Goal: Task Accomplishment & Management: Manage account settings

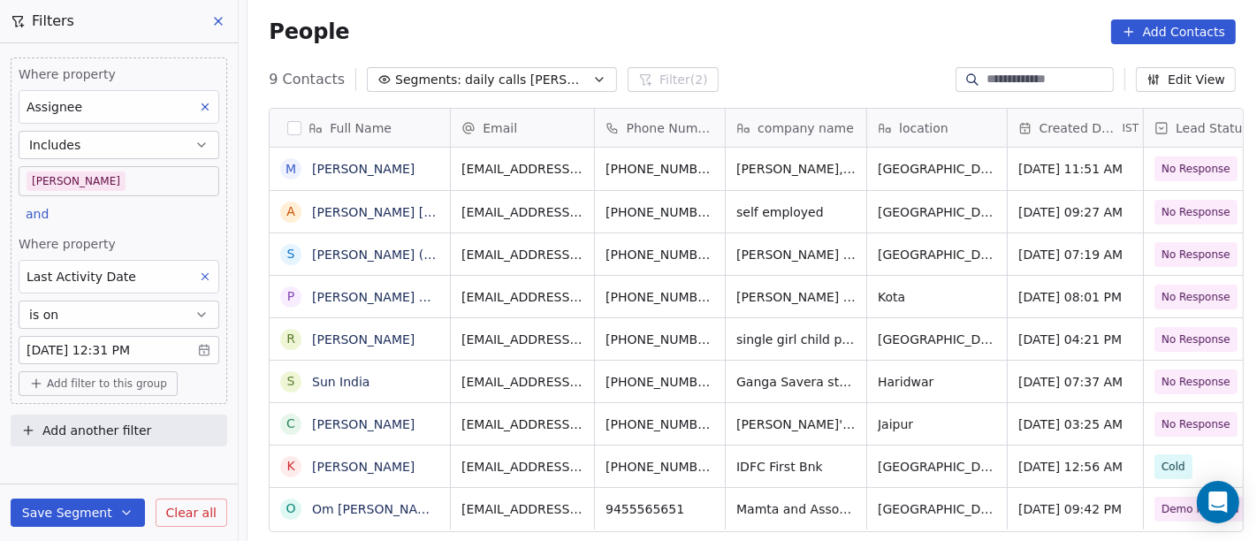
scroll to position [15, 0]
click at [783, 19] on div "People Add Contacts" at bounding box center [752, 31] width 967 height 25
click at [123, 183] on body "On2Cook India Pvt. Ltd. Contacts People Marketing Workflows Campaigns Metrics &…" at bounding box center [628, 270] width 1257 height 541
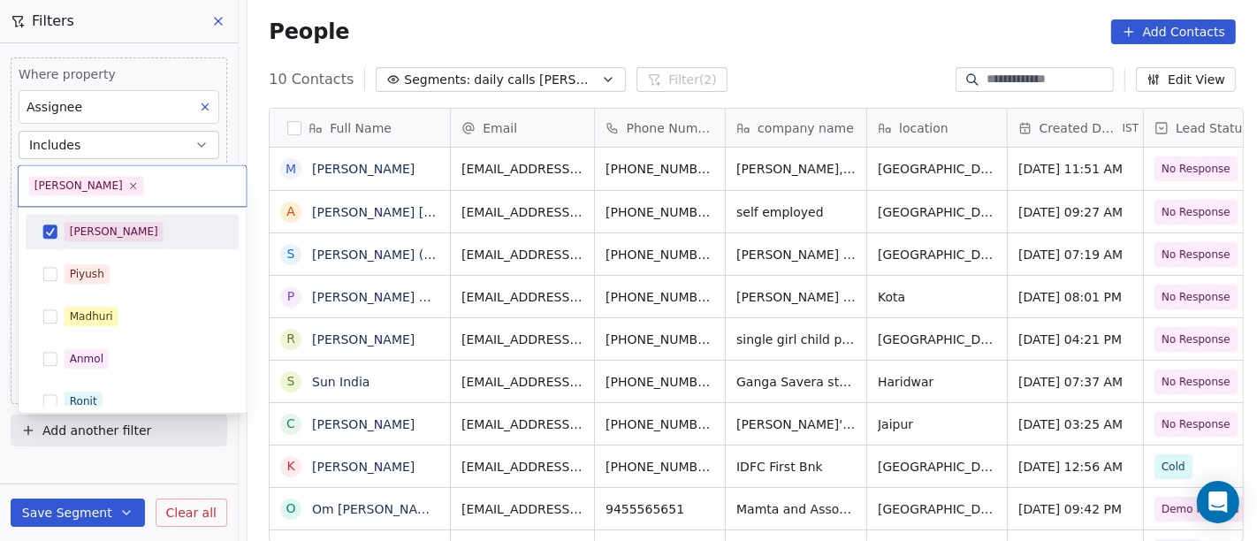
click at [109, 229] on div "[PERSON_NAME]" at bounding box center [143, 231] width 157 height 19
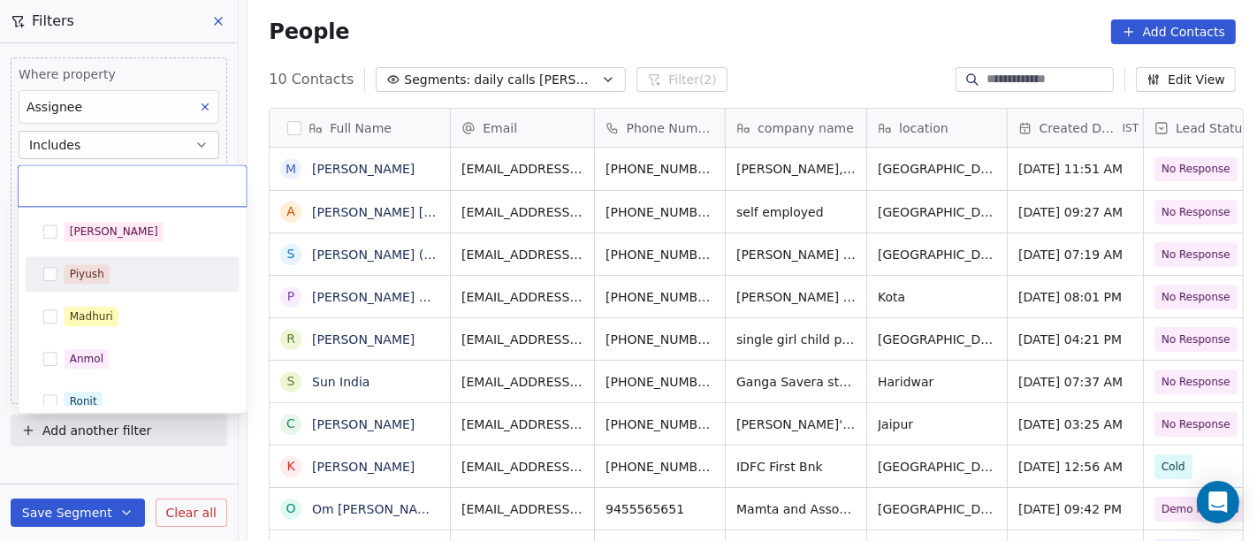
click at [126, 292] on div "Salim Piyush Madhuri Anmol Ronit Saurabh Sapan Falguni Mary Ajay Ankit Rohit Sh…" at bounding box center [133, 507] width 214 height 587
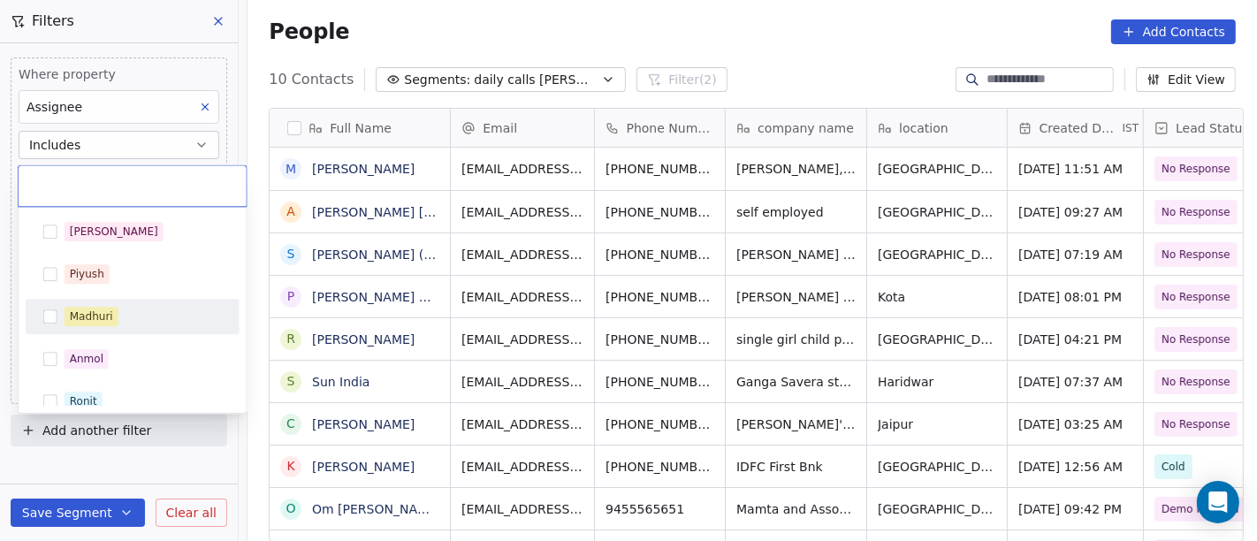
click at [114, 319] on span "Madhuri" at bounding box center [92, 316] width 54 height 19
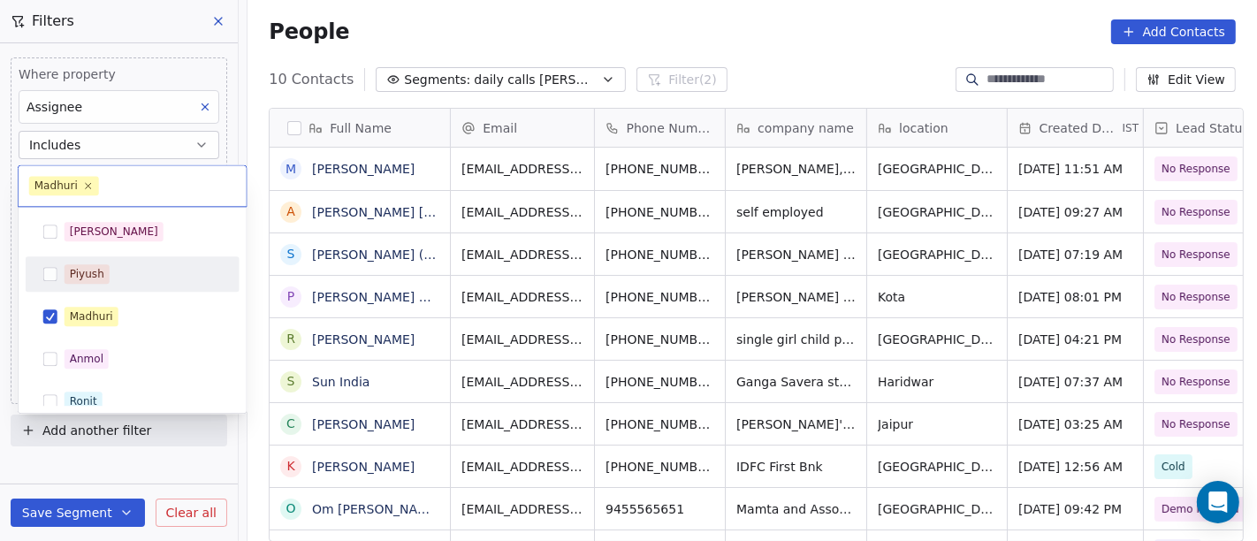
click at [772, 19] on html "On2Cook India Pvt. Ltd. Contacts People Marketing Workflows Campaigns Metrics &…" at bounding box center [628, 270] width 1257 height 541
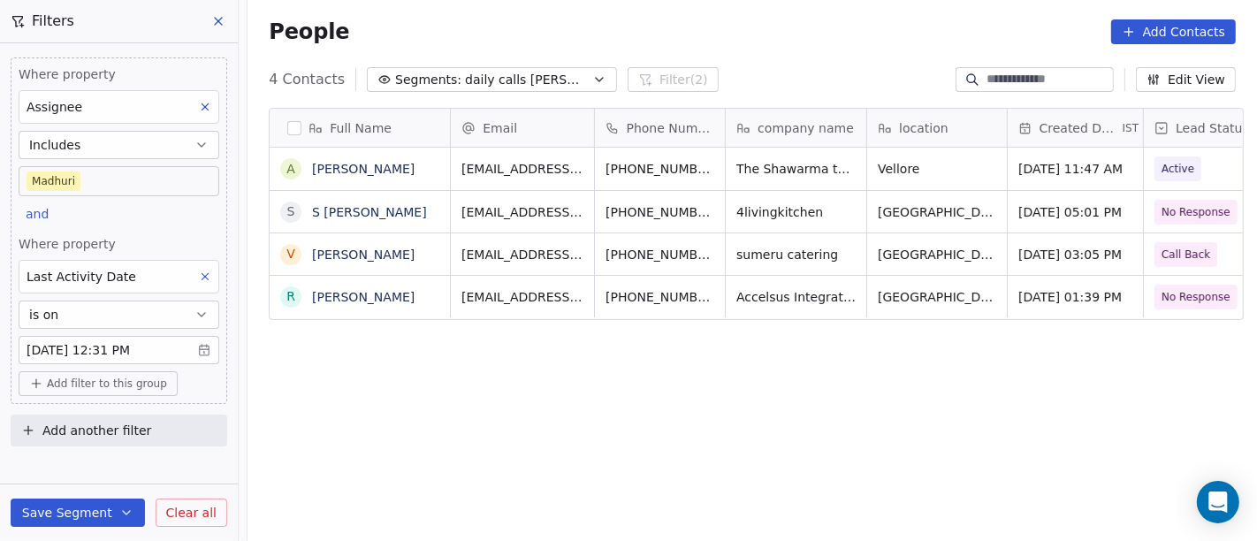
scroll to position [461, 1002]
click at [139, 177] on body "On2Cook India Pvt. Ltd. Contacts People Marketing Workflows Campaigns Metrics &…" at bounding box center [628, 270] width 1257 height 541
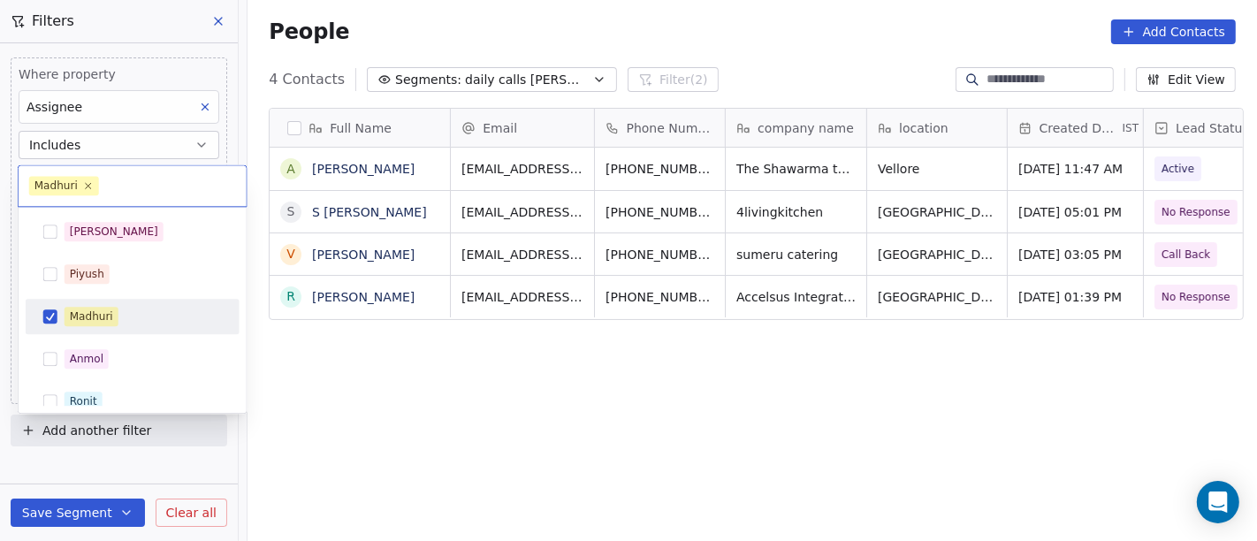
click at [124, 309] on div "Madhuri" at bounding box center [143, 316] width 157 height 19
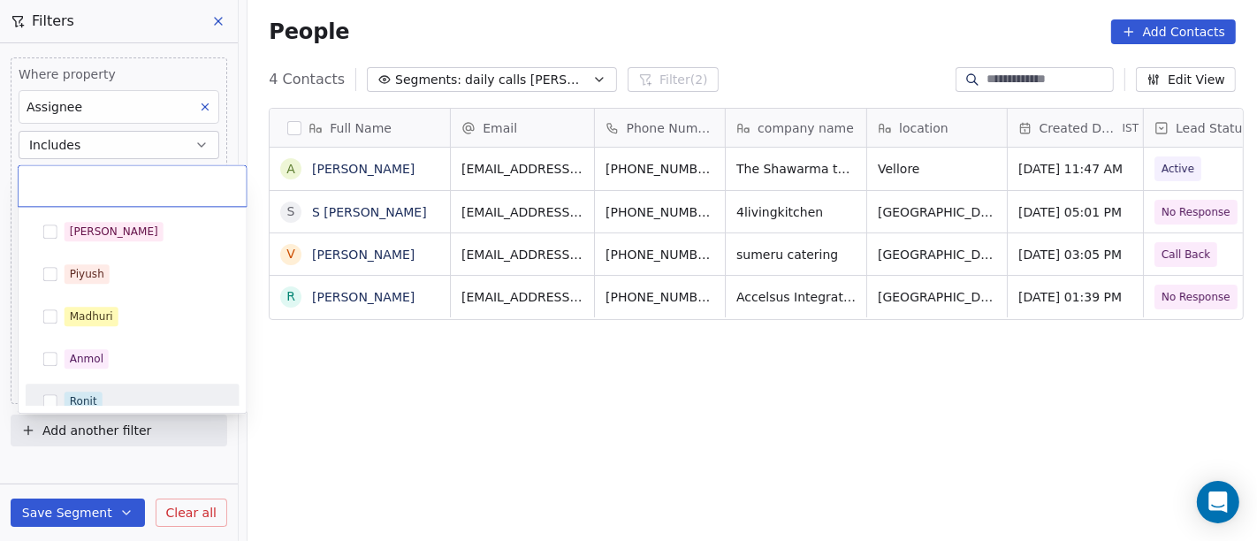
click at [110, 390] on div "Ronit" at bounding box center [133, 401] width 200 height 28
click at [407, 419] on html "On2Cook India Pvt. Ltd. Contacts People Marketing Workflows Campaigns Metrics &…" at bounding box center [628, 270] width 1257 height 541
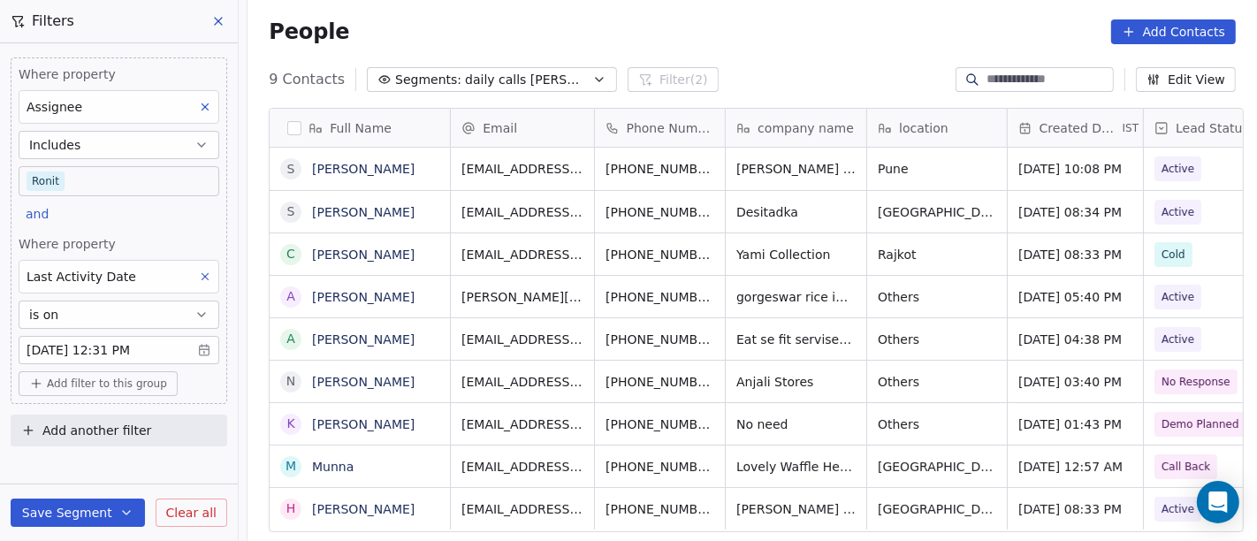
click at [78, 183] on body "On2Cook India Pvt. Ltd. Contacts People Marketing Workflows Campaigns Metrics &…" at bounding box center [628, 270] width 1257 height 541
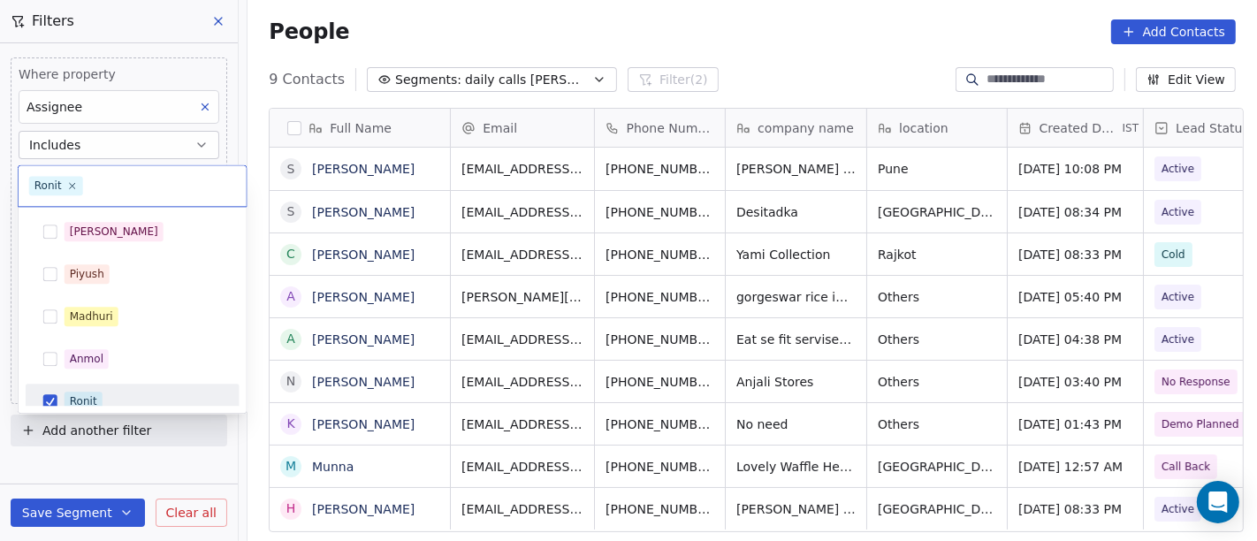
scroll to position [12, 0]
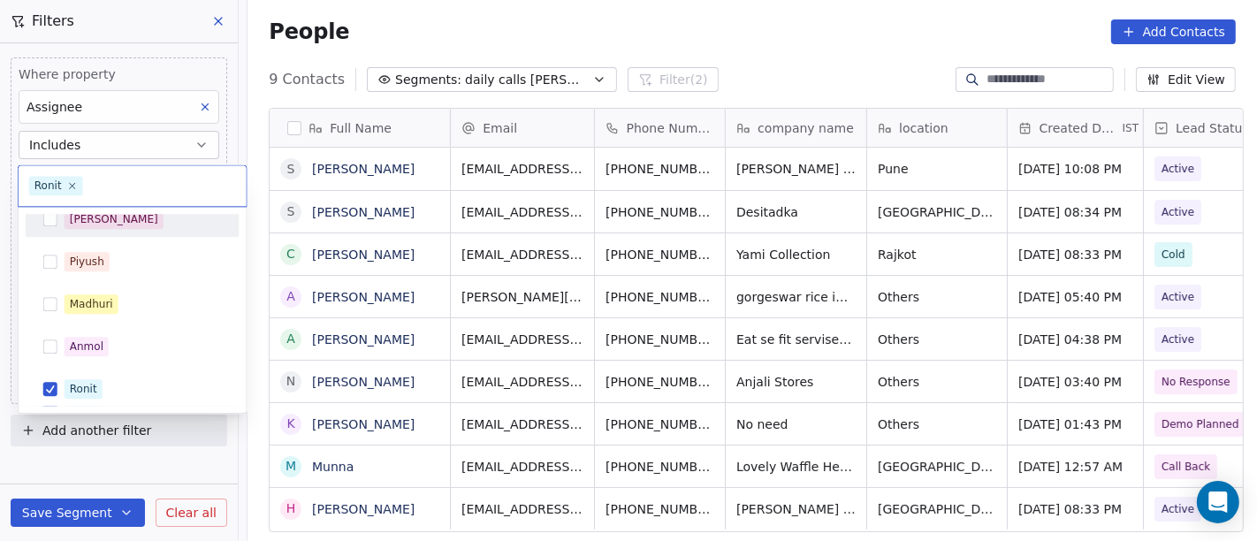
click at [80, 223] on div "[PERSON_NAME]" at bounding box center [114, 219] width 88 height 16
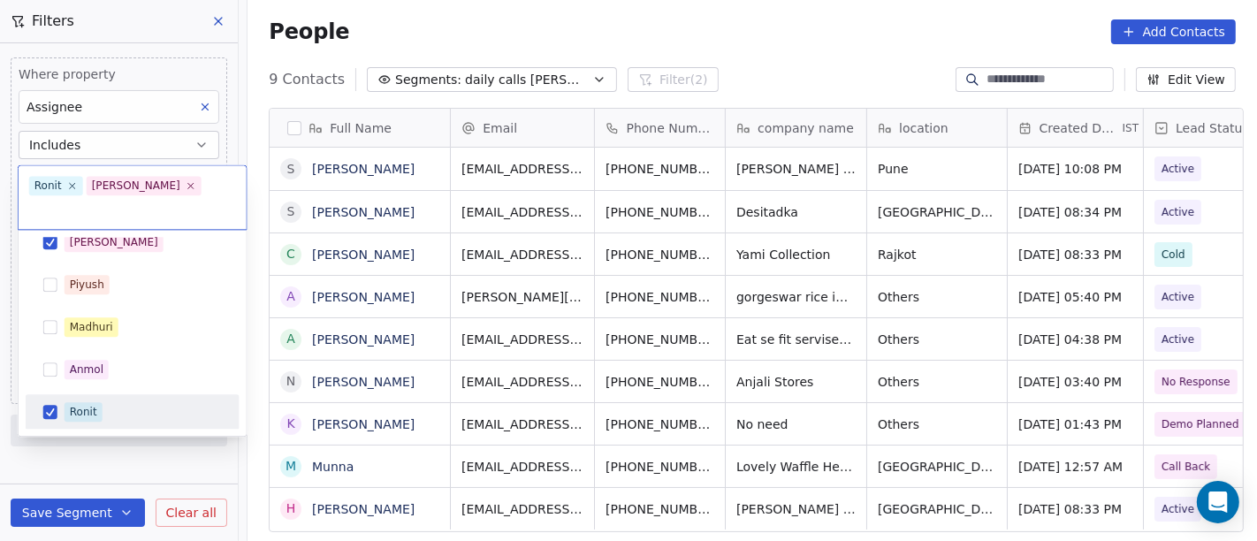
click at [78, 400] on div "Ronit" at bounding box center [133, 412] width 200 height 28
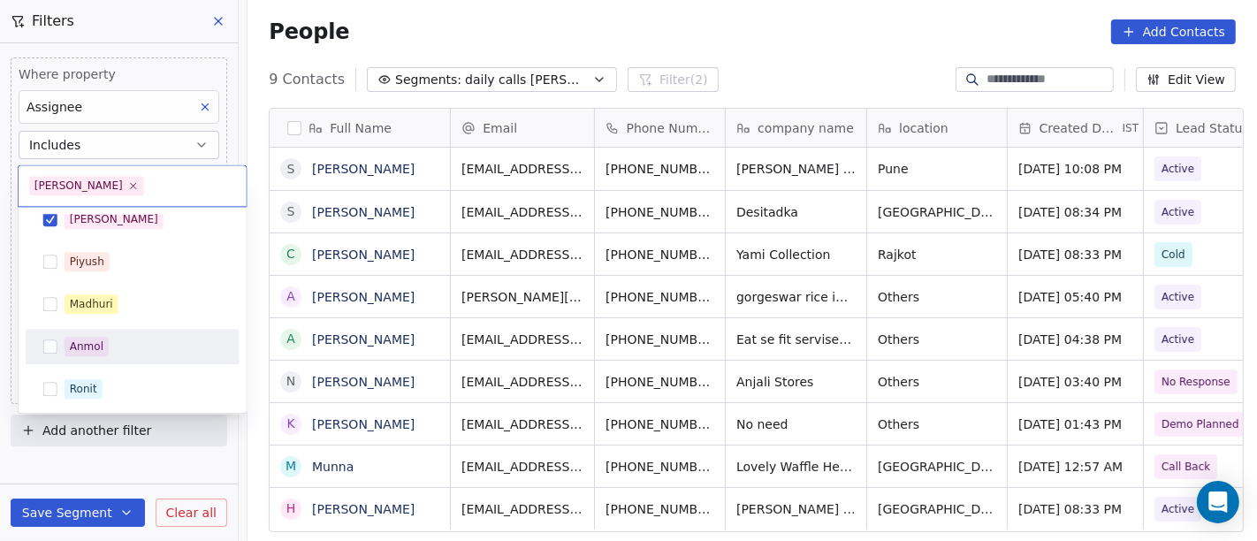
click at [751, 24] on html "On2Cook India Pvt. Ltd. Contacts People Marketing Workflows Campaigns Metrics &…" at bounding box center [628, 270] width 1257 height 541
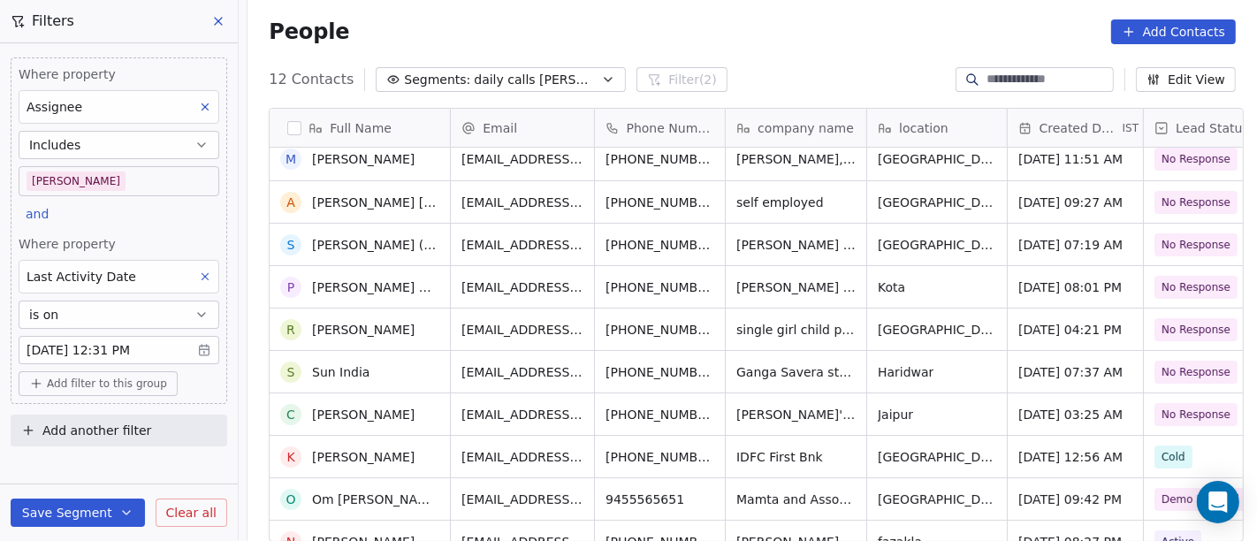
scroll to position [0, 0]
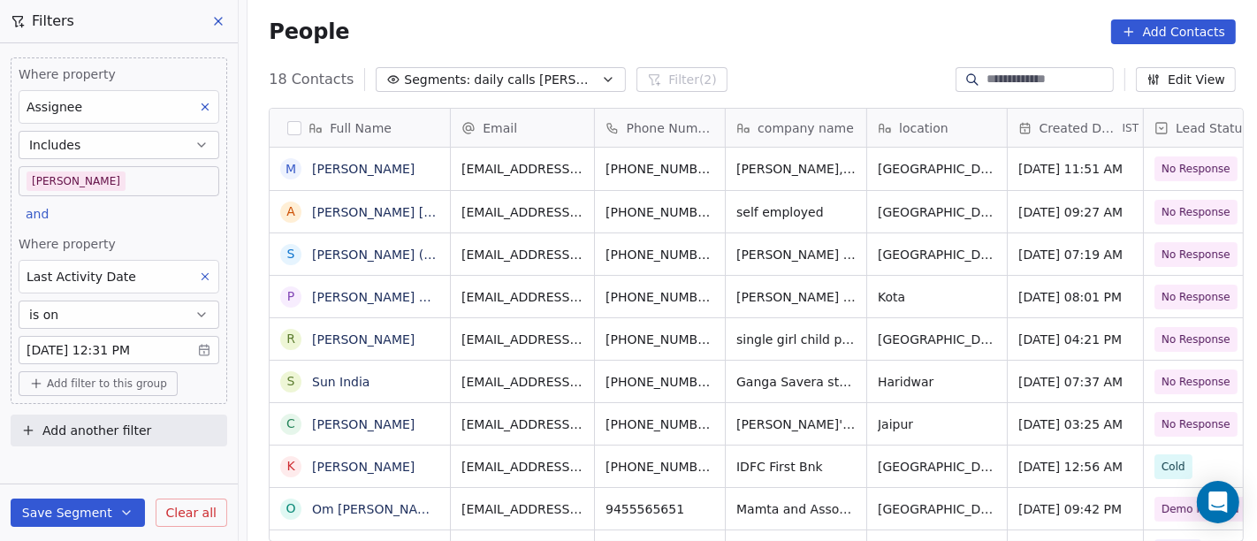
click at [661, 36] on div "People Add Contacts" at bounding box center [752, 31] width 967 height 25
click at [148, 178] on body "On2Cook India Pvt. Ltd. Contacts People Marketing Workflows Campaigns Metrics &…" at bounding box center [628, 270] width 1257 height 541
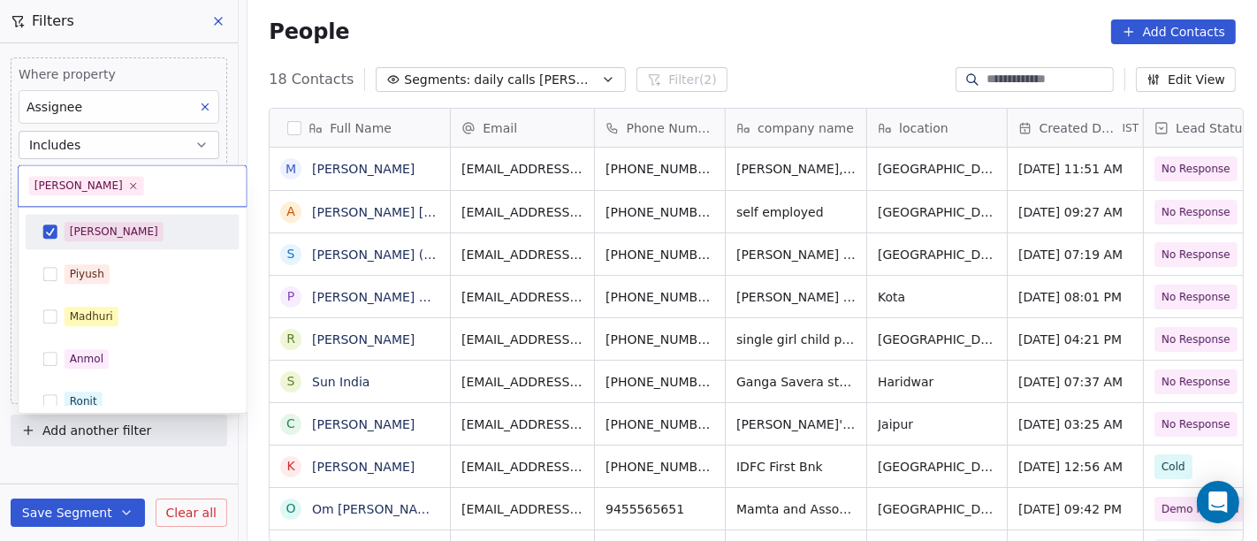
click at [129, 242] on div "[PERSON_NAME]" at bounding box center [133, 231] width 200 height 28
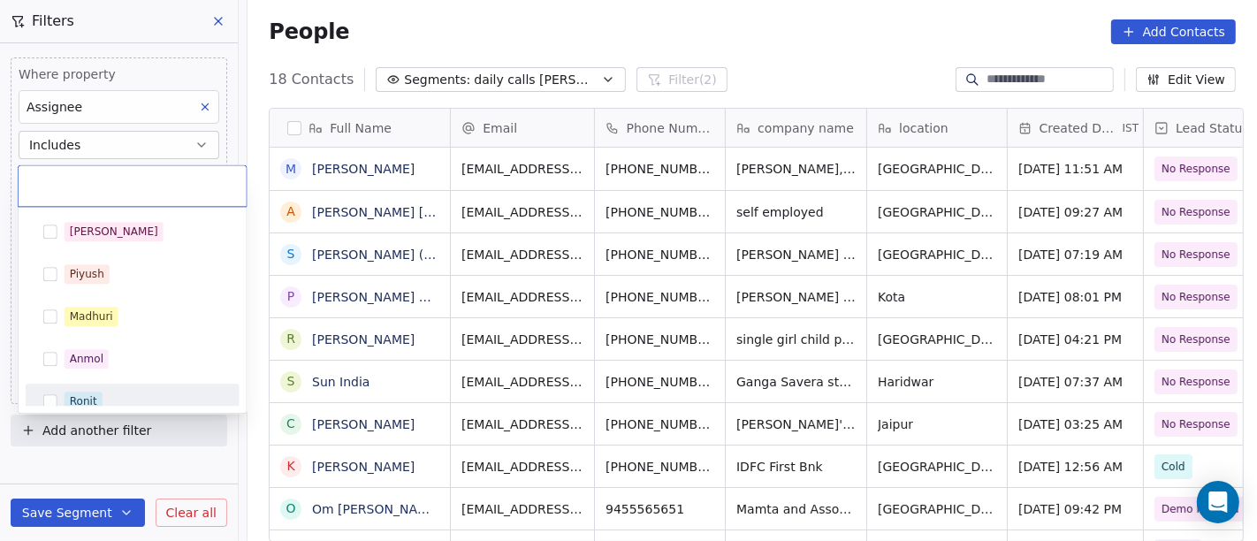
click at [133, 394] on div "Ronit" at bounding box center [143, 401] width 157 height 19
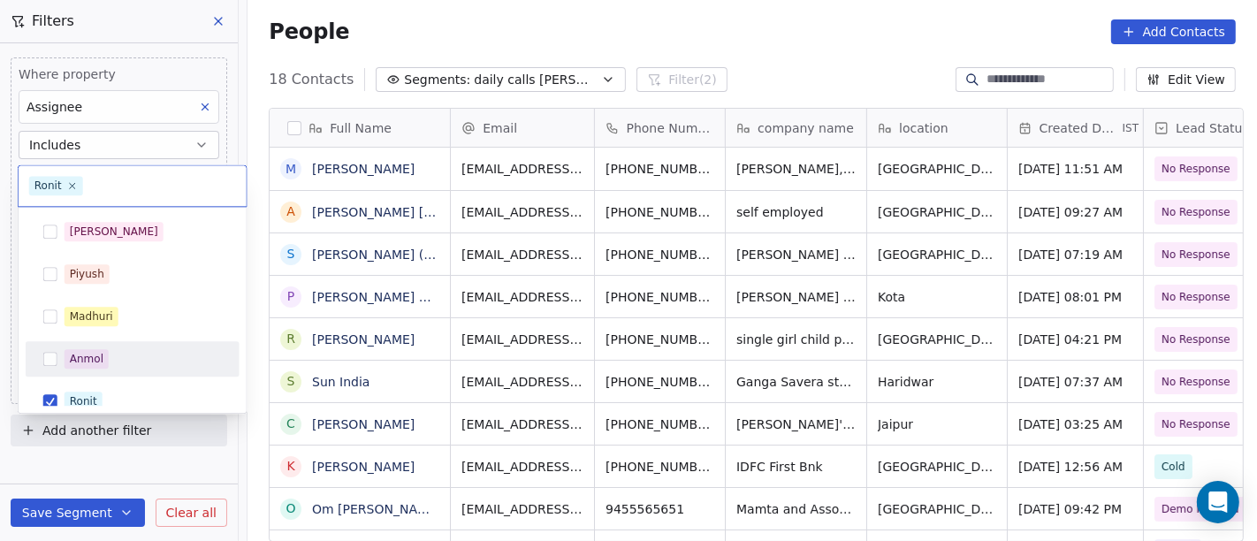
click at [667, 54] on html "On2Cook India Pvt. Ltd. Contacts People Marketing Workflows Campaigns Metrics &…" at bounding box center [628, 270] width 1257 height 541
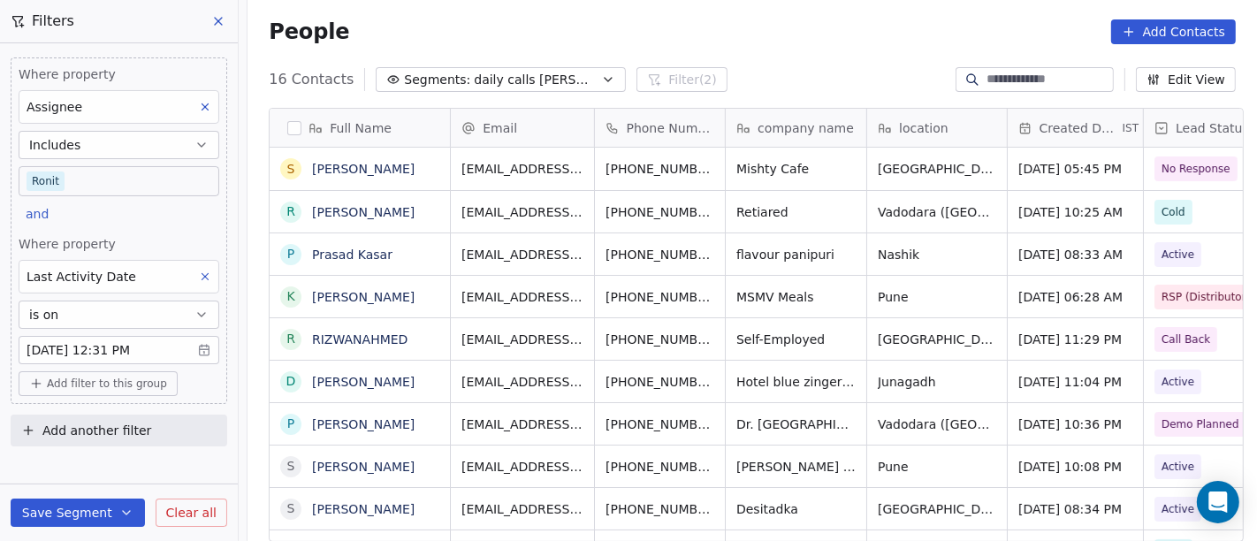
scroll to position [461, 1002]
click at [115, 168] on body "On2Cook India Pvt. Ltd. Contacts People Marketing Workflows Campaigns Metrics &…" at bounding box center [628, 270] width 1257 height 541
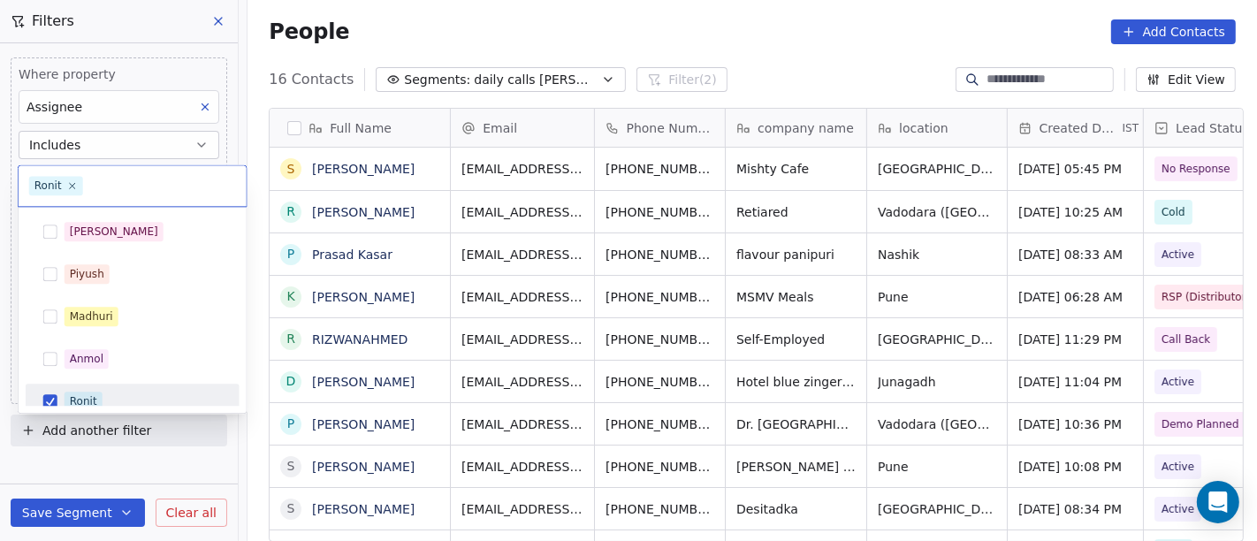
scroll to position [12, 0]
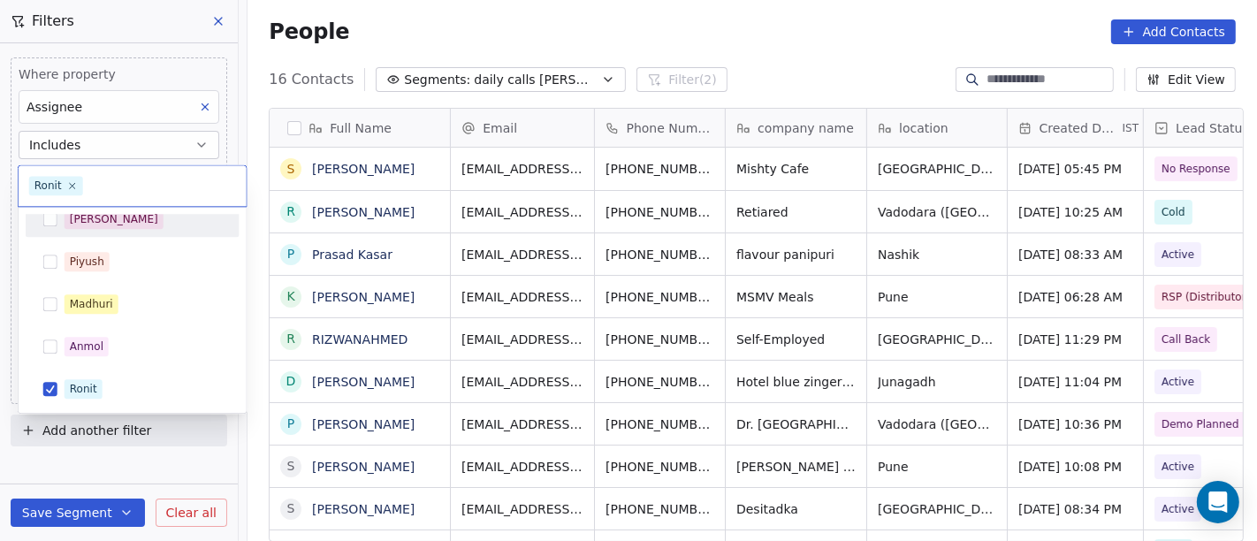
click at [95, 219] on div "[PERSON_NAME]" at bounding box center [114, 219] width 88 height 16
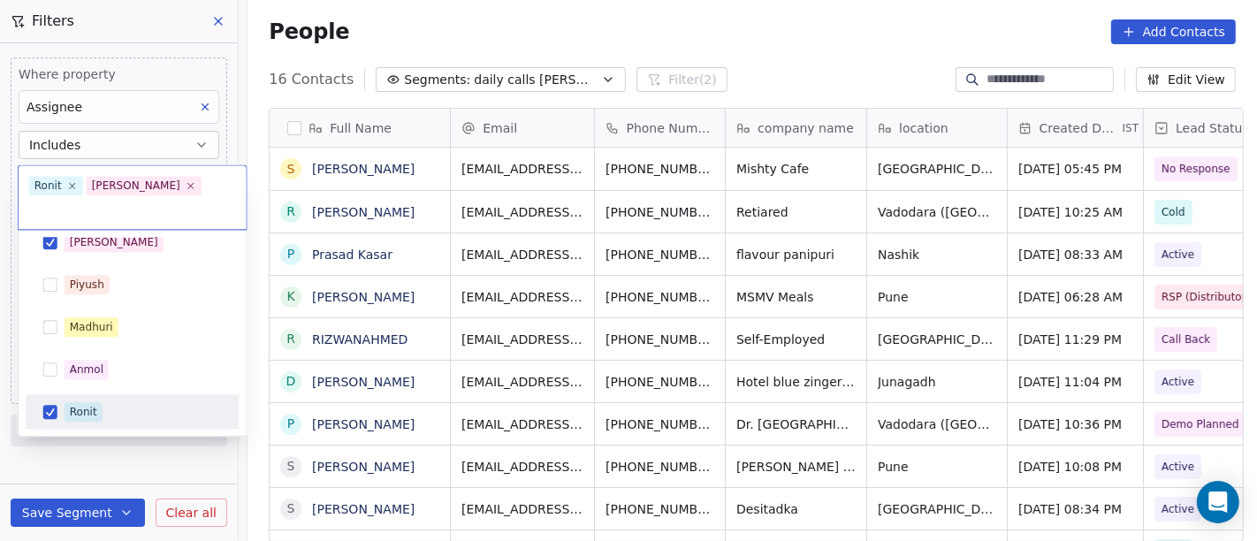
click at [70, 400] on div "Ronit" at bounding box center [133, 412] width 200 height 28
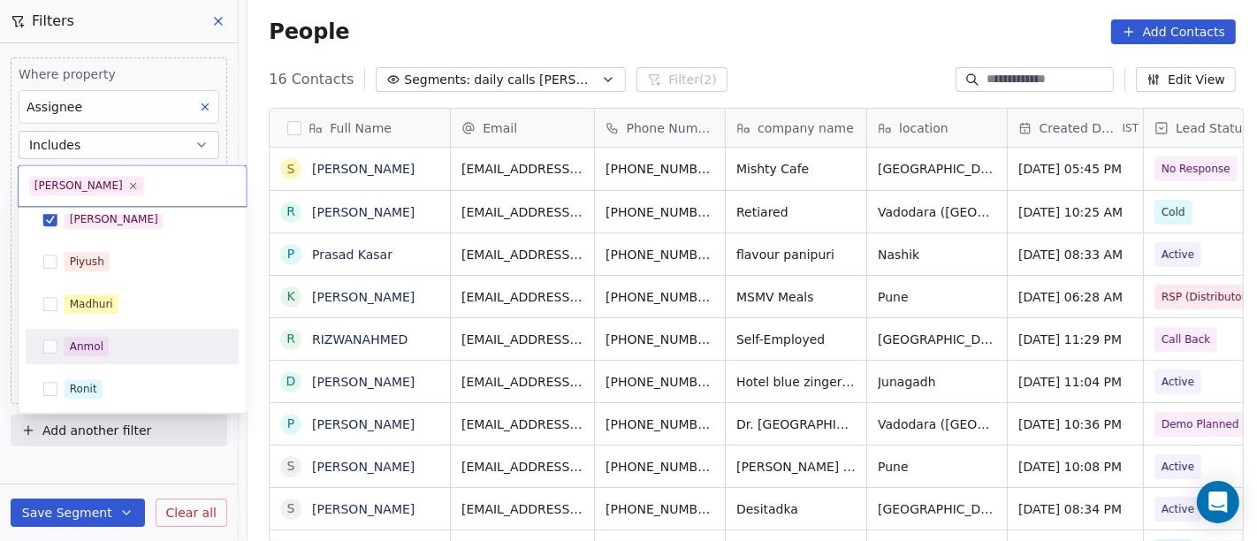
click at [723, 75] on html "On2Cook India Pvt. Ltd. Contacts People Marketing Workflows Campaigns Metrics &…" at bounding box center [628, 270] width 1257 height 541
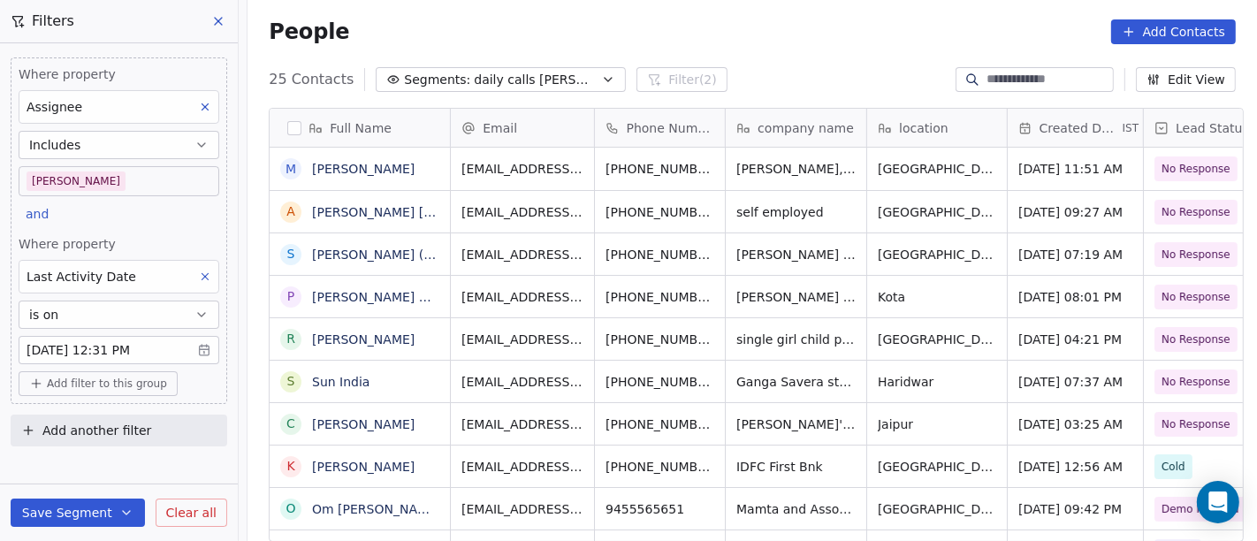
click at [797, 50] on div "People Add Contacts" at bounding box center [751, 31] width 1009 height 67
click at [754, 48] on div "People Add Contacts" at bounding box center [751, 31] width 1009 height 67
click at [77, 367] on div "Where property Assignee Includes Salim and Where property Last Activity Date is…" at bounding box center [119, 230] width 217 height 346
click at [86, 382] on span "Add filter to this group" at bounding box center [107, 384] width 120 height 14
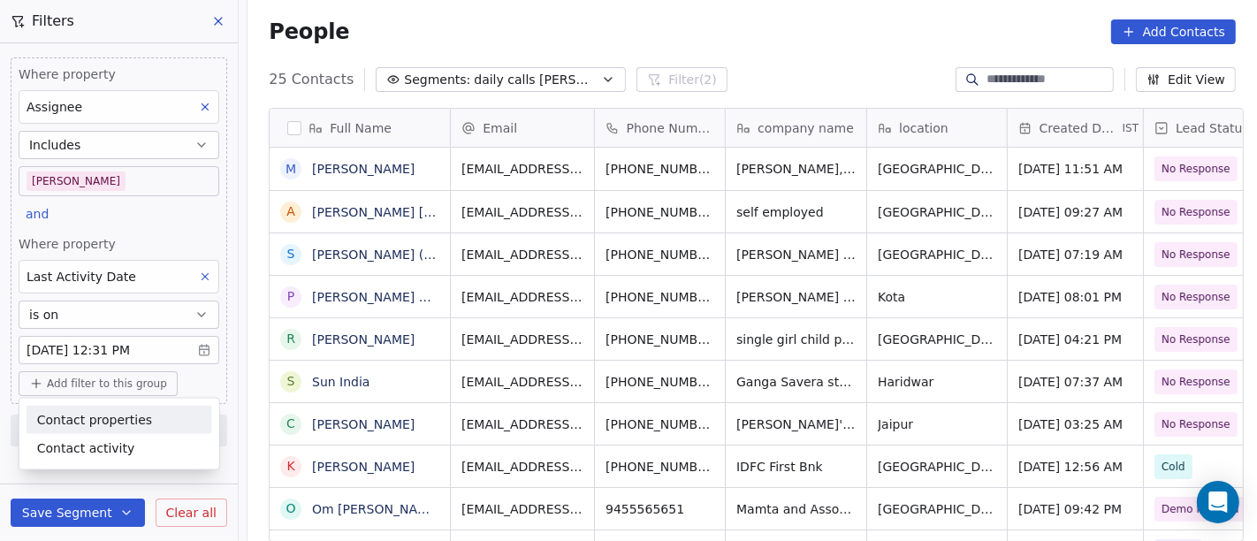
click at [99, 413] on span "Contact properties" at bounding box center [94, 419] width 115 height 19
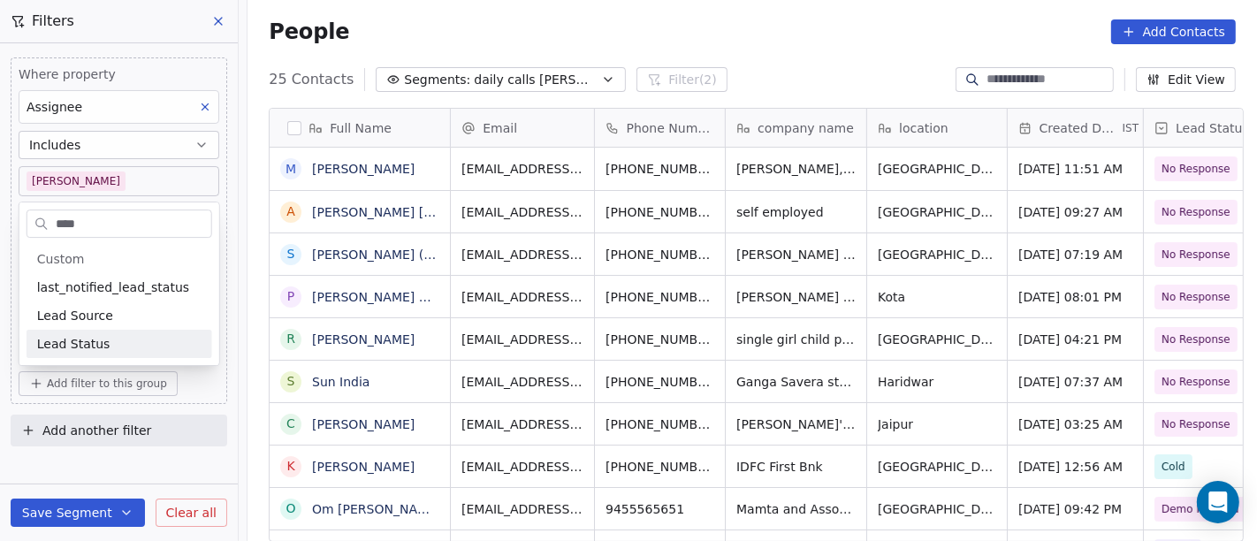
type input "****"
click at [118, 338] on div "Lead Status" at bounding box center [119, 344] width 164 height 18
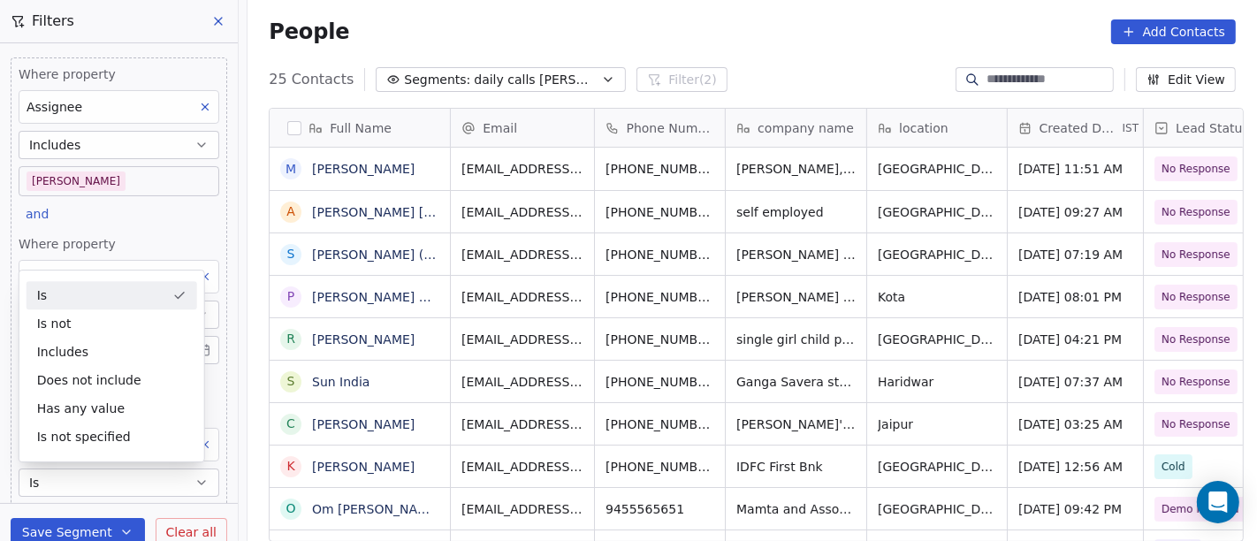
click at [841, 49] on div "People Add Contacts" at bounding box center [751, 31] width 1009 height 67
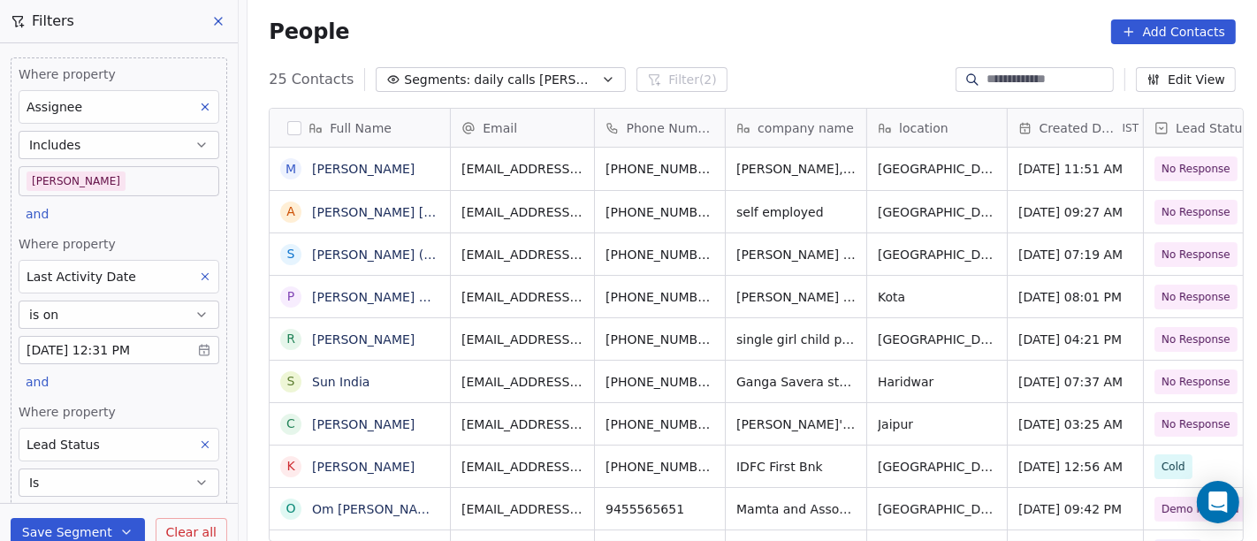
scroll to position [114, 0]
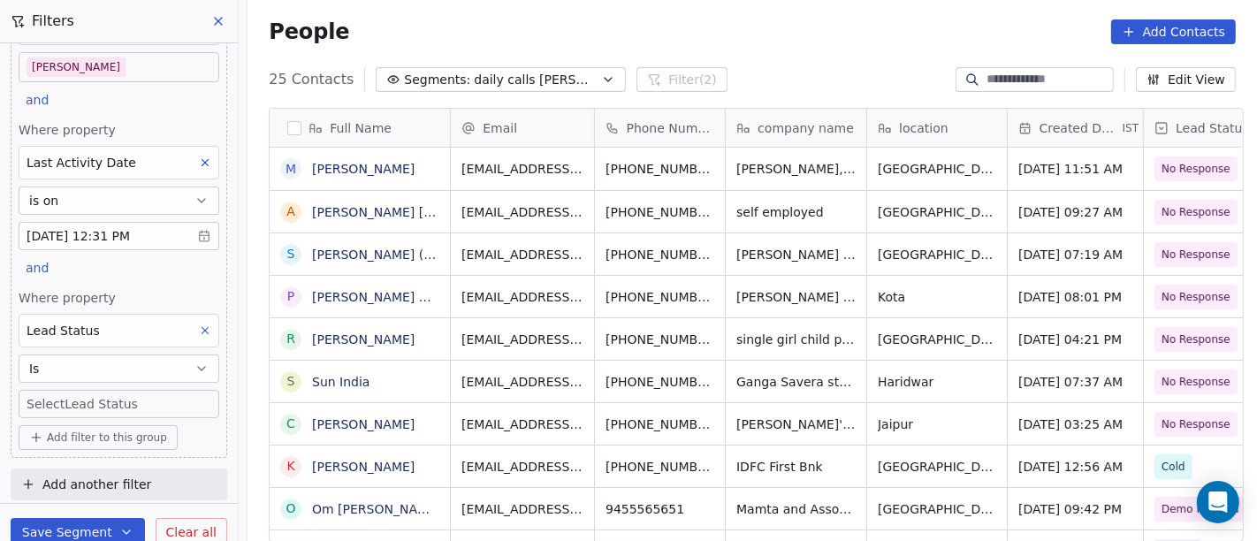
click at [80, 399] on body "On2Cook India Pvt. Ltd. Contacts People Marketing Workflows Campaigns Metrics &…" at bounding box center [628, 270] width 1257 height 541
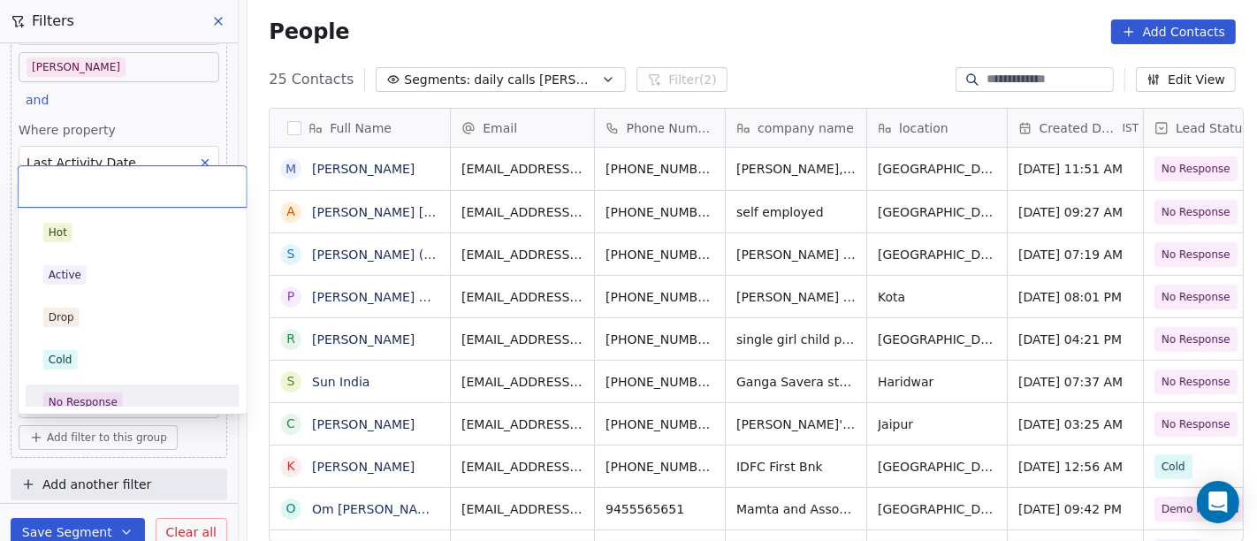
click at [88, 399] on div "No Response" at bounding box center [83, 402] width 69 height 16
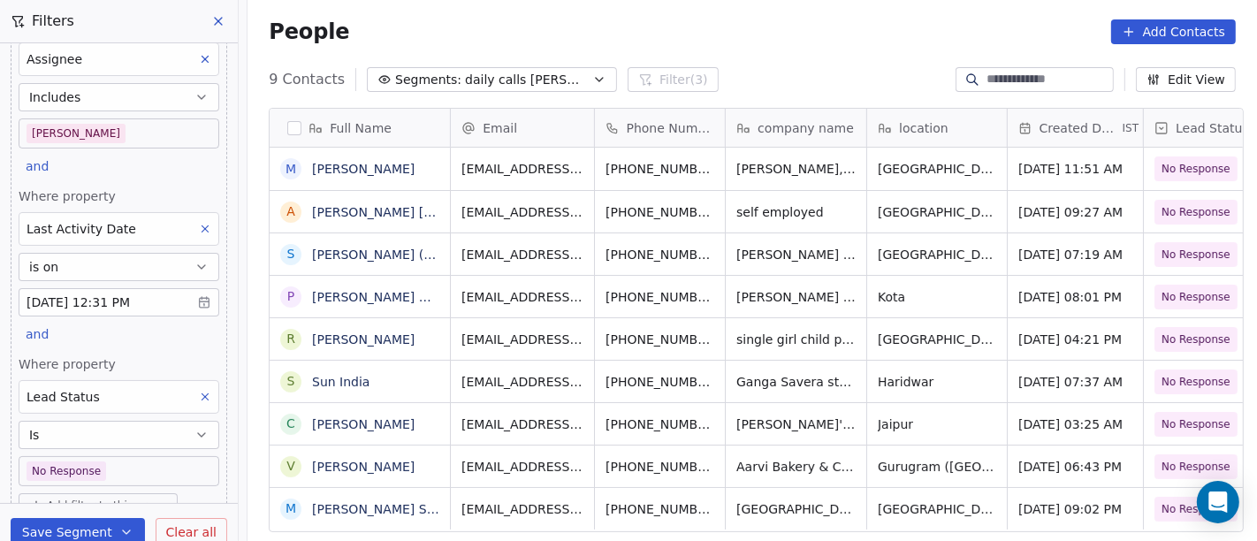
scroll to position [0, 0]
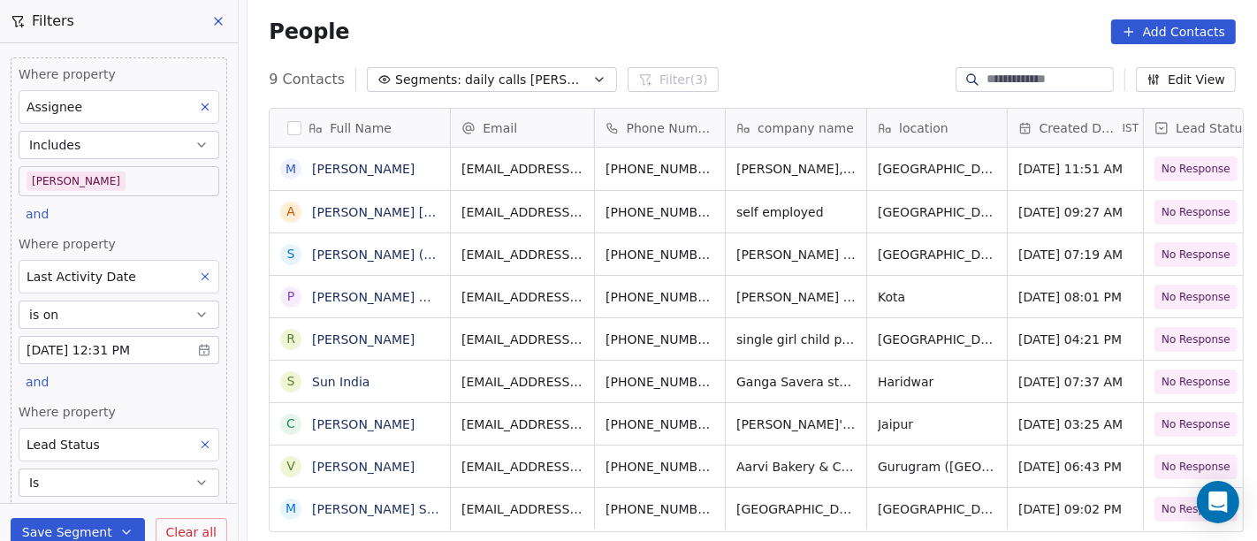
click at [73, 180] on body "On2Cook India Pvt. Ltd. Contacts People Marketing Workflows Campaigns Metrics &…" at bounding box center [628, 270] width 1257 height 541
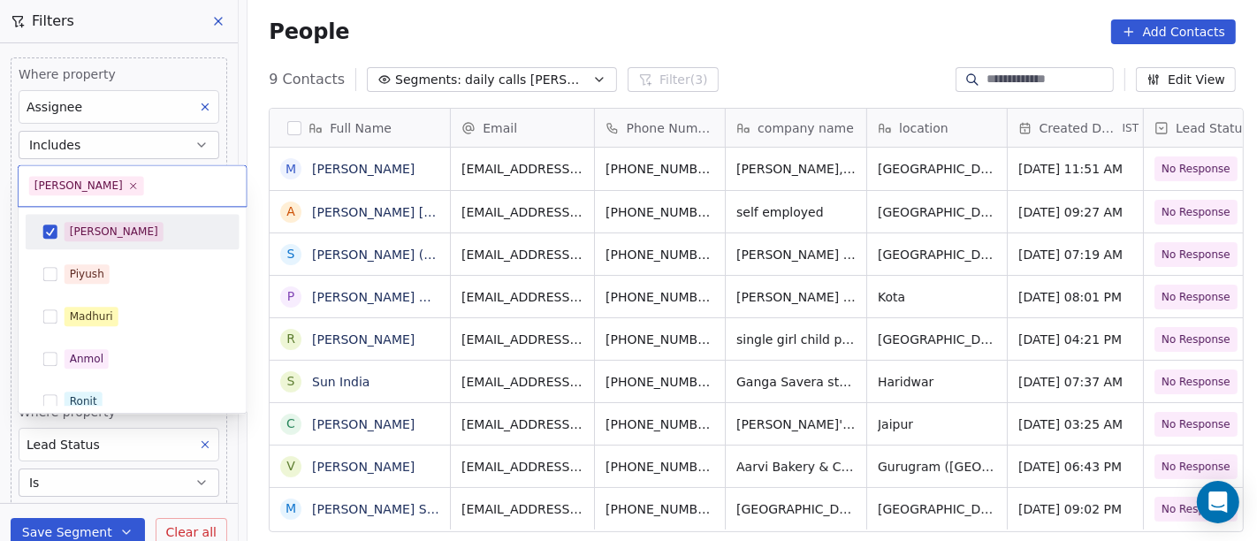
click at [89, 240] on div "[PERSON_NAME]" at bounding box center [133, 231] width 200 height 28
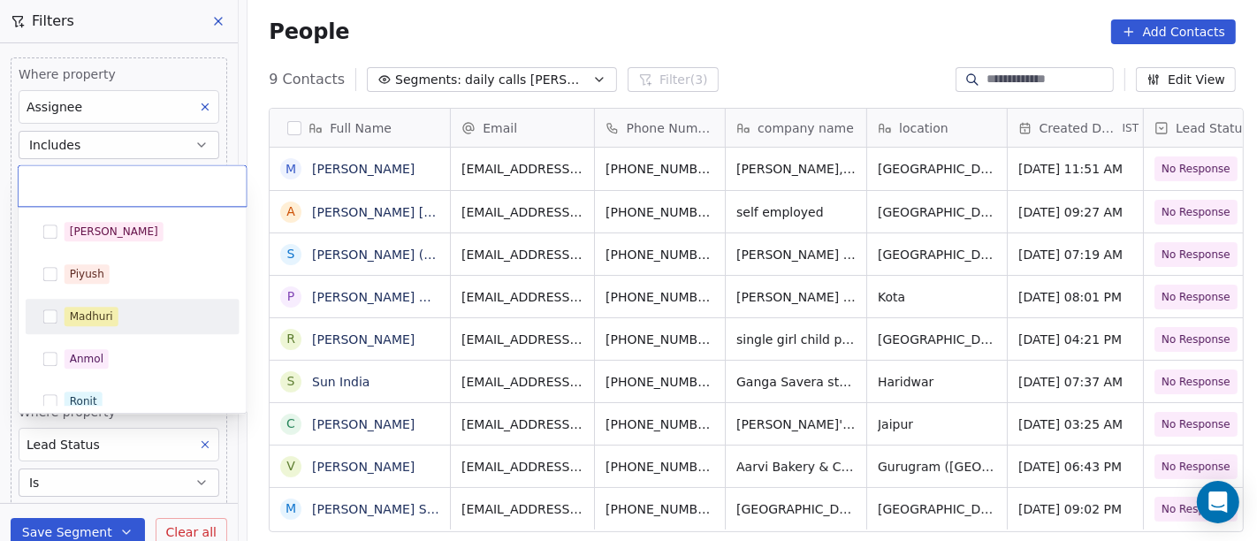
click at [106, 319] on div "Madhuri" at bounding box center [91, 316] width 43 height 16
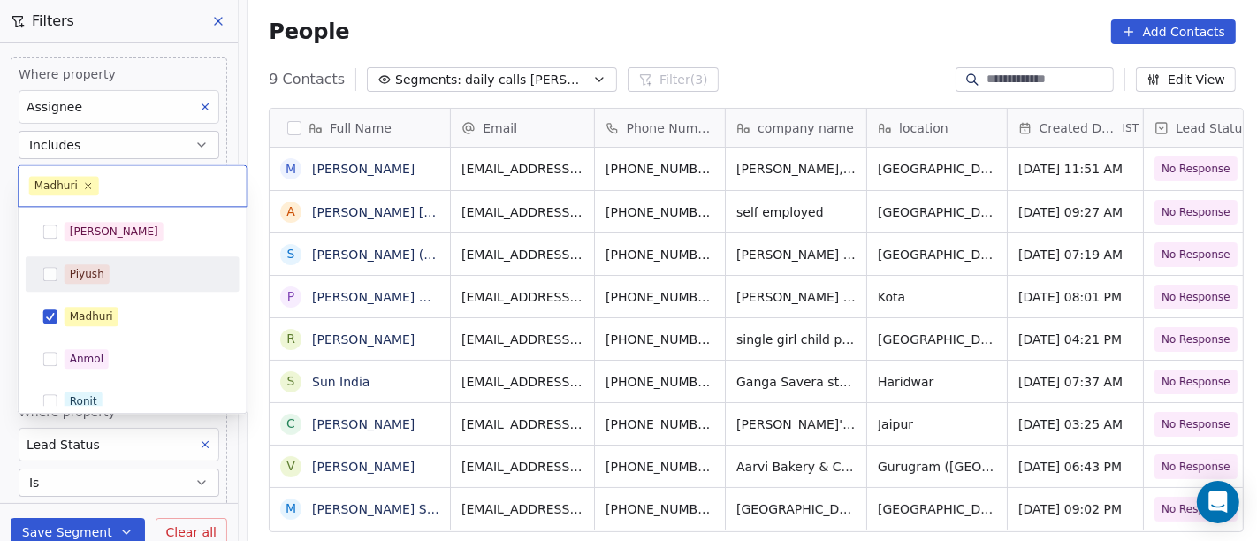
click at [745, 53] on html "On2Cook India Pvt. Ltd. Contacts People Marketing Workflows Campaigns Metrics &…" at bounding box center [628, 270] width 1257 height 541
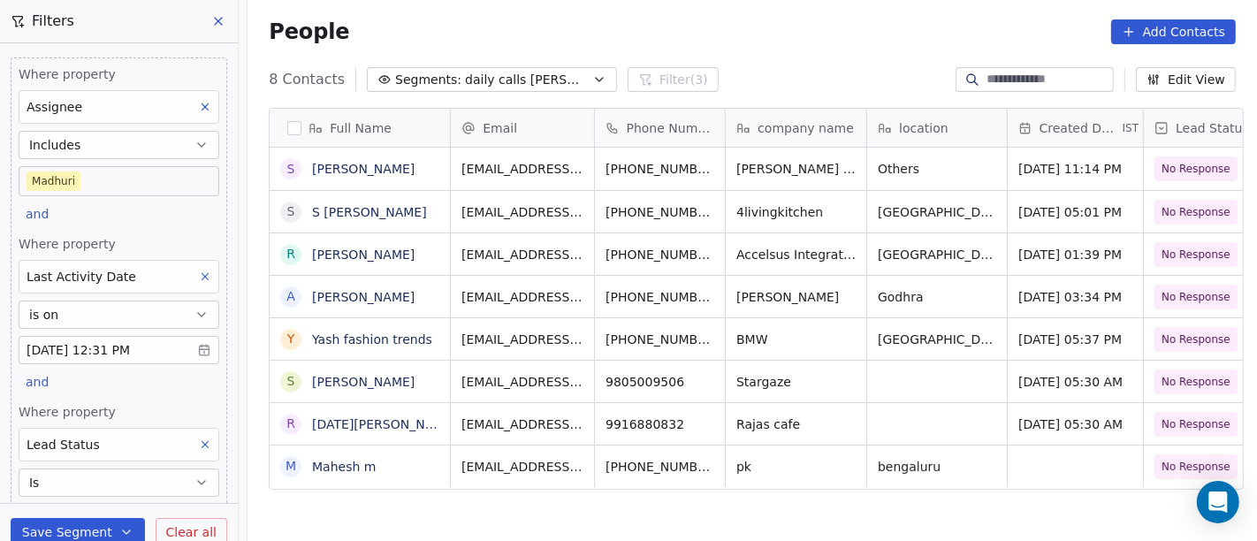
click at [105, 182] on body "On2Cook India Pvt. Ltd. Contacts People Marketing Workflows Campaigns Metrics &…" at bounding box center [628, 270] width 1257 height 541
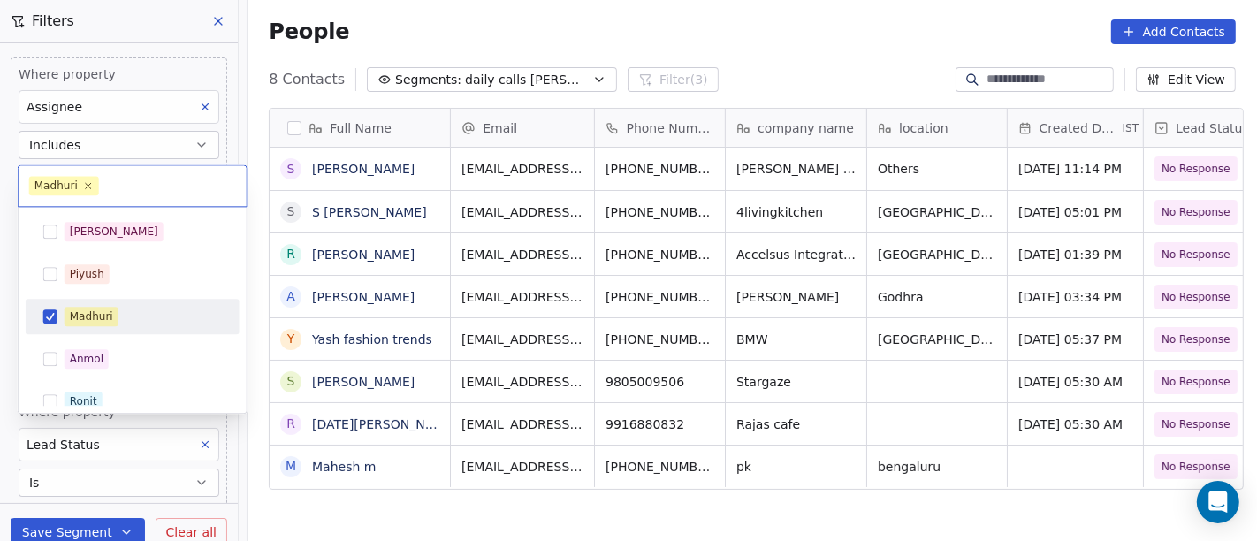
click at [119, 320] on div "Madhuri" at bounding box center [143, 316] width 157 height 19
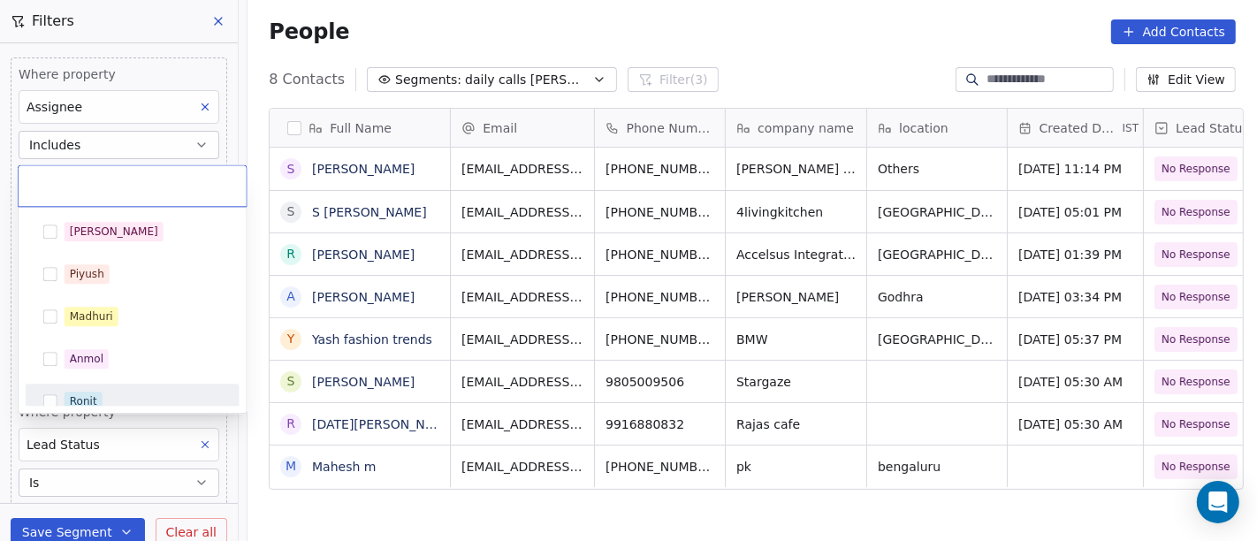
click at [141, 387] on div "Ronit" at bounding box center [133, 401] width 200 height 28
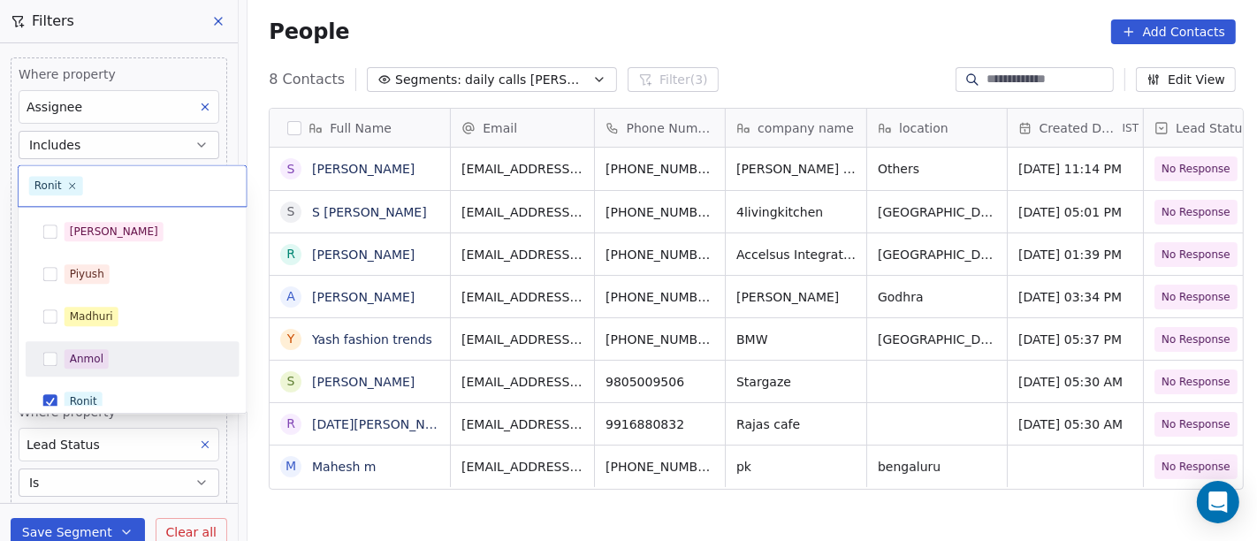
click at [834, 32] on html "On2Cook India Pvt. Ltd. Contacts People Marketing Workflows Campaigns Metrics &…" at bounding box center [628, 270] width 1257 height 541
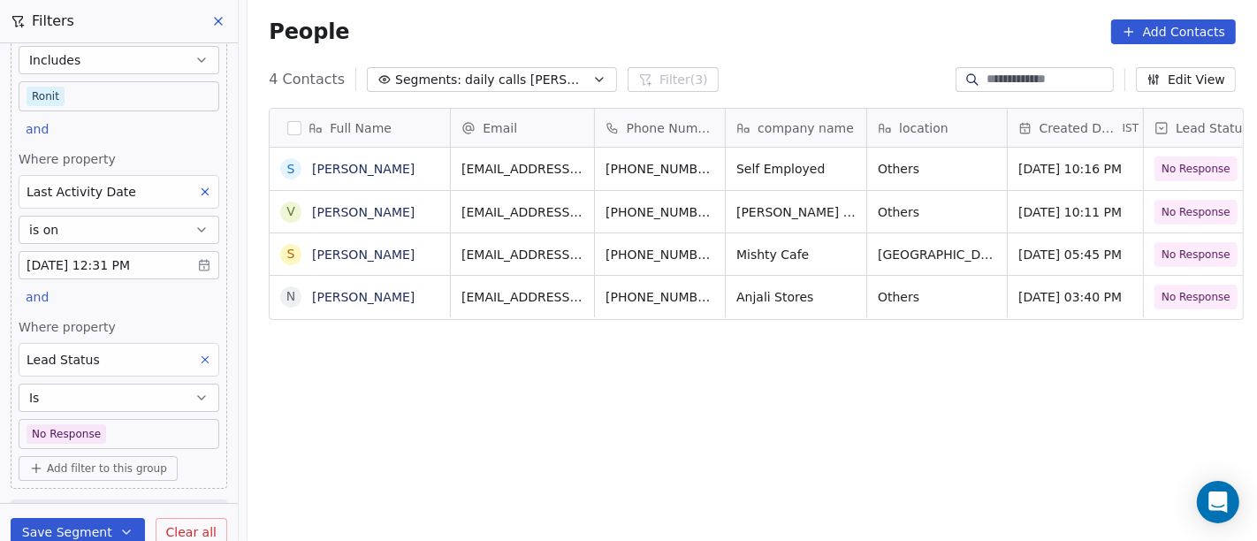
scroll to position [116, 0]
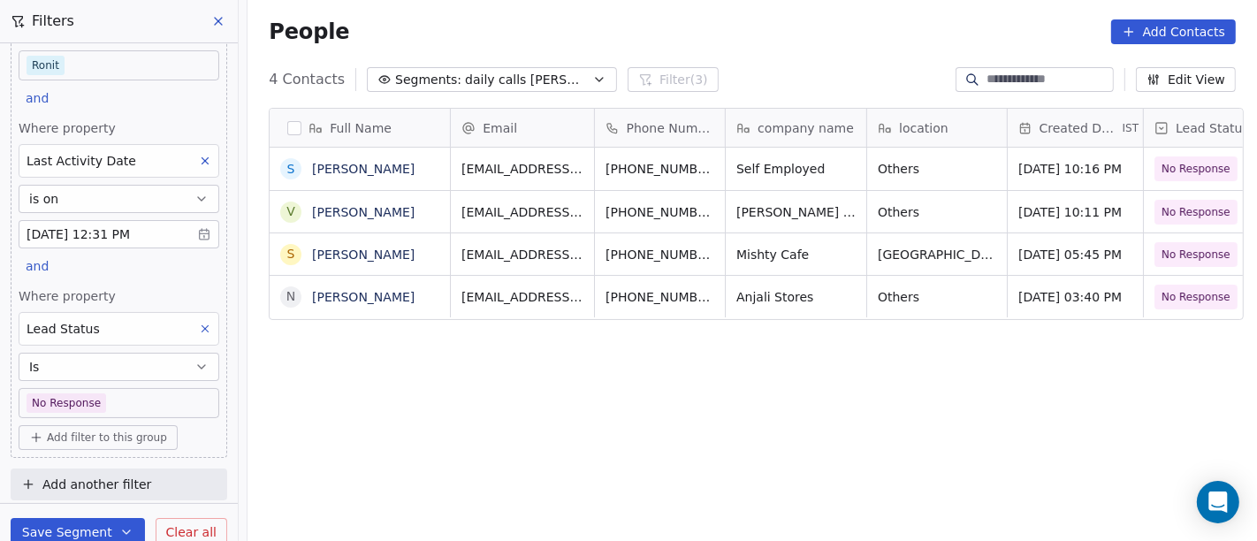
click at [199, 328] on icon at bounding box center [205, 329] width 12 height 12
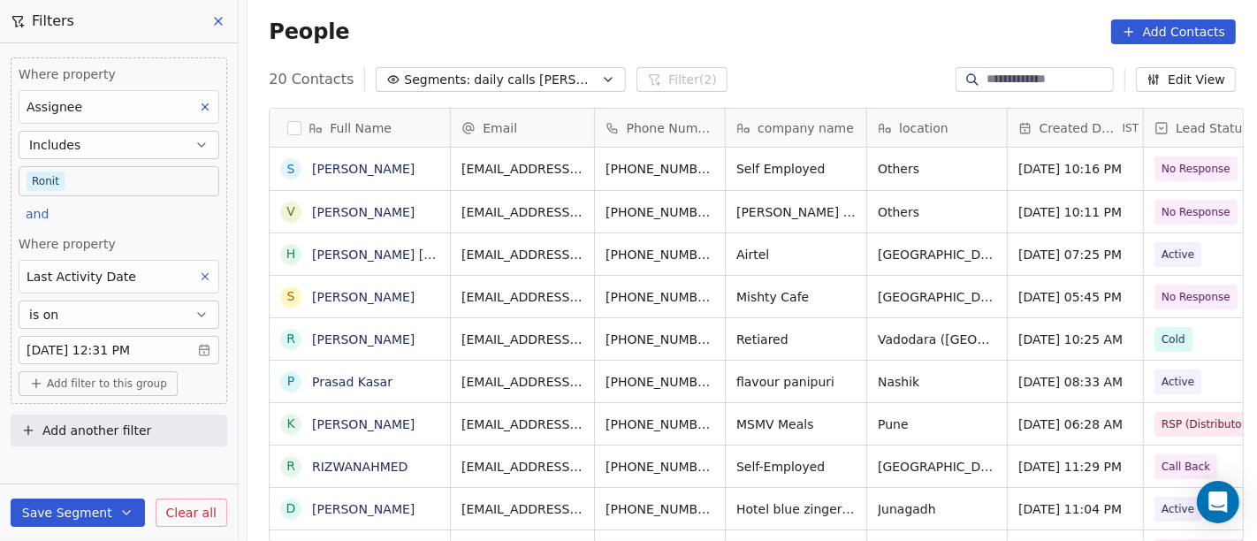
scroll to position [461, 1002]
click at [810, 48] on div "People Add Contacts" at bounding box center [751, 31] width 1009 height 67
click at [100, 195] on div "Where property Assignee Includes Ronit and Where property Last Activity Date is…" at bounding box center [119, 230] width 217 height 346
click at [100, 179] on body "On2Cook India Pvt. Ltd. Contacts People Marketing Workflows Campaigns Metrics &…" at bounding box center [628, 270] width 1257 height 541
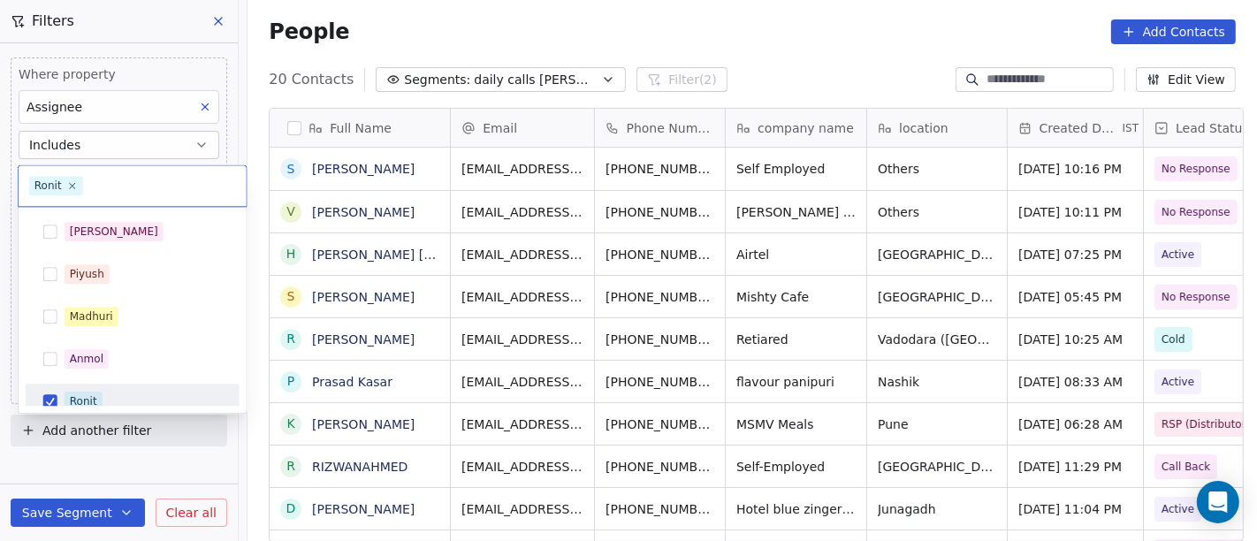
scroll to position [12, 0]
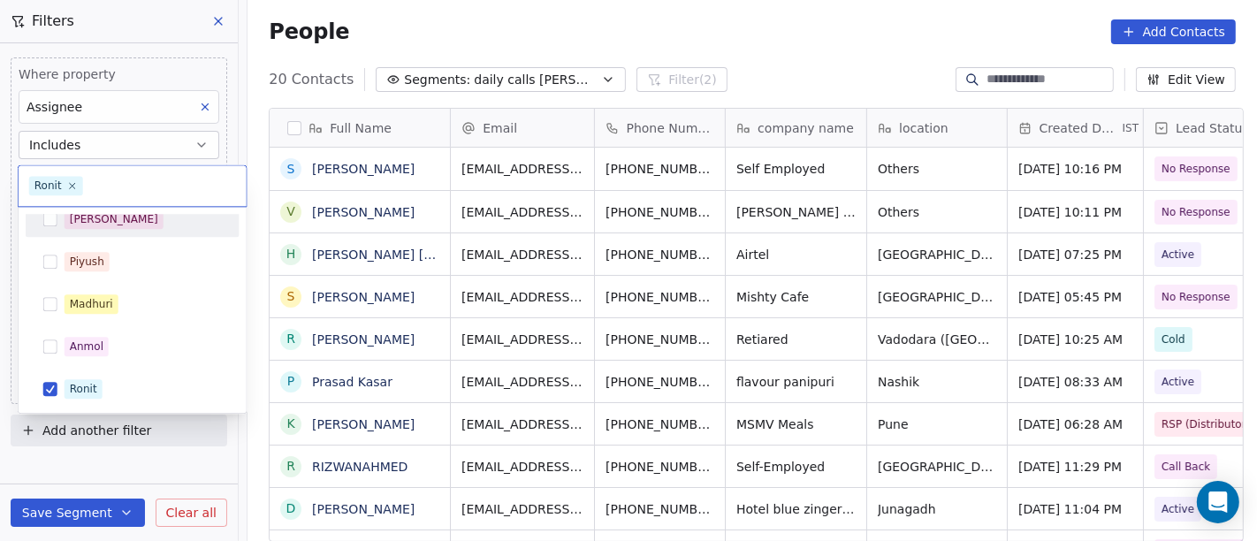
click at [110, 224] on div "[PERSON_NAME]" at bounding box center [143, 218] width 157 height 19
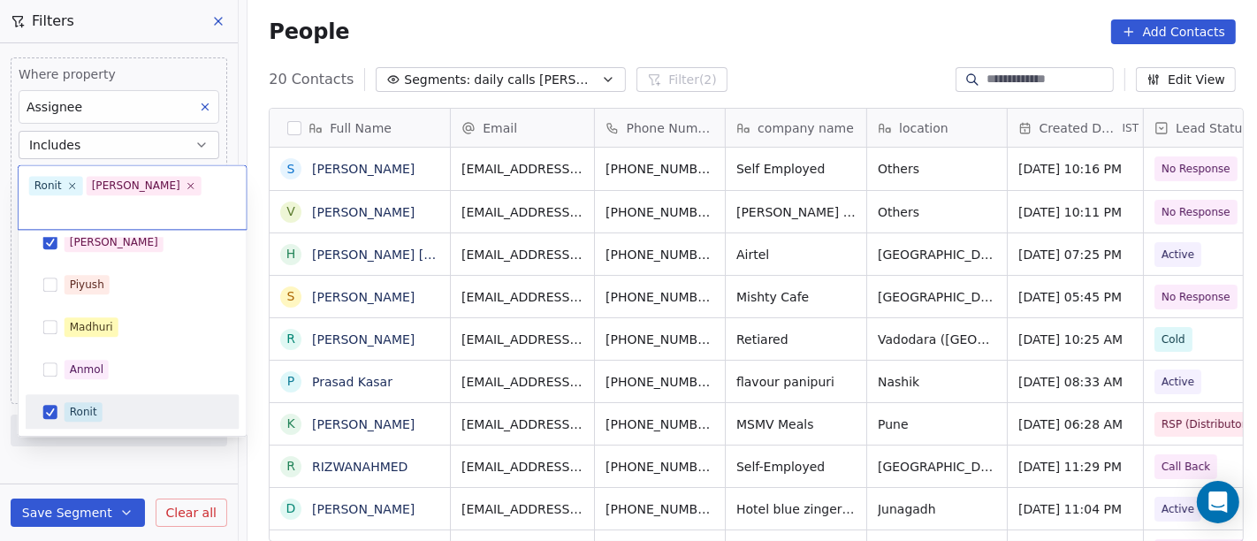
click at [98, 402] on span "Ronit" at bounding box center [84, 411] width 38 height 19
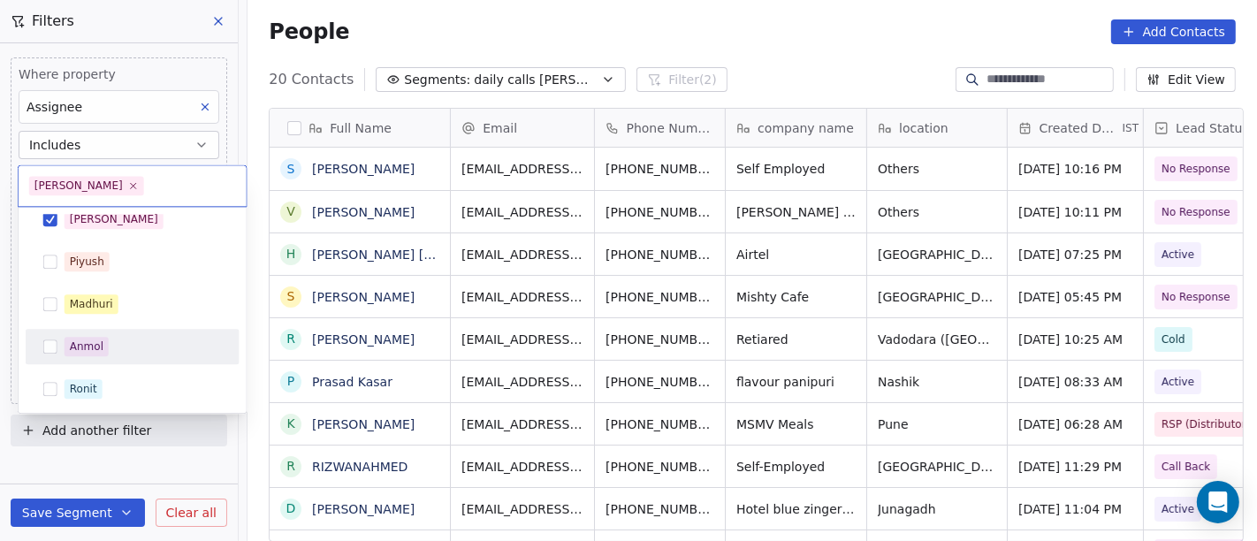
click at [758, 57] on html "On2Cook India Pvt. Ltd. Contacts People Marketing Workflows Campaigns Metrics &…" at bounding box center [628, 270] width 1257 height 541
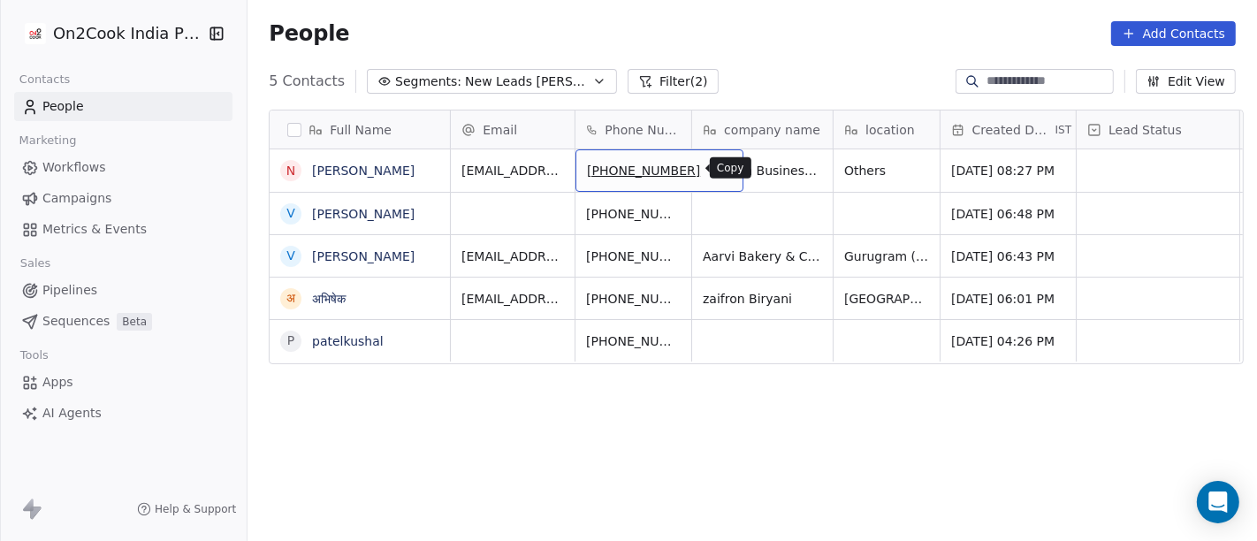
click at [714, 165] on icon "grid" at bounding box center [721, 168] width 14 height 14
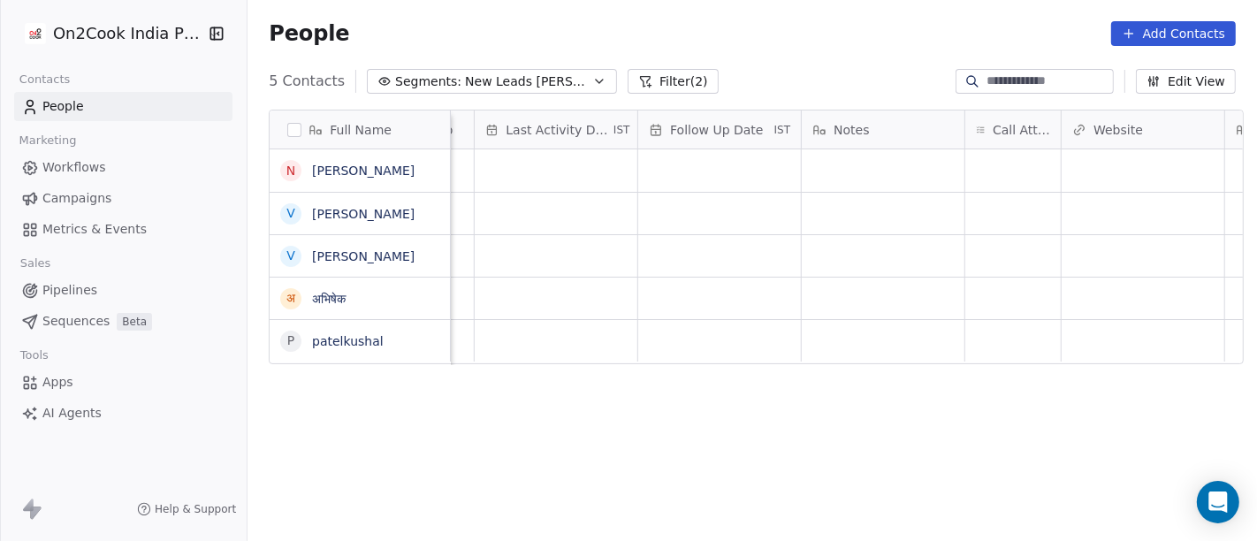
scroll to position [0, 1098]
click at [562, 181] on div "grid" at bounding box center [554, 170] width 163 height 42
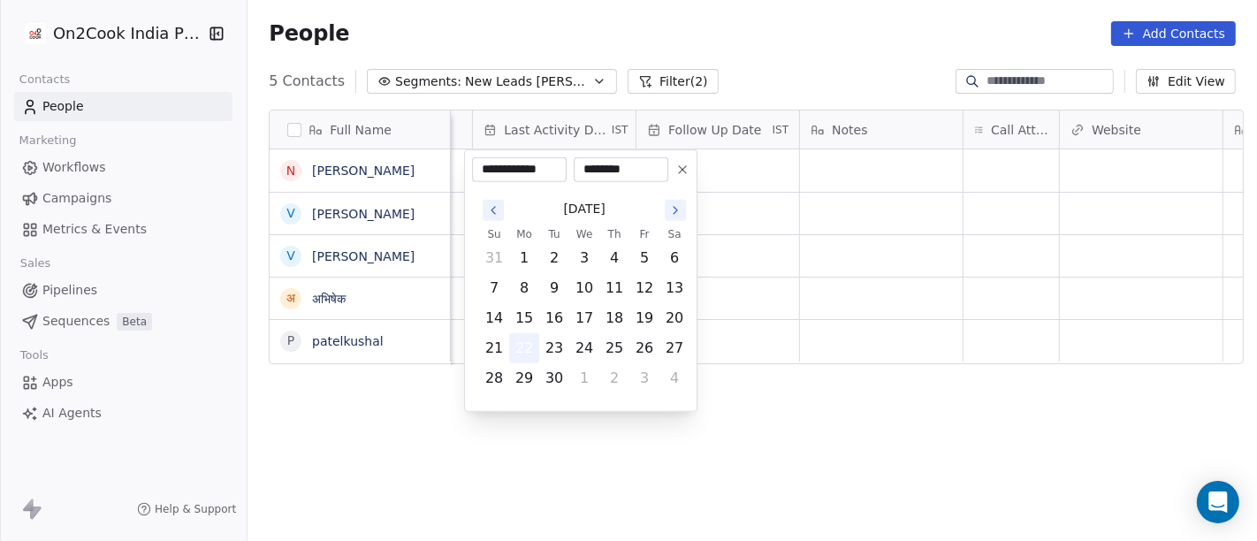
click at [514, 346] on button "22" at bounding box center [524, 348] width 28 height 28
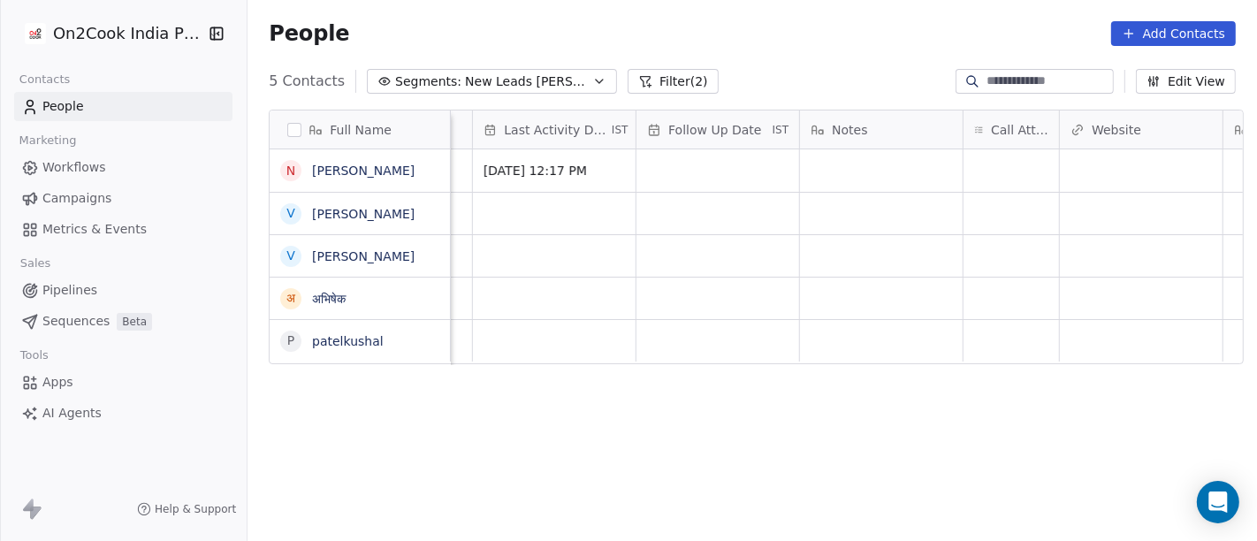
click at [864, 386] on html "On2Cook India Pvt. Ltd. Contacts People Marketing Workflows Campaigns Metrics &…" at bounding box center [628, 270] width 1257 height 541
click at [1004, 155] on div "grid" at bounding box center [1010, 170] width 95 height 42
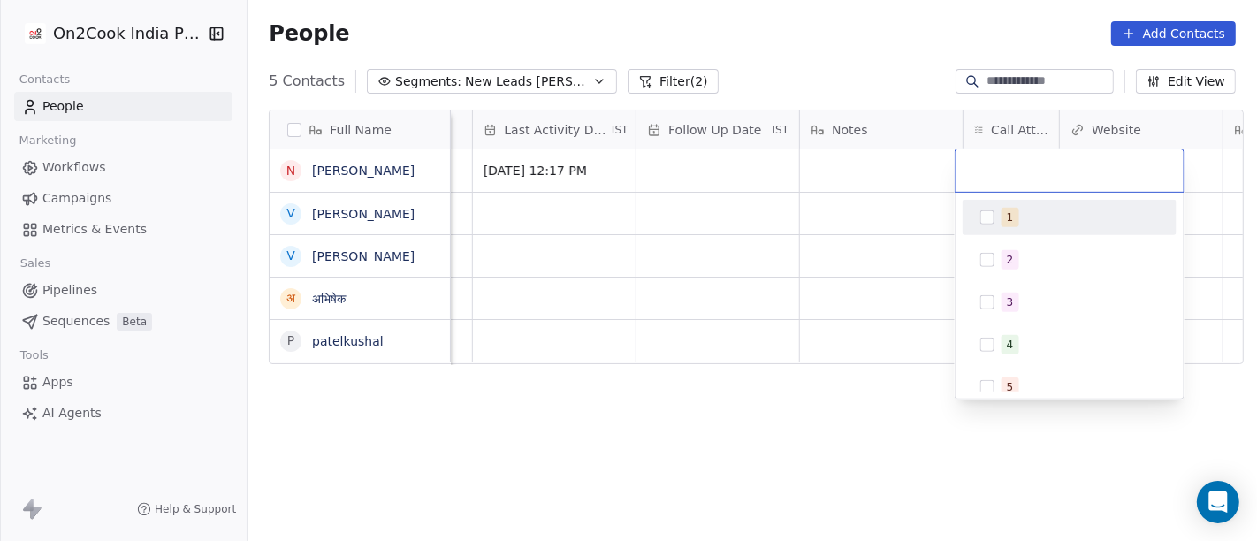
click at [1004, 229] on div "1" at bounding box center [1070, 217] width 200 height 28
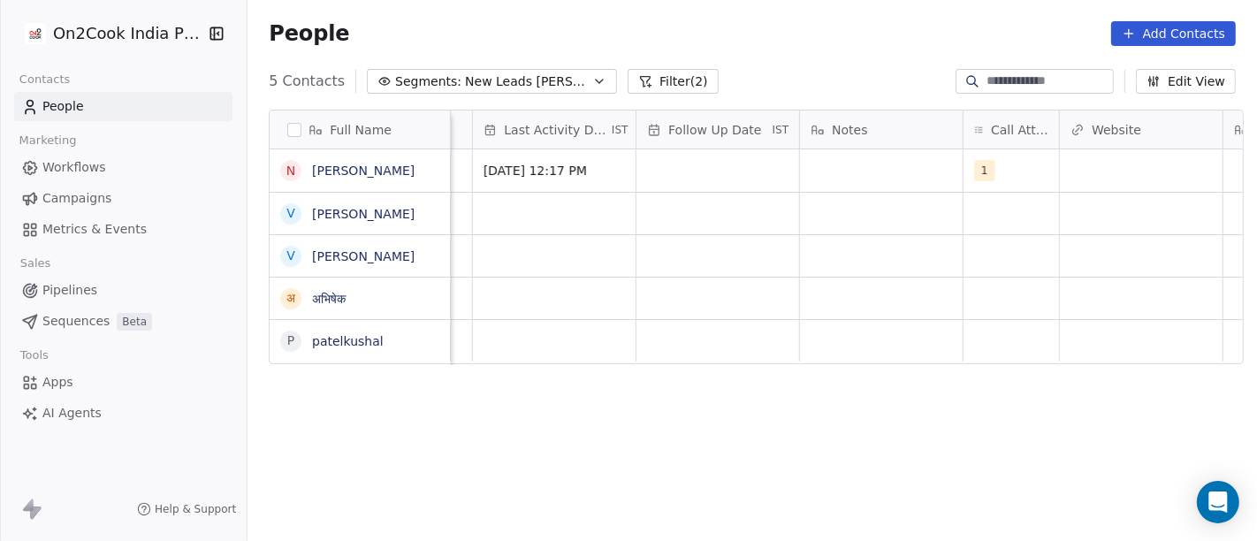
click at [859, 186] on html "On2Cook India Pvt. Ltd. Contacts People Marketing Workflows Campaigns Metrics &…" at bounding box center [628, 270] width 1257 height 541
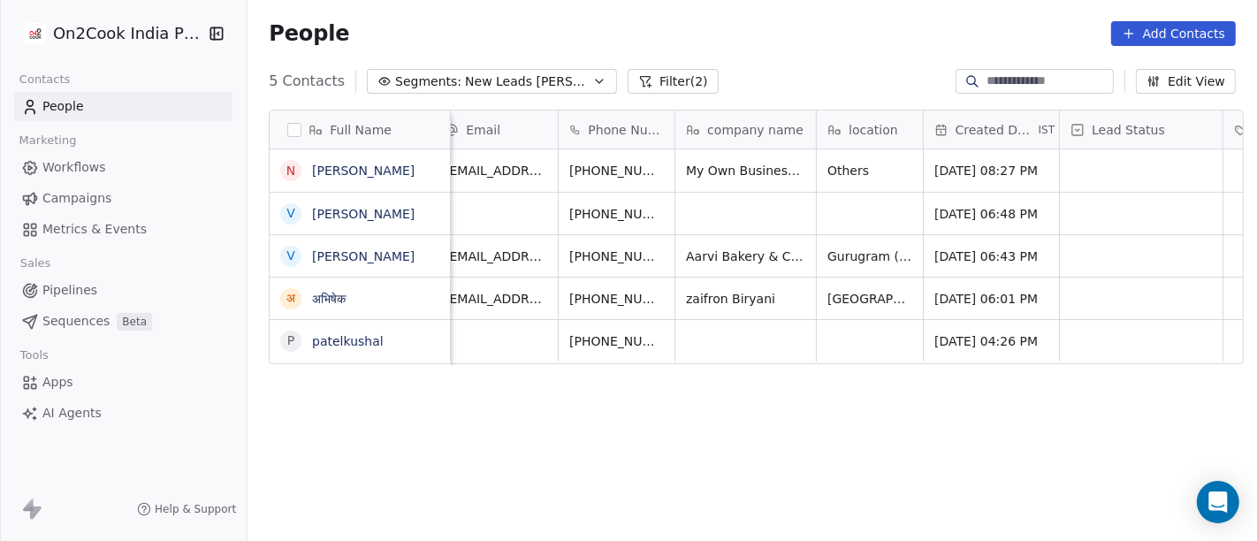
scroll to position [0, 15]
click at [721, 168] on span "My Own Business Institute" at bounding box center [771, 171] width 164 height 18
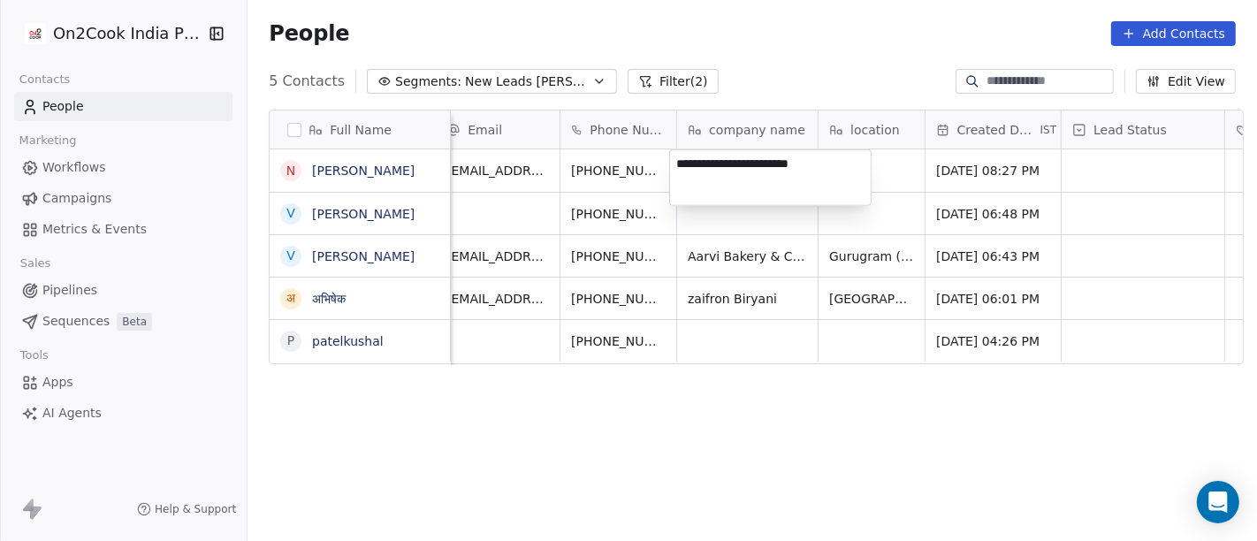
click at [721, 168] on textarea "**********" at bounding box center [770, 177] width 201 height 55
type textarea "**********"
click at [824, 27] on html "**********" at bounding box center [628, 270] width 1257 height 541
click at [899, 175] on html "**********" at bounding box center [628, 270] width 1257 height 541
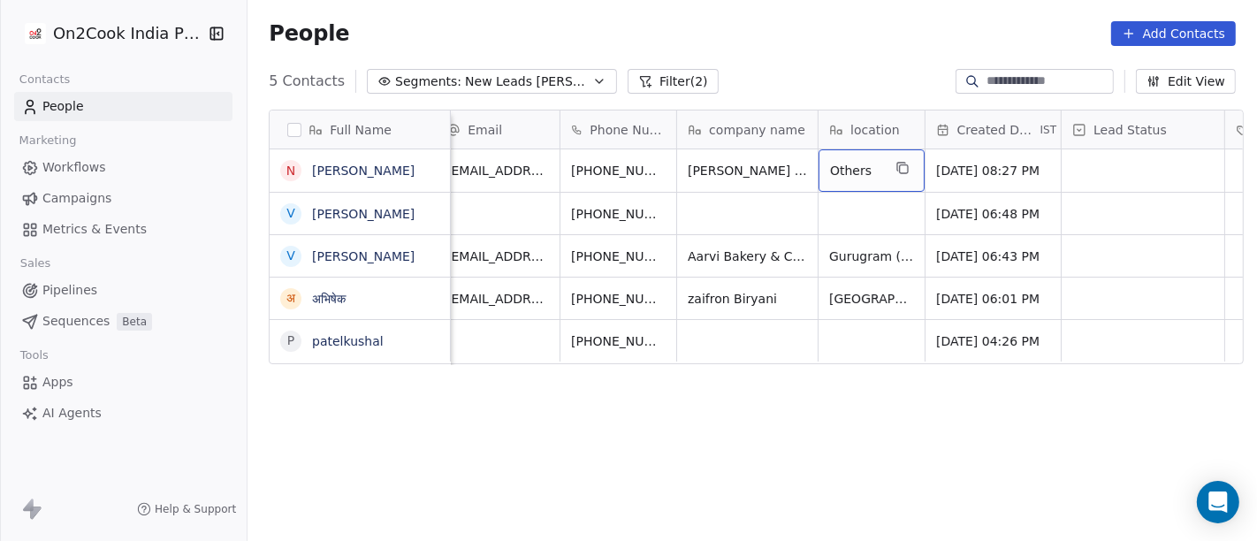
click at [842, 168] on span "Others" at bounding box center [855, 171] width 51 height 18
type textarea "*******"
click at [734, 168] on html "On2Cook India Pvt. Ltd. Contacts People Marketing Workflows Campaigns Metrics &…" at bounding box center [628, 270] width 1257 height 541
click at [712, 168] on html "On2Cook India Pvt. Ltd. Contacts People Marketing Workflows Campaigns Metrics &…" at bounding box center [628, 270] width 1257 height 541
click at [709, 163] on span "kataria cafe" at bounding box center [755, 171] width 133 height 18
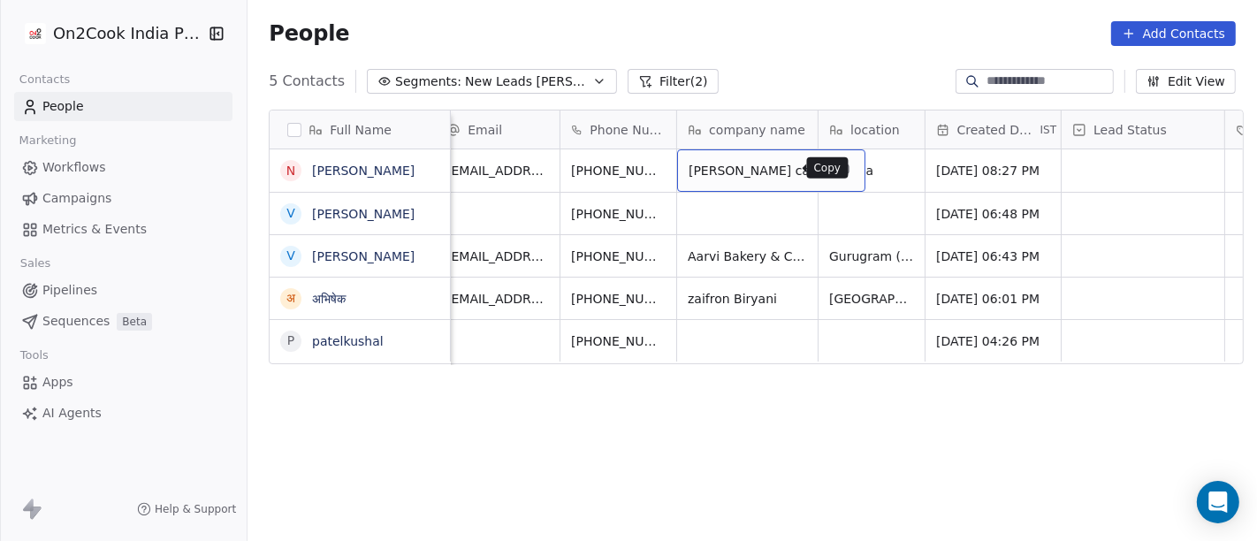
click at [840, 165] on icon "grid" at bounding box center [844, 169] width 8 height 8
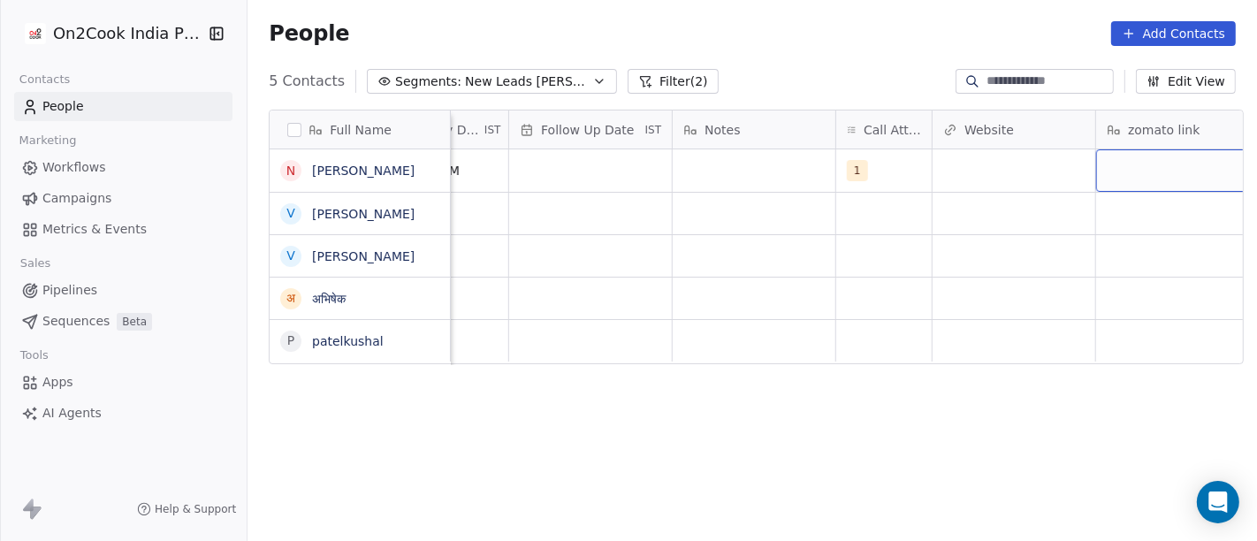
scroll to position [0, 1257]
click at [1126, 165] on div "grid" at bounding box center [1145, 170] width 163 height 42
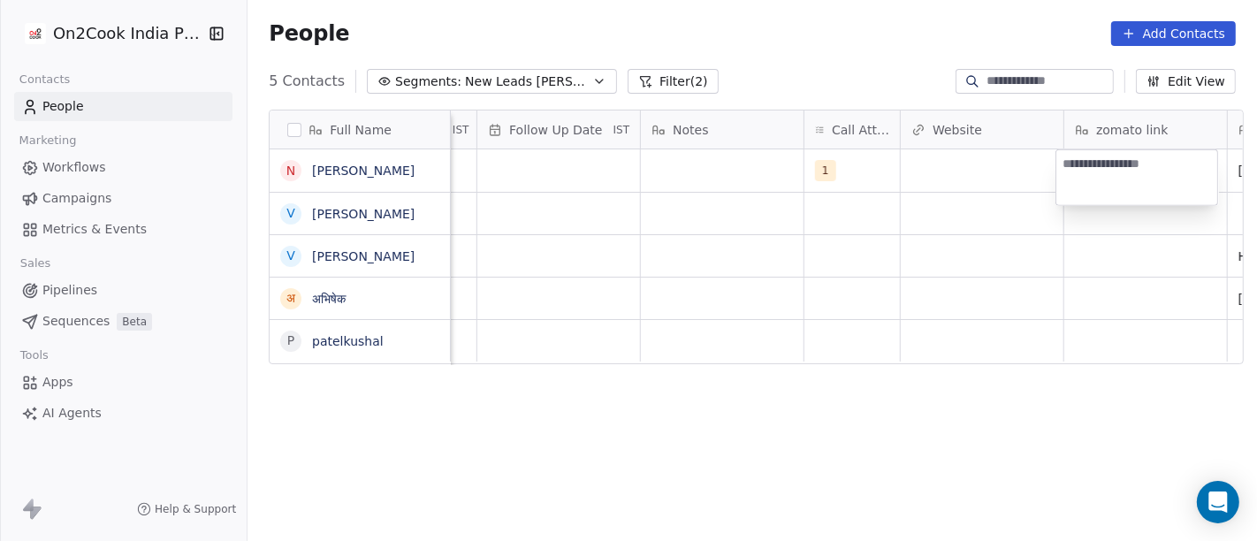
click at [1126, 165] on textarea at bounding box center [1136, 177] width 161 height 55
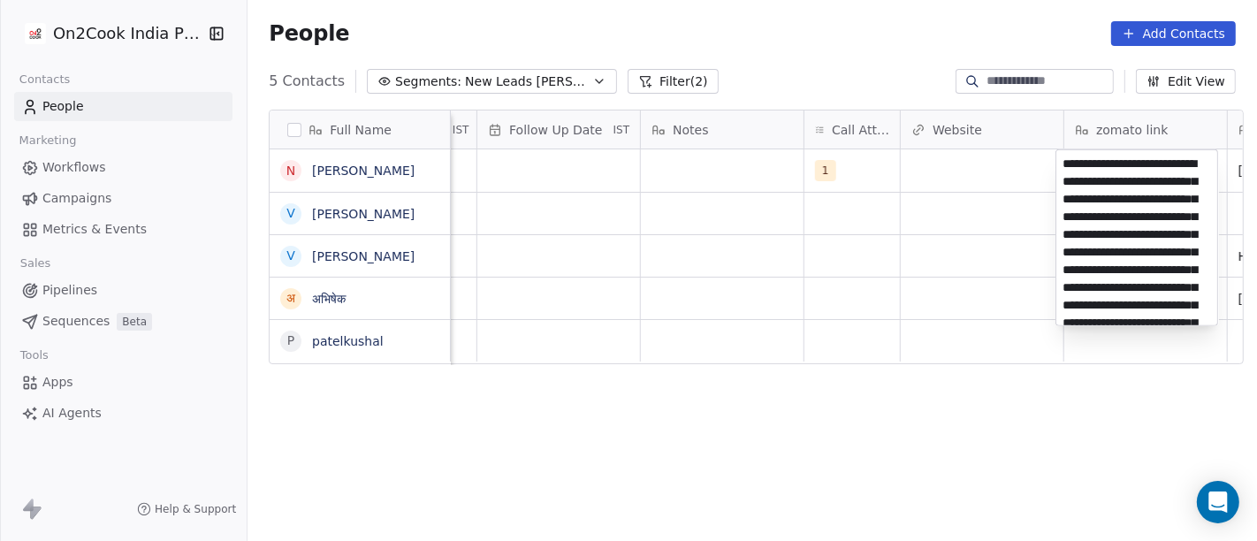
scroll to position [324, 0]
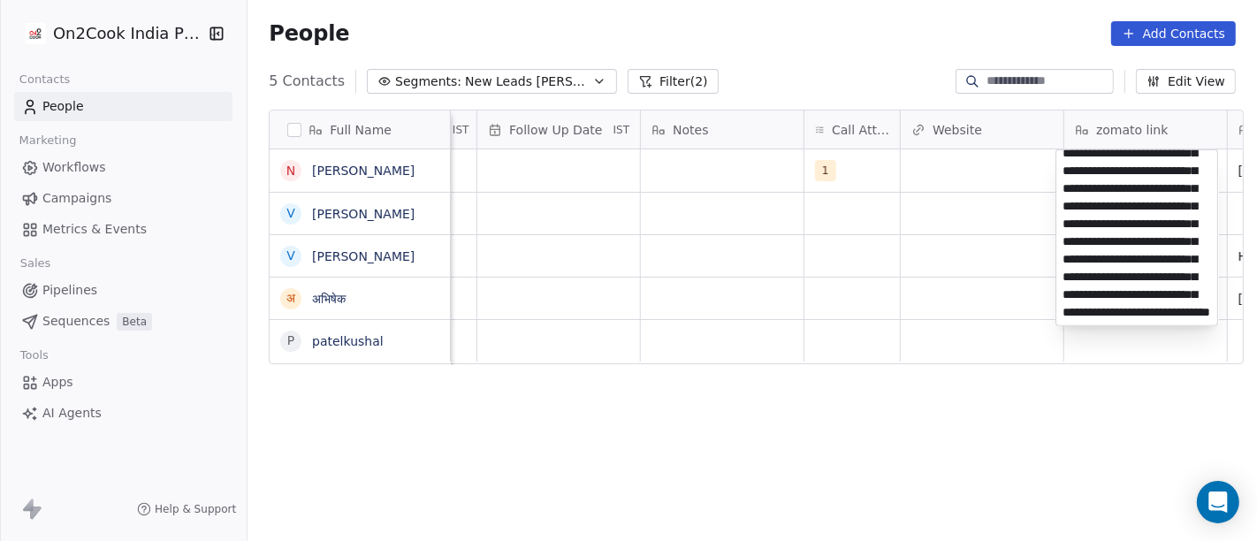
type textarea "**********"
click at [880, 77] on html "On2Cook India Pvt. Ltd. Contacts People Marketing Workflows Campaigns Metrics &…" at bounding box center [628, 270] width 1257 height 541
click at [716, 159] on html "On2Cook India Pvt. Ltd. Contacts People Marketing Workflows Campaigns Metrics &…" at bounding box center [628, 270] width 1257 height 541
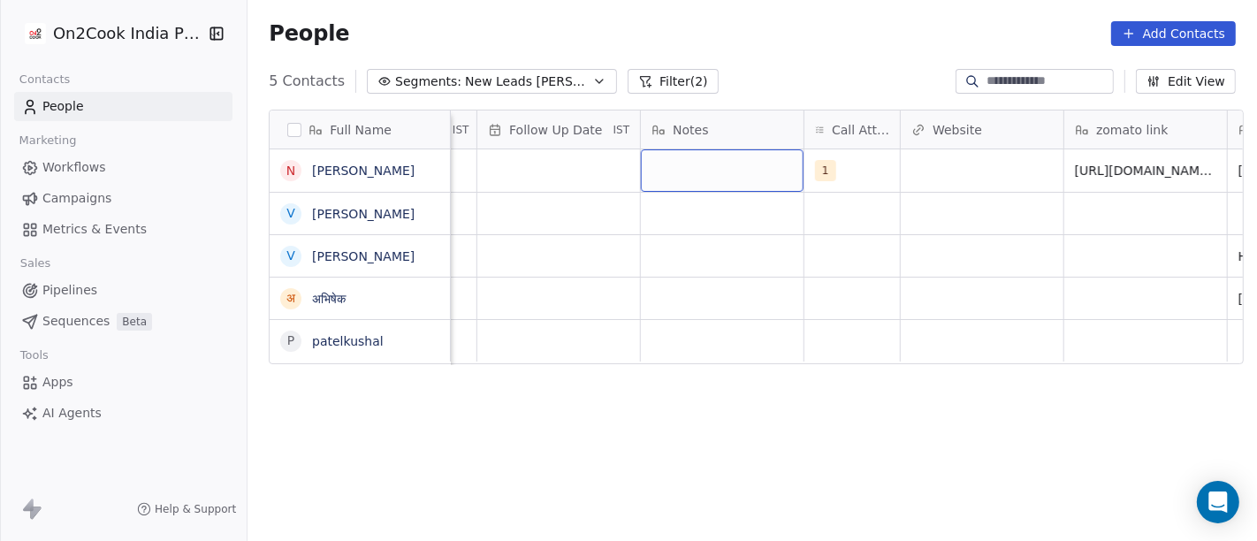
click at [716, 158] on div "grid" at bounding box center [722, 170] width 163 height 42
click at [716, 158] on textarea at bounding box center [714, 177] width 161 height 55
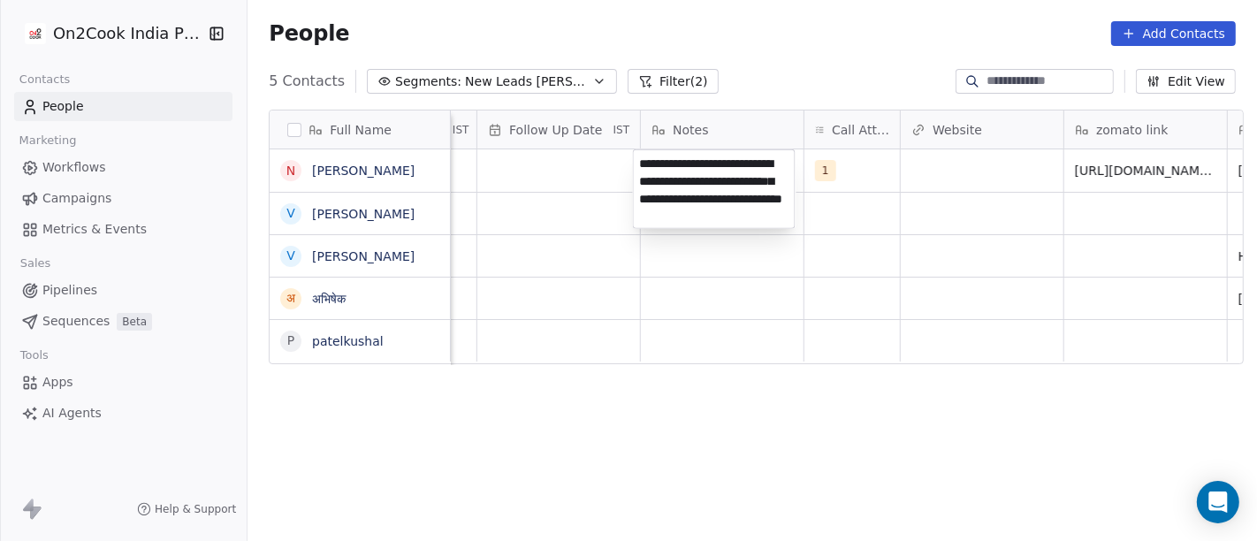
type textarea "**********"
click at [742, 464] on html "On2Cook India Pvt. Ltd. Contacts People Marketing Workflows Campaigns Metrics &…" at bounding box center [628, 270] width 1257 height 541
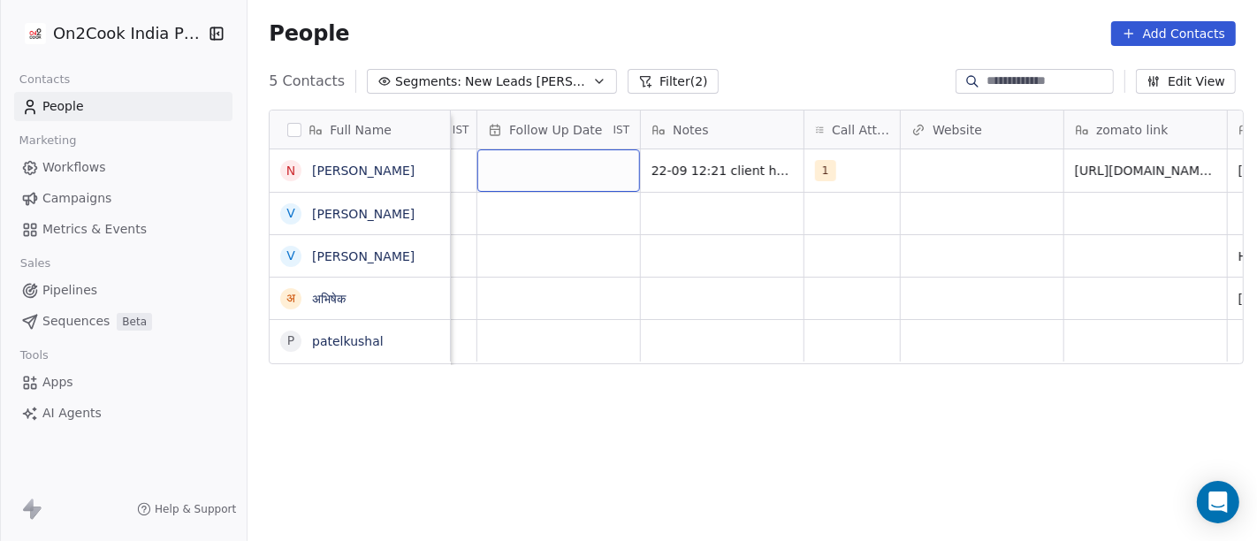
click at [574, 165] on div "grid" at bounding box center [558, 170] width 163 height 42
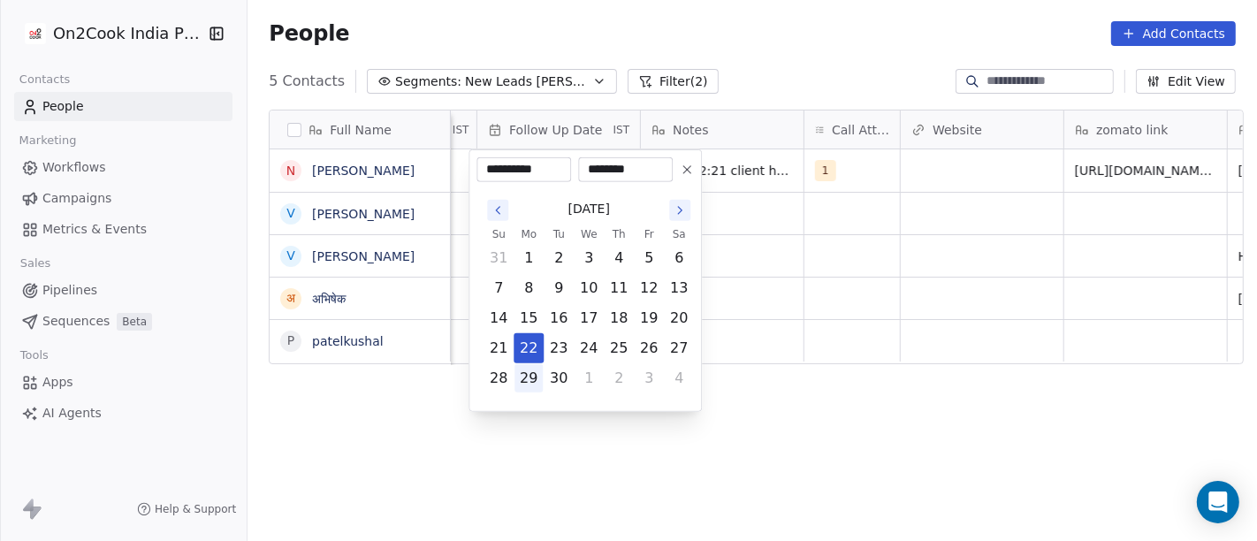
click at [530, 372] on button "29" at bounding box center [528, 378] width 28 height 28
type input "**********"
click at [770, 392] on html "**********" at bounding box center [628, 270] width 1257 height 541
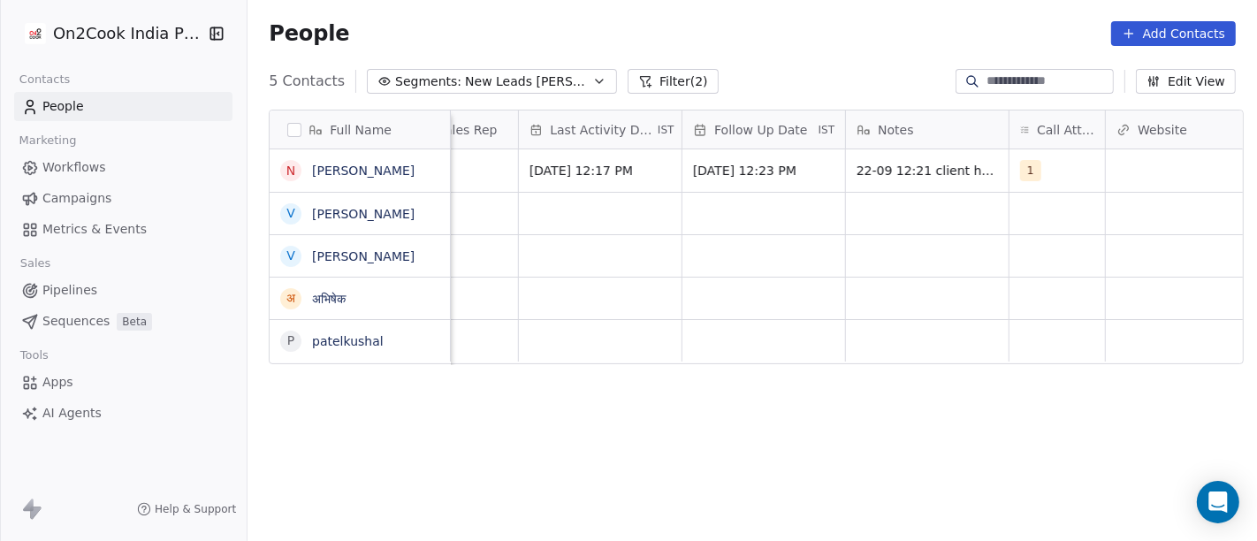
scroll to position [0, 1046]
click at [612, 162] on span "Sep 22, 2025 12:17 PM" at bounding box center [590, 171] width 108 height 18
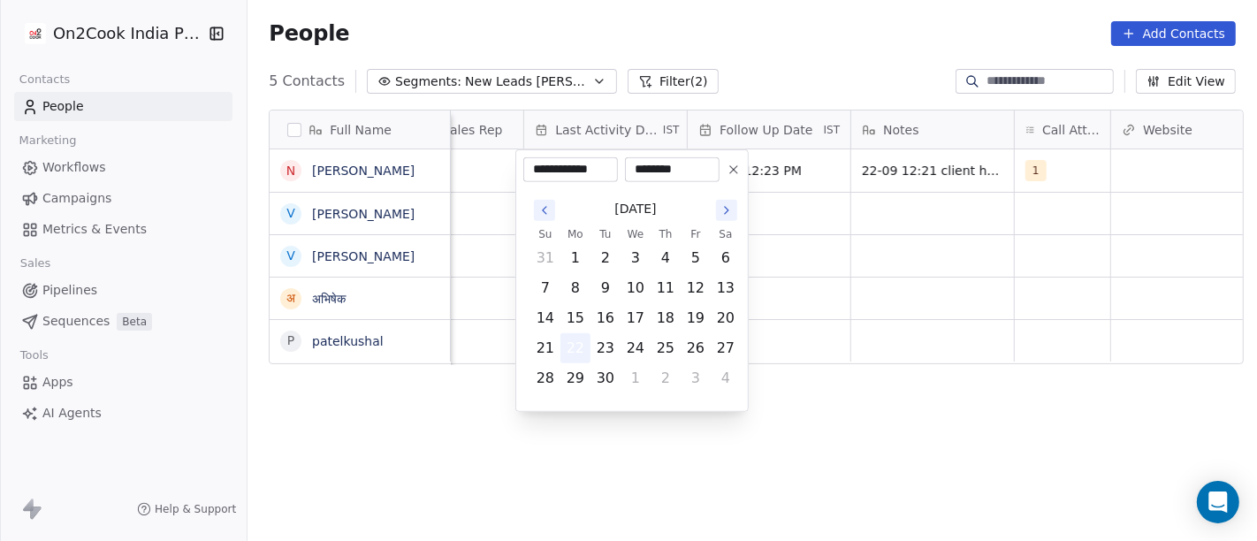
click at [572, 342] on button "22" at bounding box center [575, 348] width 28 height 28
click at [829, 251] on html "**********" at bounding box center [628, 270] width 1257 height 541
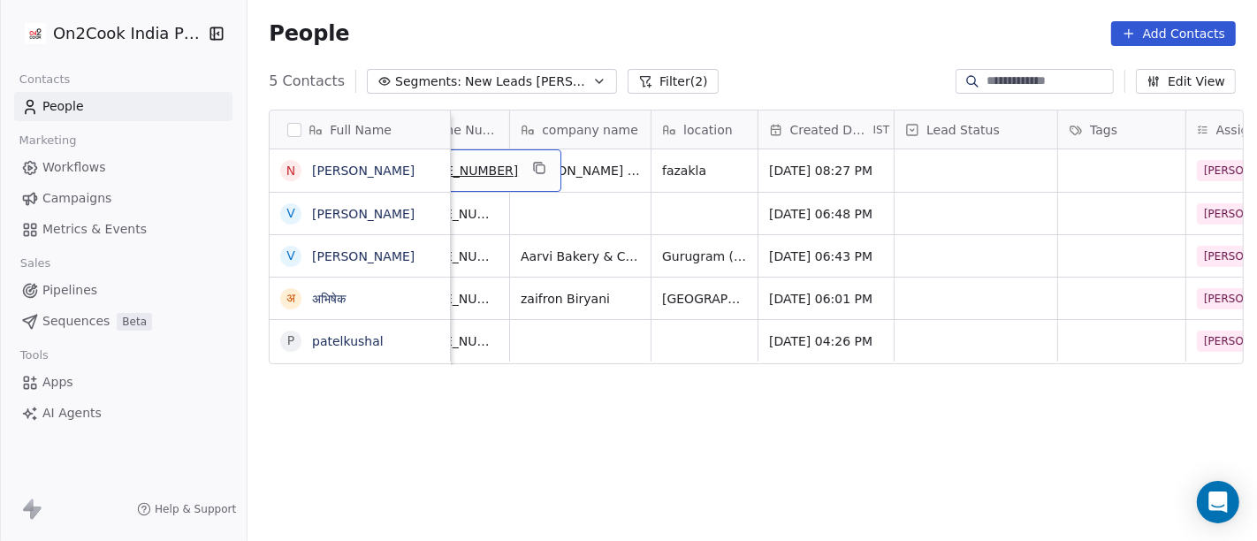
scroll to position [0, 124]
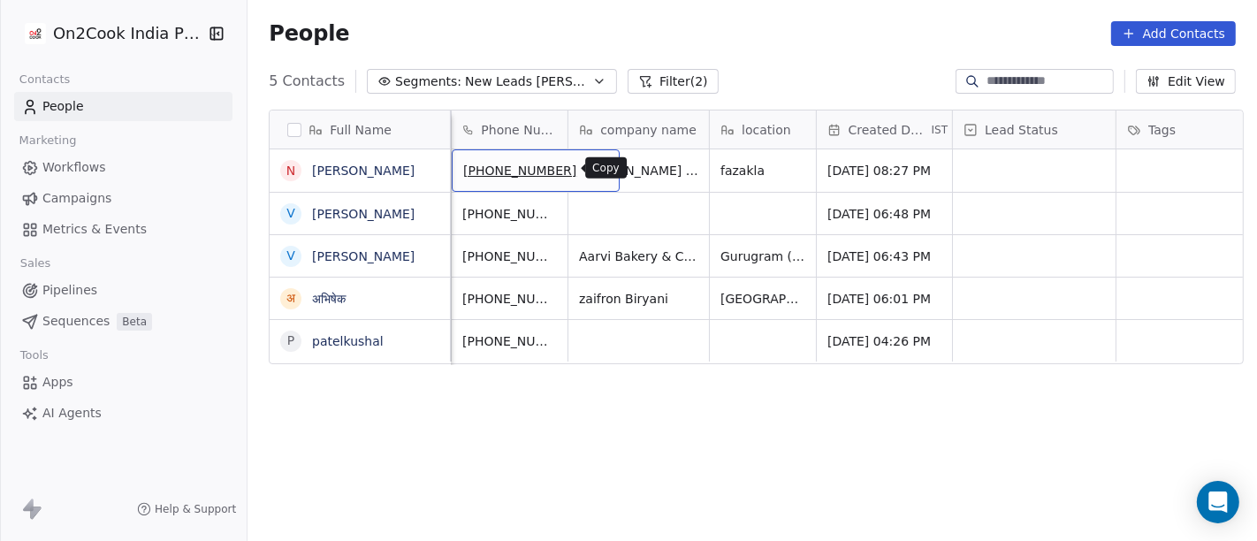
click at [595, 170] on icon "grid" at bounding box center [599, 169] width 8 height 8
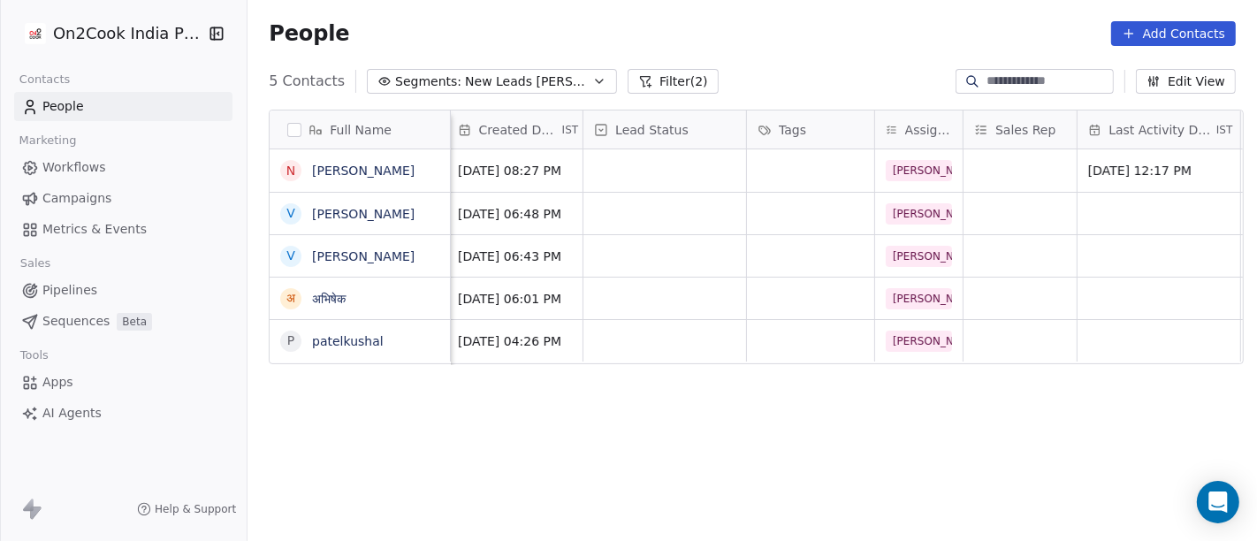
scroll to position [1, 492]
click at [658, 176] on div "grid" at bounding box center [665, 170] width 163 height 42
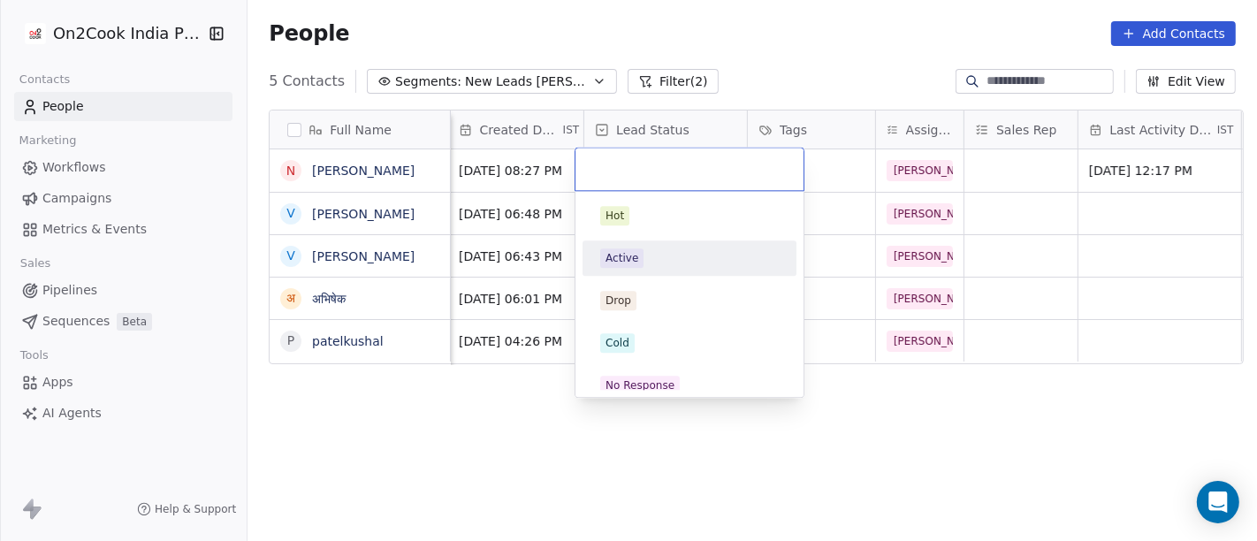
click at [643, 246] on div "Active" at bounding box center [690, 258] width 200 height 28
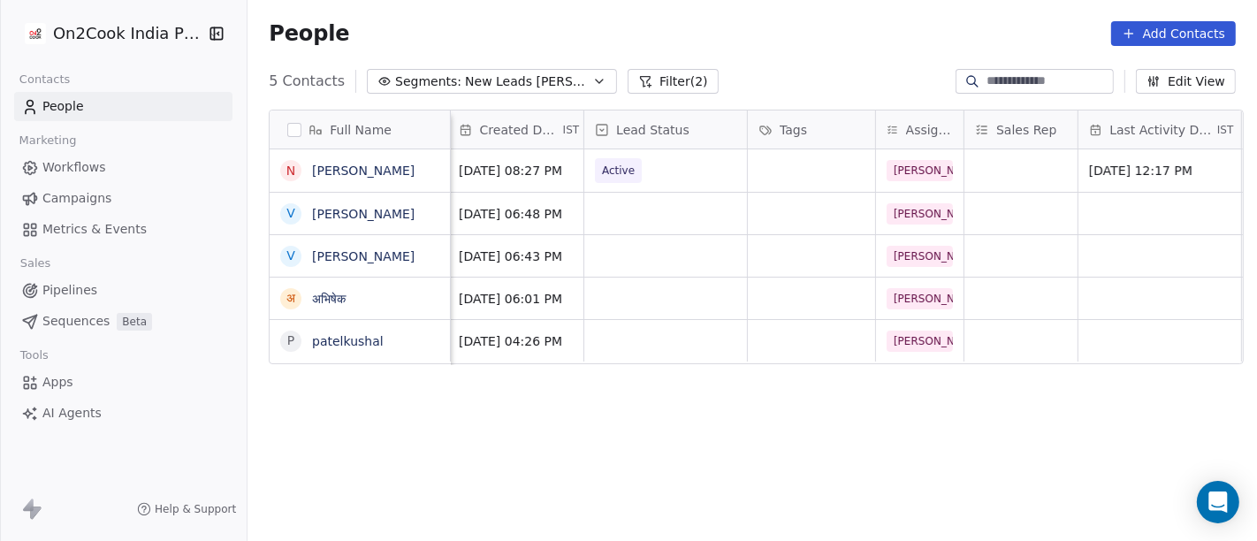
click at [750, 33] on div "People Add Contacts" at bounding box center [752, 33] width 967 height 25
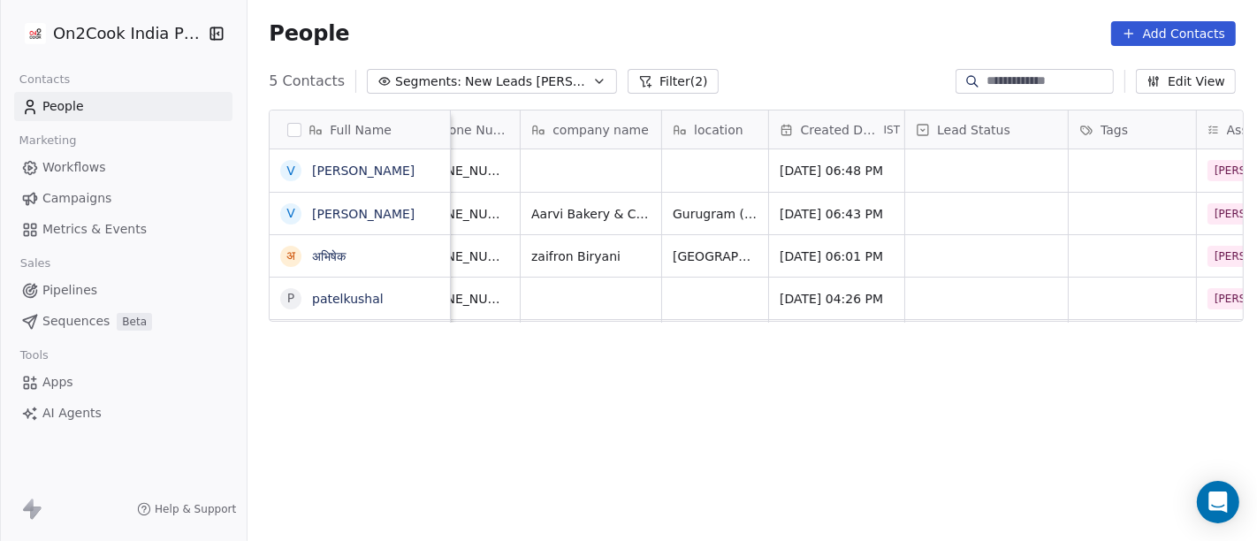
scroll to position [0, 171]
click at [430, 170] on icon "grid" at bounding box center [437, 168] width 14 height 14
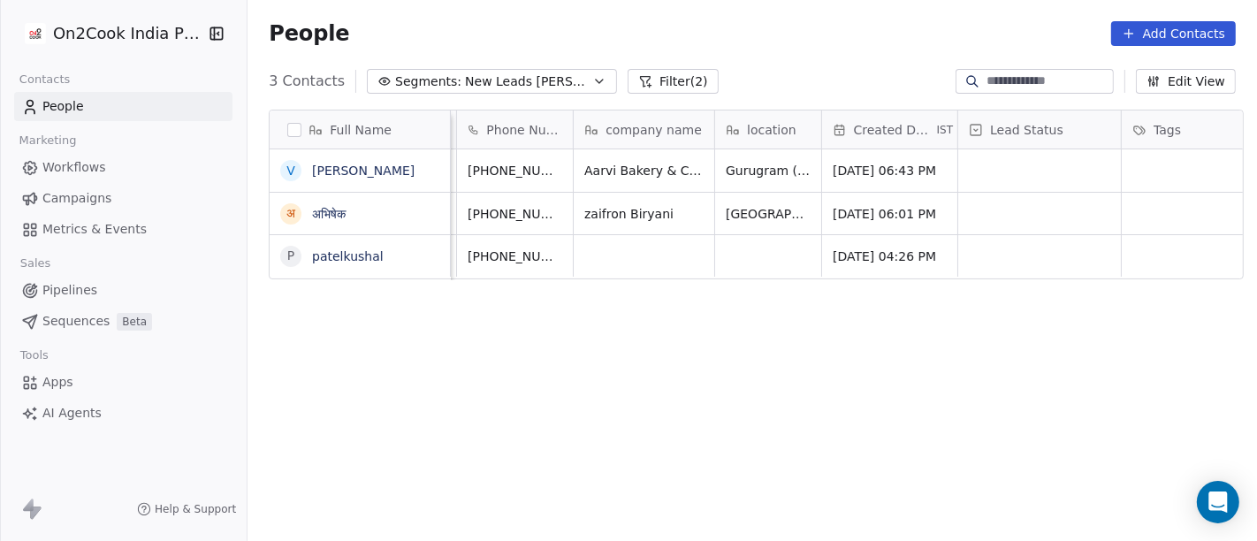
scroll to position [15, 0]
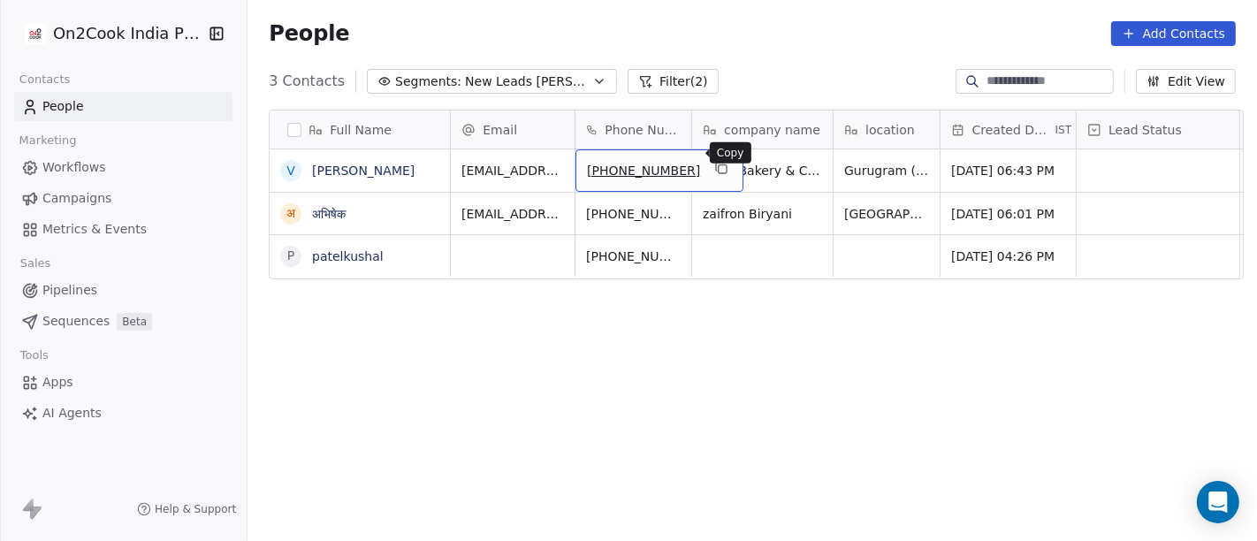
click at [711, 157] on button "grid" at bounding box center [721, 167] width 21 height 21
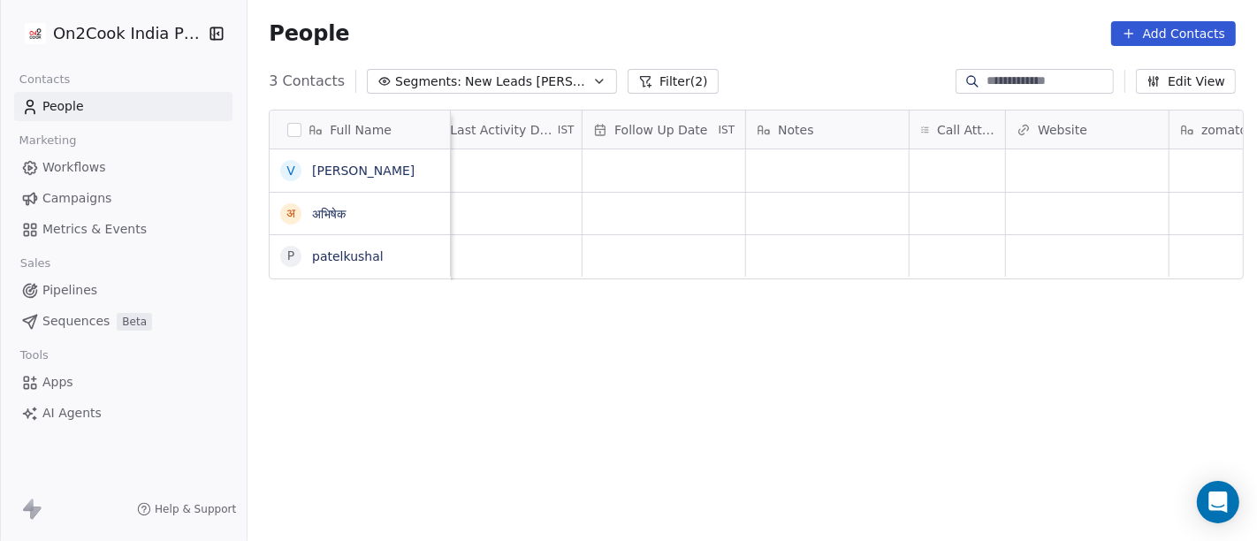
scroll to position [3, 1151]
click at [949, 158] on div "grid" at bounding box center [957, 170] width 95 height 42
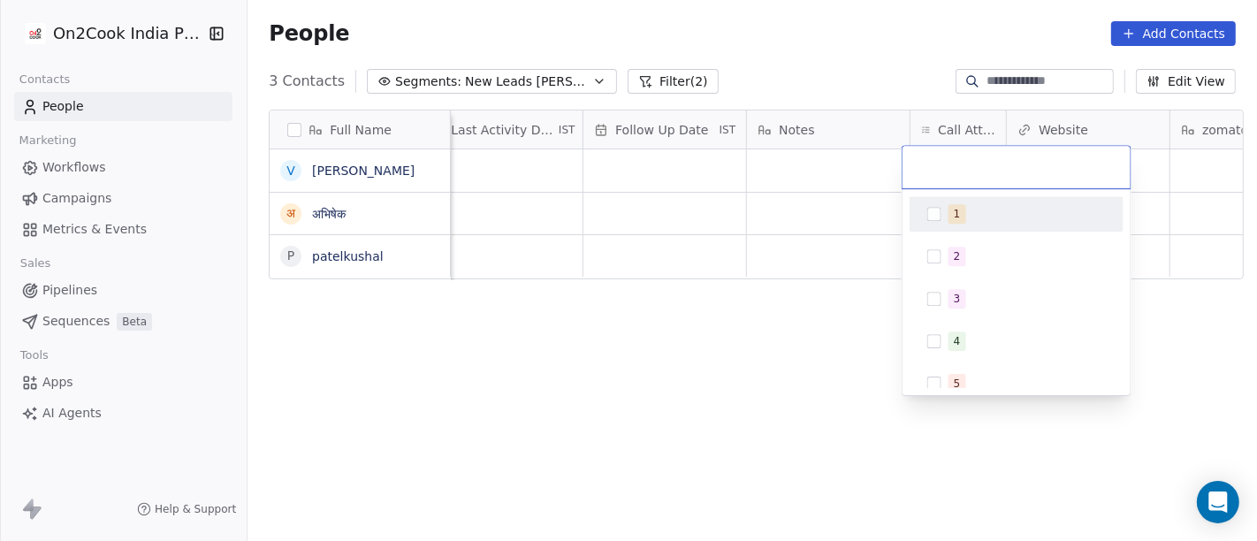
click at [963, 205] on div "1" at bounding box center [1026, 213] width 157 height 19
click at [758, 214] on html "On2Cook India Pvt. Ltd. Contacts People Marketing Workflows Campaigns Metrics &…" at bounding box center [628, 270] width 1257 height 541
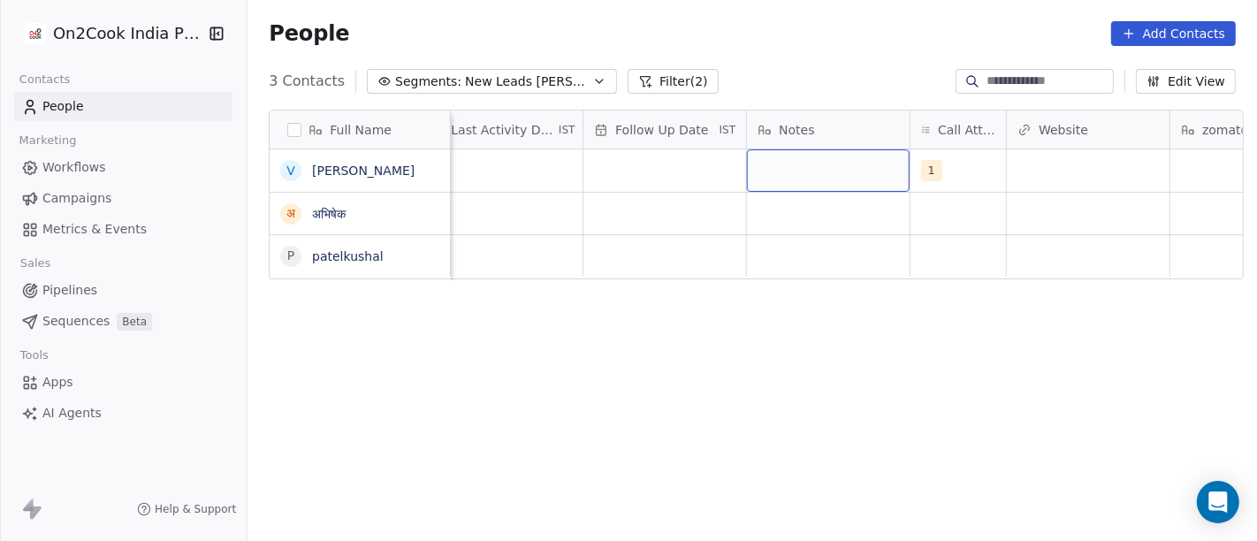
click at [795, 158] on div "grid" at bounding box center [828, 170] width 163 height 42
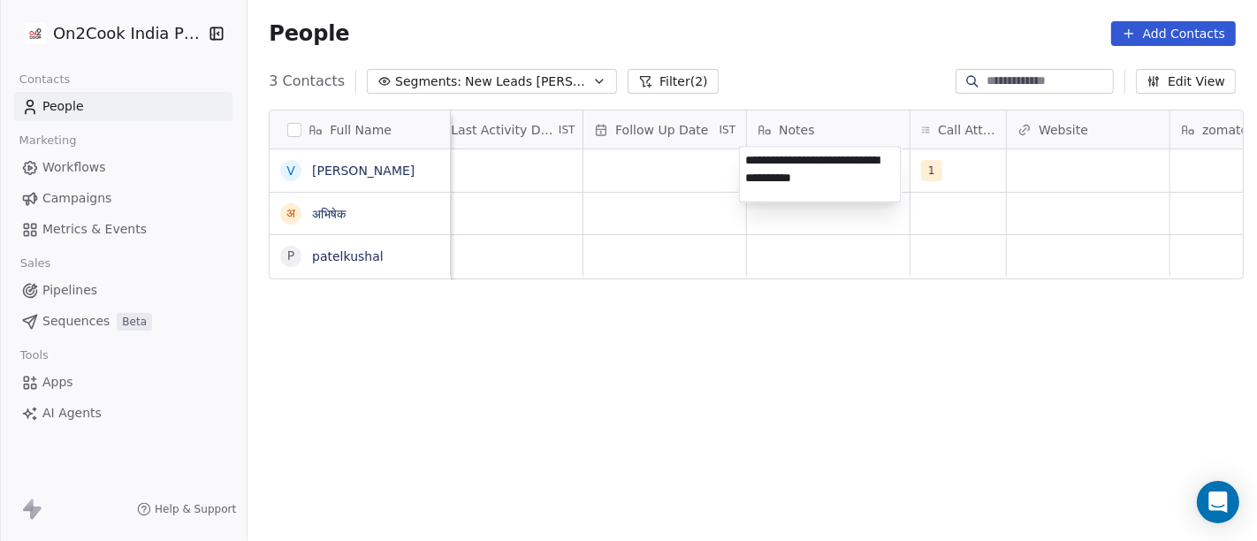
type textarea "**********"
click at [898, 384] on html "**********" at bounding box center [628, 270] width 1257 height 541
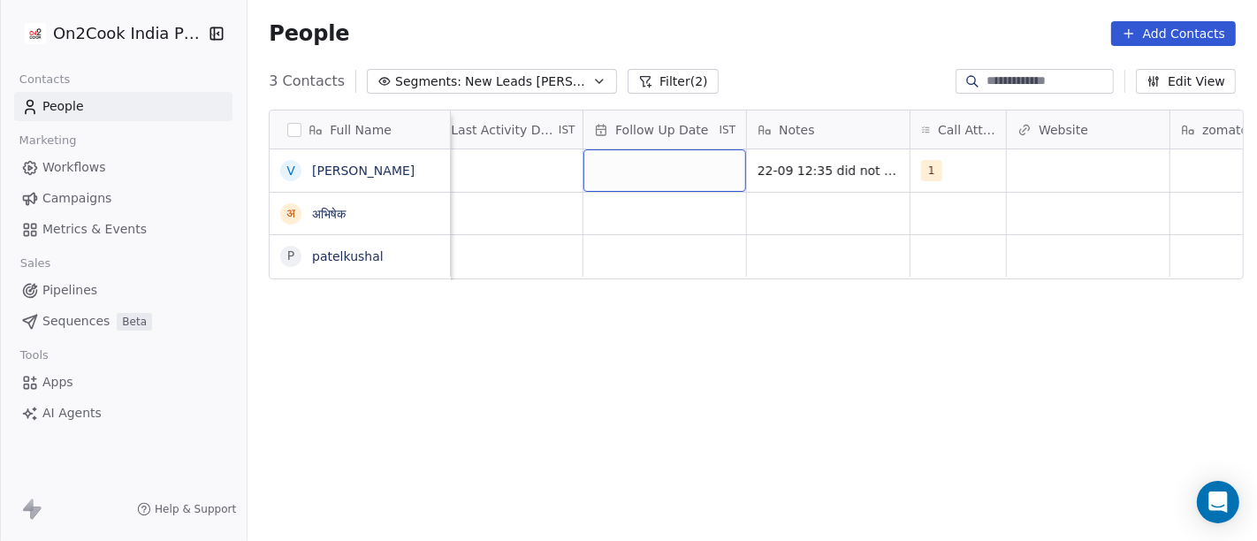
click at [672, 165] on div "grid" at bounding box center [664, 170] width 163 height 42
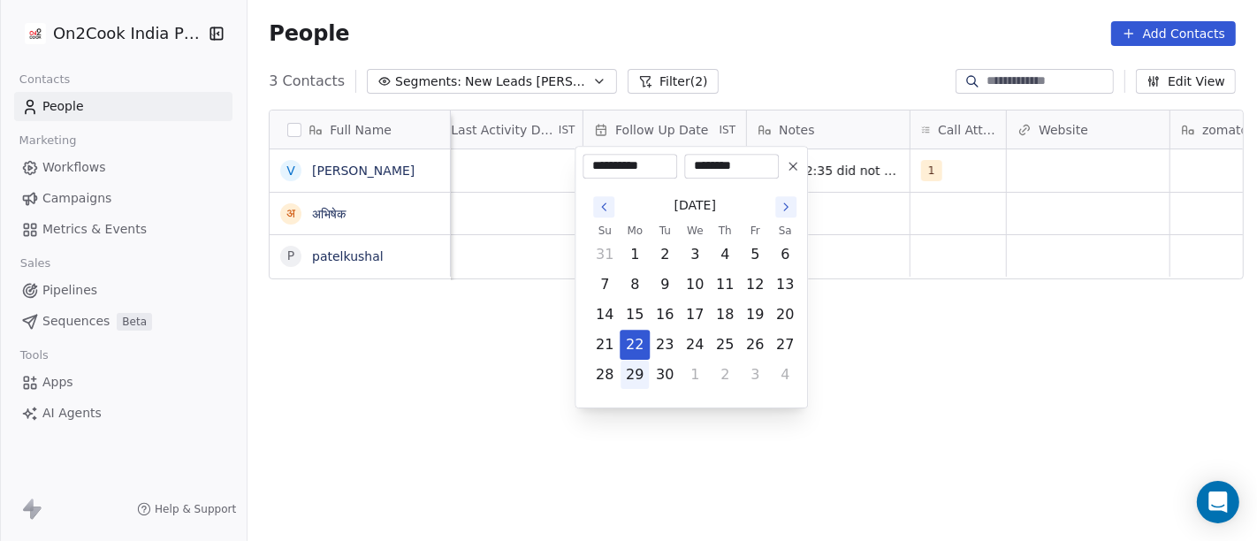
click at [636, 382] on button "29" at bounding box center [634, 375] width 28 height 28
type input "**********"
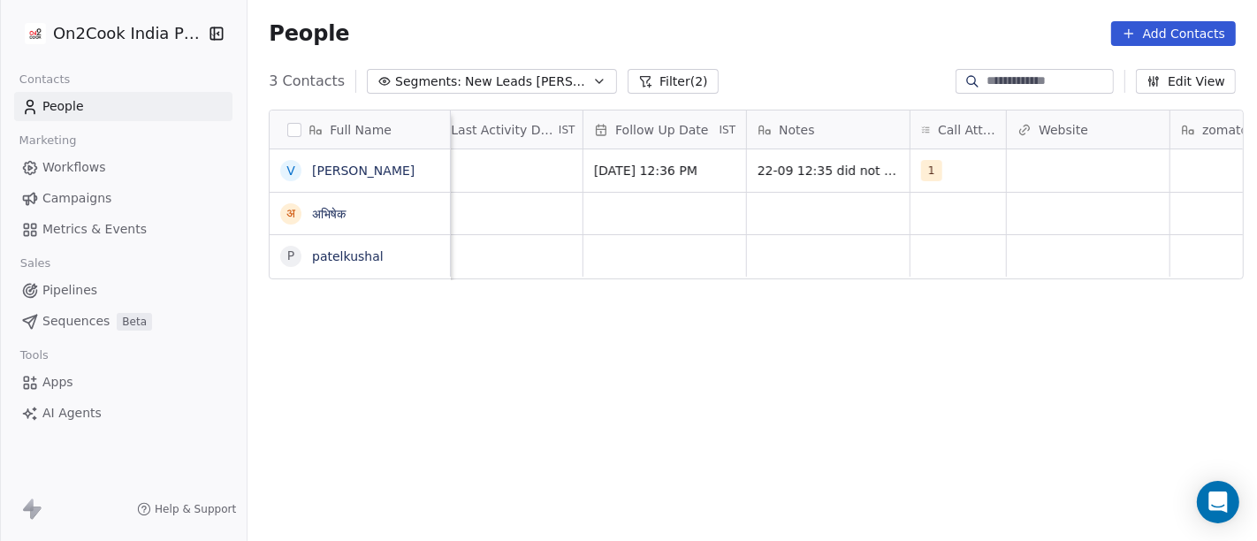
click at [951, 365] on html "On2Cook India Pvt. Ltd. Contacts People Marketing Workflows Campaigns Metrics &…" at bounding box center [628, 270] width 1257 height 541
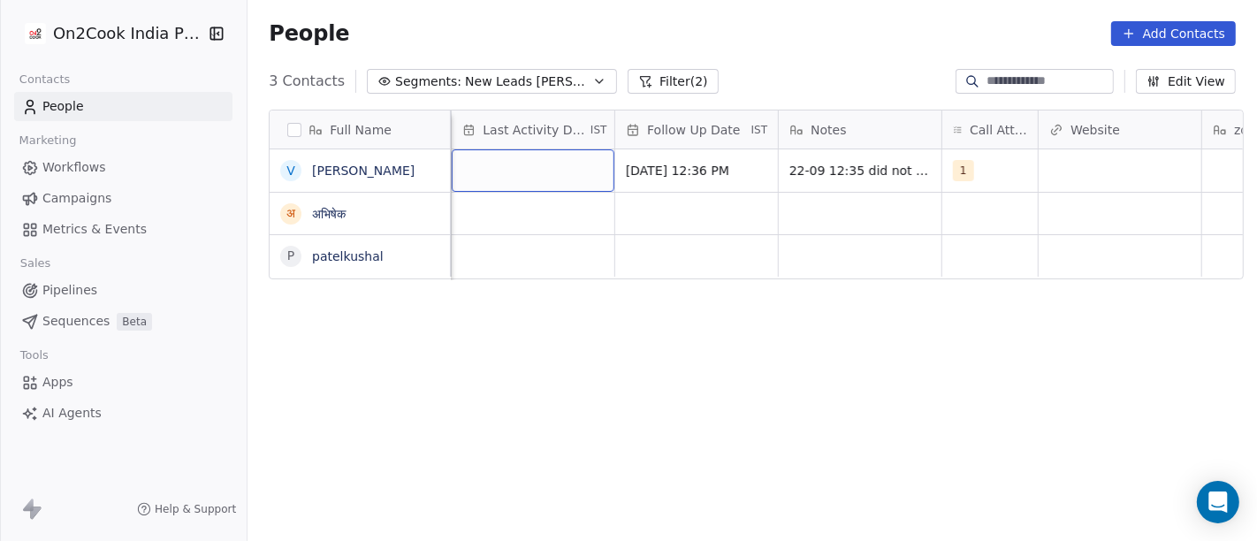
click at [541, 170] on div "grid" at bounding box center [533, 170] width 163 height 42
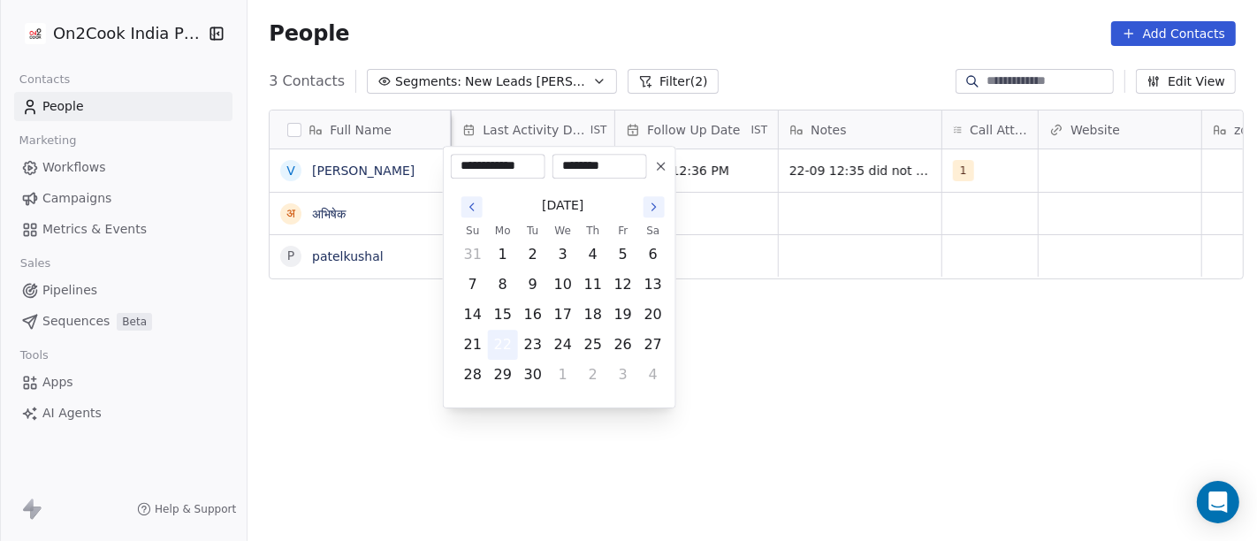
click at [508, 341] on button "22" at bounding box center [503, 345] width 28 height 28
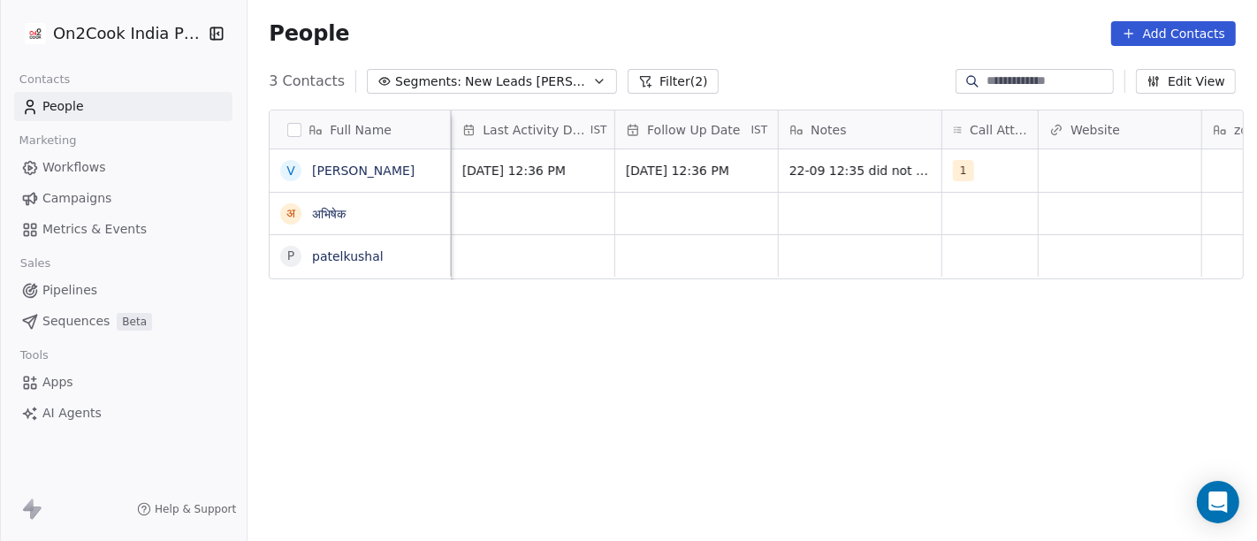
click at [830, 378] on html "On2Cook India Pvt. Ltd. Contacts People Marketing Workflows Campaigns Metrics &…" at bounding box center [628, 270] width 1257 height 541
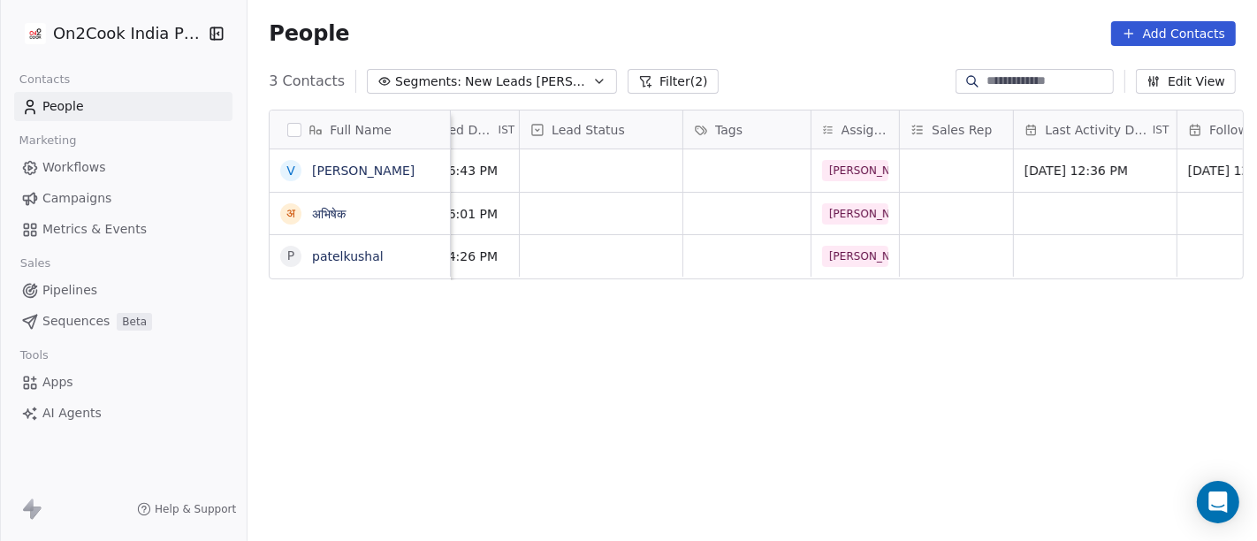
scroll to position [3, 559]
click at [594, 160] on div "grid" at bounding box center [598, 170] width 163 height 42
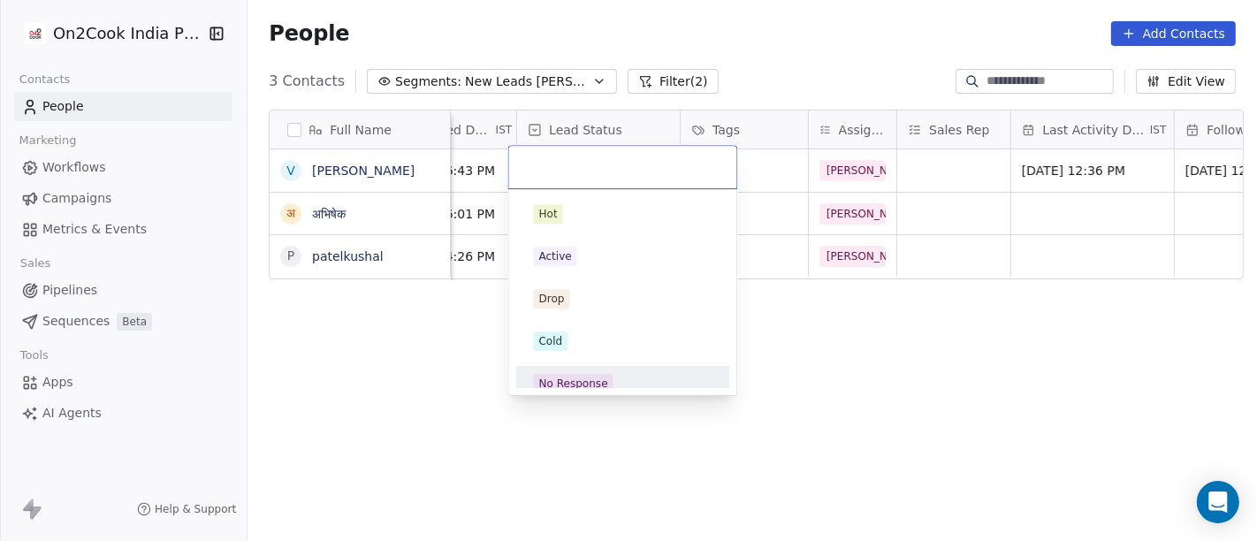
click at [591, 372] on div "No Response" at bounding box center [623, 383] width 200 height 28
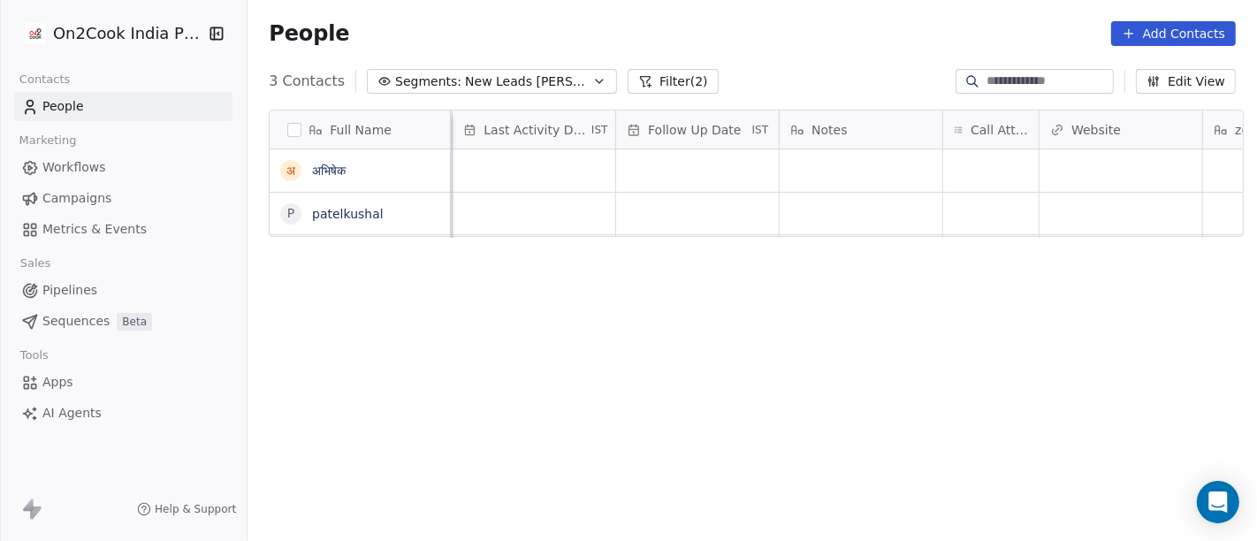
scroll to position [3, 1124]
click at [1008, 172] on div "grid" at bounding box center [984, 170] width 95 height 42
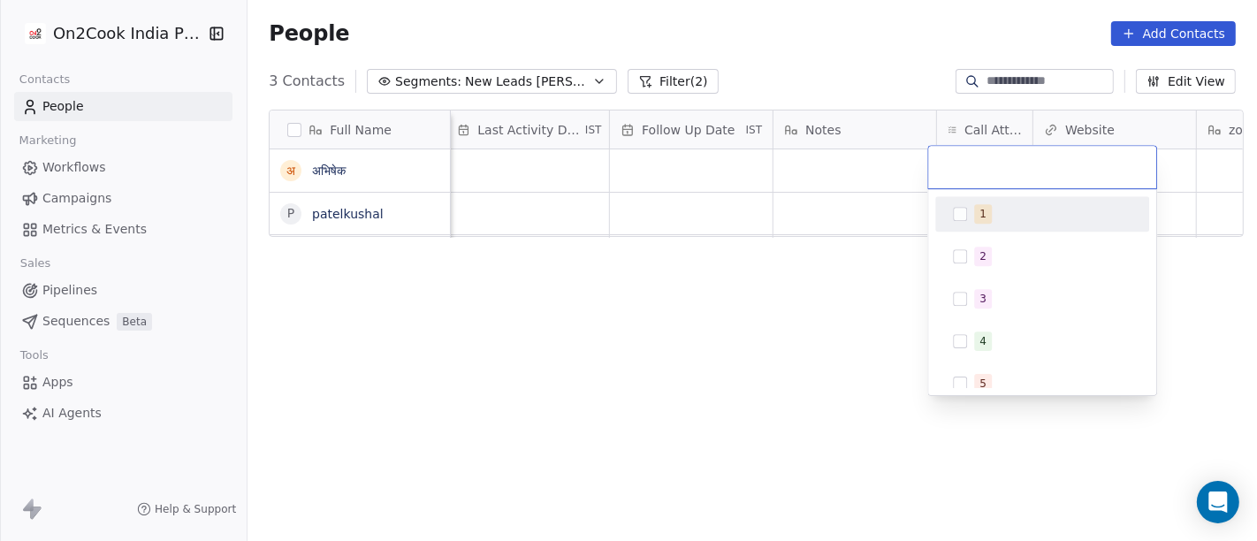
click at [997, 209] on div "1" at bounding box center [1052, 213] width 157 height 19
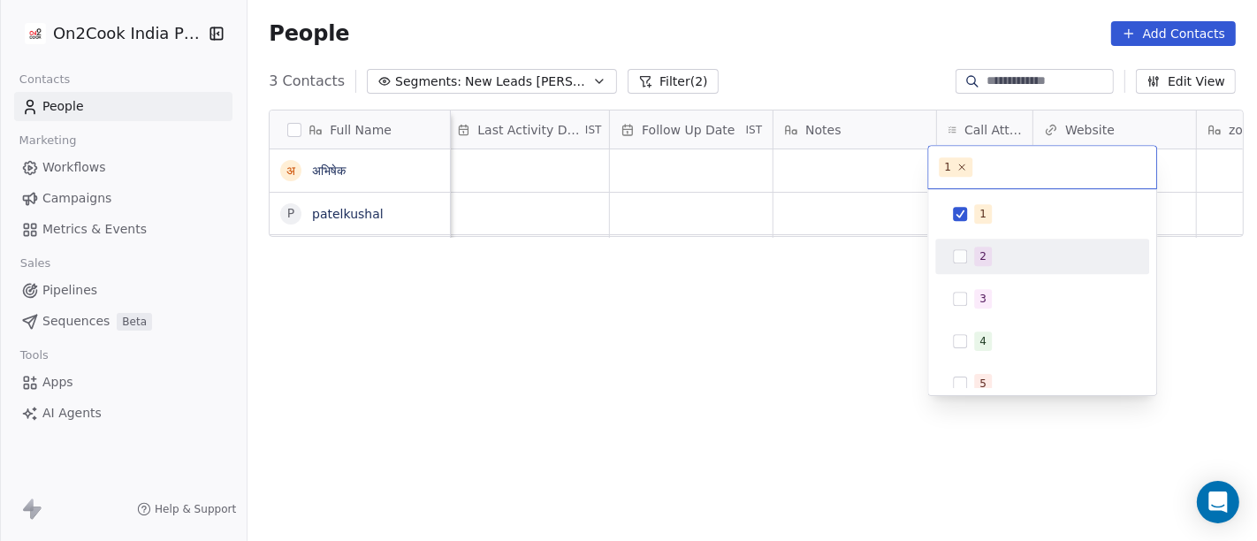
click at [871, 331] on html "On2Cook India Pvt. Ltd. Contacts People Marketing Workflows Campaigns Metrics &…" at bounding box center [628, 270] width 1257 height 541
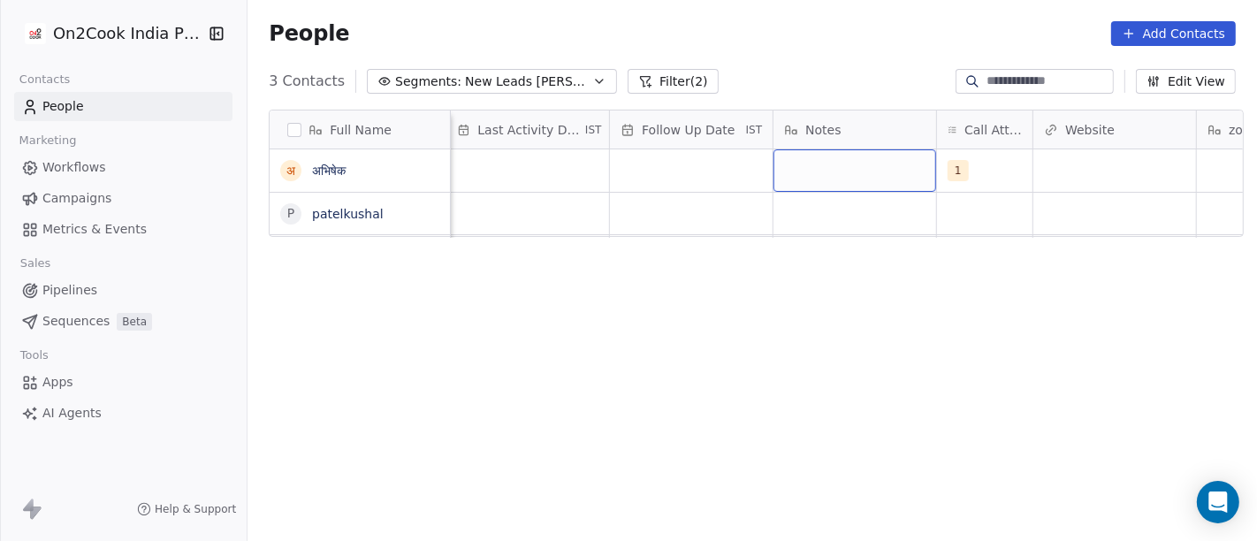
click at [828, 157] on div "grid" at bounding box center [854, 170] width 163 height 42
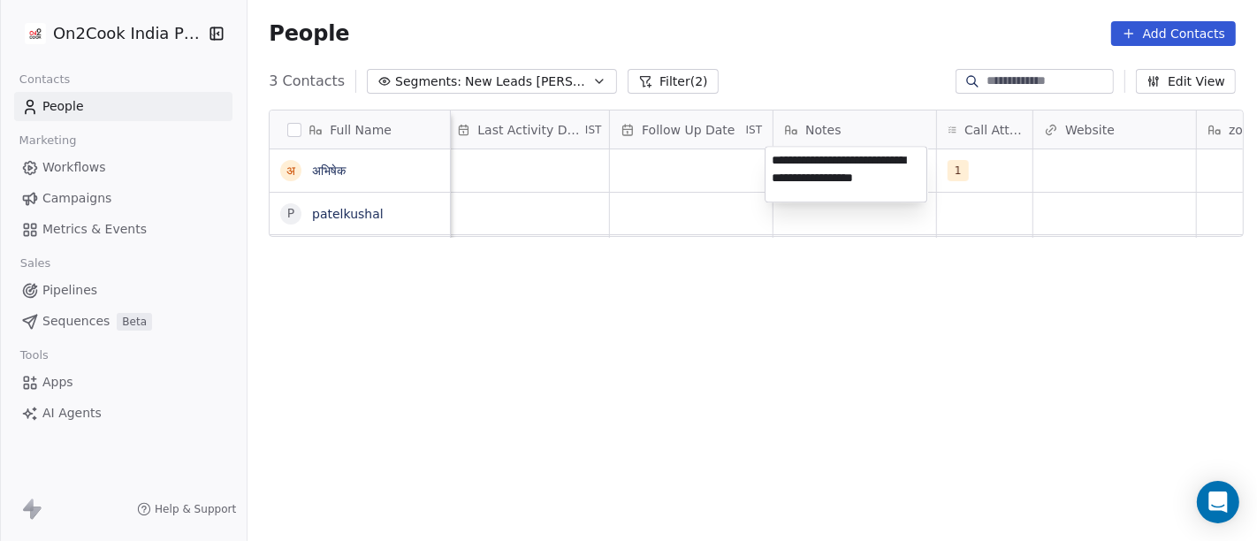
type textarea "**********"
click at [849, 295] on html "**********" at bounding box center [628, 270] width 1257 height 541
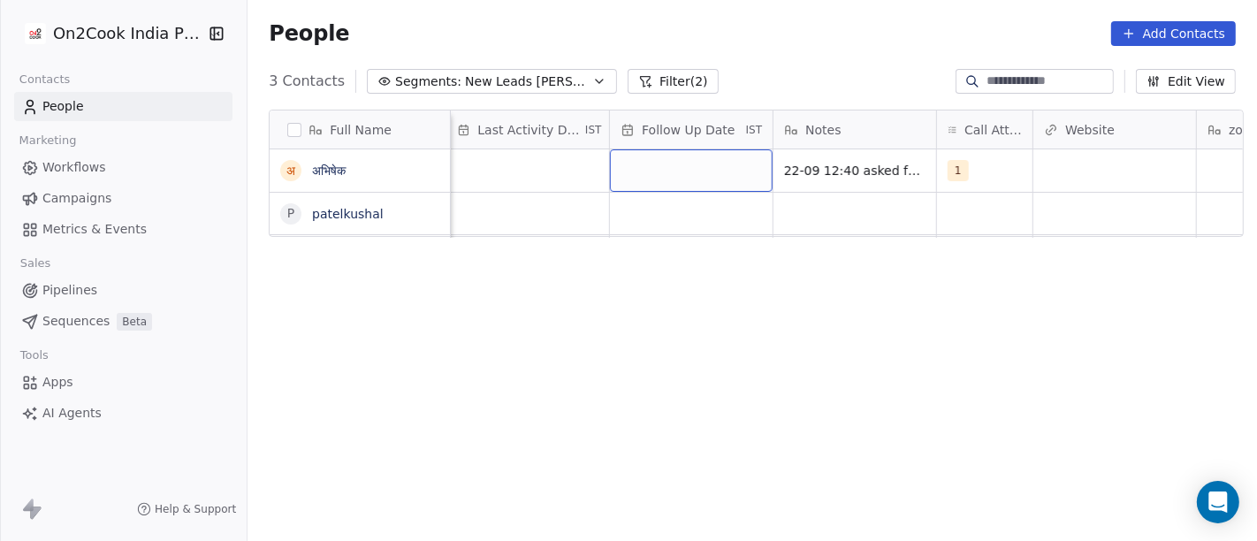
click at [669, 163] on div "grid" at bounding box center [691, 170] width 163 height 42
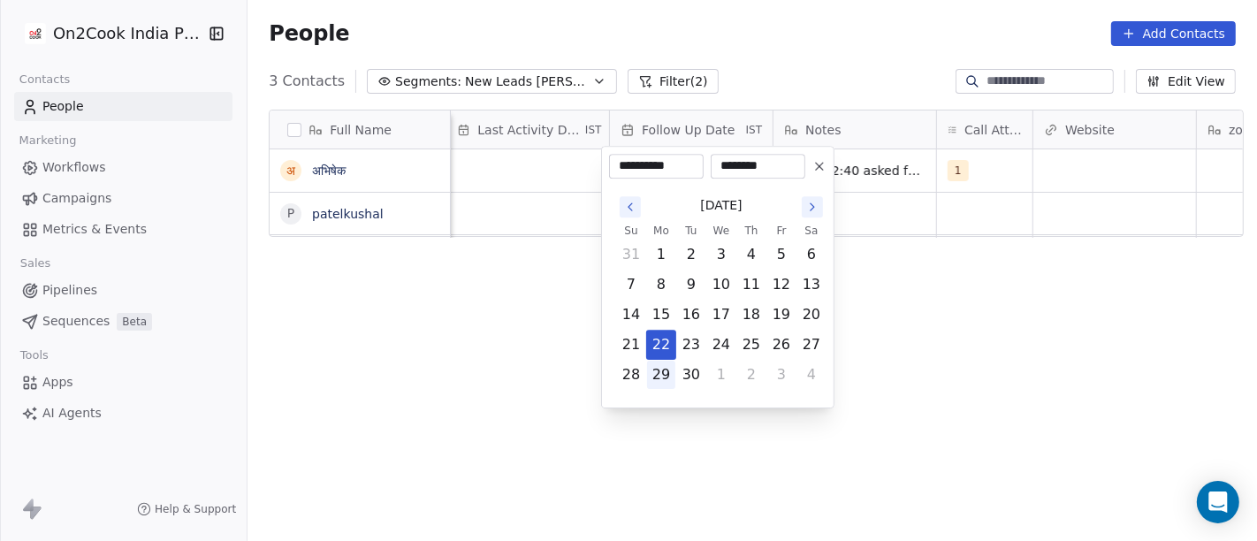
click at [661, 369] on button "29" at bounding box center [661, 375] width 28 height 28
type input "**********"
click at [934, 352] on html "**********" at bounding box center [628, 270] width 1257 height 541
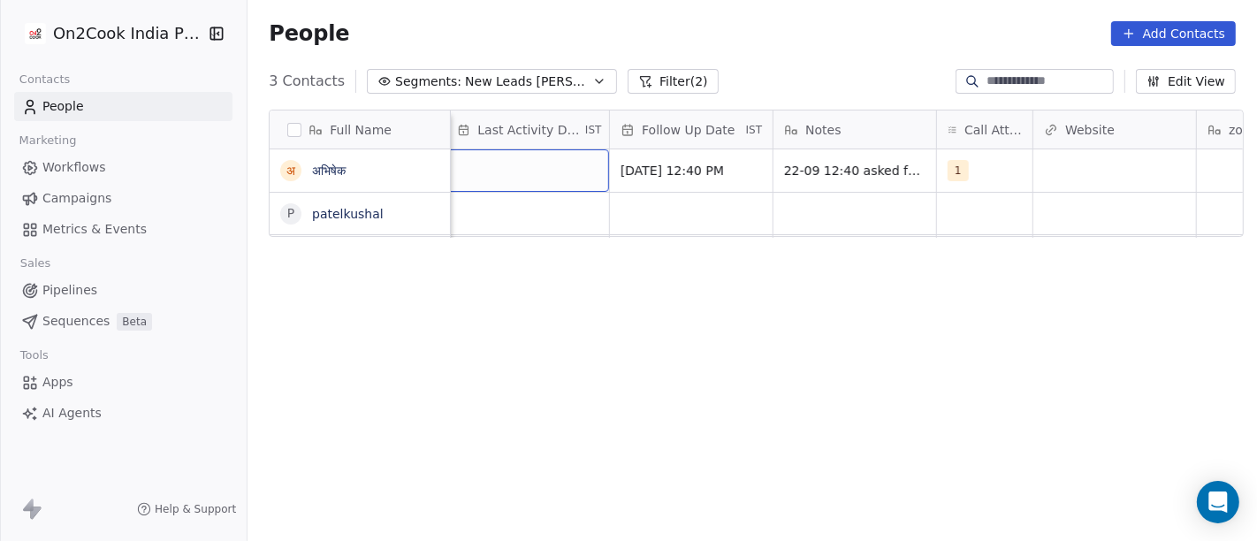
scroll to position [3, 1119]
click at [491, 164] on div "grid" at bounding box center [533, 170] width 163 height 42
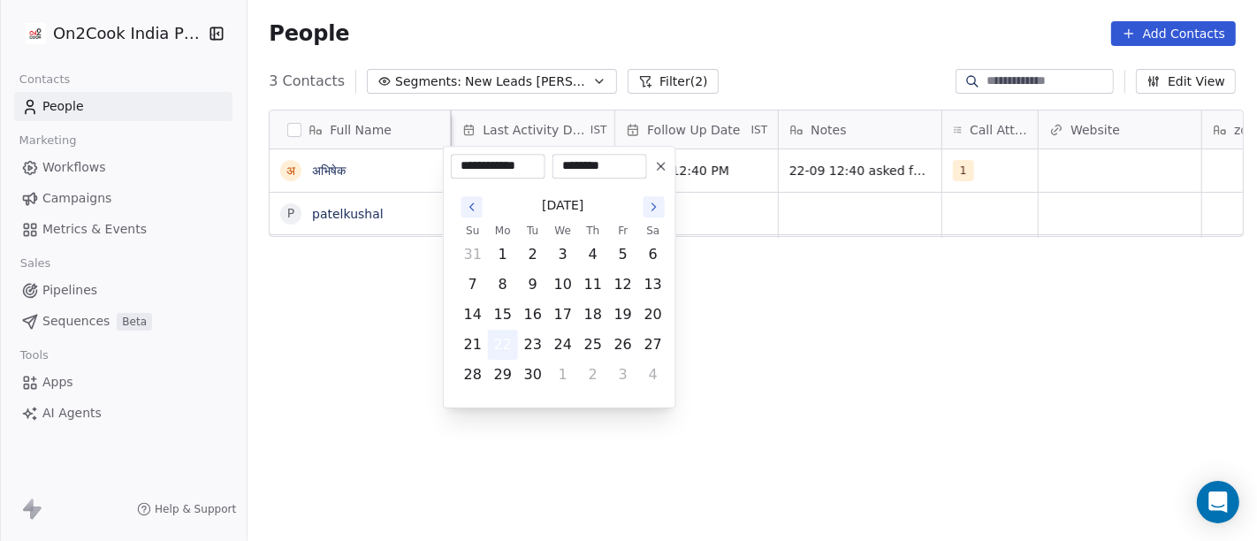
click at [506, 341] on button "22" at bounding box center [503, 345] width 28 height 28
click at [894, 311] on html "**********" at bounding box center [628, 270] width 1257 height 541
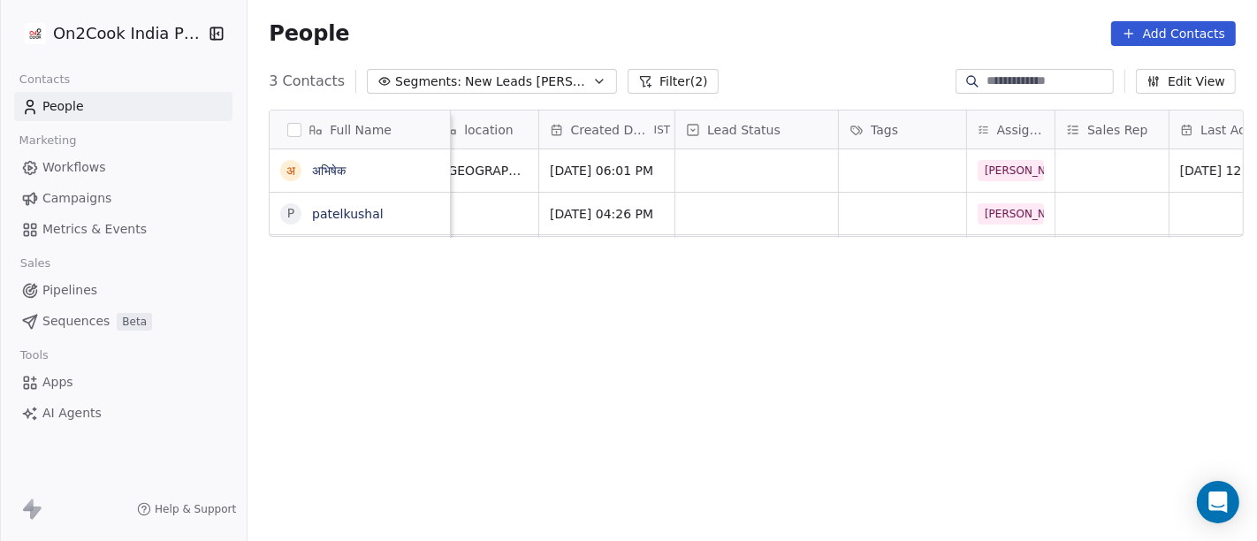
scroll to position [0, 400]
click at [702, 170] on div "grid" at bounding box center [757, 170] width 163 height 42
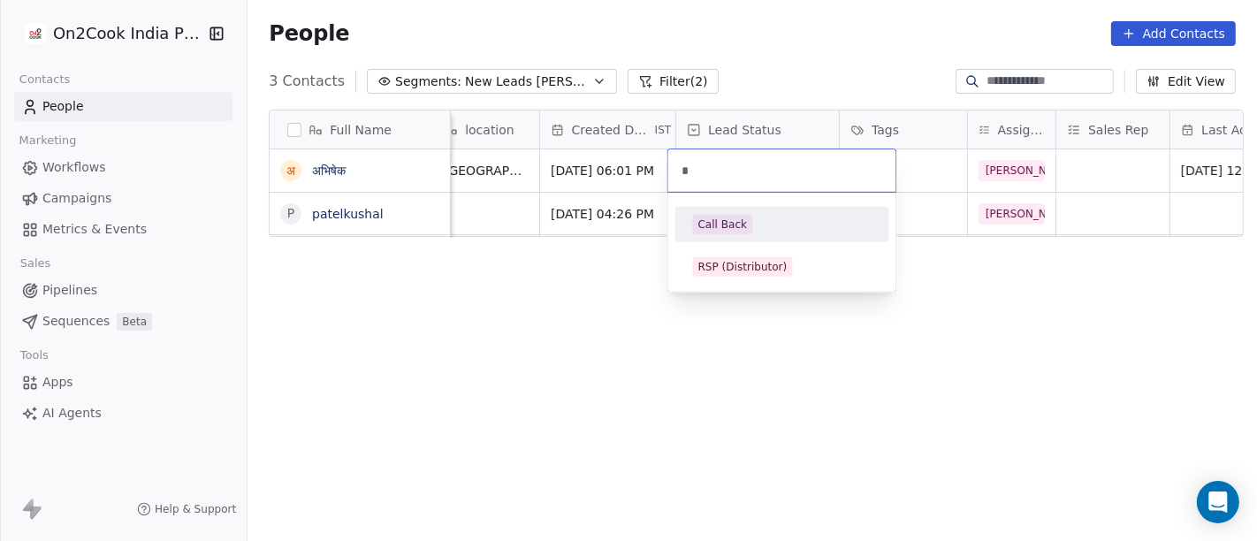
type input "*"
click at [733, 219] on div "Call Back" at bounding box center [722, 225] width 49 height 16
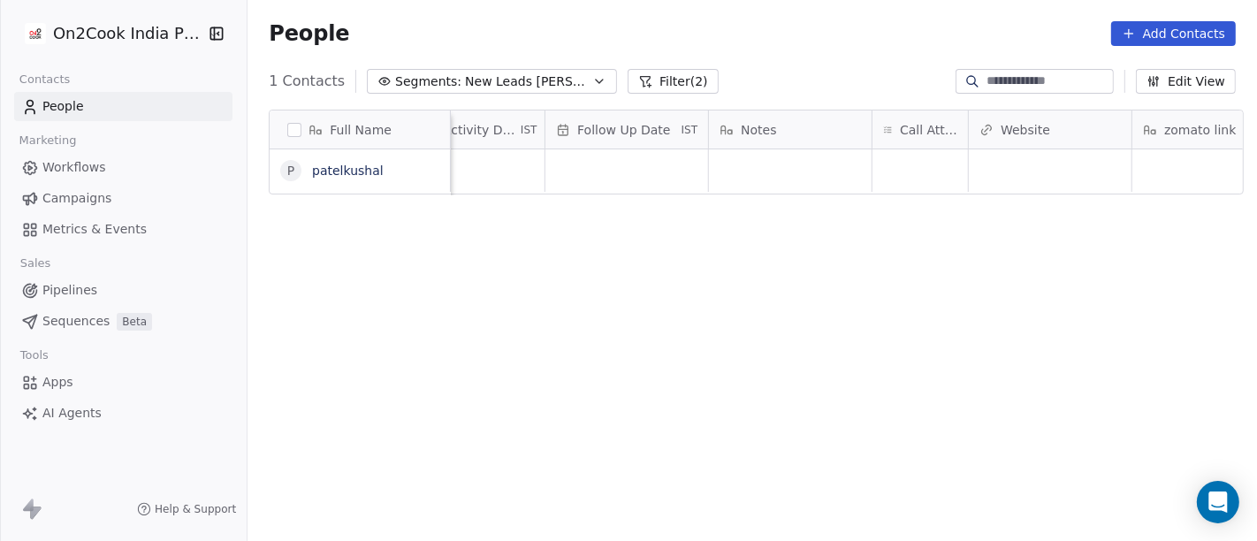
scroll to position [0, 1214]
click at [856, 171] on div "grid" at bounding box center [895, 170] width 95 height 42
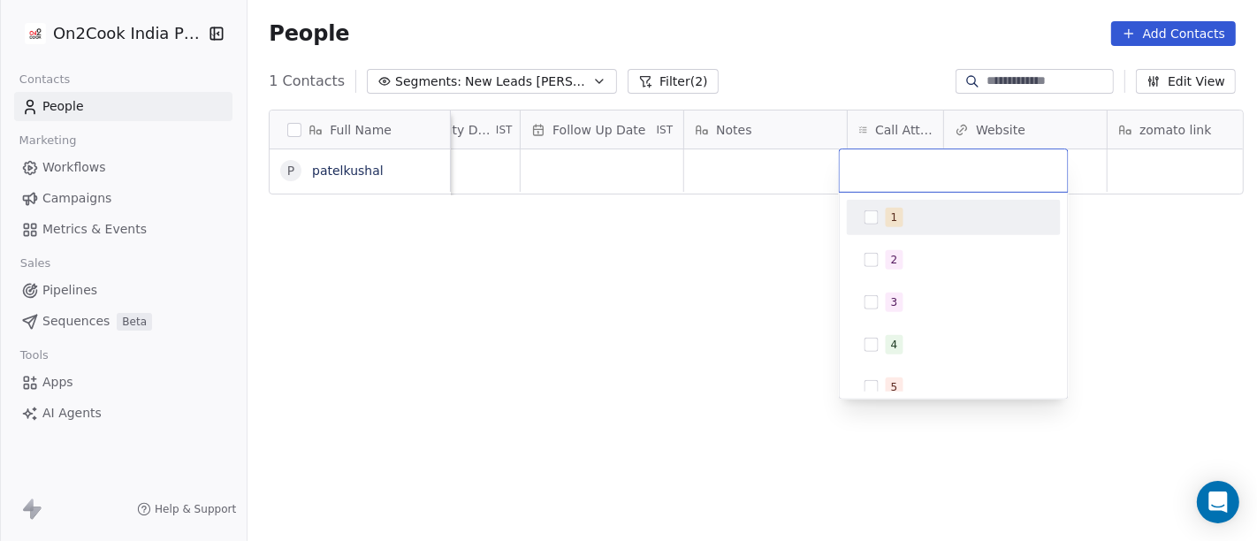
click at [886, 210] on span "1" at bounding box center [895, 217] width 18 height 19
click at [746, 233] on html "On2Cook India Pvt. Ltd. Contacts People Marketing Workflows Campaigns Metrics &…" at bounding box center [628, 270] width 1257 height 541
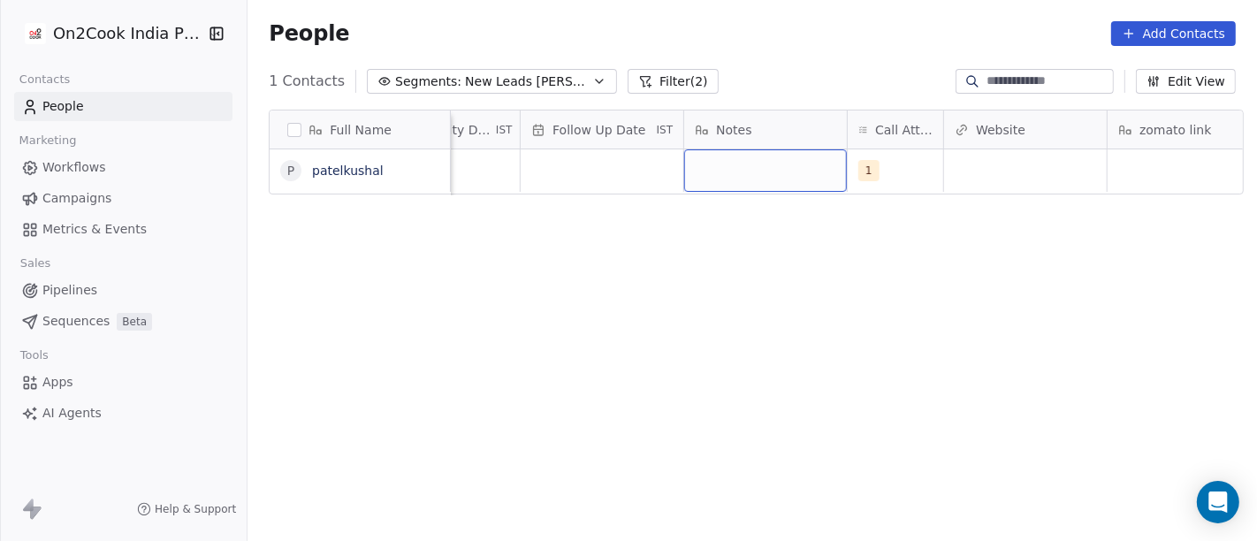
click at [743, 175] on div "grid" at bounding box center [765, 170] width 163 height 42
type textarea "**********"
click at [765, 270] on html "**********" at bounding box center [628, 270] width 1257 height 541
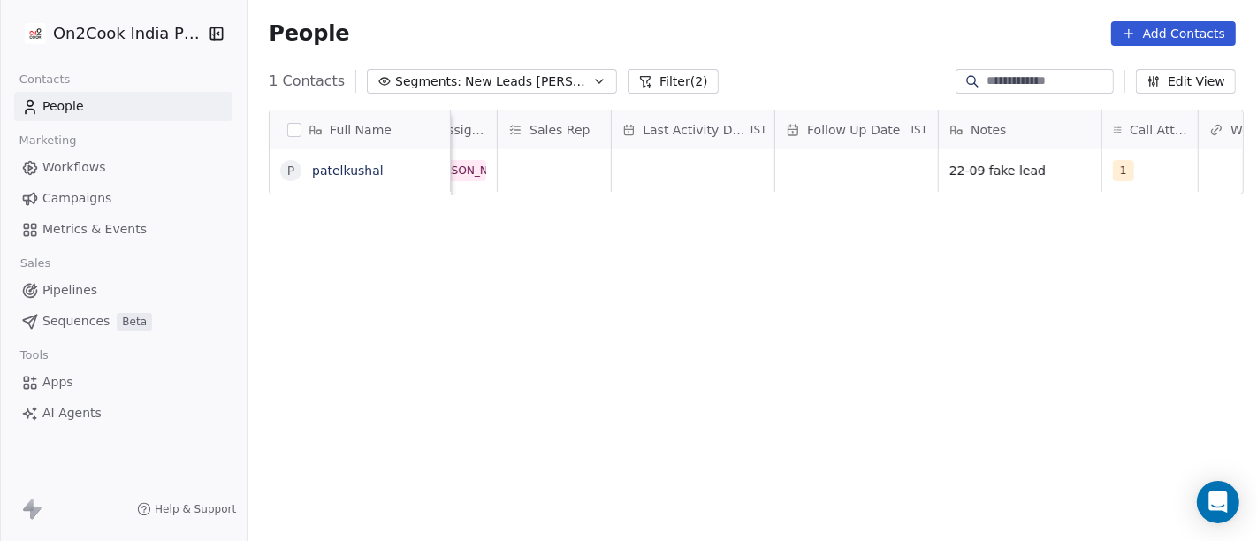
scroll to position [0, 949]
click at [656, 168] on div "grid" at bounding box center [702, 170] width 163 height 42
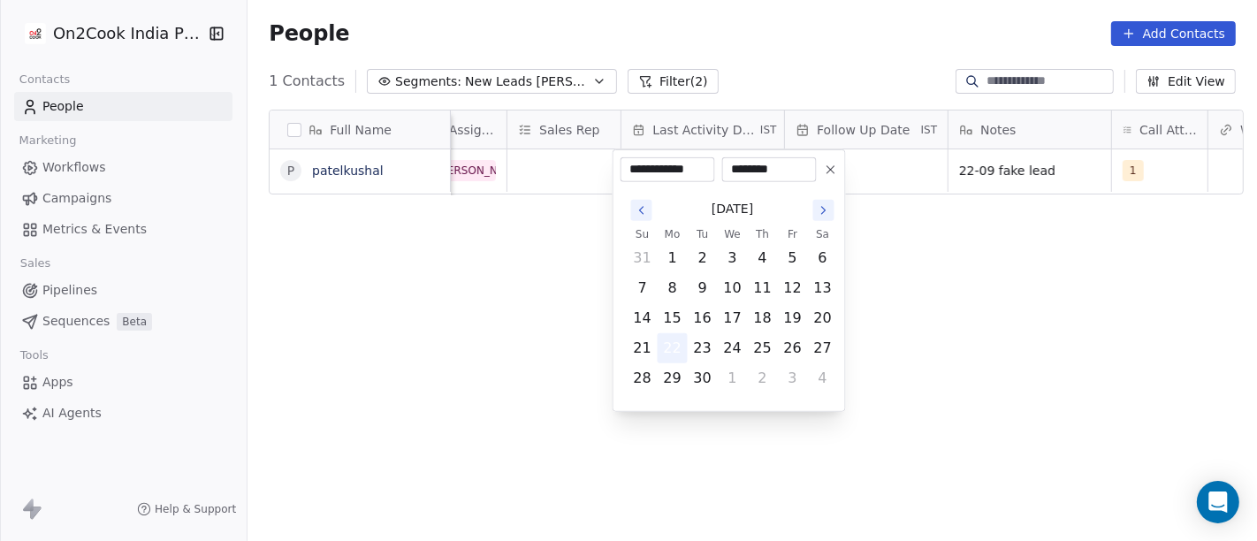
click at [683, 346] on button "22" at bounding box center [672, 348] width 28 height 28
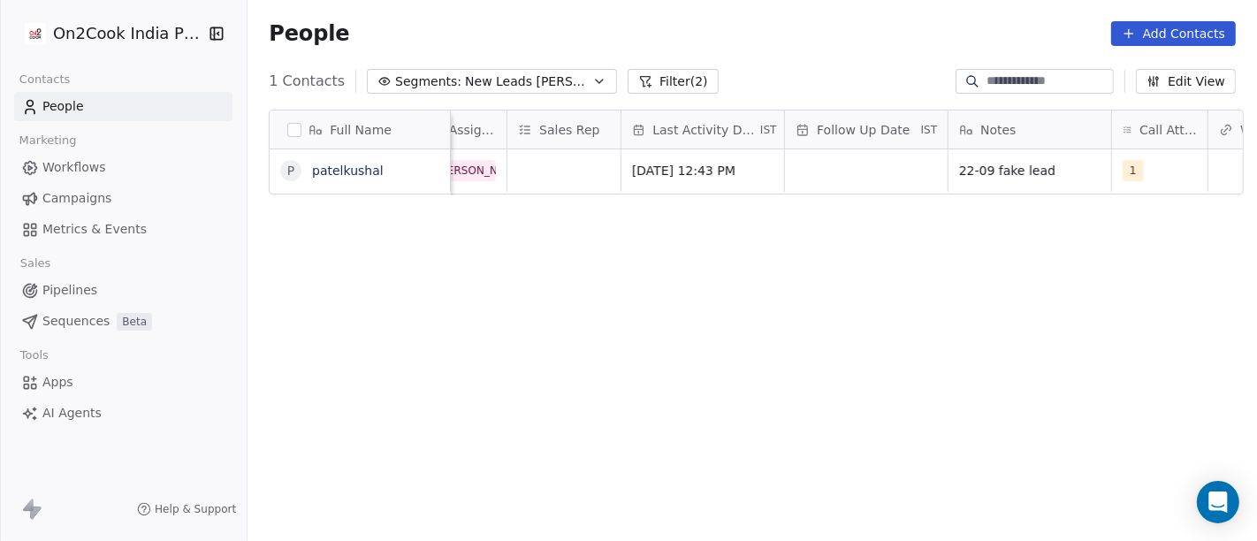
click at [960, 332] on html "On2Cook India Pvt. Ltd. Contacts People Marketing Workflows Campaigns Metrics &…" at bounding box center [628, 270] width 1257 height 541
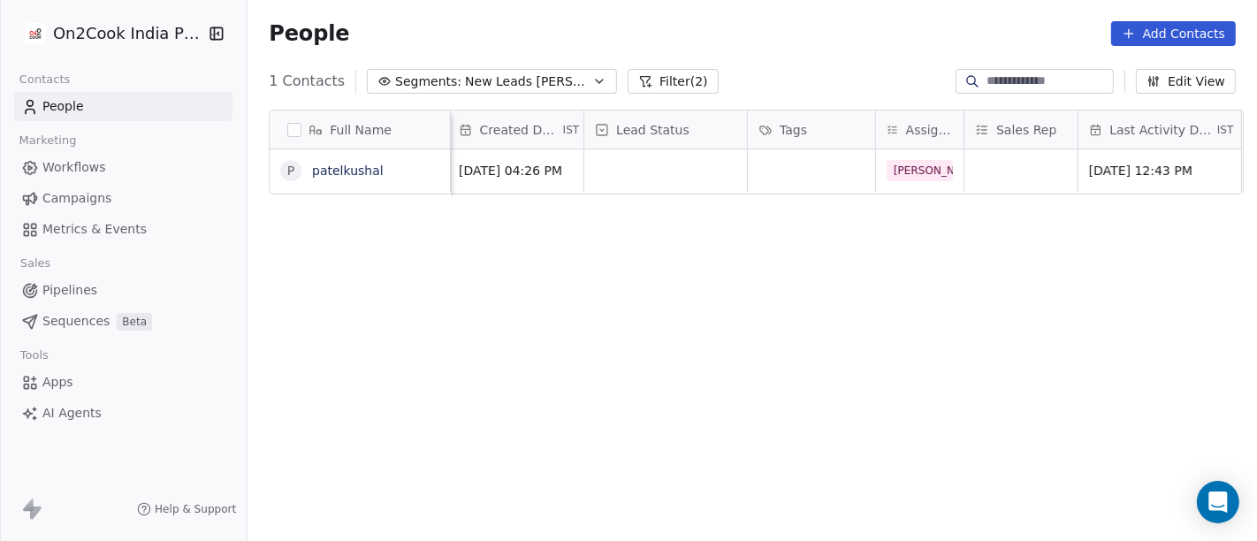
scroll to position [1, 490]
click at [646, 170] on div "grid" at bounding box center [668, 170] width 163 height 42
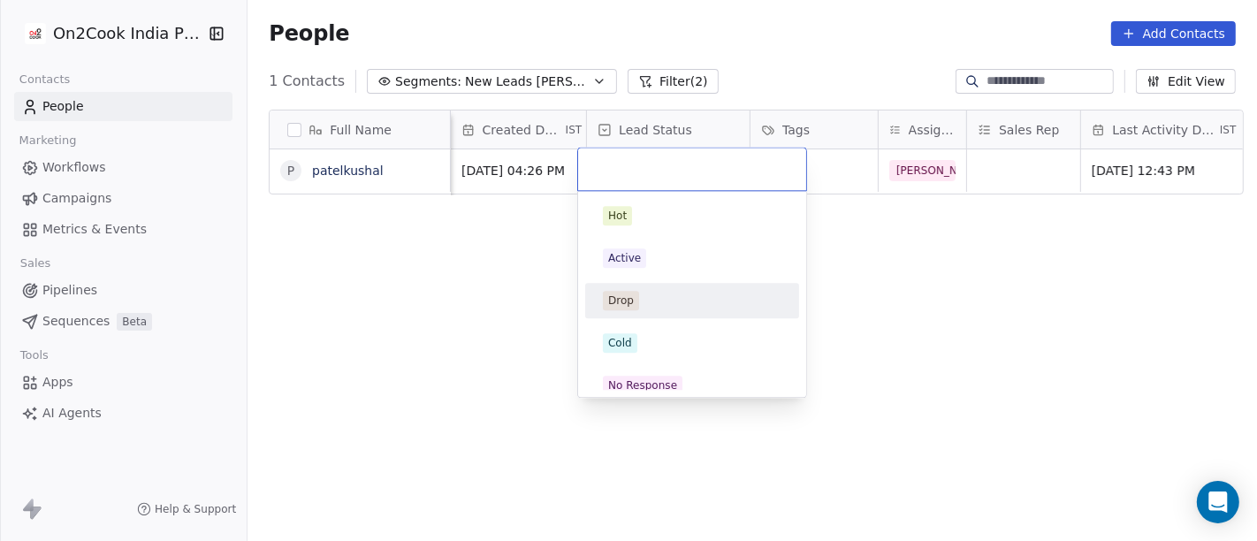
click at [681, 300] on div "Drop" at bounding box center [692, 300] width 179 height 19
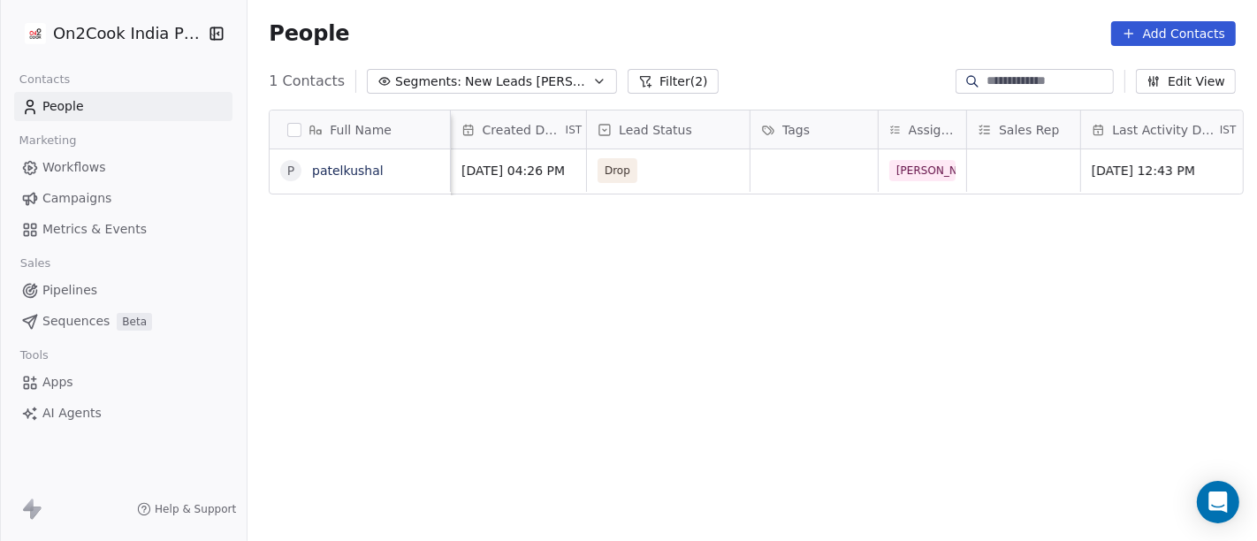
click at [955, 260] on div "Full Name p patelkushal Phone Number company name location Created Date IST Lea…" at bounding box center [751, 333] width 1009 height 476
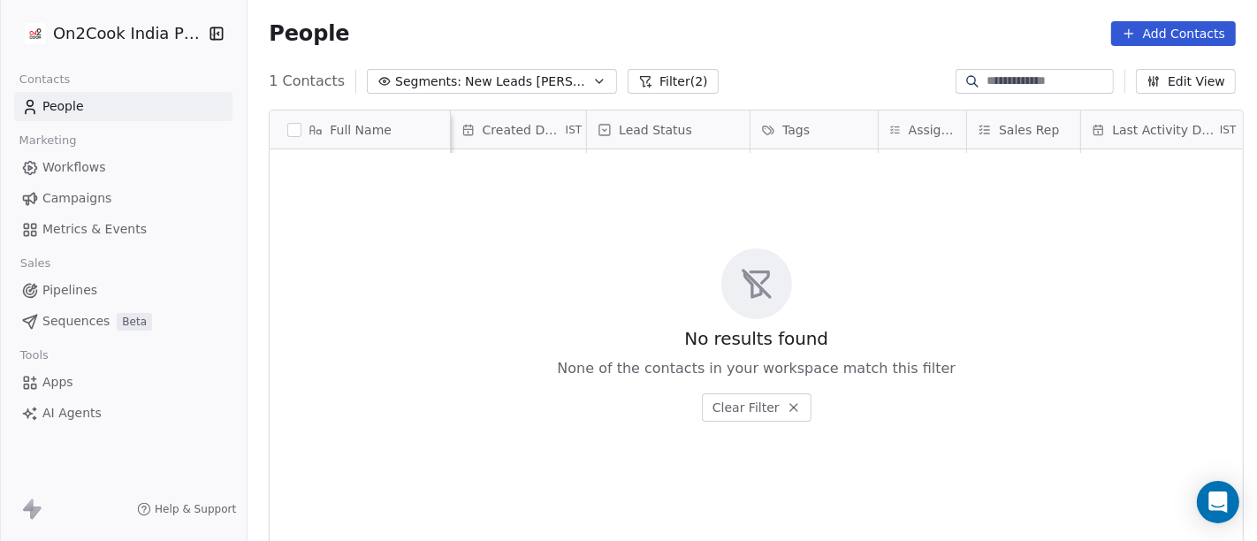
click at [521, 67] on div "1 Contacts Segments: New Leads Salim Filter (2) Edit View" at bounding box center [751, 81] width 1009 height 28
click at [521, 75] on span "New Leads Salim" at bounding box center [527, 81] width 124 height 19
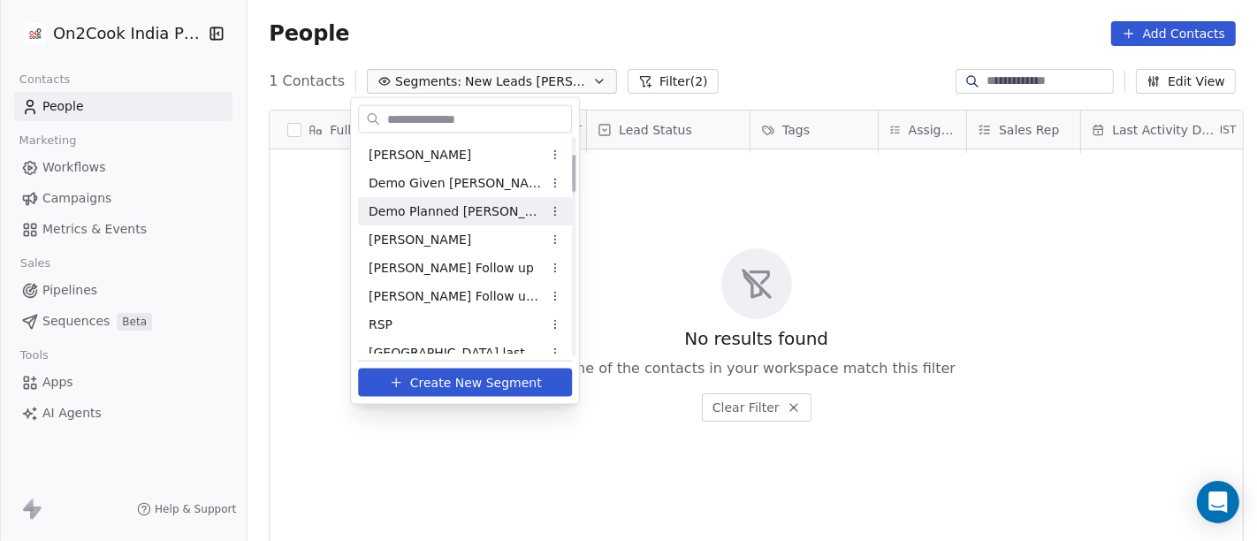
scroll to position [196, 0]
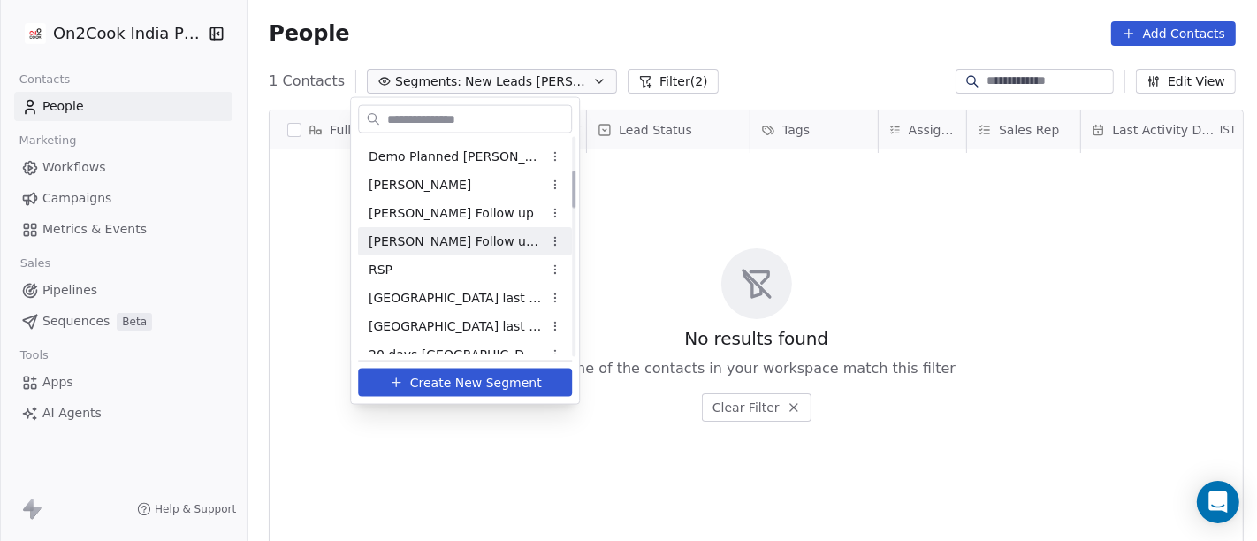
click at [445, 232] on span "Salim Follow up Hot Active" at bounding box center [455, 241] width 173 height 19
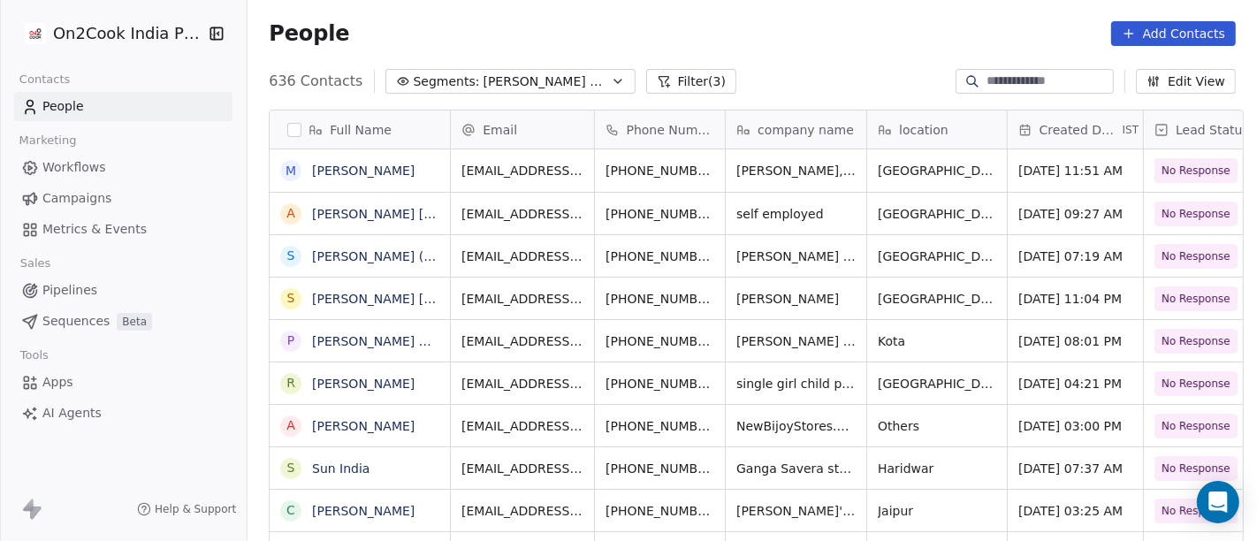
scroll to position [461, 1002]
click at [663, 80] on button "Filter (3)" at bounding box center [691, 81] width 91 height 25
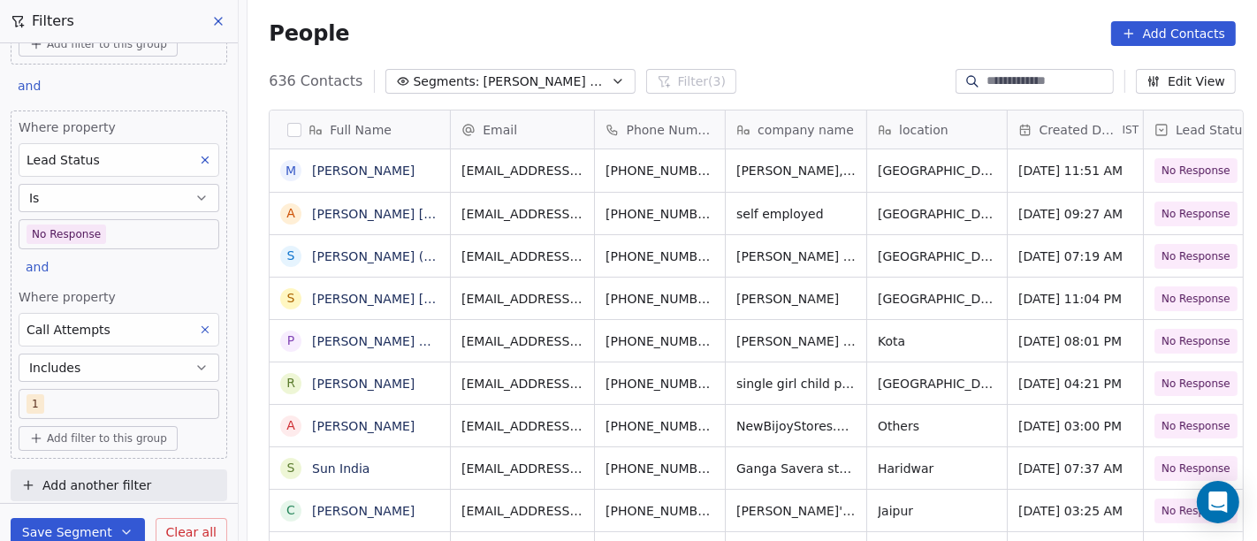
scroll to position [0, 0]
click at [199, 323] on icon at bounding box center [205, 329] width 12 height 12
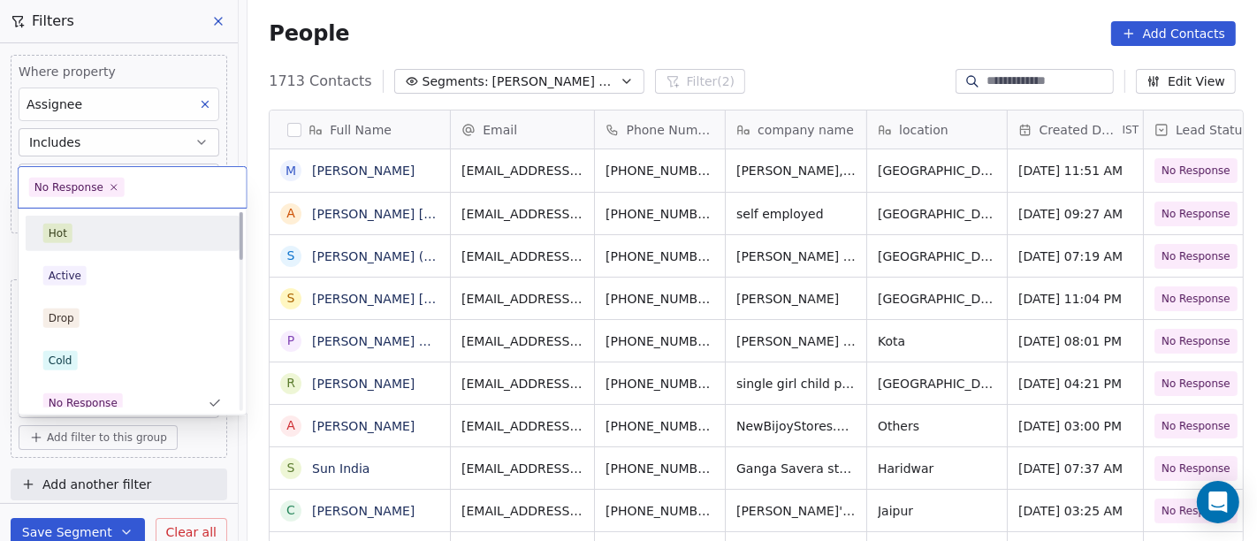
click at [63, 234] on div "Hot" at bounding box center [58, 233] width 19 height 16
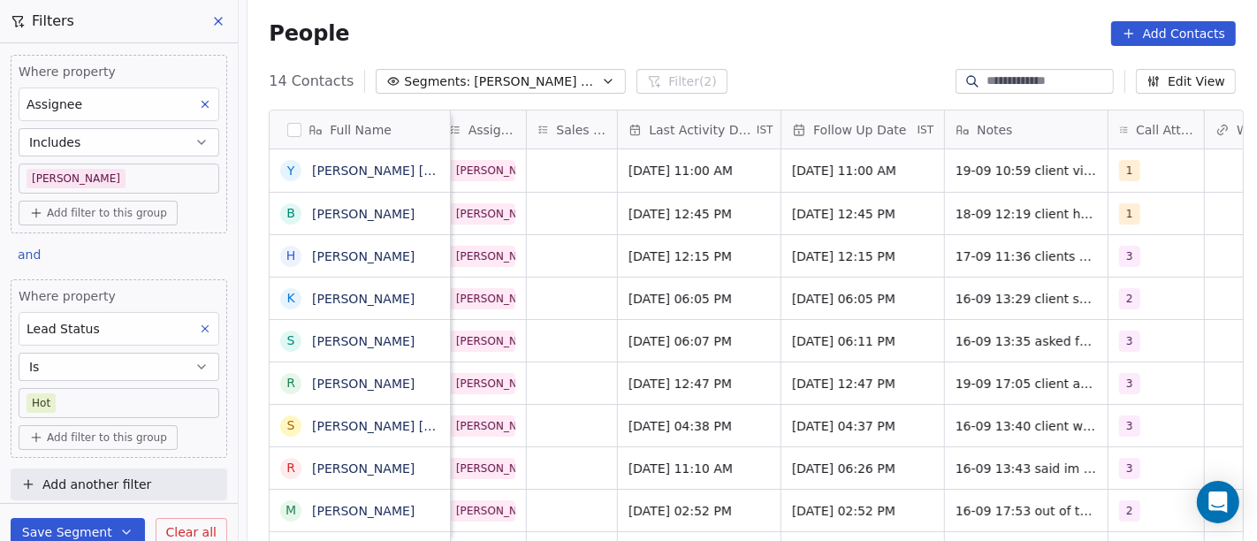
click at [788, 35] on div "People Add Contacts" at bounding box center [752, 33] width 967 height 25
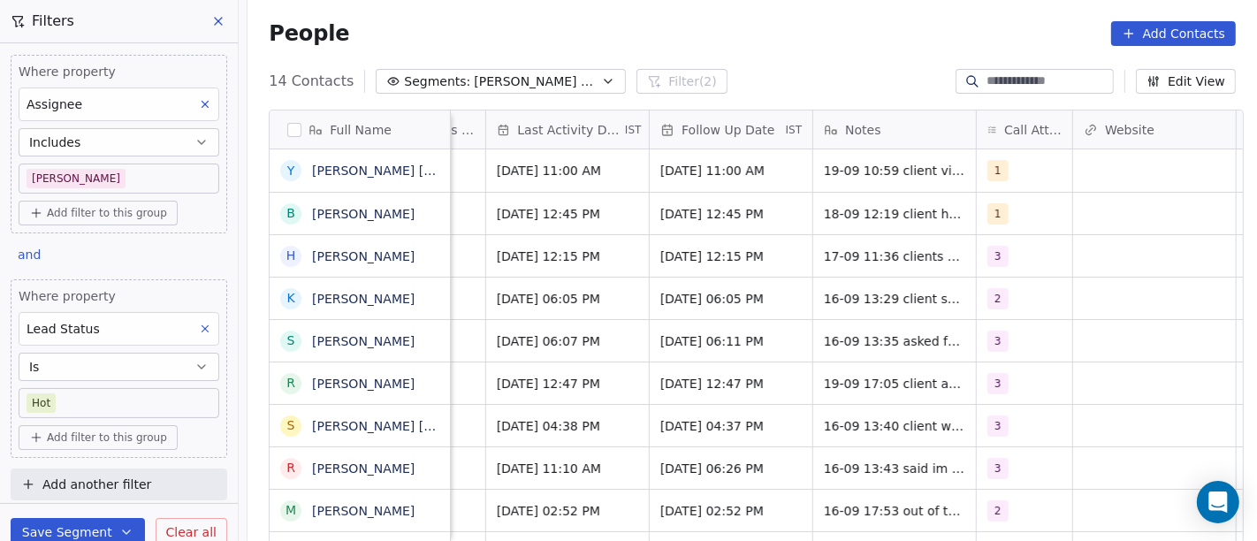
scroll to position [4, 1129]
click at [1003, 252] on div "3" at bounding box center [1008, 256] width 41 height 21
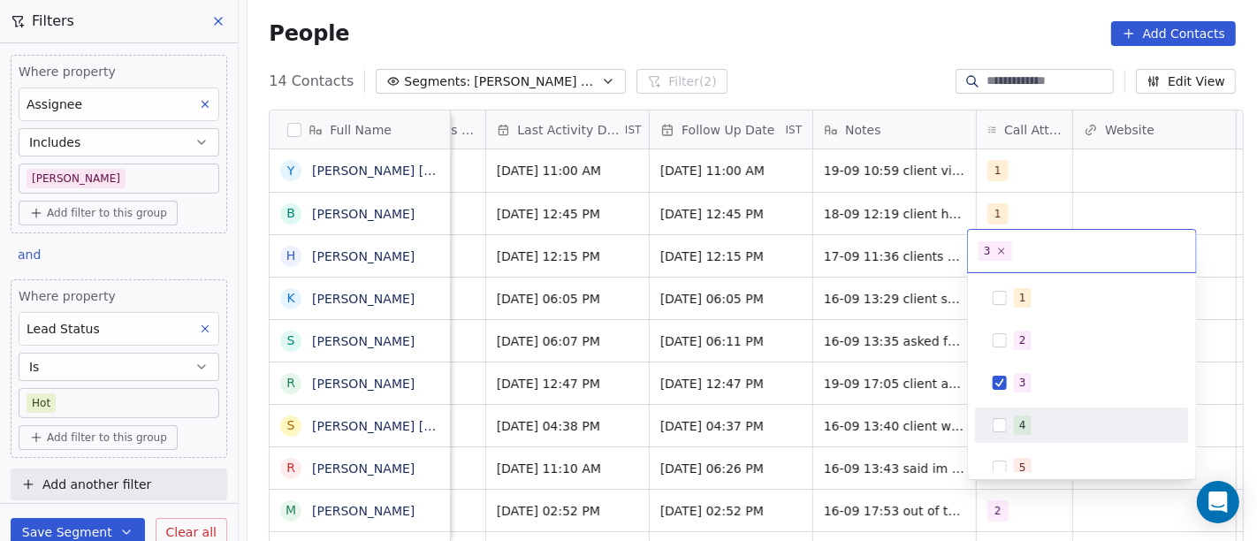
click at [1006, 423] on button "Suggestions" at bounding box center [1000, 425] width 14 height 14
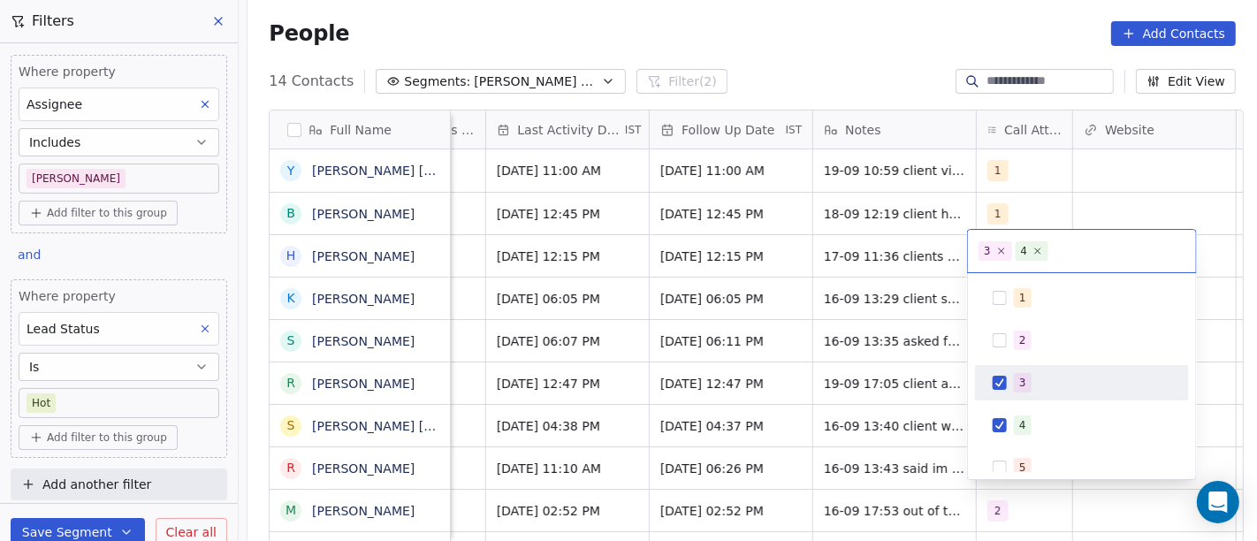
click at [1017, 373] on span "3" at bounding box center [1023, 382] width 18 height 19
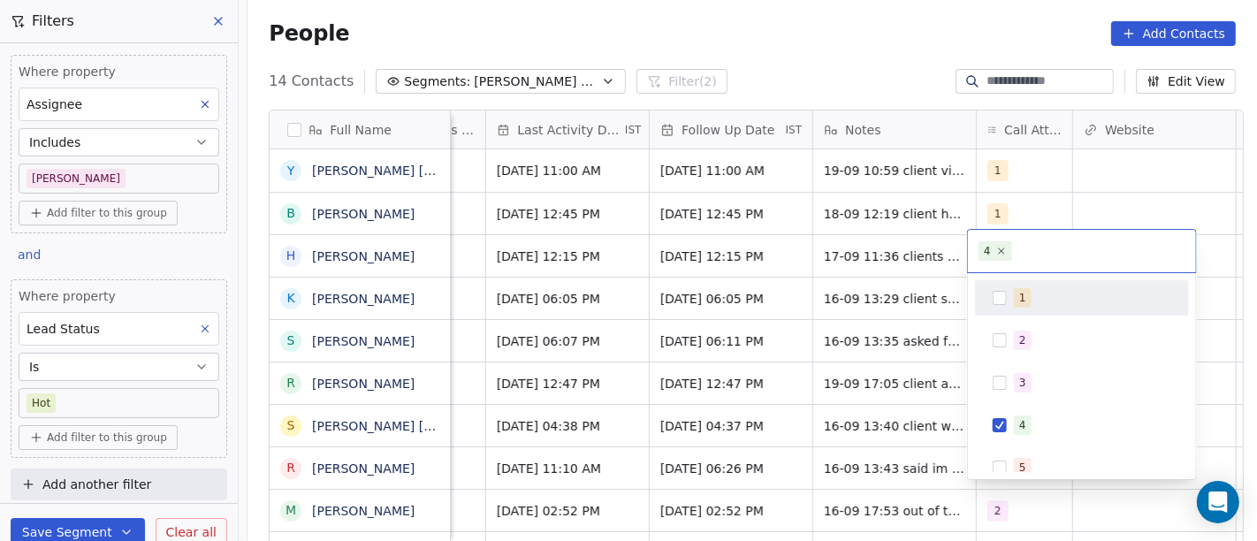
click at [893, 21] on html "On2Cook India Pvt. Ltd. Contacts People Marketing Workflows Campaigns Metrics &…" at bounding box center [628, 270] width 1257 height 541
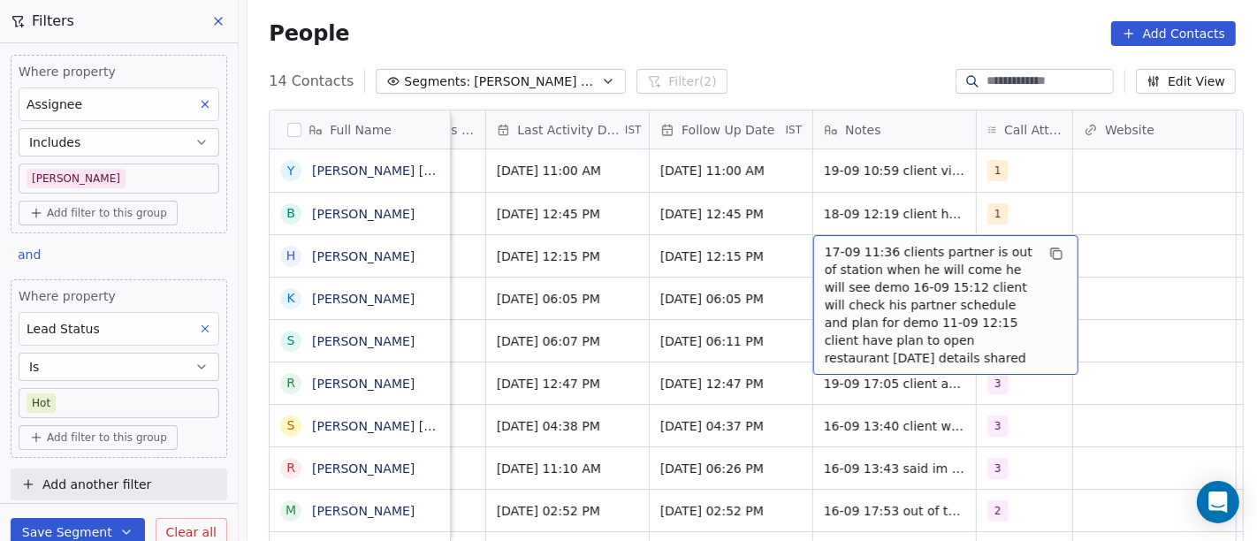
click at [873, 244] on span "17-09 11:36 clients partner is out of station when he will come he will see dem…" at bounding box center [930, 305] width 210 height 124
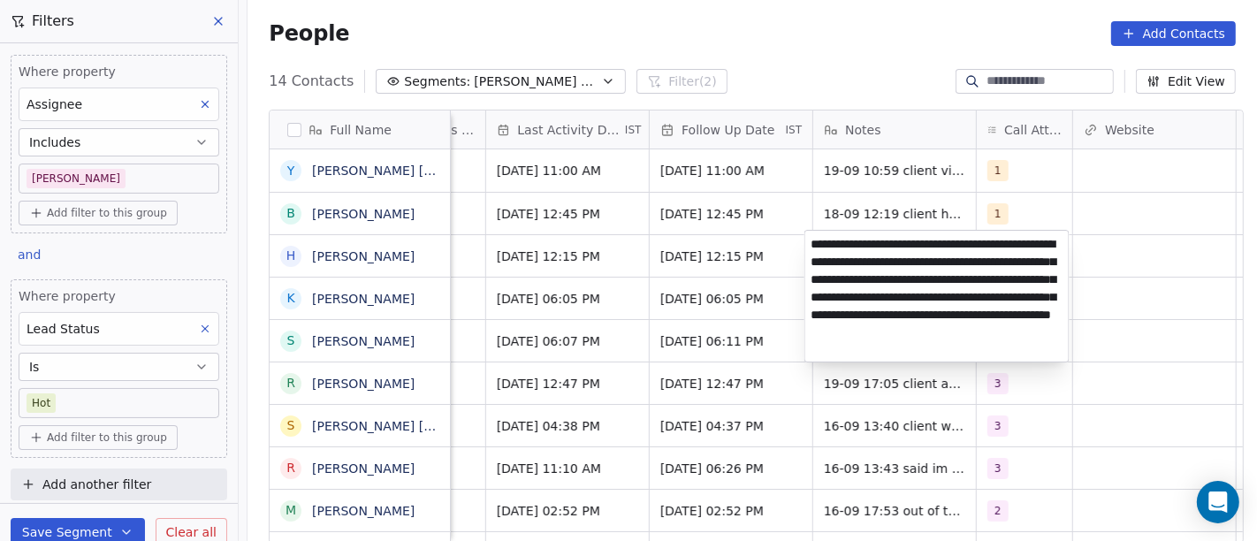
type textarea "**********"
click at [1096, 289] on html "On2Cook India Pvt. Ltd. Contacts People Marketing Workflows Campaigns Metrics &…" at bounding box center [628, 270] width 1257 height 541
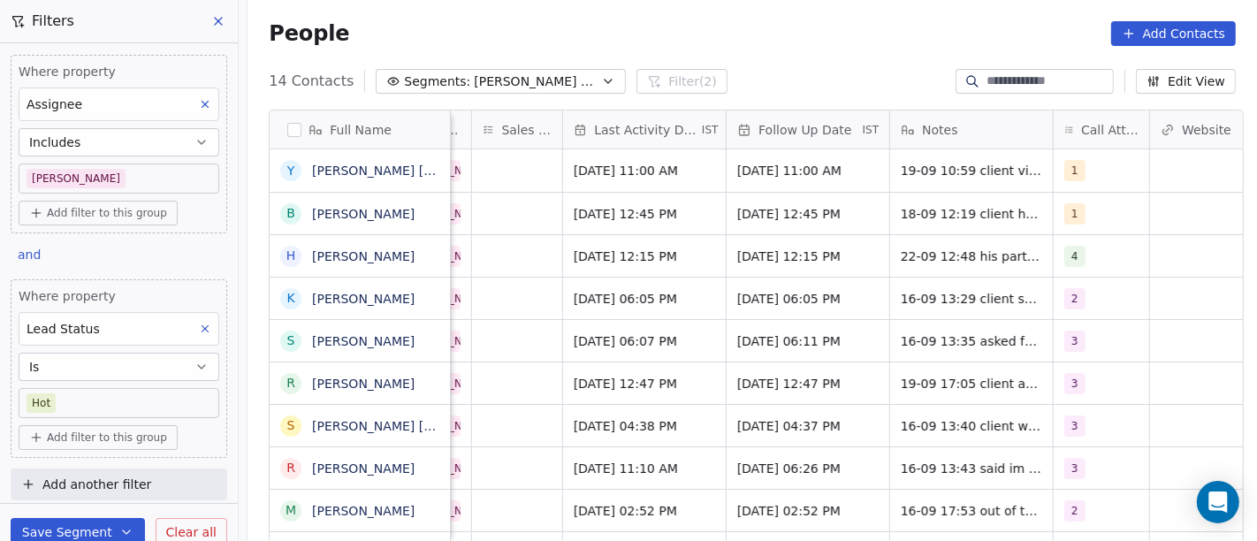
scroll to position [4, 1048]
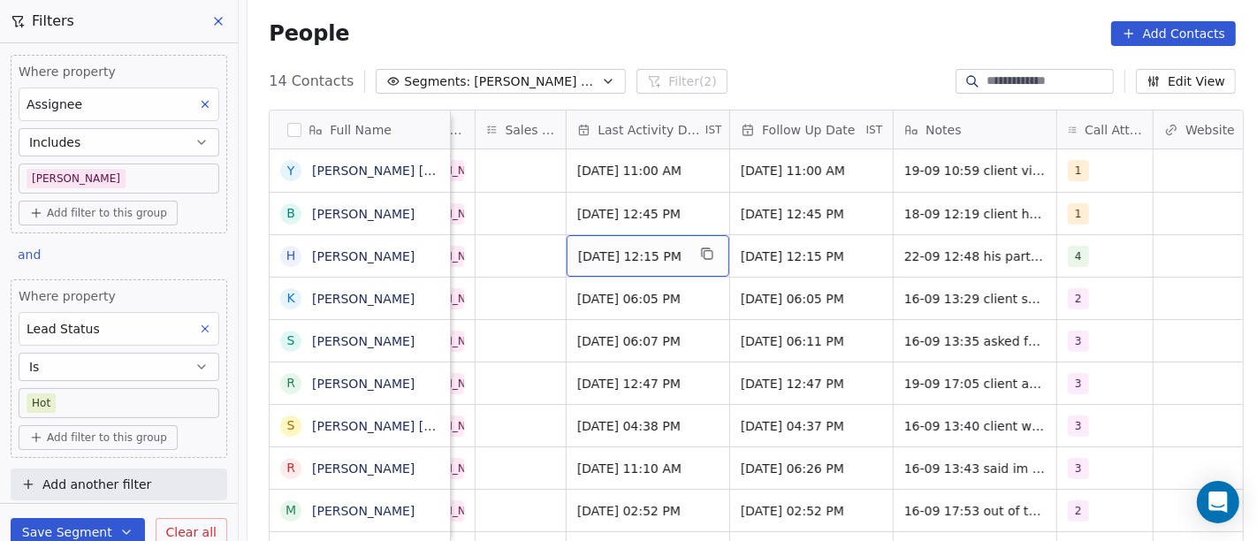
click at [654, 250] on span "Sep 17, 2025 12:15 PM" at bounding box center [632, 256] width 108 height 18
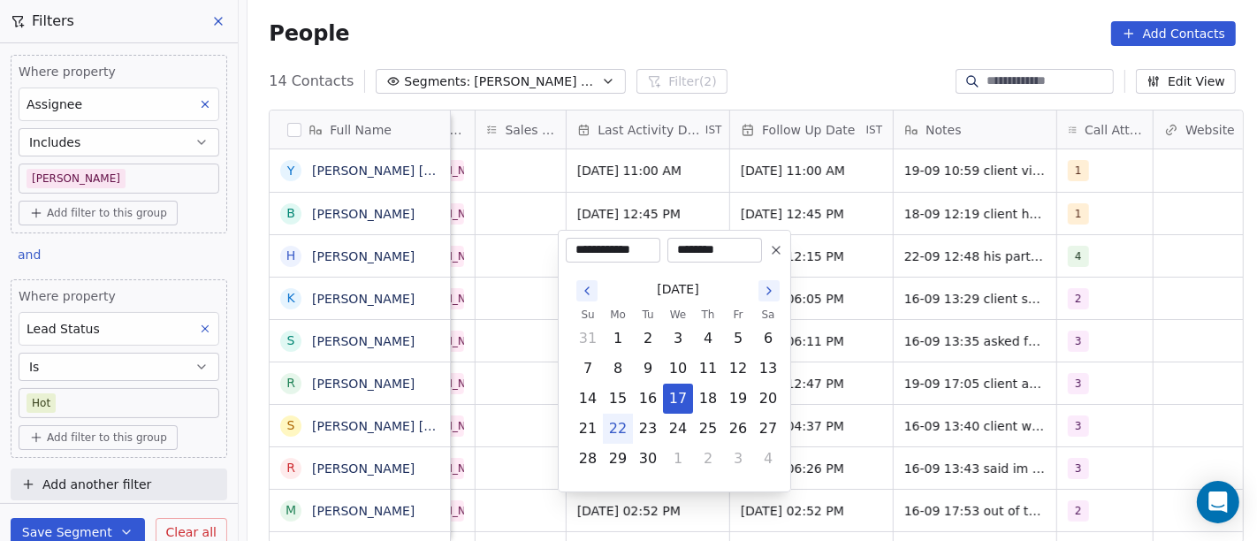
click at [612, 430] on button "22" at bounding box center [618, 429] width 28 height 28
type input "**********"
click at [1012, 372] on html "On2Cook India Pvt. Ltd. Contacts People Marketing Workflows Campaigns Metrics &…" at bounding box center [628, 270] width 1257 height 541
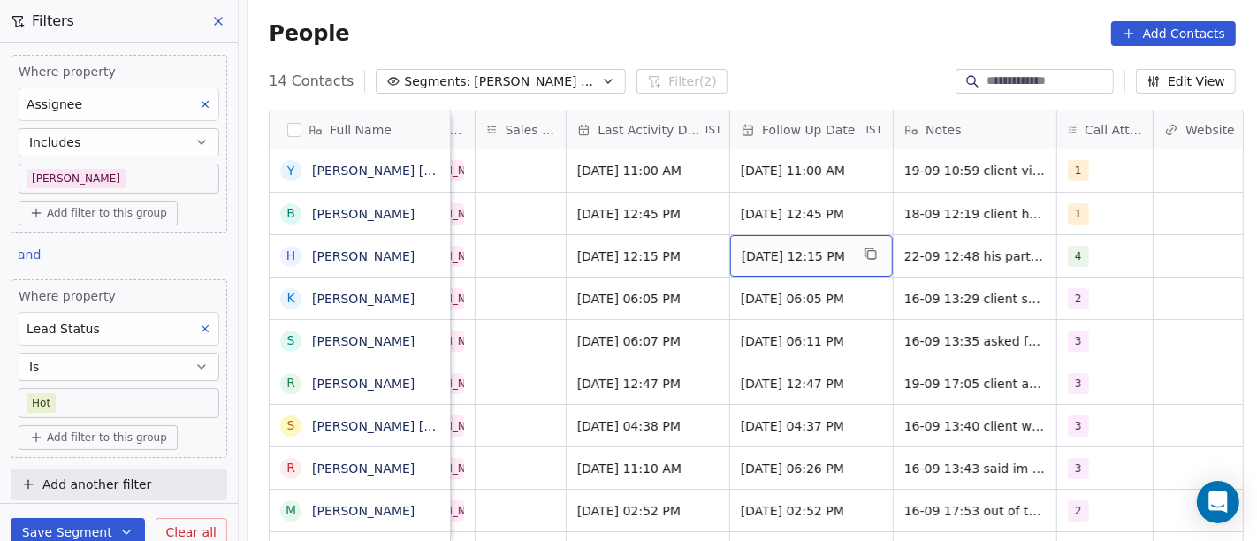
click at [755, 240] on div "Sep 19, 2025 12:15 PM" at bounding box center [811, 256] width 163 height 42
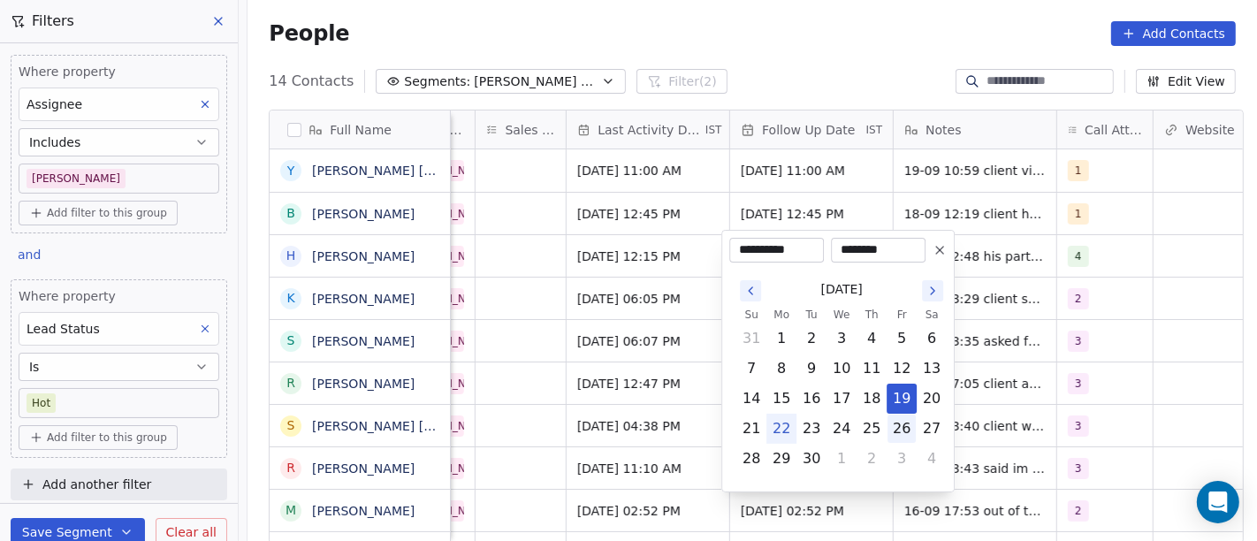
click at [900, 422] on button "26" at bounding box center [901, 429] width 28 height 28
type input "**********"
click at [856, 13] on html "On2Cook India Pvt. Ltd. Contacts People Marketing Workflows Campaigns Metrics &…" at bounding box center [628, 270] width 1257 height 541
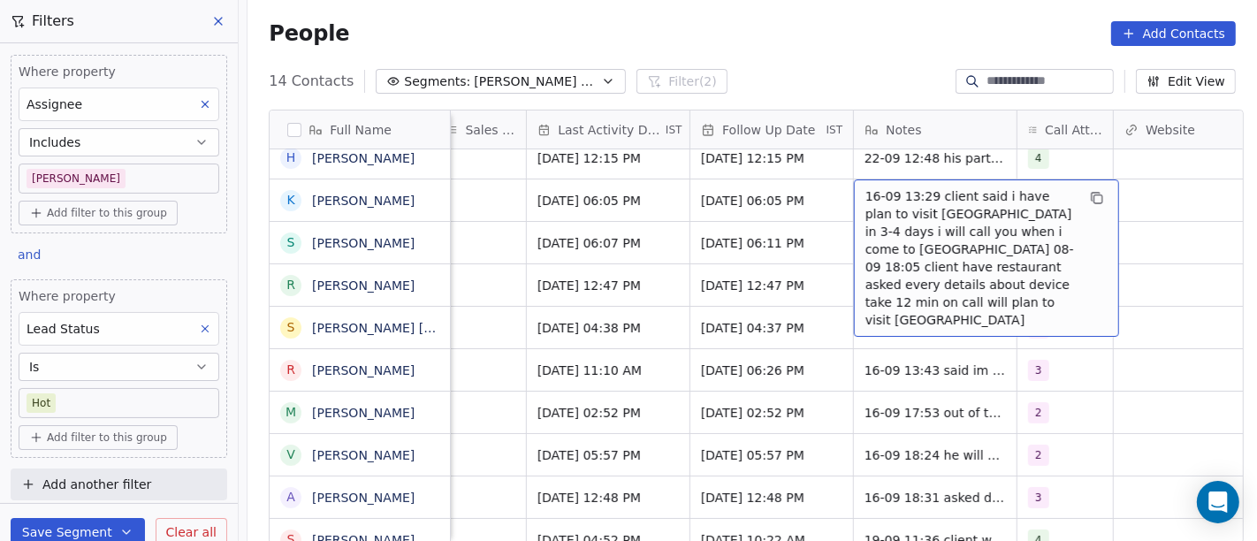
scroll to position [4, 1137]
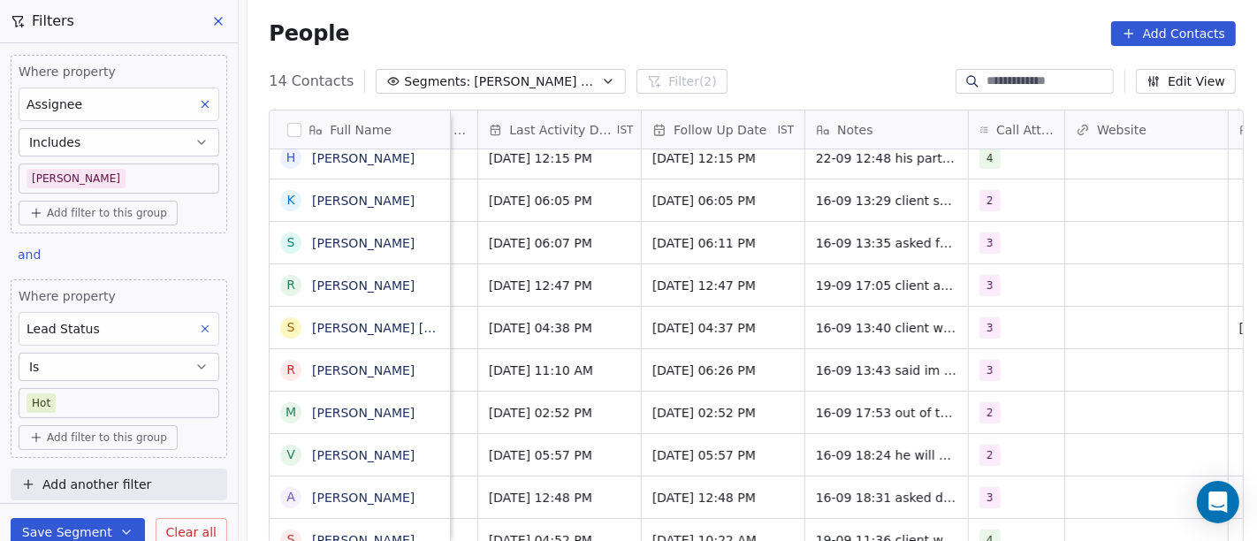
drag, startPoint x: 765, startPoint y: 22, endPoint x: 709, endPoint y: 5, distance: 58.2
click at [760, 22] on div "People Add Contacts" at bounding box center [752, 33] width 967 height 25
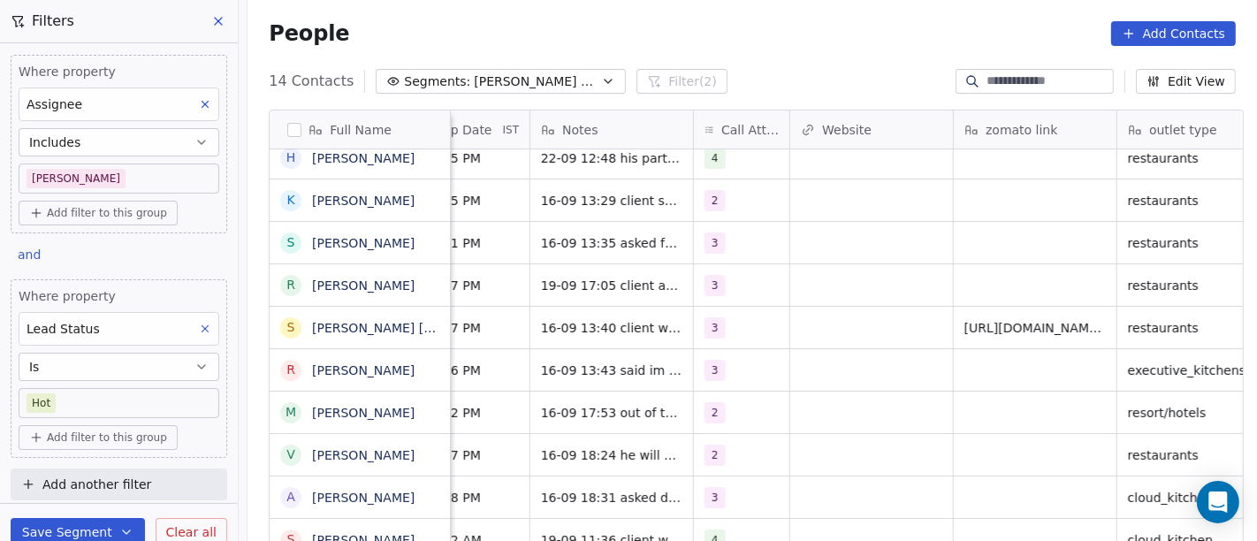
scroll to position [4, 1412]
click at [742, 190] on div "2" at bounding box center [741, 200] width 95 height 42
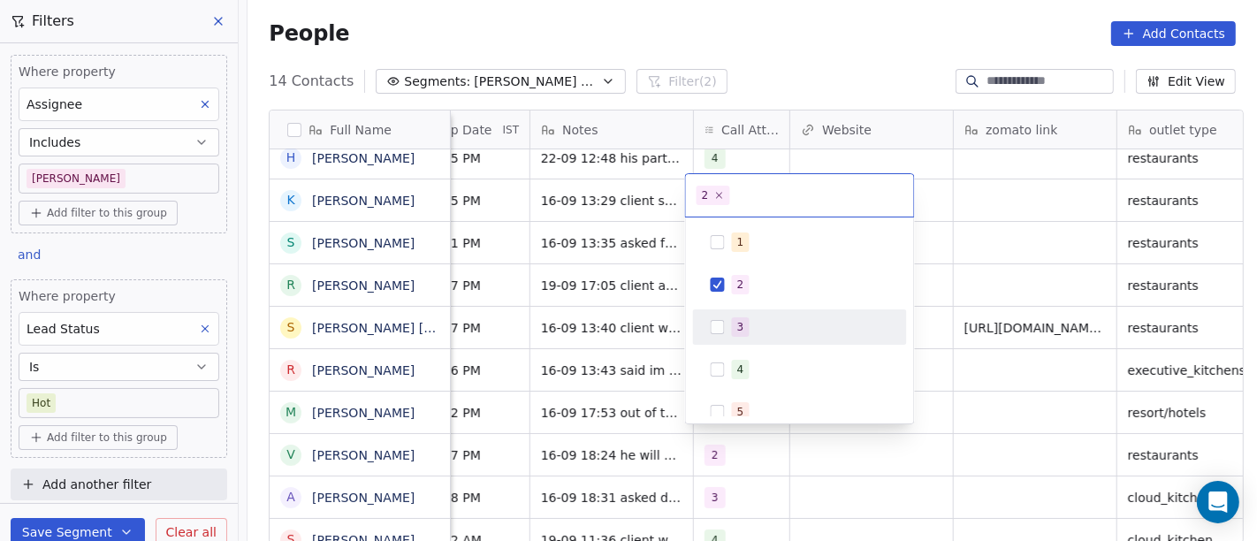
click at [737, 311] on div "3" at bounding box center [800, 326] width 214 height 35
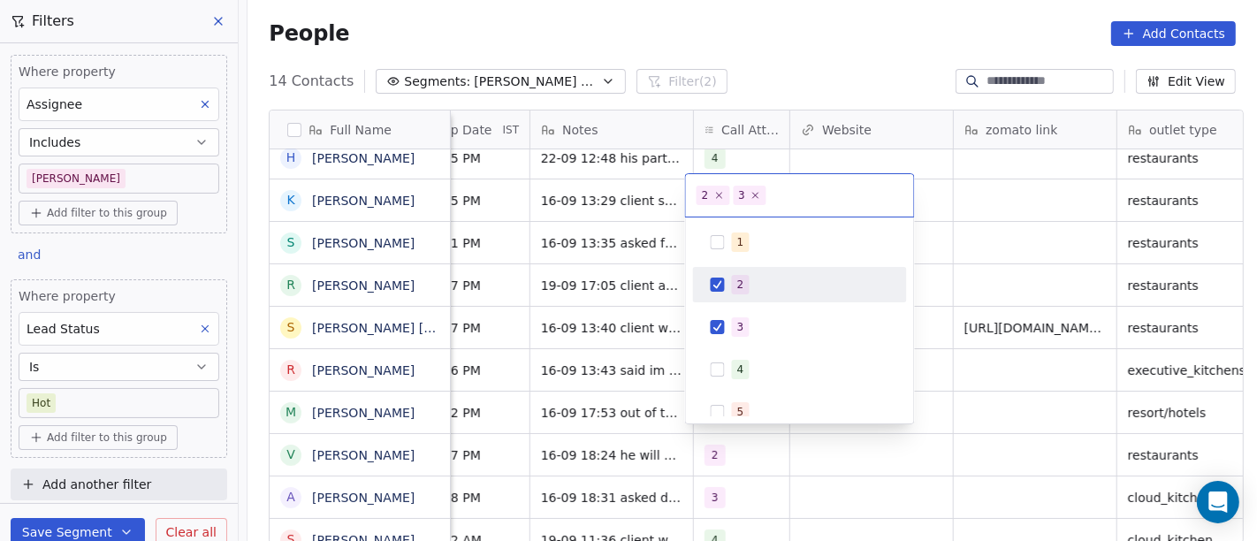
click at [747, 284] on span "2" at bounding box center [741, 284] width 18 height 19
click at [955, 242] on html "On2Cook India Pvt. Ltd. Contacts People Marketing Workflows Campaigns Metrics &…" at bounding box center [628, 270] width 1257 height 541
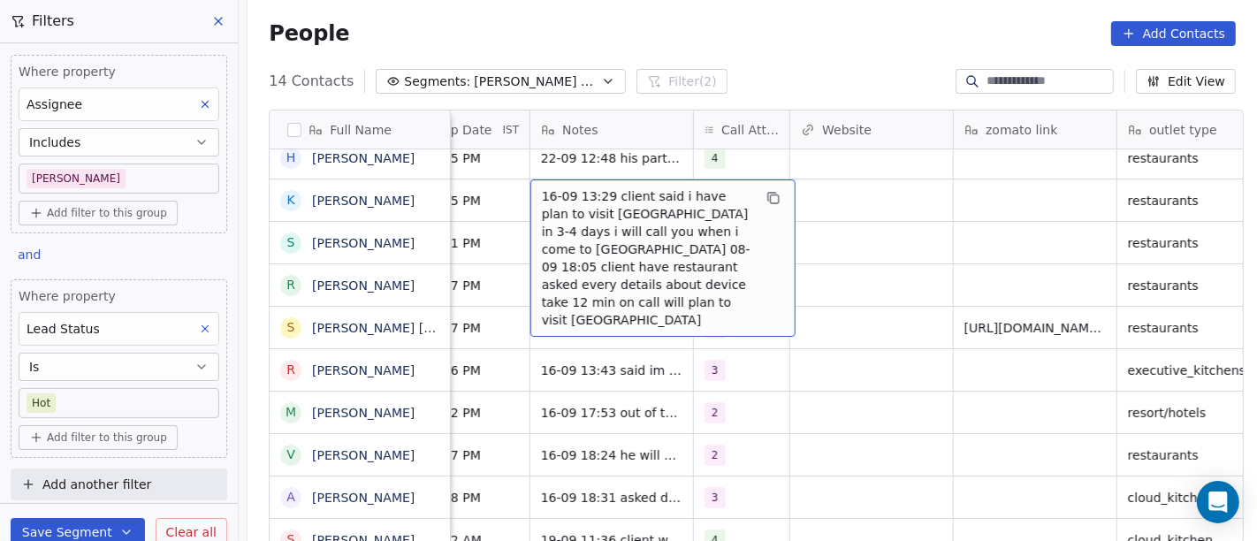
click at [604, 202] on span "16-09 13:29 client said i have plan to visit ahmedabad in 3-4 days i will call …" at bounding box center [647, 257] width 210 height 141
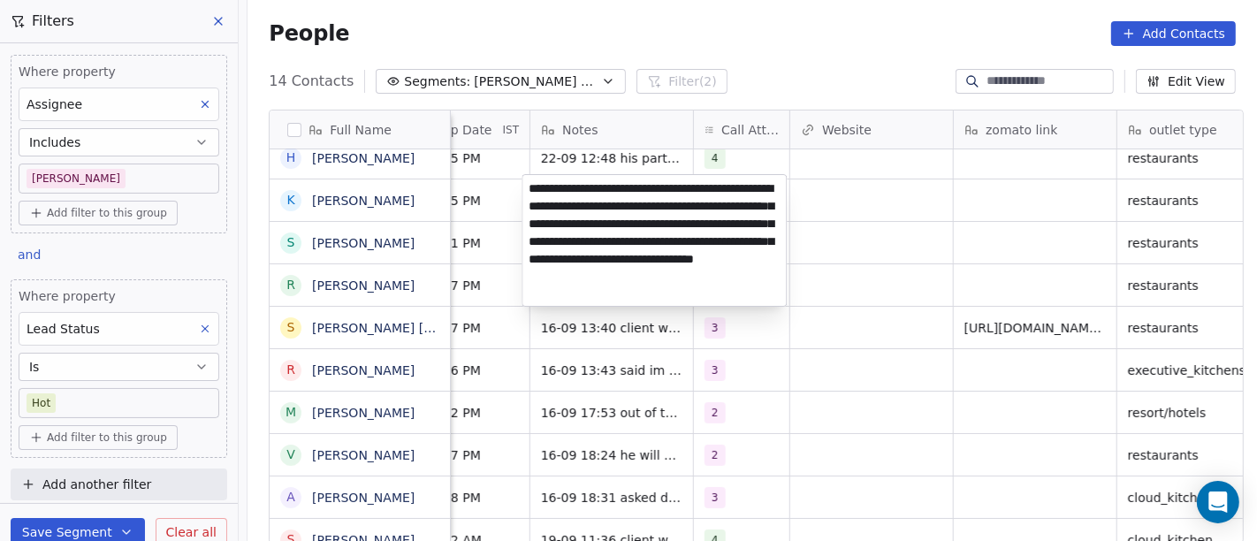
type textarea "**********"
click at [899, 215] on html "On2Cook India Pvt. Ltd. Contacts People Marketing Workflows Campaigns Metrics &…" at bounding box center [628, 270] width 1257 height 541
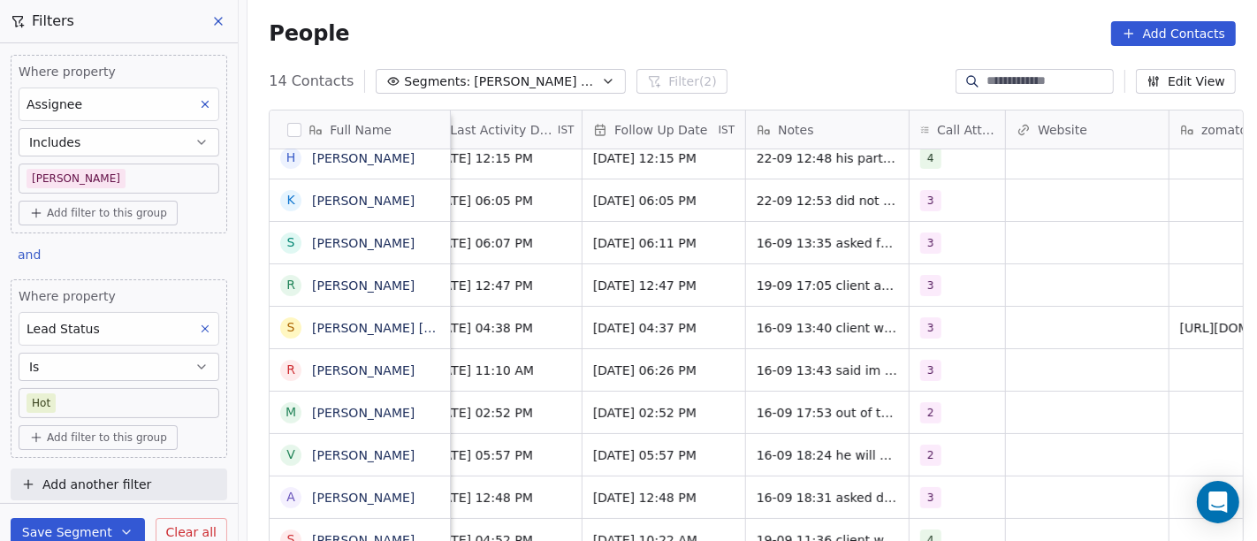
scroll to position [4, 1195]
click at [601, 207] on div "Sep 19, 2025 06:05 PM" at bounding box center [664, 200] width 163 height 42
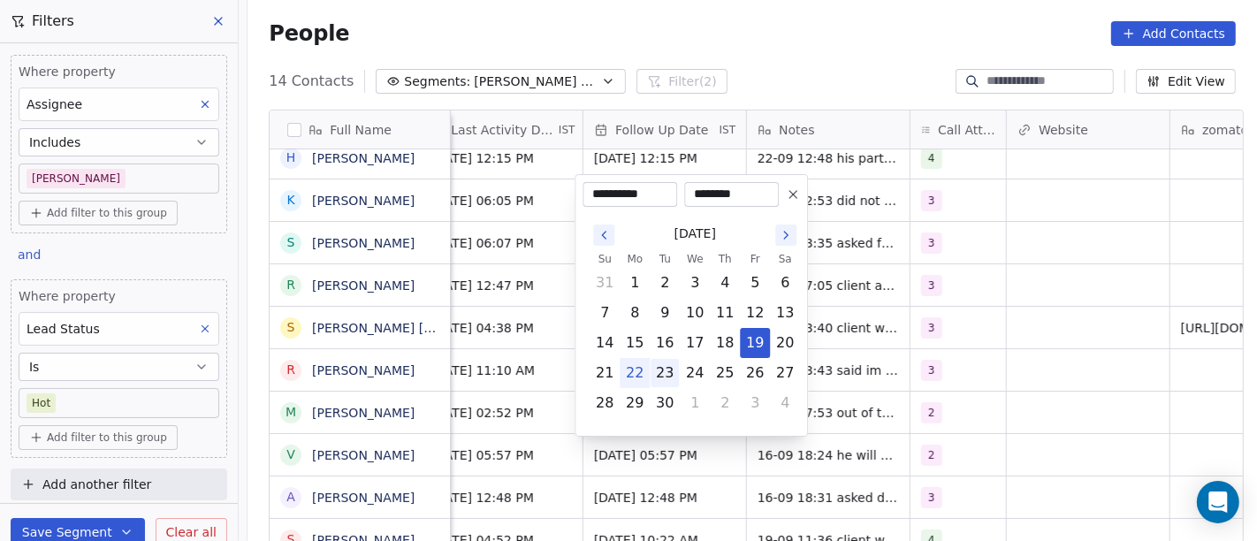
click at [663, 375] on button "23" at bounding box center [665, 373] width 28 height 28
type input "**********"
click at [808, 19] on html "On2Cook India Pvt. Ltd. Contacts People Marketing Workflows Campaigns Metrics &…" at bounding box center [628, 270] width 1257 height 541
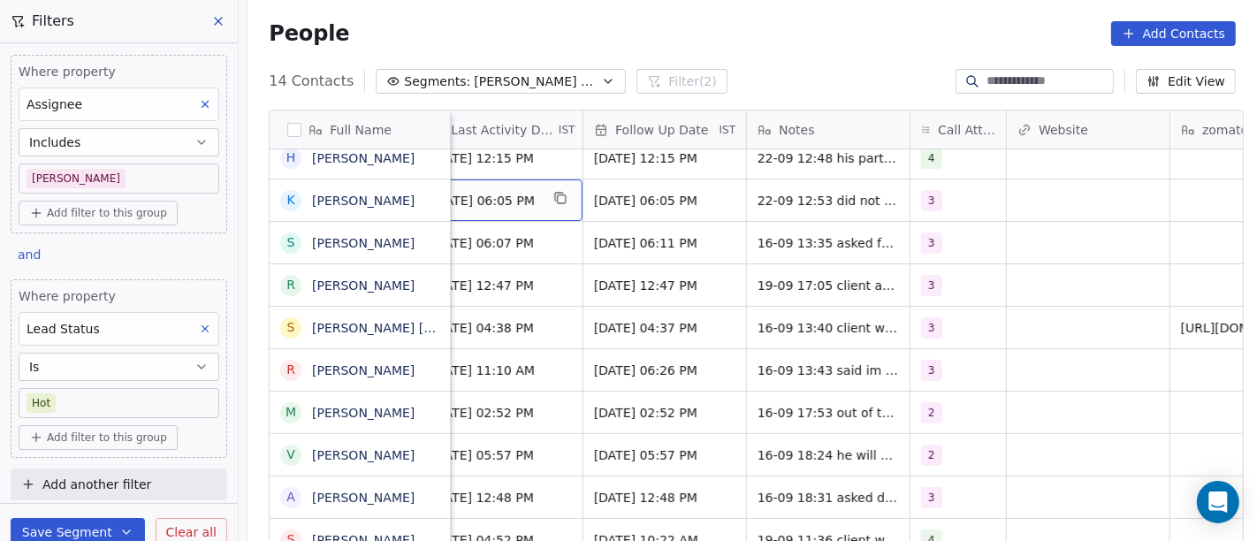
scroll to position [4, 1164]
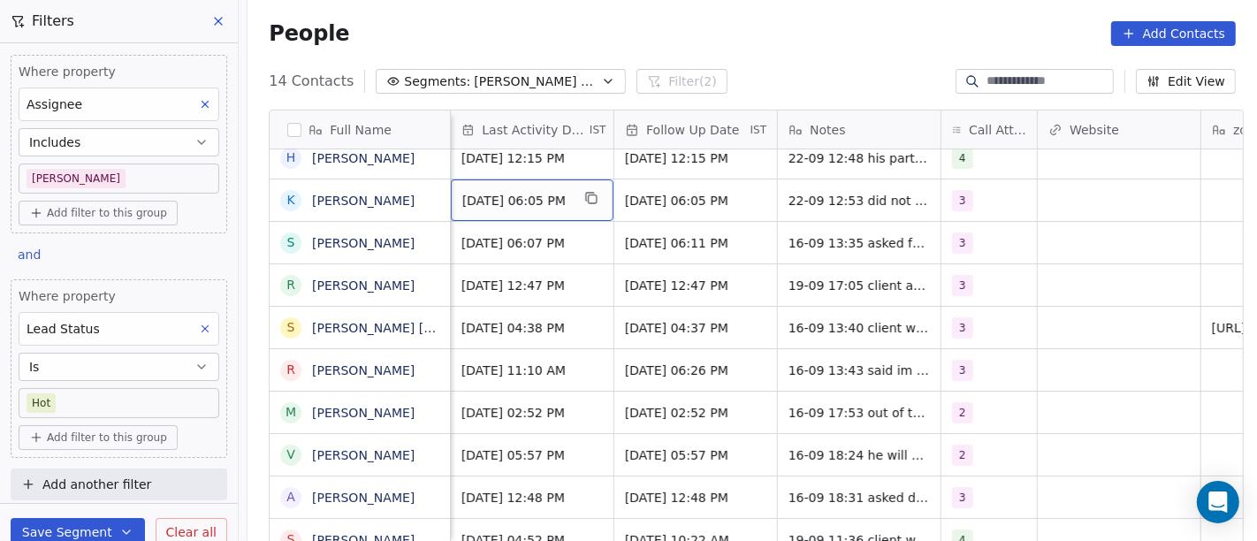
click at [514, 192] on span "Sep 16, 2025 06:05 PM" at bounding box center [516, 201] width 108 height 18
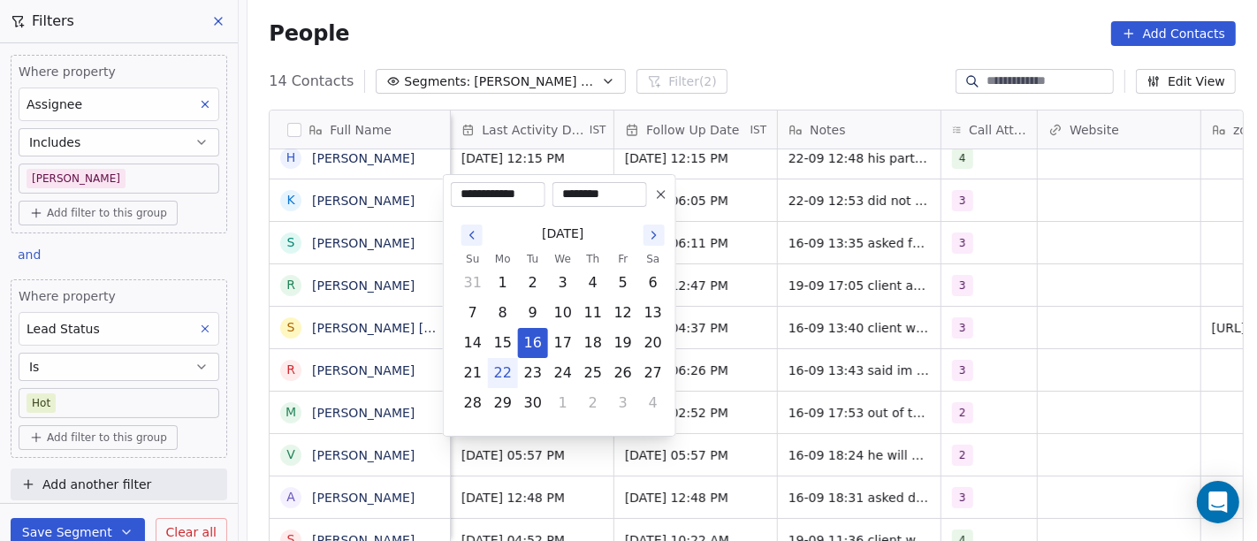
click at [498, 366] on button "22" at bounding box center [503, 373] width 28 height 28
type input "**********"
click at [747, 46] on html "On2Cook India Pvt. Ltd. Contacts People Marketing Workflows Campaigns Metrics &…" at bounding box center [628, 270] width 1257 height 541
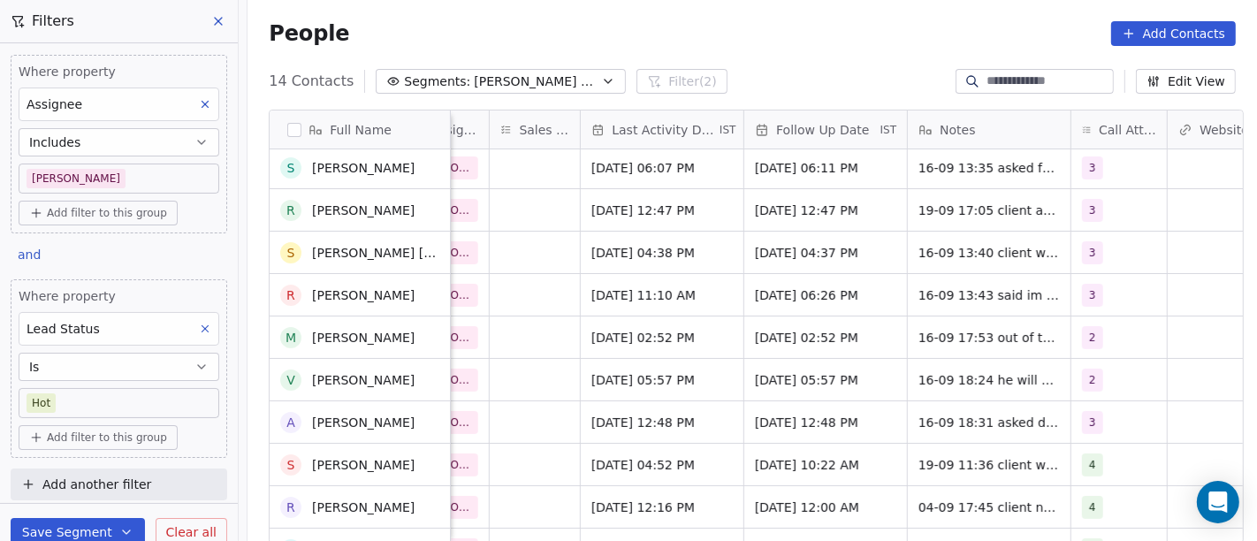
scroll to position [199, 0]
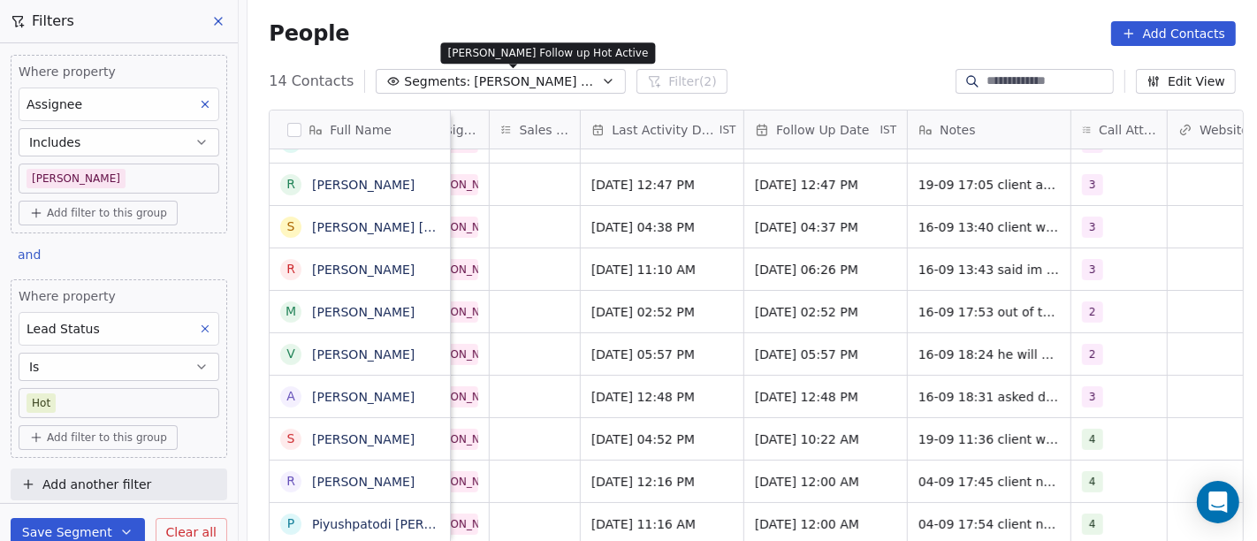
click at [474, 80] on span "Salim Follow up Hot Active" at bounding box center [536, 81] width 124 height 19
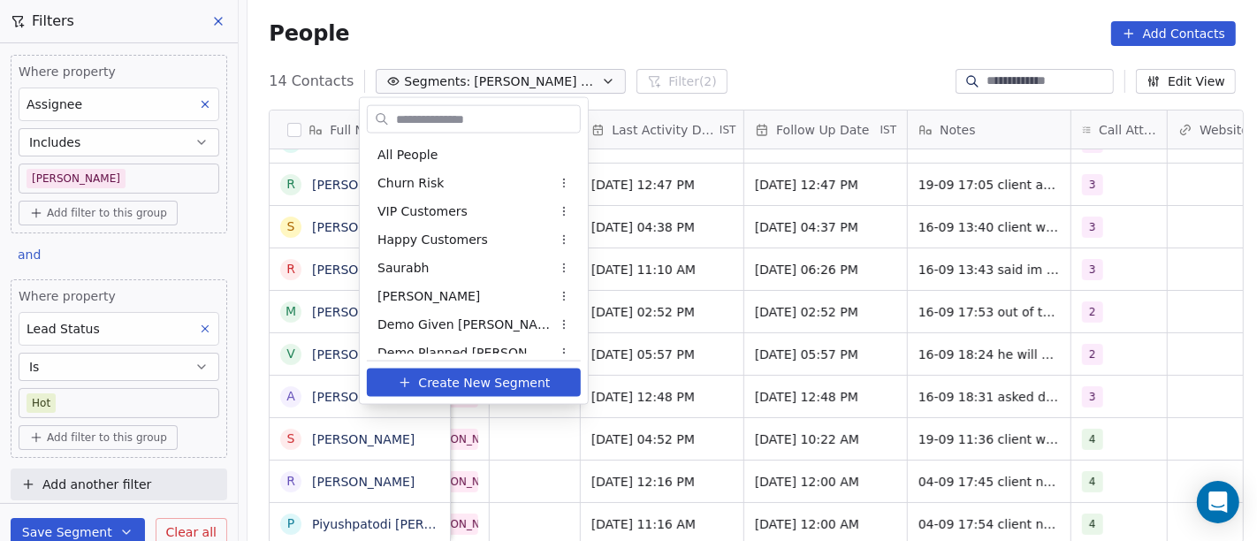
scroll to position [97, 0]
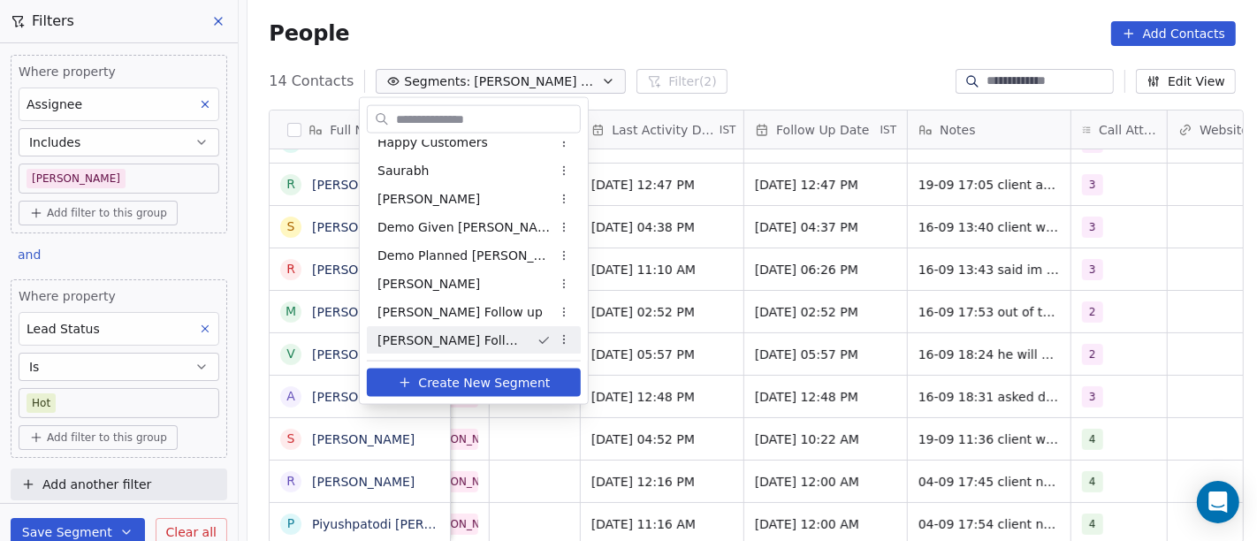
click at [57, 399] on html "On2Cook India Pvt. Ltd. Contacts People Marketing Workflows Campaigns Metrics &…" at bounding box center [628, 270] width 1257 height 541
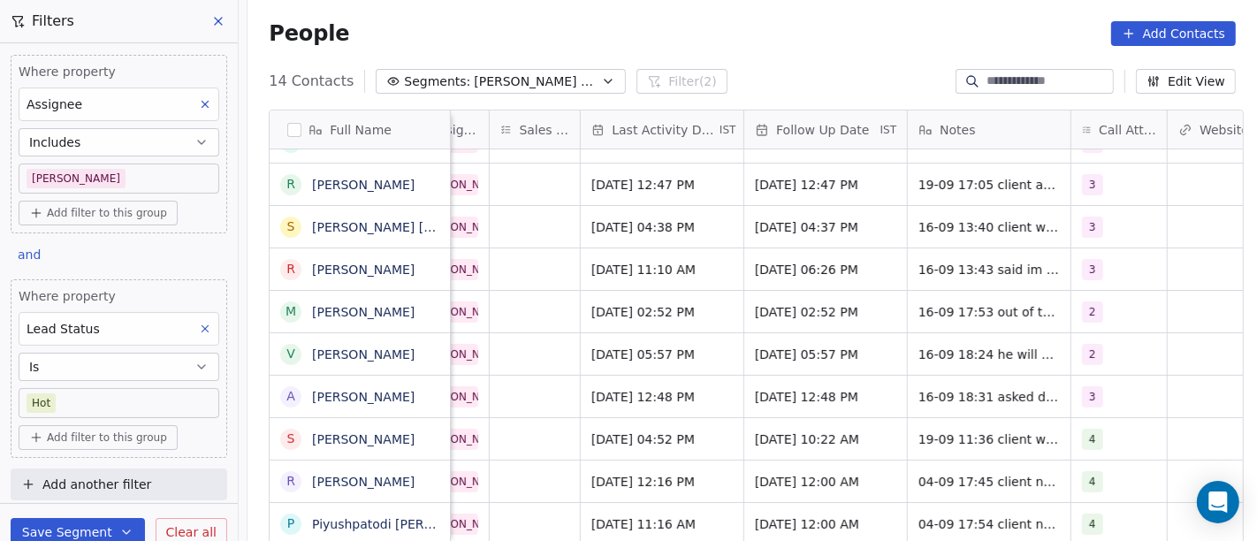
click at [57, 399] on body "On2Cook India Pvt. Ltd. Contacts People Marketing Workflows Campaigns Metrics &…" at bounding box center [628, 270] width 1257 height 541
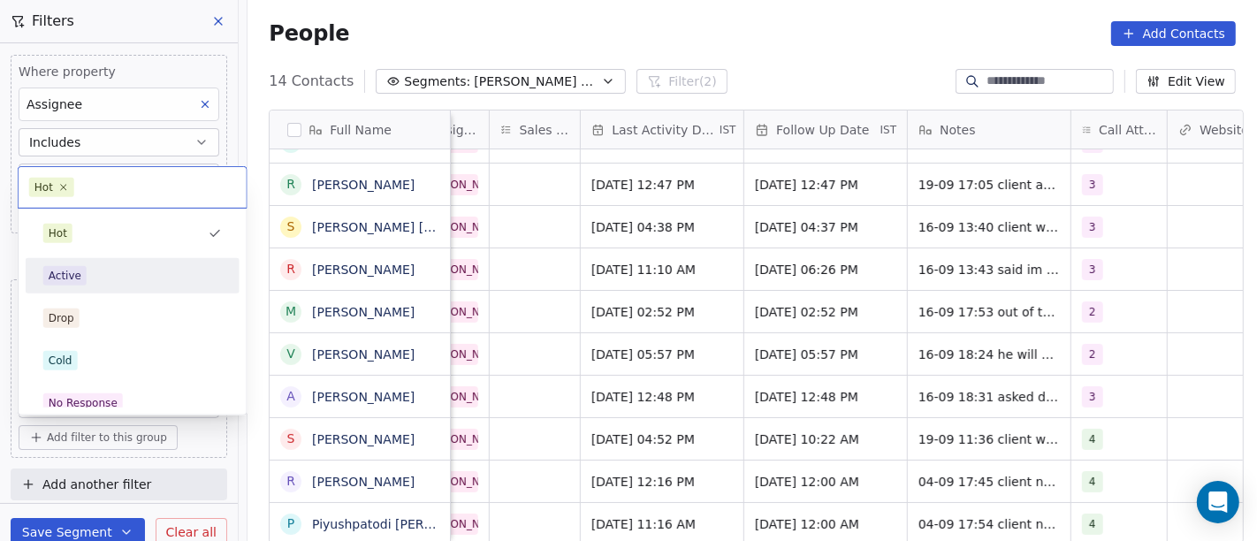
click at [113, 270] on div "Active" at bounding box center [132, 275] width 179 height 19
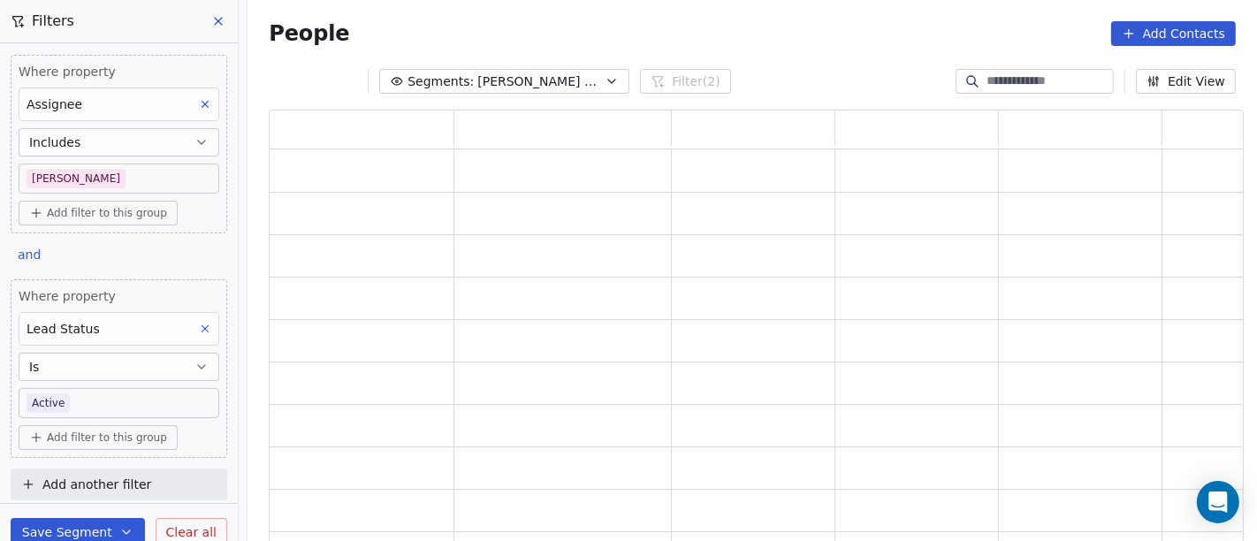
scroll to position [419, 960]
click at [700, 32] on div "People Add Contacts" at bounding box center [752, 33] width 967 height 25
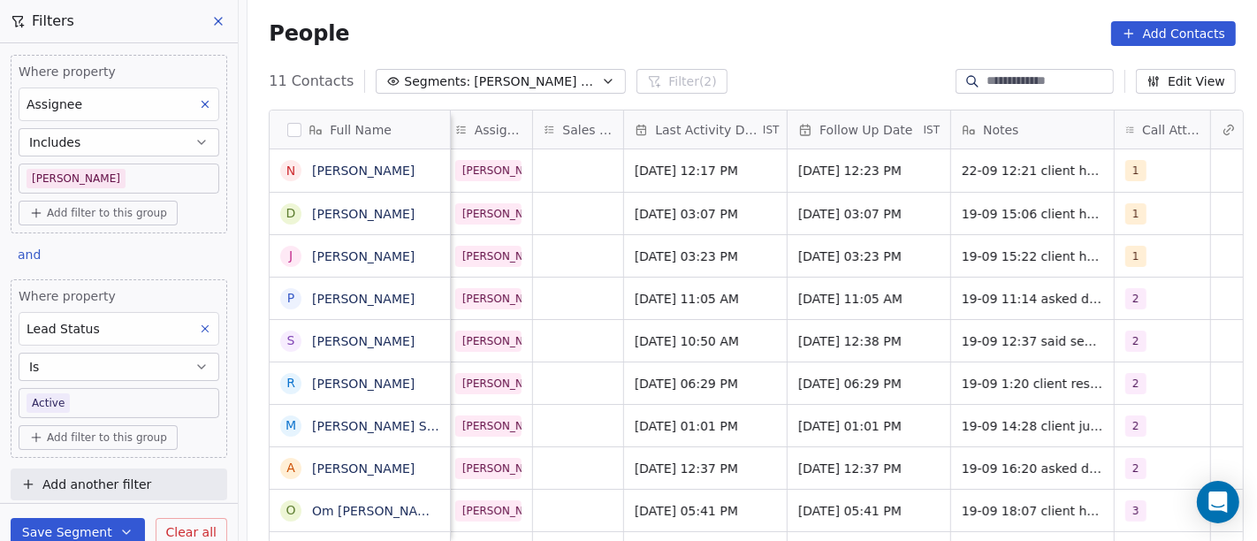
scroll to position [0, 979]
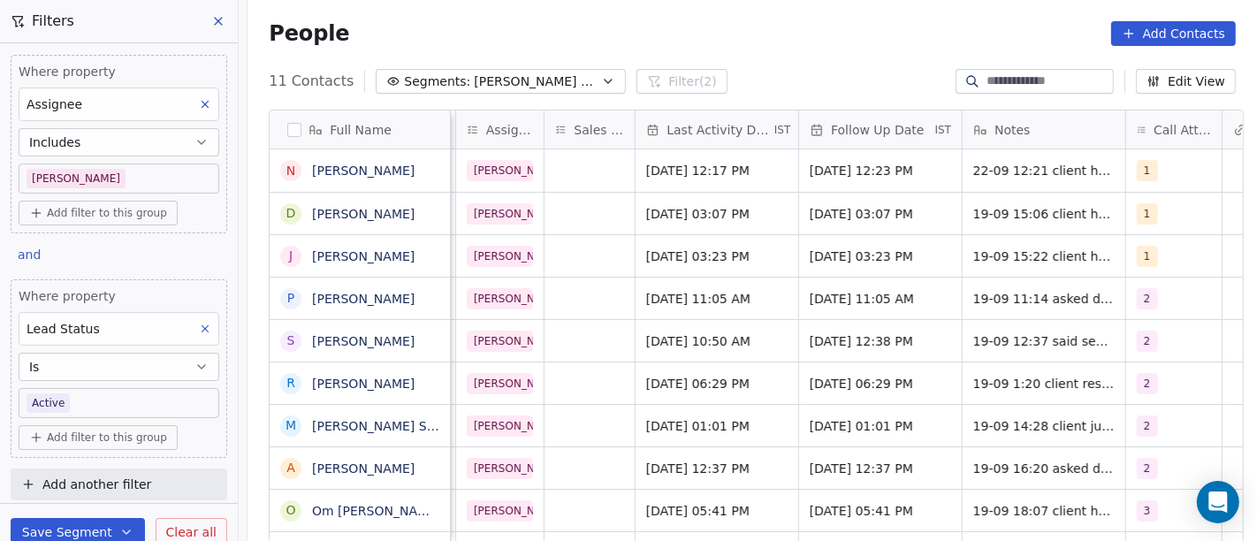
click at [820, 86] on div "11 Contacts Segments: Salim Follow up Hot Active Filter (2) Edit View" at bounding box center [751, 81] width 1009 height 28
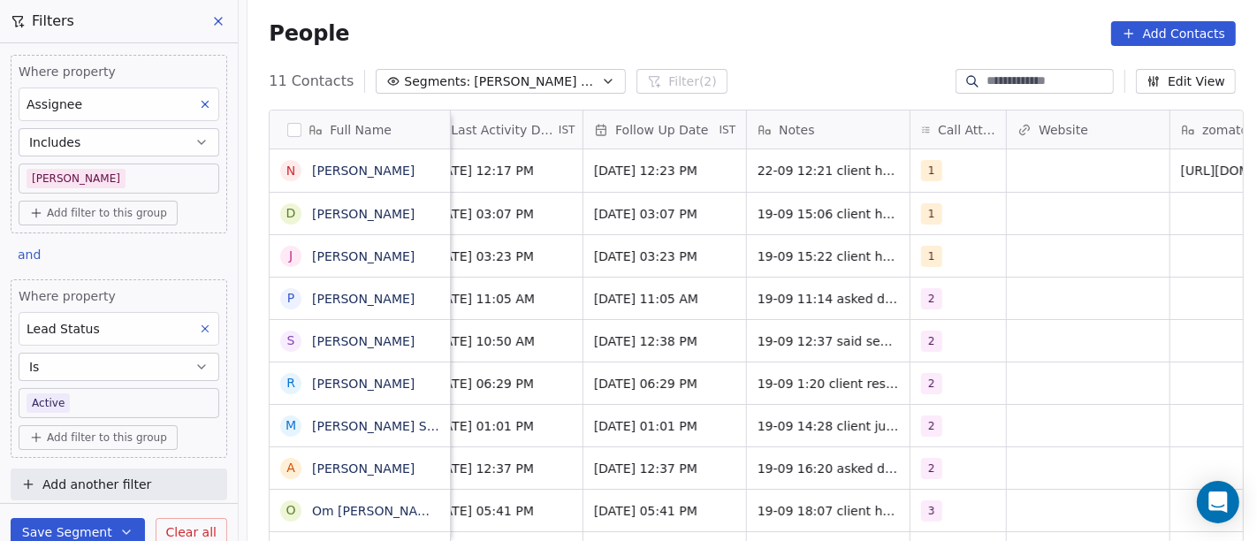
scroll to position [0, 1196]
click at [937, 214] on div "1" at bounding box center [941, 213] width 41 height 21
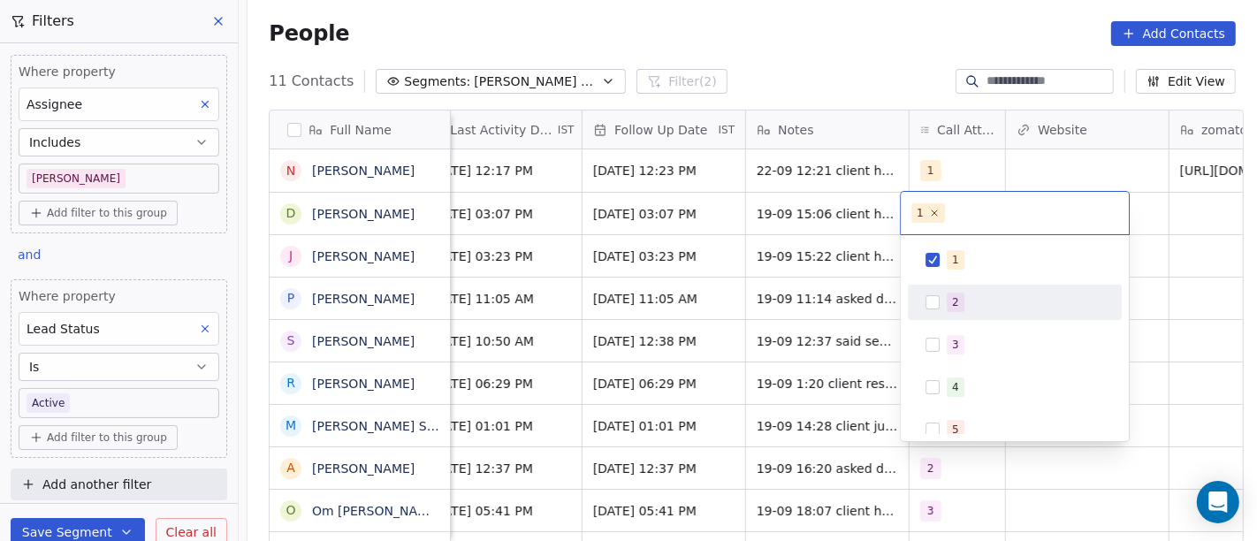
click at [952, 302] on div "2" at bounding box center [955, 302] width 7 height 16
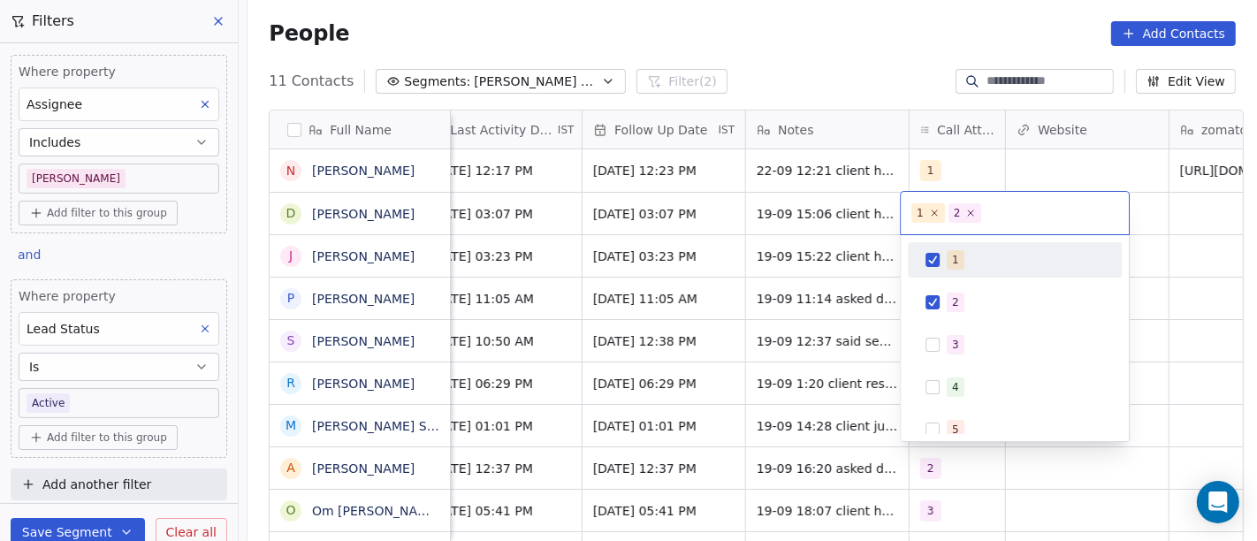
click at [969, 269] on div "1" at bounding box center [1015, 260] width 200 height 28
click at [890, 70] on html "On2Cook India Pvt. Ltd. Contacts People Marketing Workflows Campaigns Metrics &…" at bounding box center [628, 270] width 1257 height 541
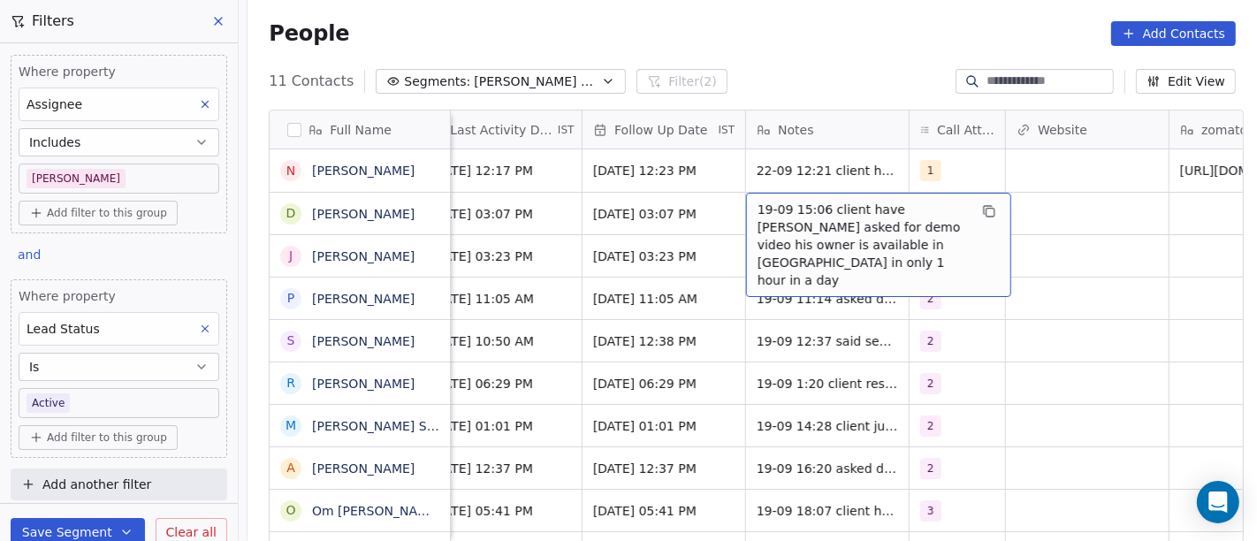
click at [833, 203] on span "19-09 15:06 client have dhaba asked for demo video his owner is available in dh…" at bounding box center [862, 245] width 210 height 88
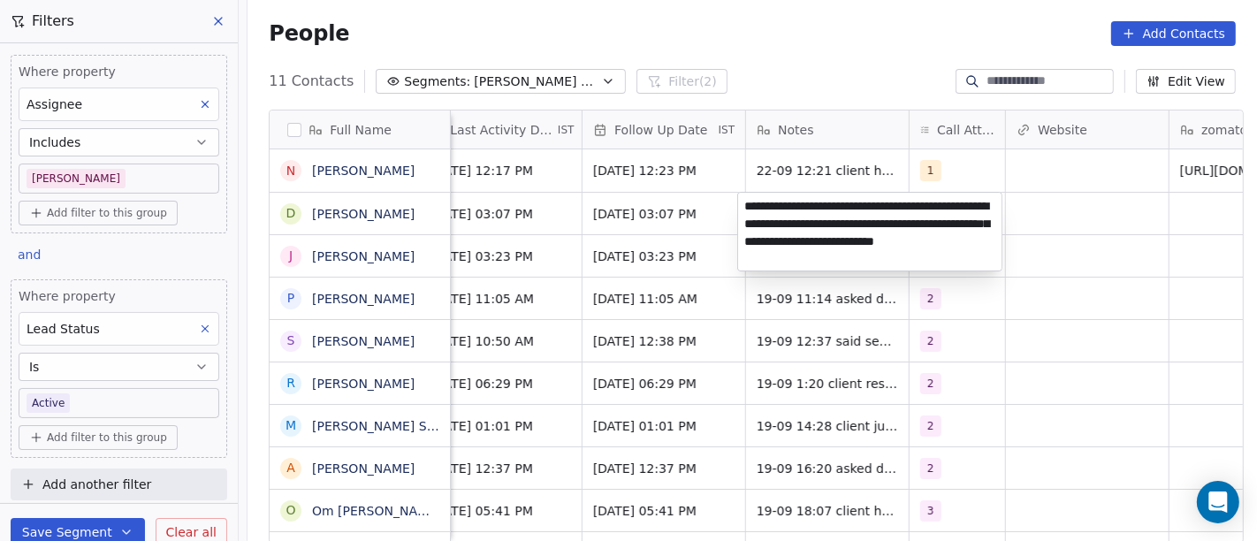
type textarea "**********"
click at [883, 370] on html "On2Cook India Pvt. Ltd. Contacts People Marketing Workflows Campaigns Metrics &…" at bounding box center [628, 270] width 1257 height 541
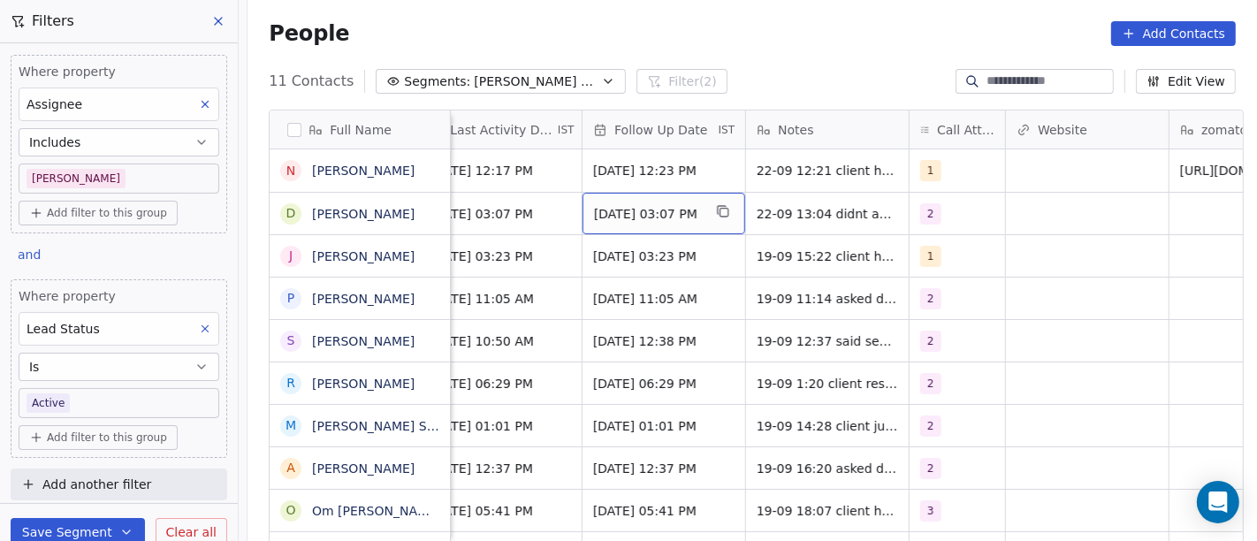
click at [672, 208] on span "Sep 22, 2025 03:07 PM" at bounding box center [648, 214] width 108 height 18
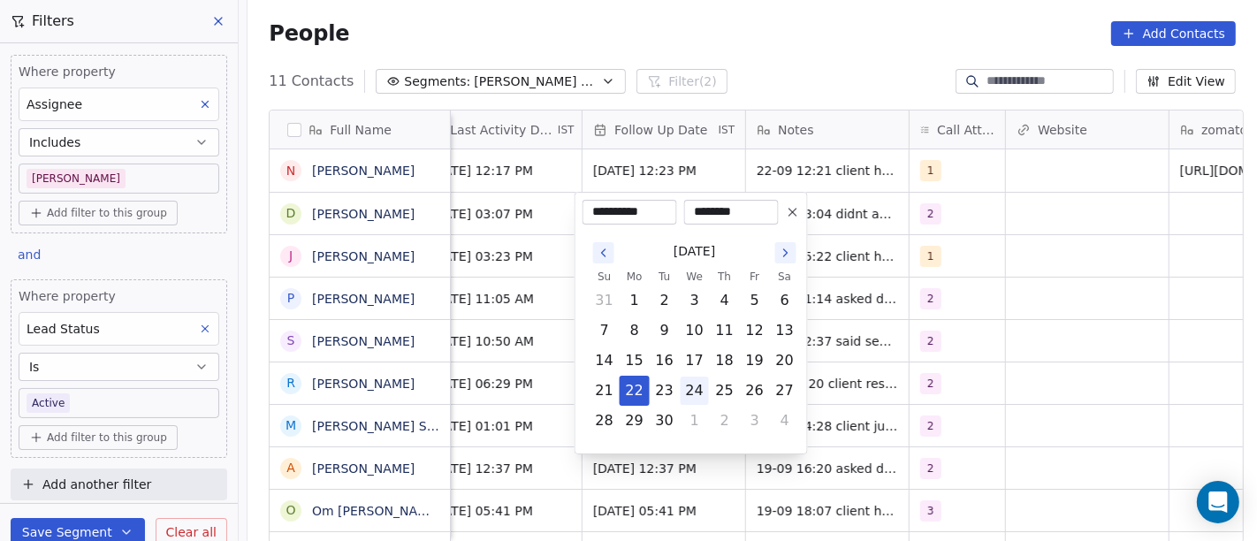
click at [690, 393] on button "24" at bounding box center [695, 391] width 28 height 28
type input "**********"
click at [955, 331] on html "On2Cook India Pvt. Ltd. Contacts People Marketing Workflows Campaigns Metrics &…" at bounding box center [628, 270] width 1257 height 541
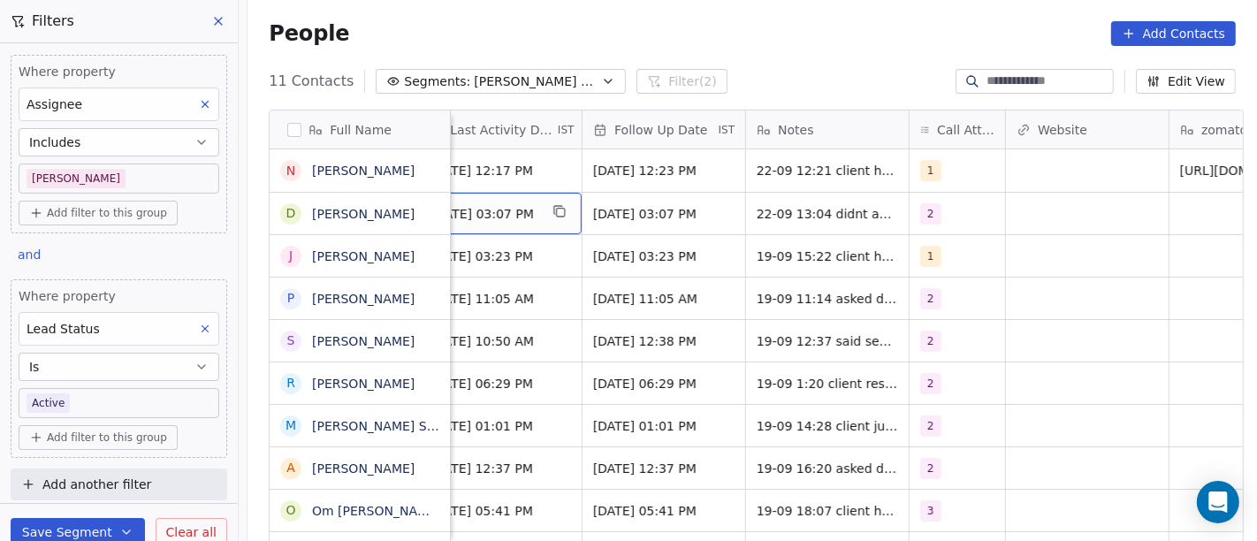
scroll to position [0, 1164]
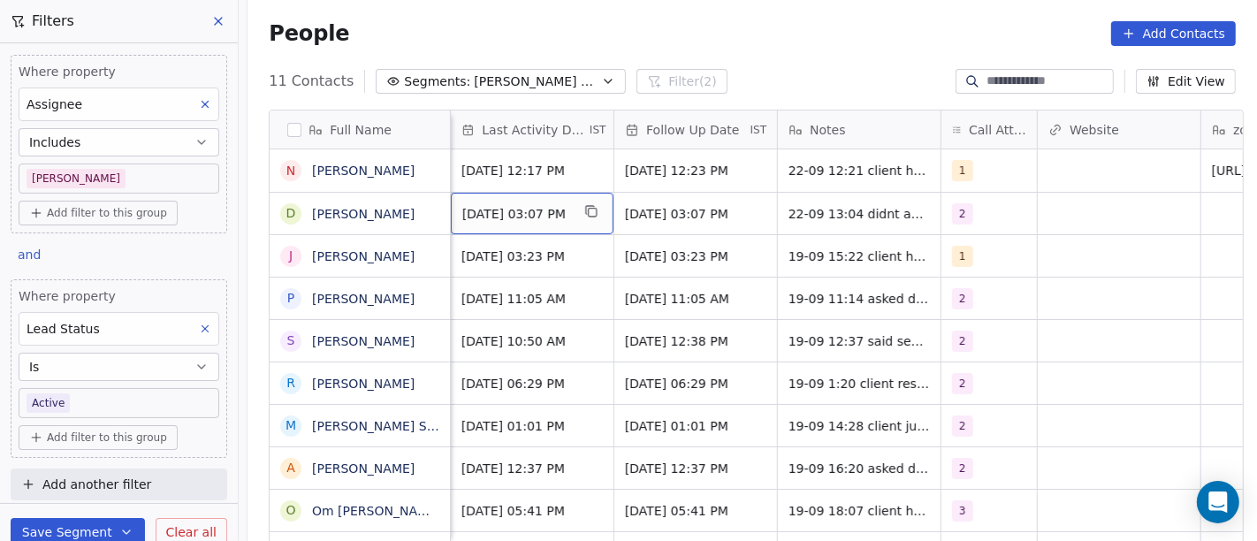
click at [502, 222] on div "Sep 19, 2025 03:07 PM" at bounding box center [532, 214] width 163 height 42
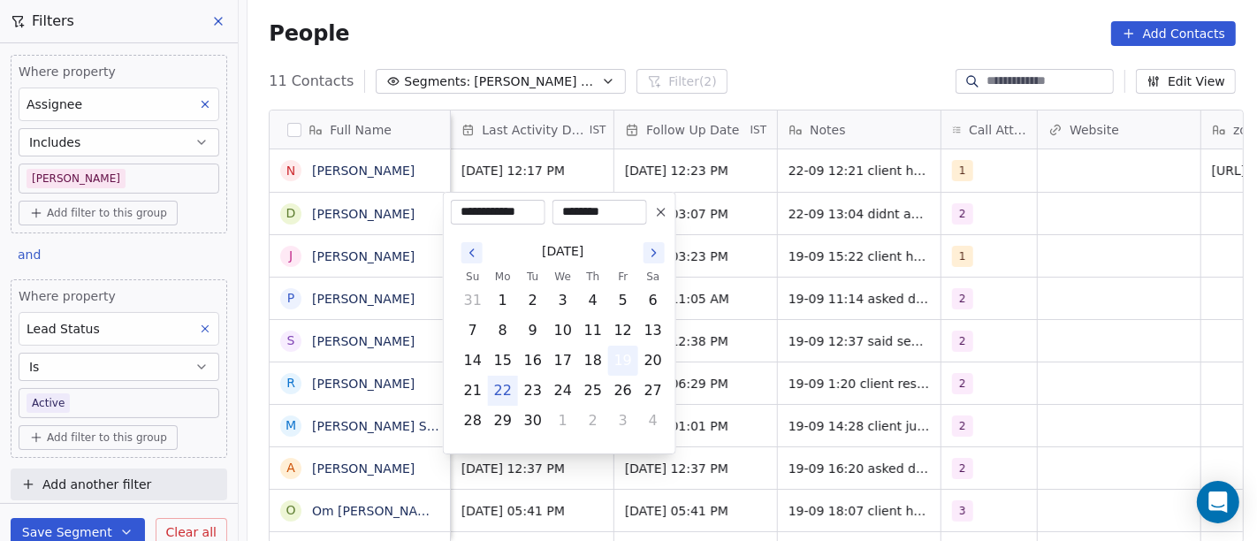
click at [609, 362] on button "19" at bounding box center [623, 360] width 28 height 28
click at [990, 342] on html "On2Cook India Pvt. Ltd. Contacts People Marketing Workflows Campaigns Metrics &…" at bounding box center [628, 270] width 1257 height 541
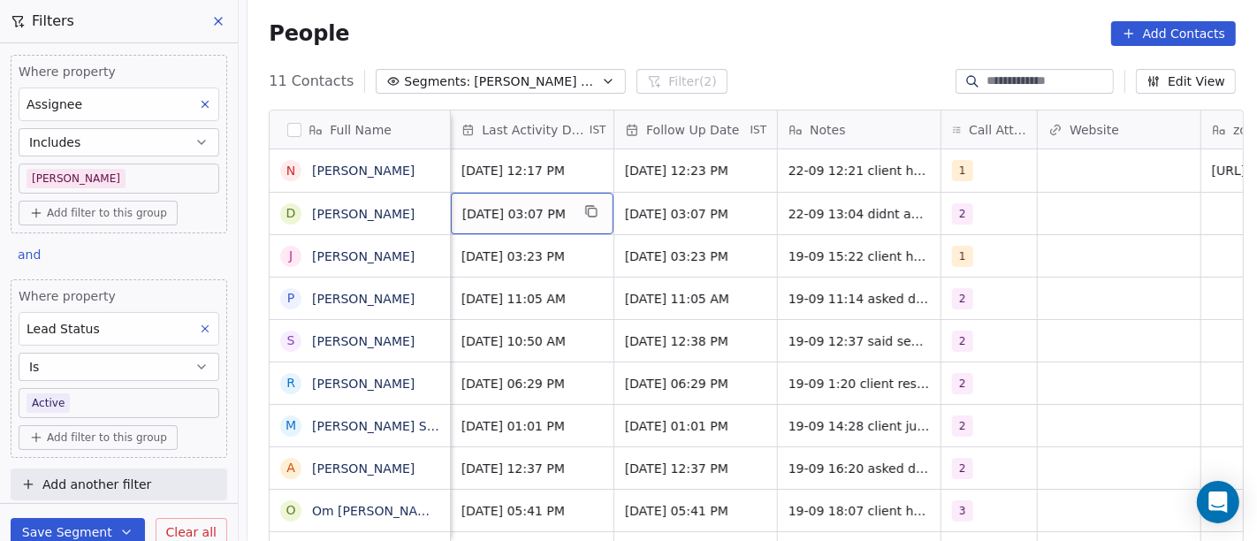
click at [537, 219] on span "Sep 19, 2025 03:07 PM" at bounding box center [516, 214] width 108 height 18
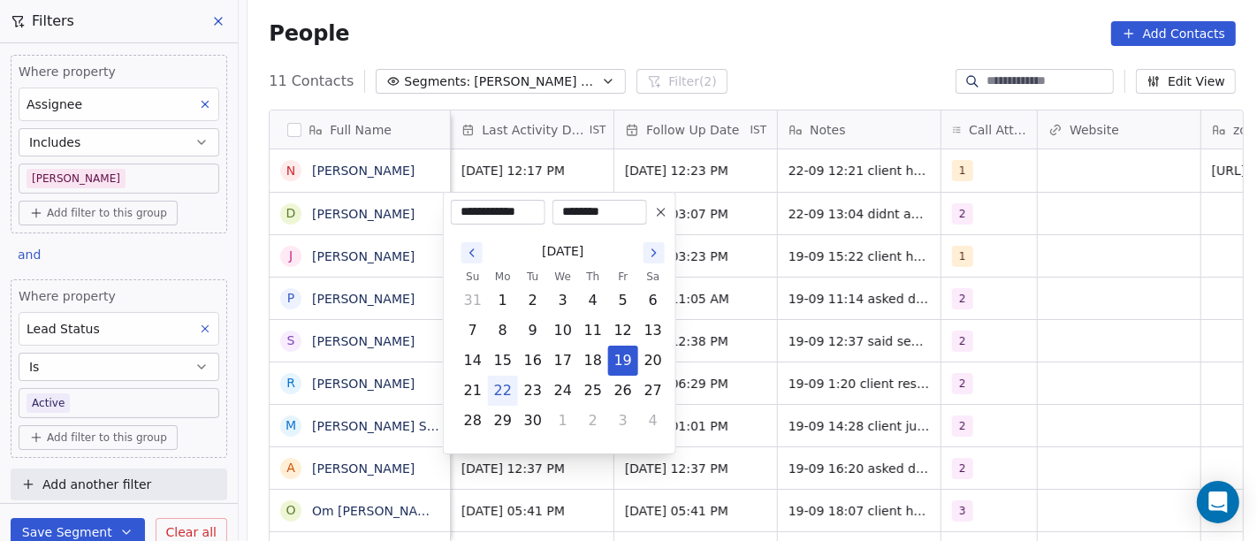
click at [495, 390] on button "22" at bounding box center [503, 391] width 28 height 28
type input "**********"
click at [940, 323] on html "On2Cook India Pvt. Ltd. Contacts People Marketing Workflows Campaigns Metrics &…" at bounding box center [628, 270] width 1257 height 541
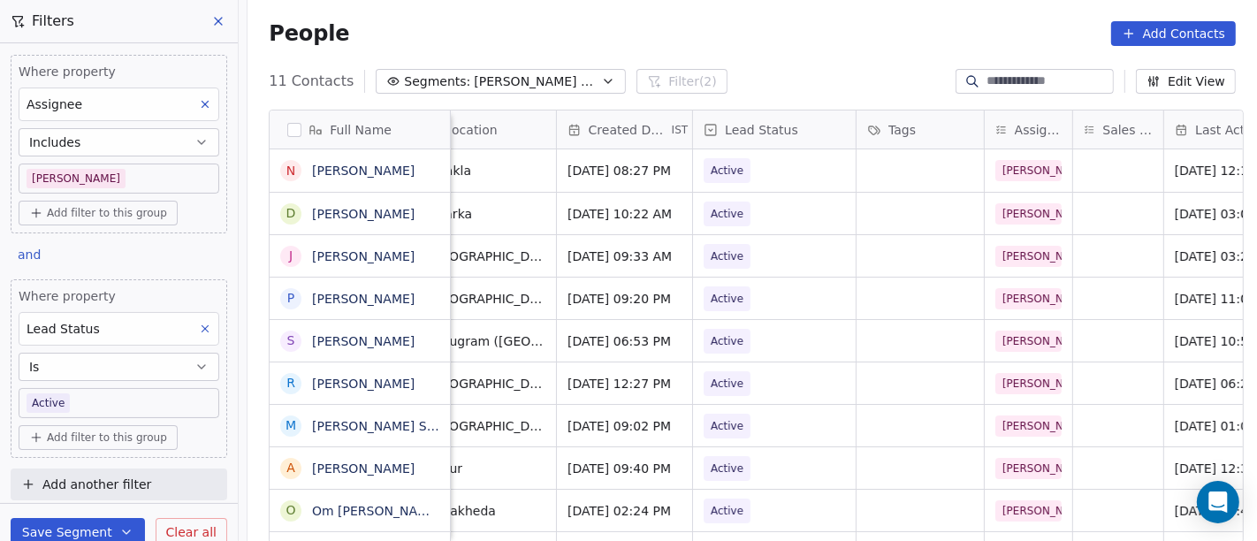
scroll to position [0, 431]
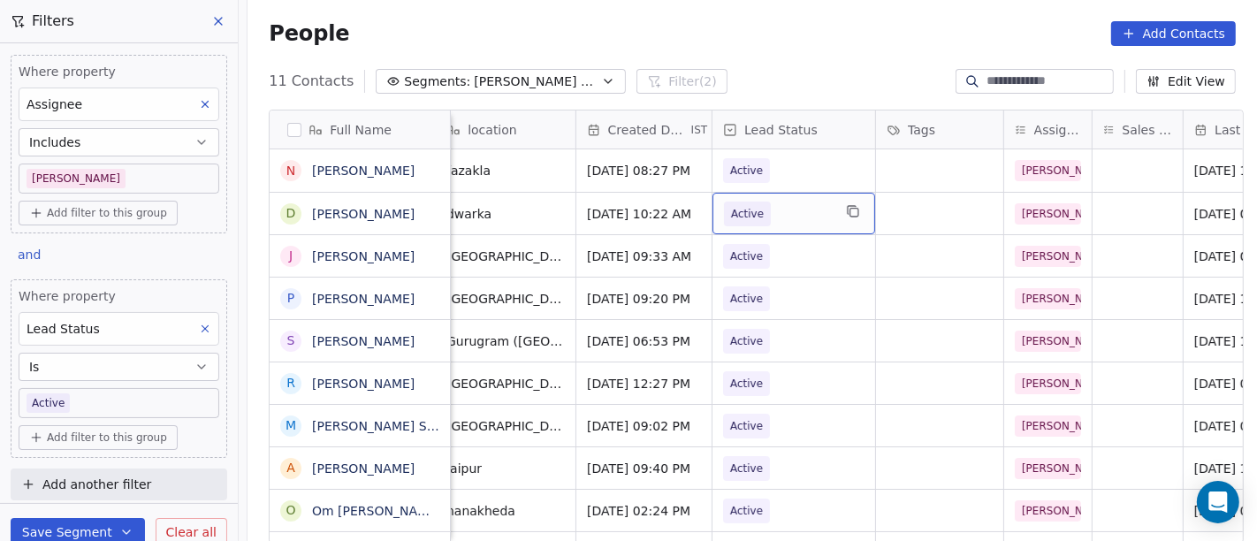
click at [762, 213] on span "Active" at bounding box center [778, 214] width 108 height 25
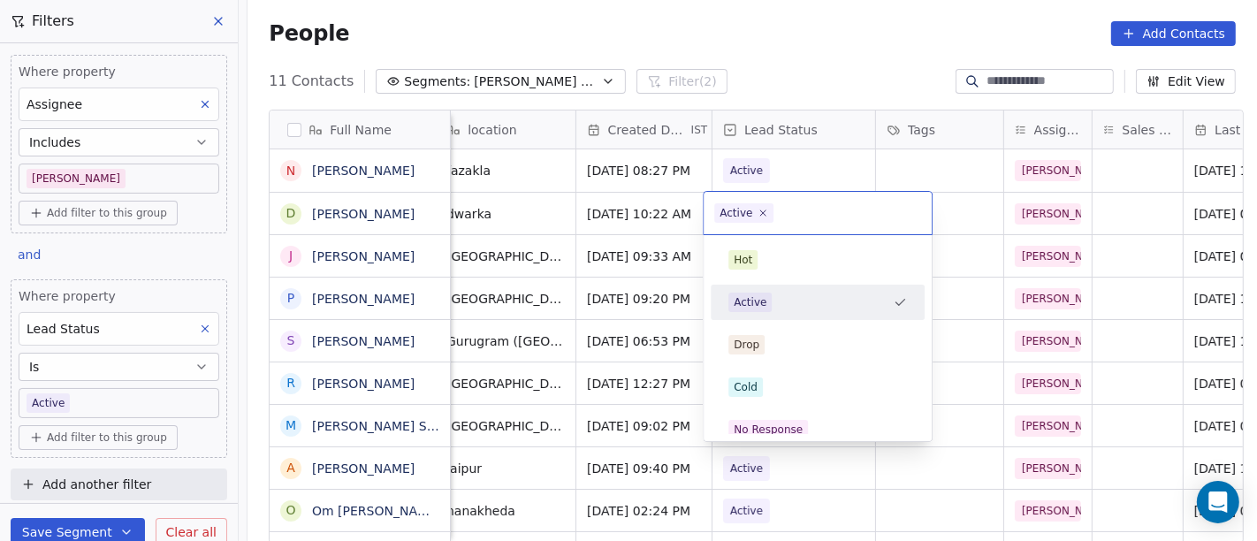
click at [817, 42] on html "On2Cook India Pvt. Ltd. Contacts People Marketing Workflows Campaigns Metrics &…" at bounding box center [628, 270] width 1257 height 541
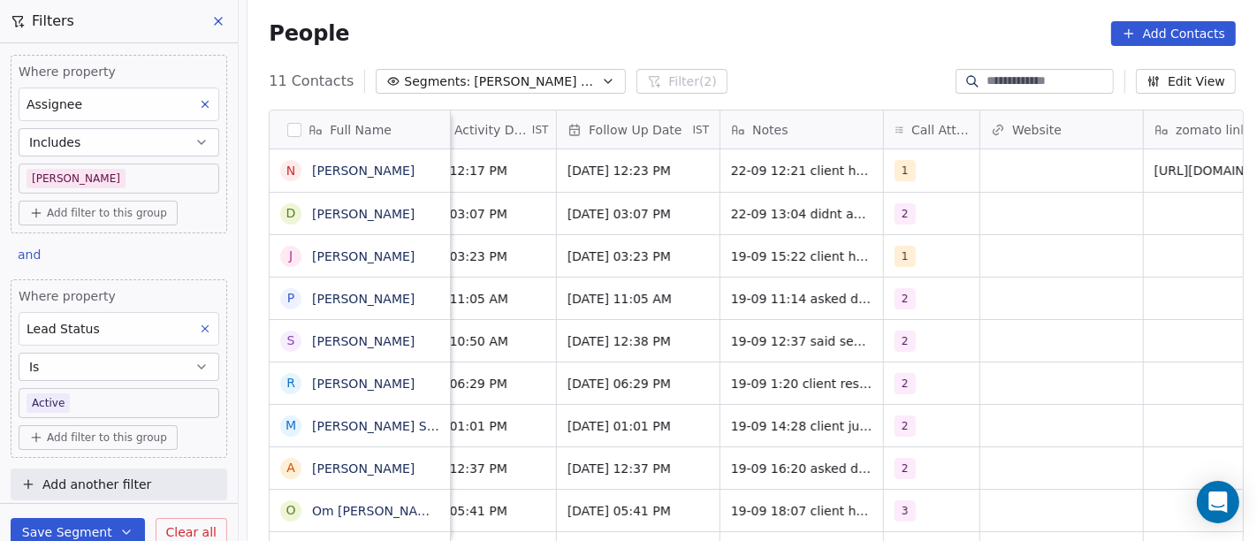
scroll to position [0, 1194]
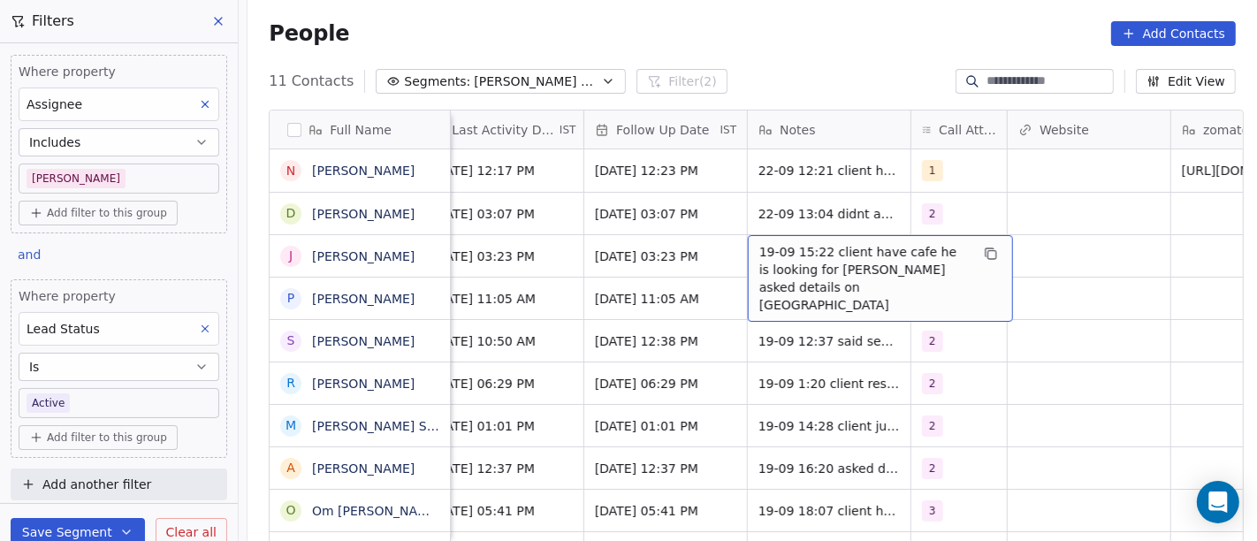
click at [843, 261] on span "19-09 15:22 client have cafe he is looking for fryer asked details on WA" at bounding box center [864, 278] width 210 height 71
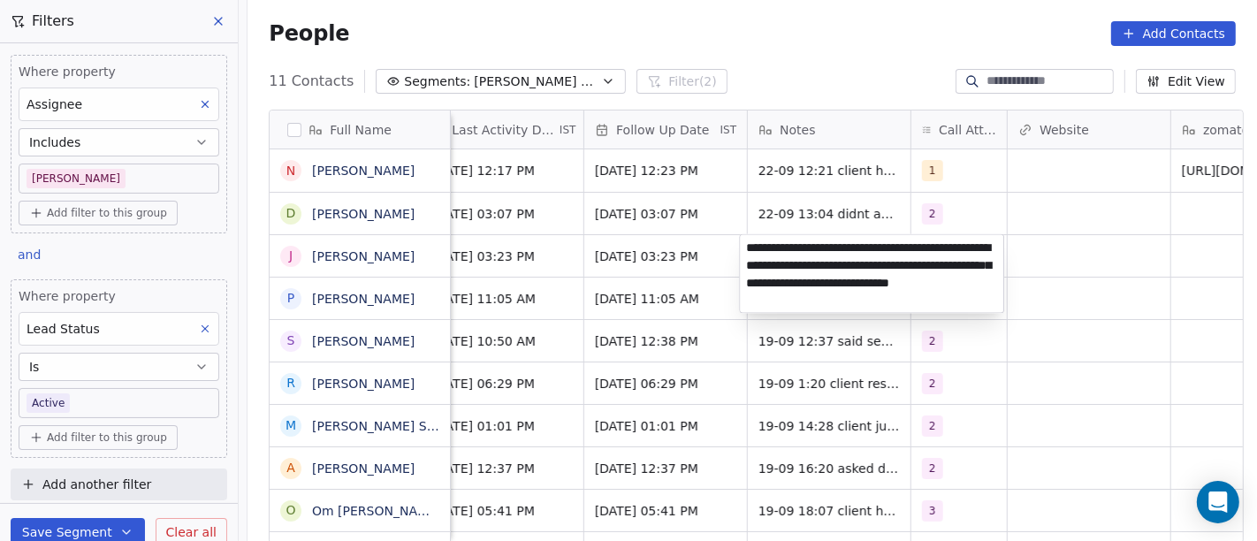
type textarea "**********"
click at [1056, 278] on html "On2Cook India Pvt. Ltd. Contacts People Marketing Workflows Campaigns Metrics &…" at bounding box center [628, 270] width 1257 height 541
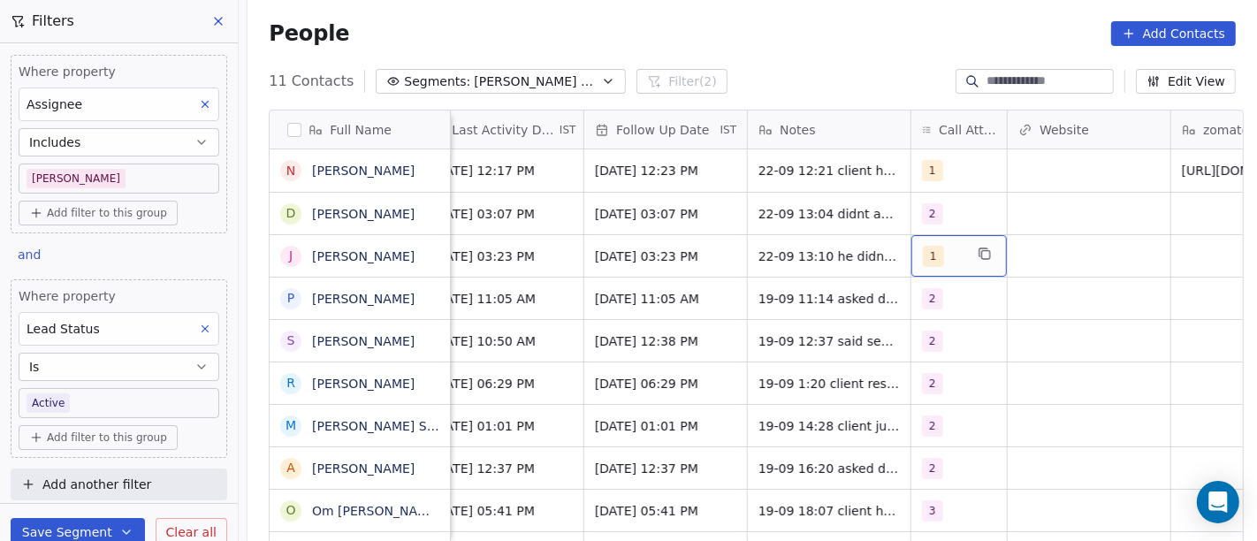
click at [938, 247] on div "1" at bounding box center [943, 256] width 41 height 21
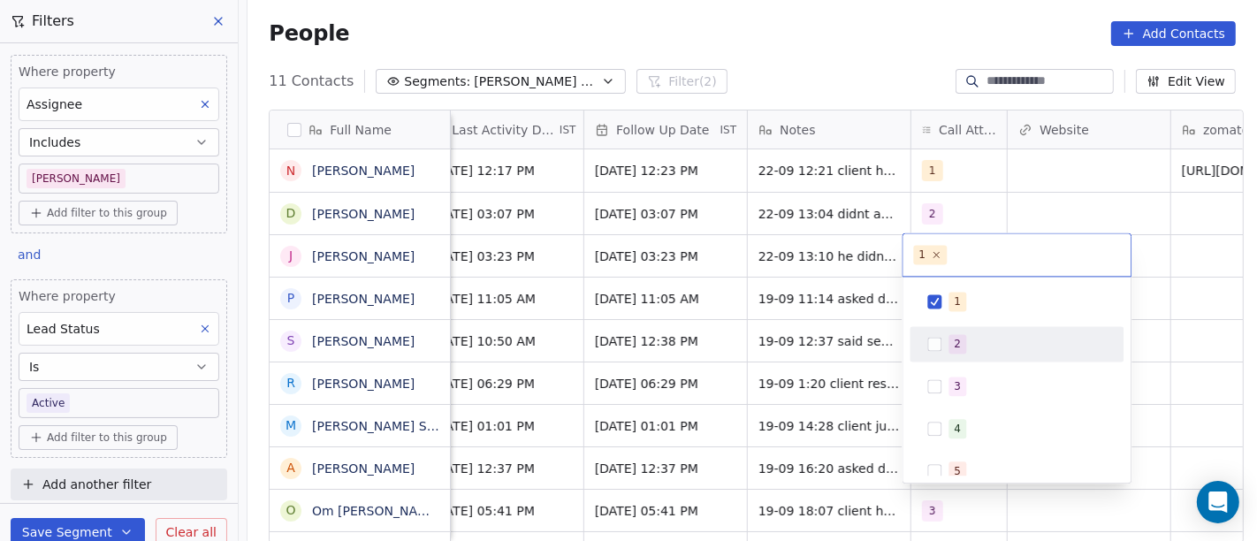
click at [954, 339] on div "2" at bounding box center [957, 344] width 7 height 16
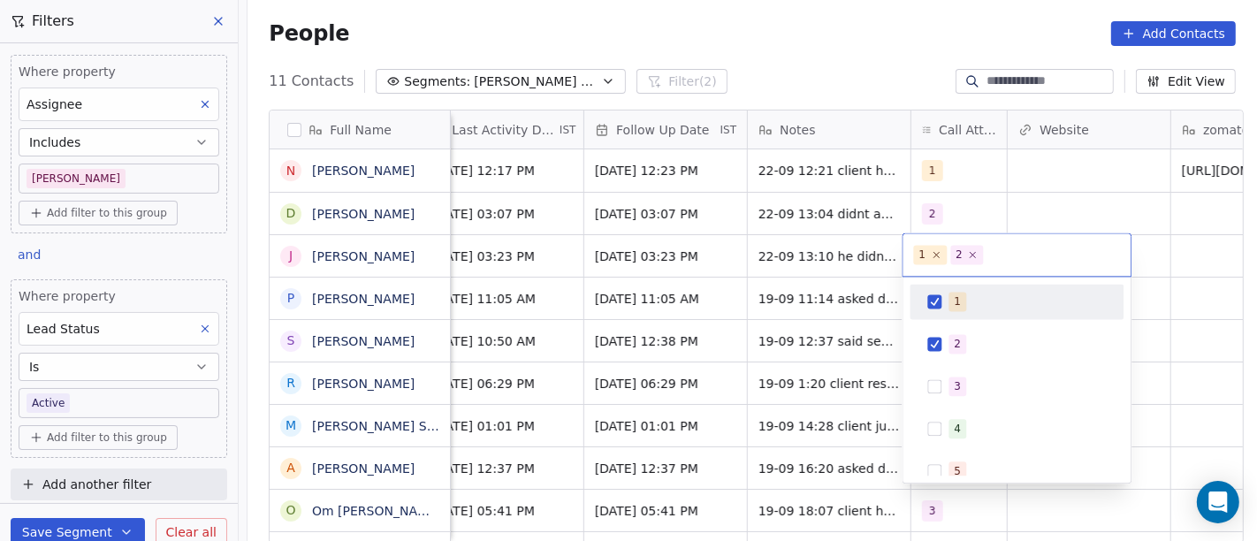
click at [966, 299] on div "1" at bounding box center [1026, 301] width 157 height 19
click at [1113, 186] on html "On2Cook India Pvt. Ltd. Contacts People Marketing Workflows Campaigns Metrics &…" at bounding box center [628, 270] width 1257 height 541
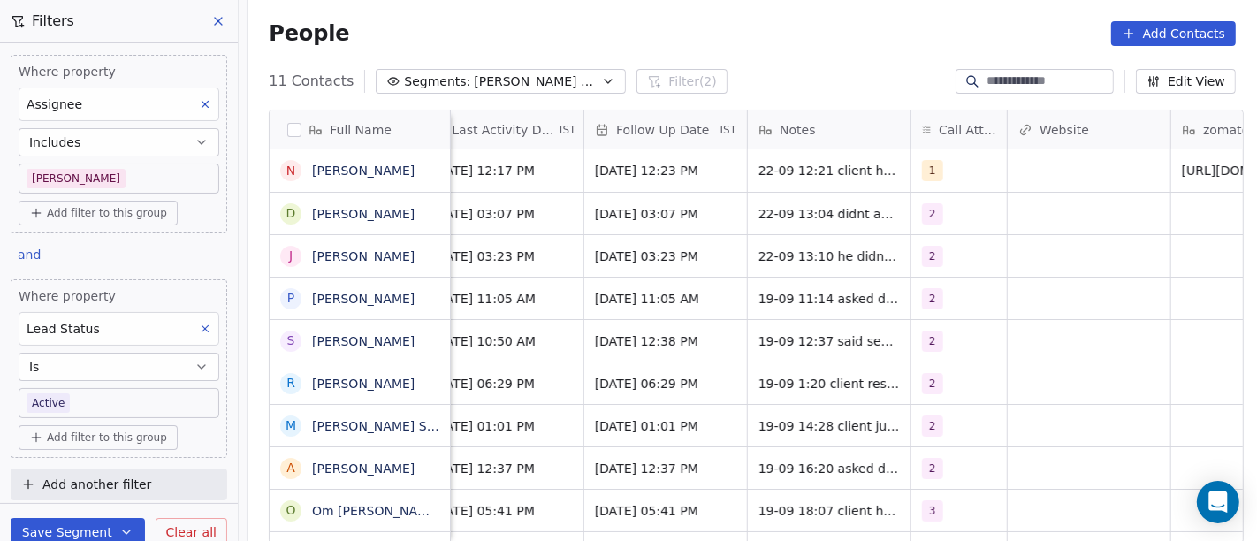
scroll to position [0, 1164]
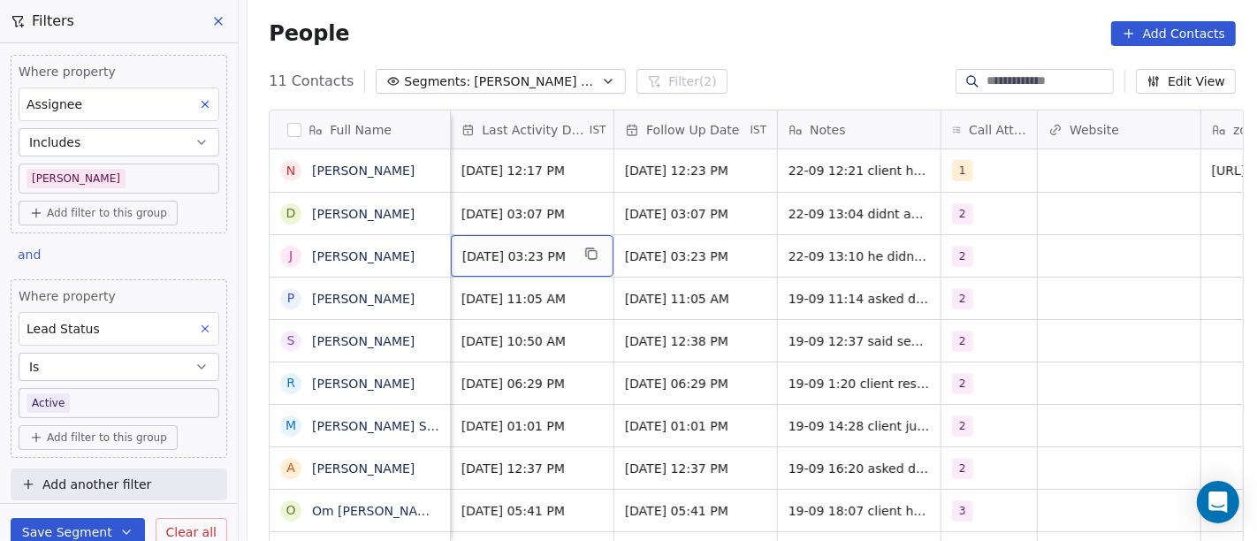
click at [511, 256] on span "Sep 19, 2025 03:23 PM" at bounding box center [516, 256] width 108 height 18
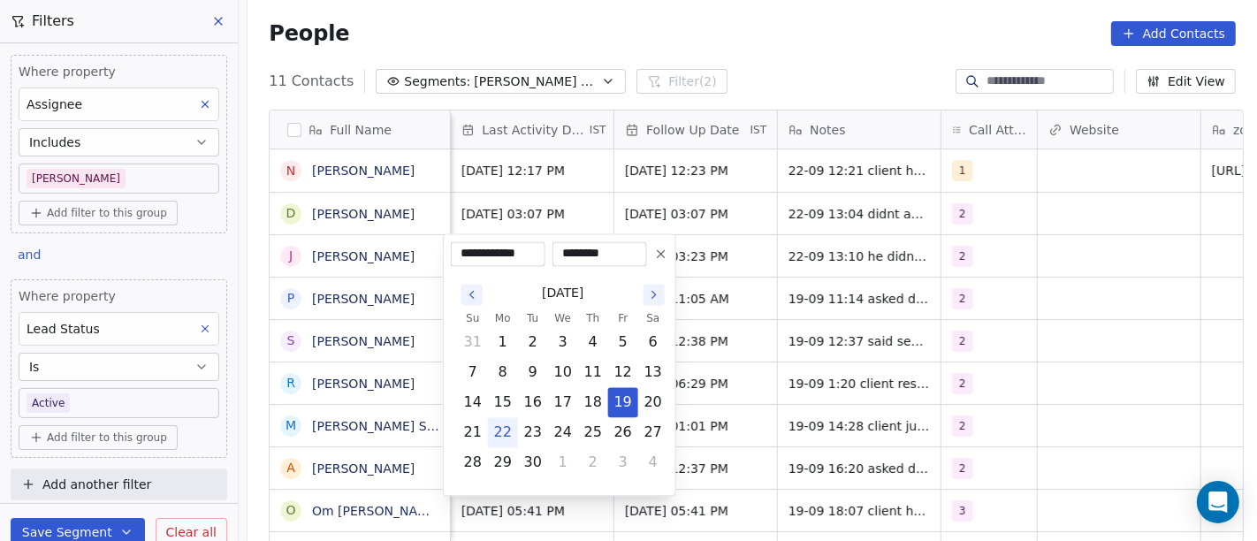
click at [493, 419] on button "22" at bounding box center [503, 432] width 28 height 28
type input "**********"
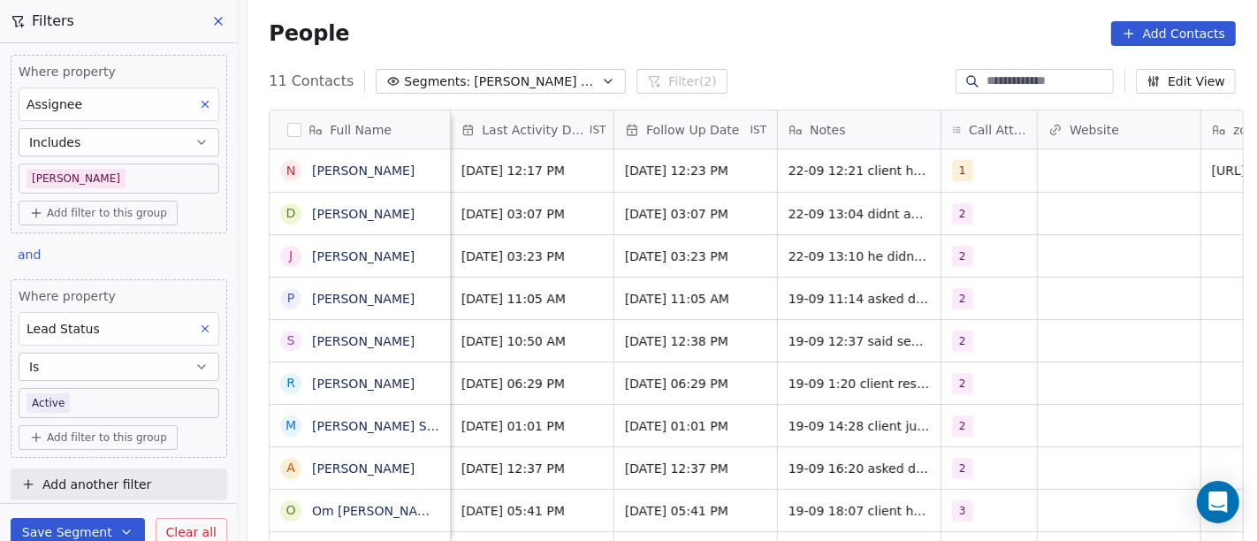
click at [712, 46] on html "On2Cook India Pvt. Ltd. Contacts People Marketing Workflows Campaigns Metrics &…" at bounding box center [628, 270] width 1257 height 541
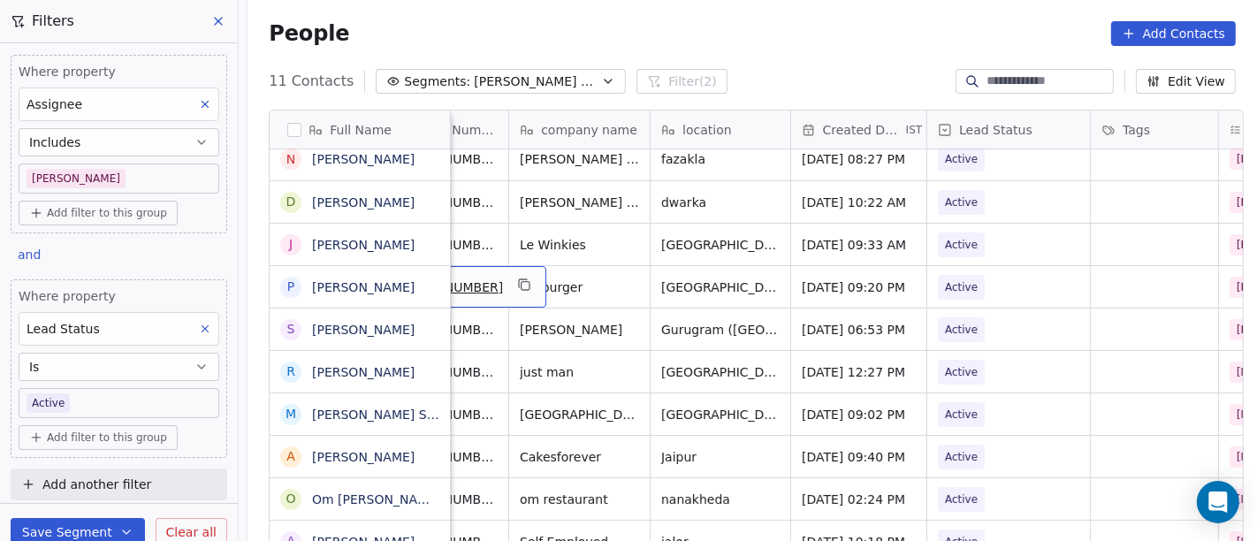
scroll to position [0, 143]
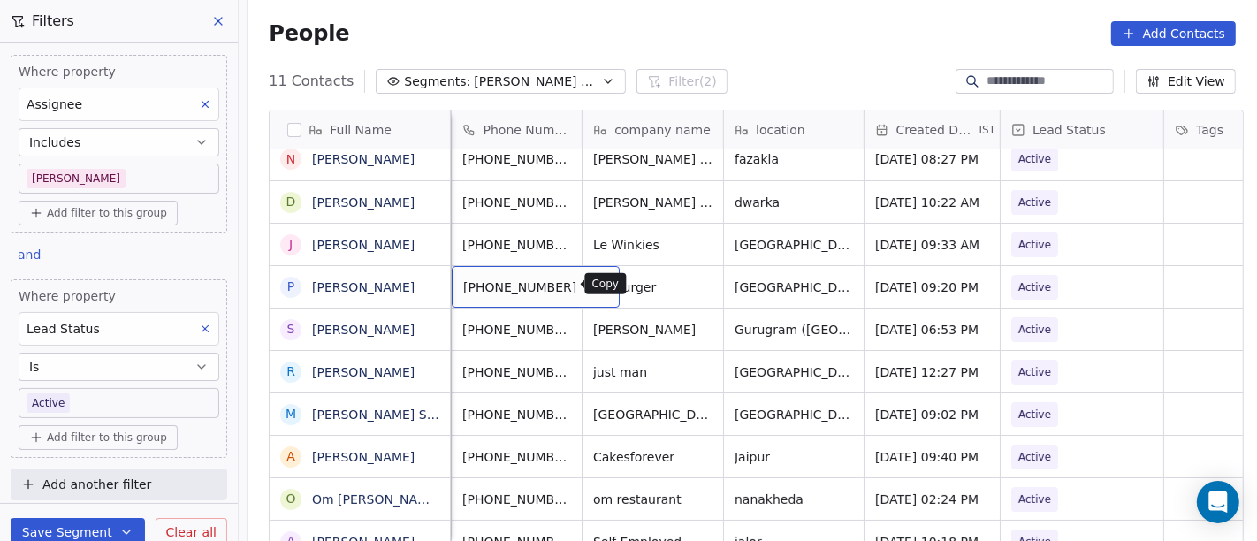
click at [590, 284] on icon "grid" at bounding box center [597, 285] width 14 height 14
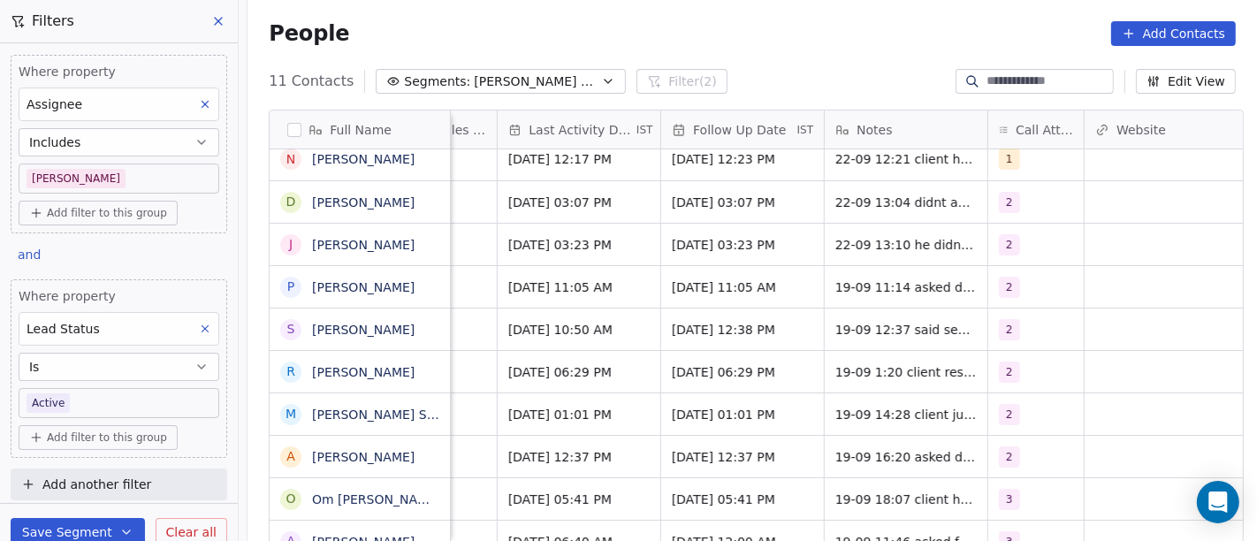
scroll to position [0, 1145]
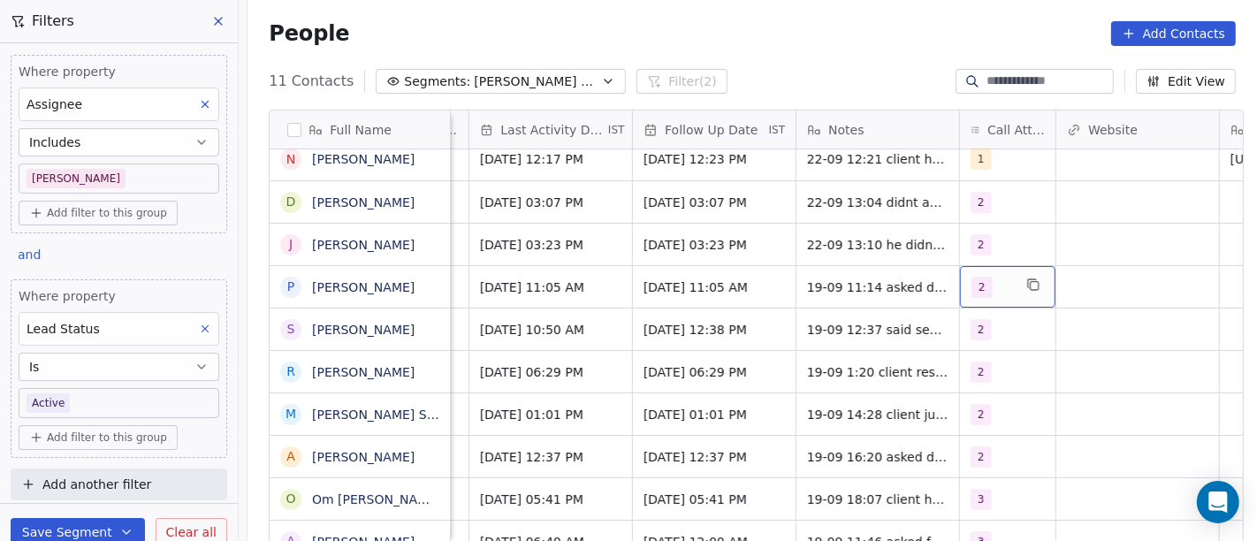
click at [981, 294] on span "2" at bounding box center [981, 287] width 21 height 21
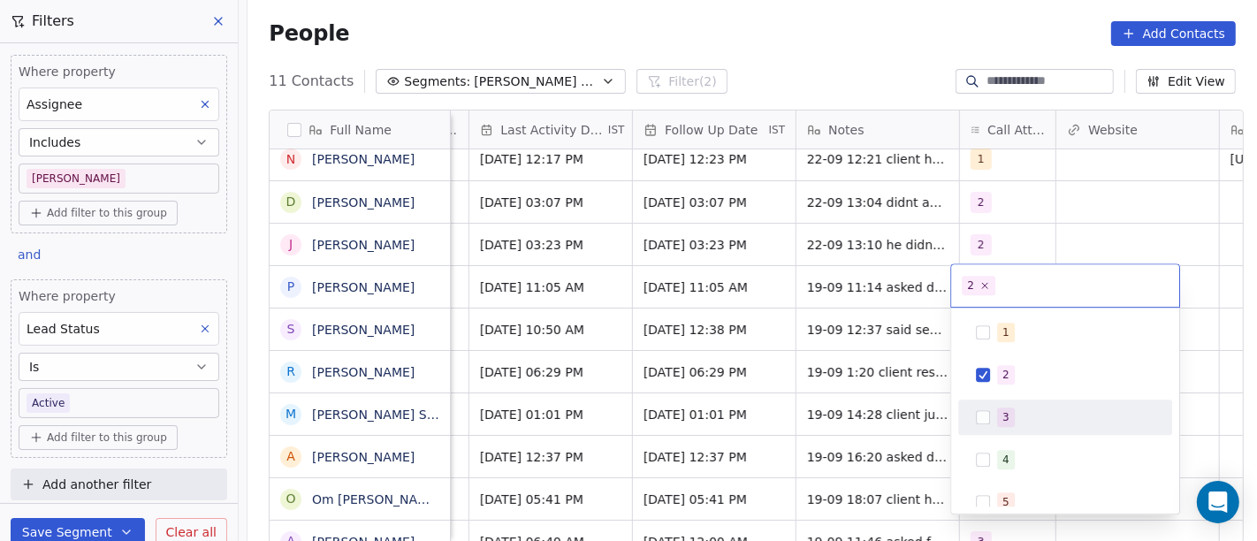
click at [1000, 410] on span "3" at bounding box center [1006, 416] width 18 height 19
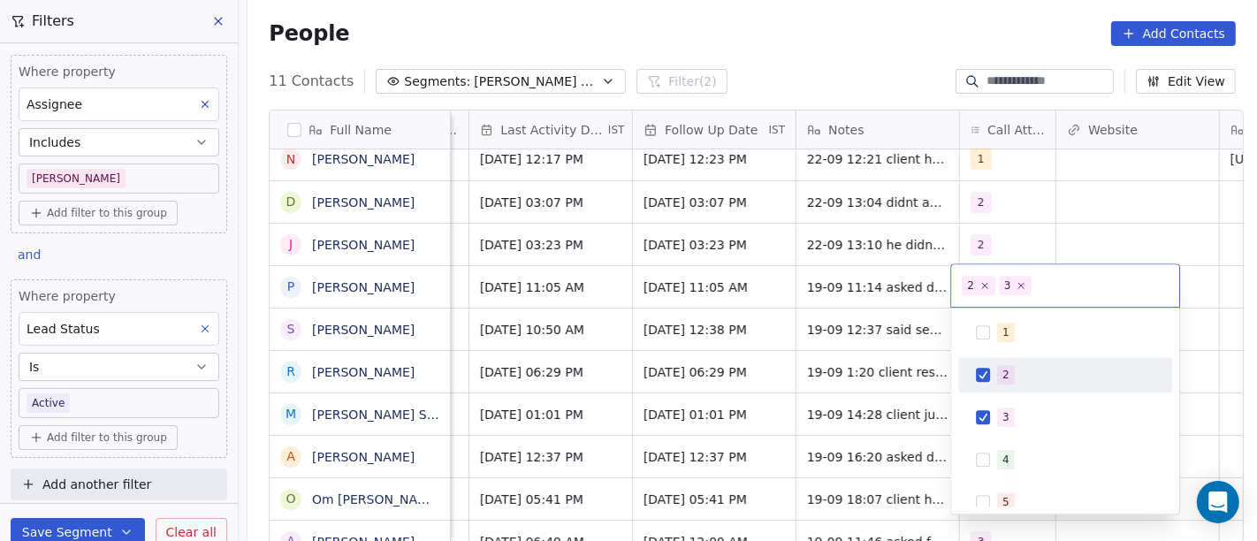
click at [1004, 377] on div "2" at bounding box center [1005, 375] width 7 height 16
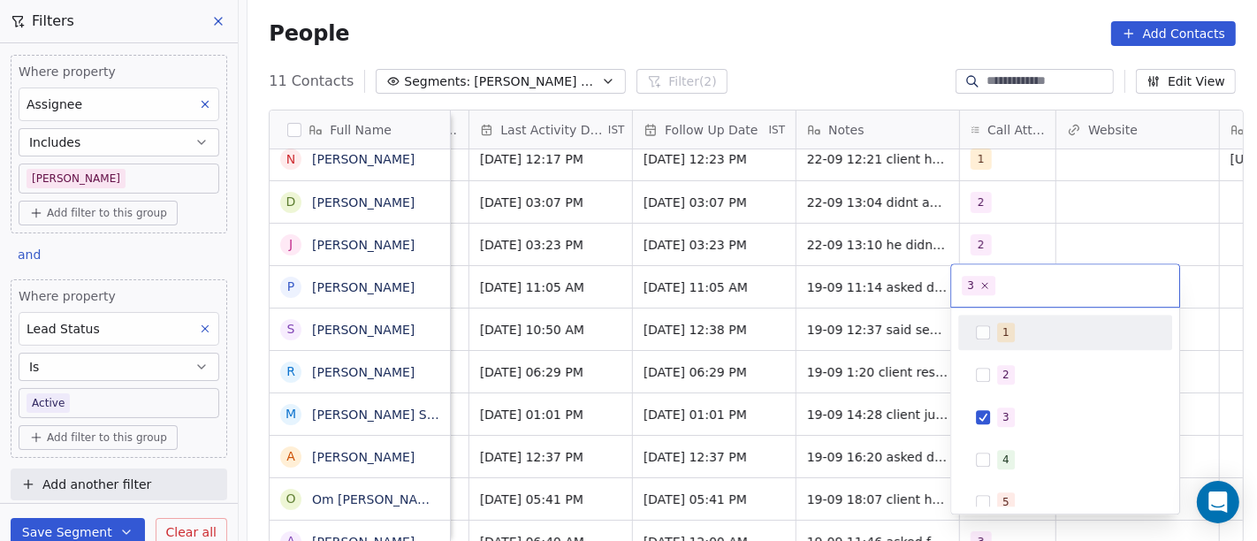
click at [917, 274] on html "On2Cook India Pvt. Ltd. Contacts People Marketing Workflows Campaigns Metrics &…" at bounding box center [628, 270] width 1257 height 541
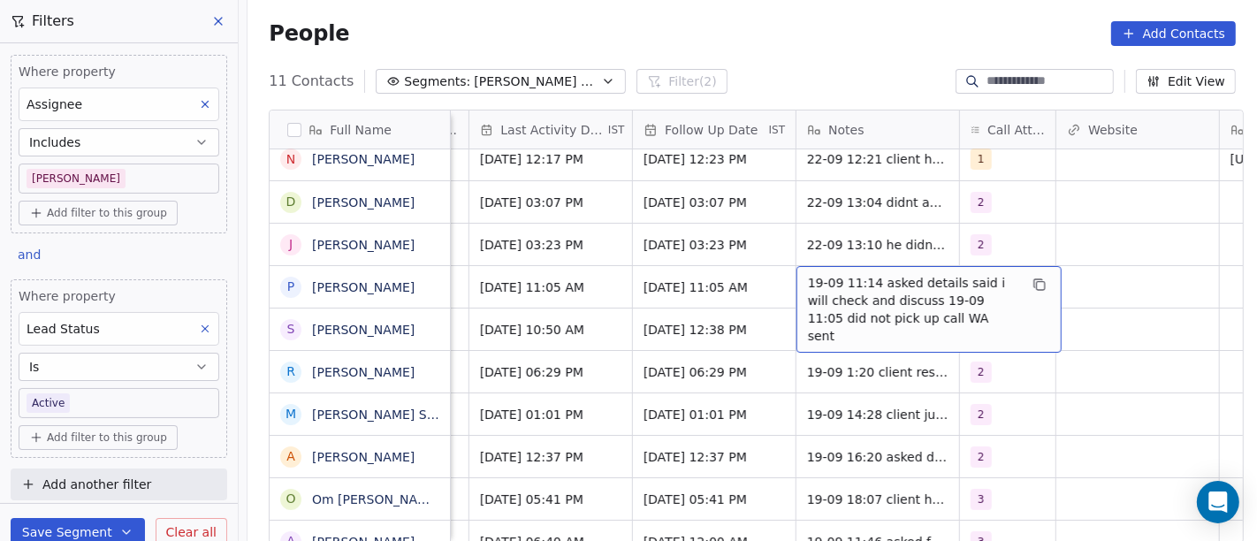
click at [891, 285] on span "19-09 11:14 asked details said i will check and discuss 19-09 11:05 did not pic…" at bounding box center [913, 309] width 210 height 71
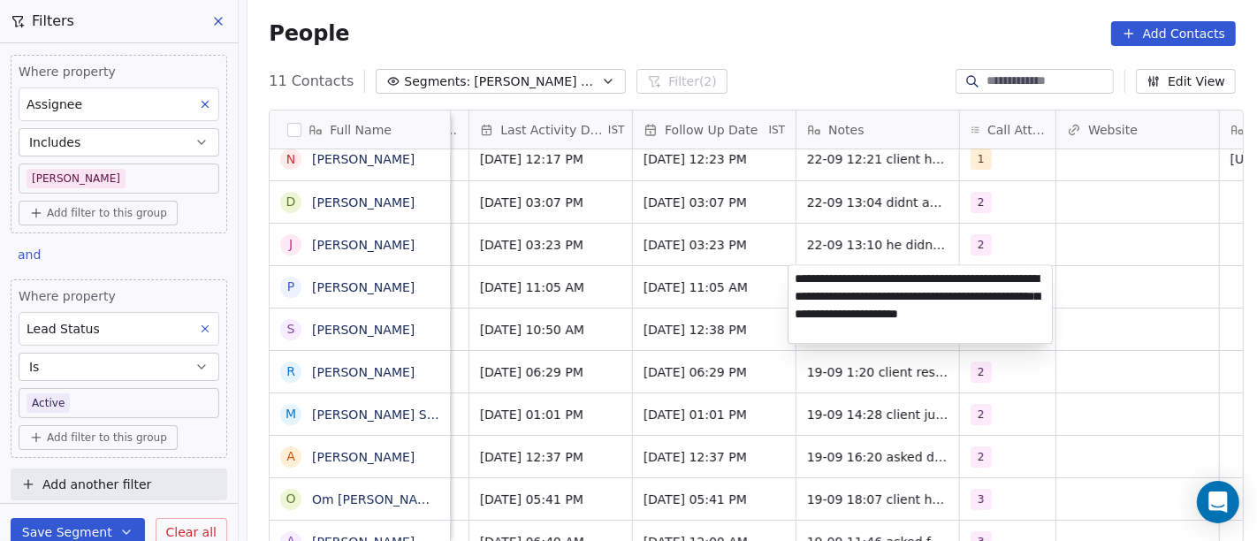
type textarea "**********"
click at [735, 299] on html "On2Cook India Pvt. Ltd. Contacts People Marketing Workflows Campaigns Metrics &…" at bounding box center [628, 270] width 1257 height 541
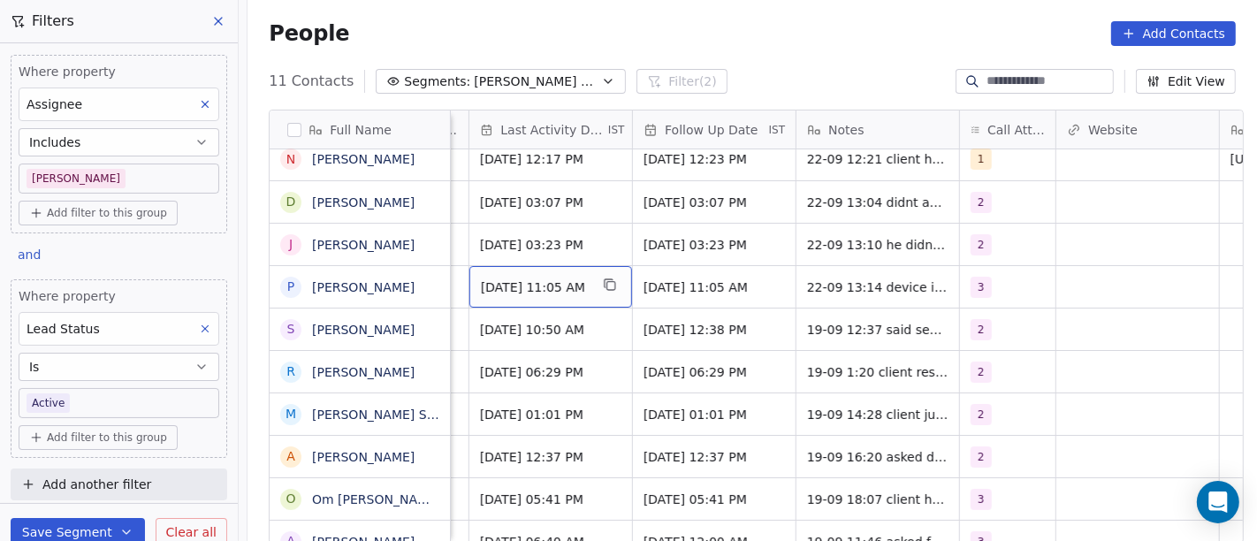
click at [502, 287] on span "Sep 19, 2025 11:05 AM" at bounding box center [535, 287] width 108 height 18
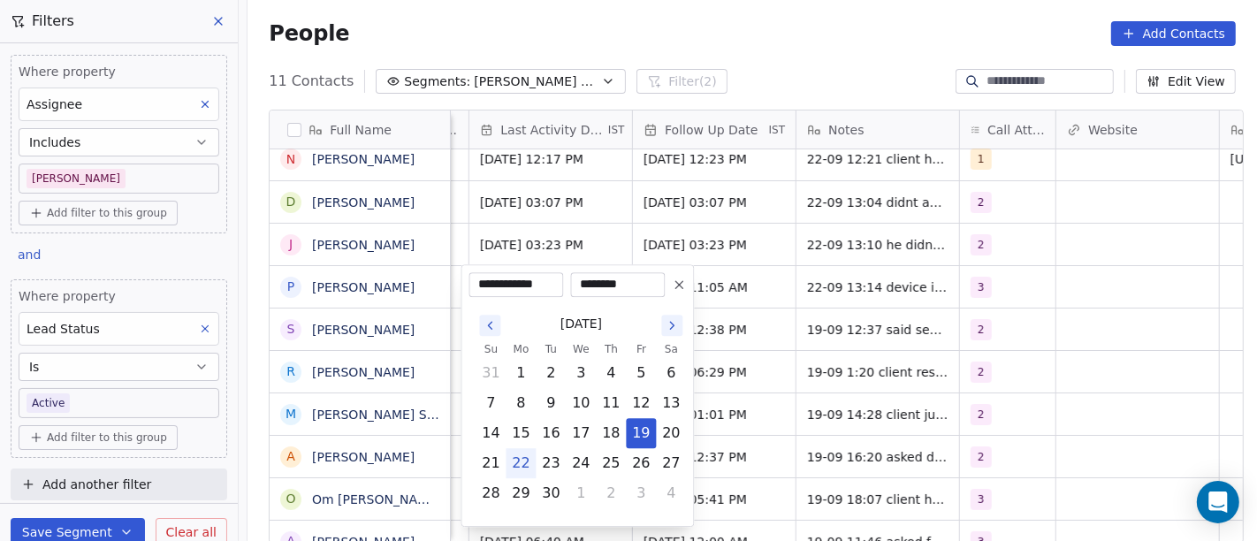
click at [517, 463] on button "22" at bounding box center [520, 463] width 28 height 28
type input "**********"
click at [810, 352] on html "On2Cook India Pvt. Ltd. Contacts People Marketing Workflows Campaigns Metrics &…" at bounding box center [628, 270] width 1257 height 541
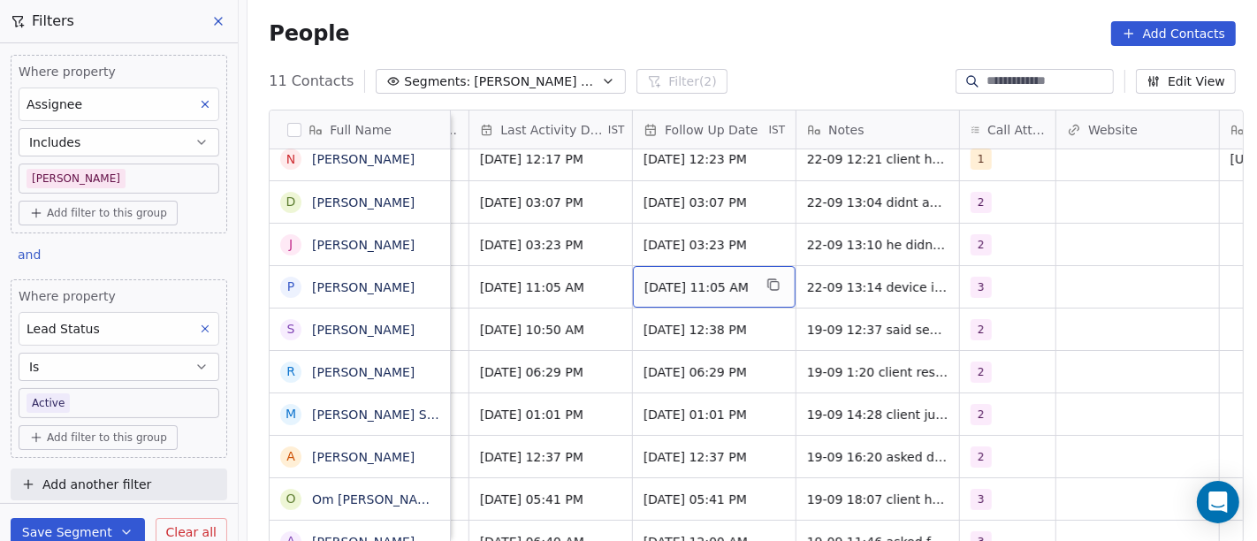
click at [679, 291] on span "Sep 26, 2025 11:05 AM" at bounding box center [698, 287] width 108 height 18
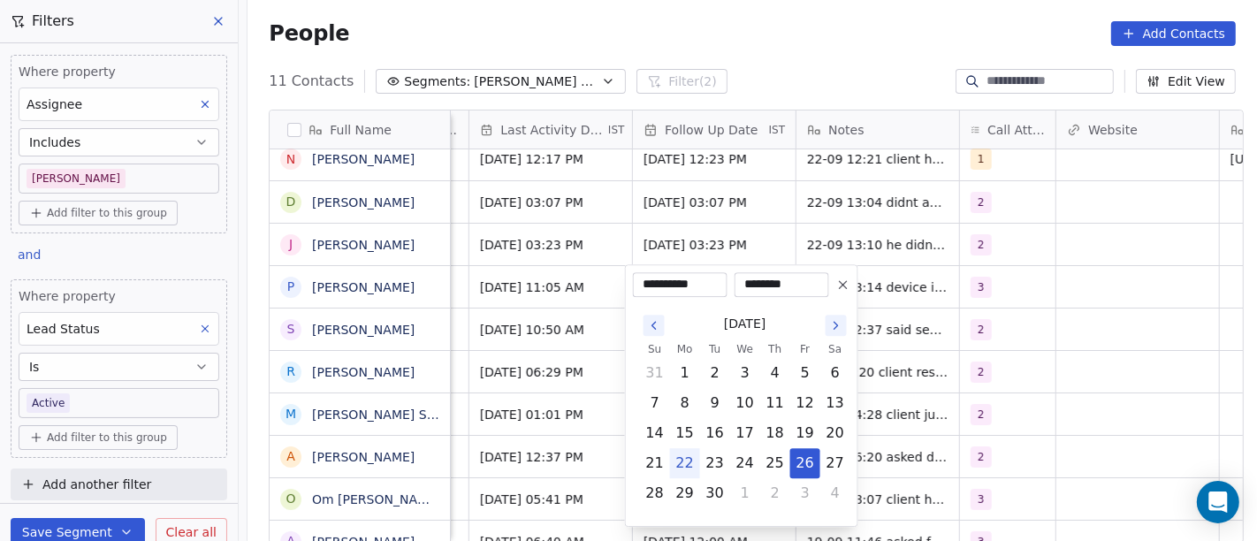
click at [838, 284] on icon at bounding box center [843, 285] width 14 height 14
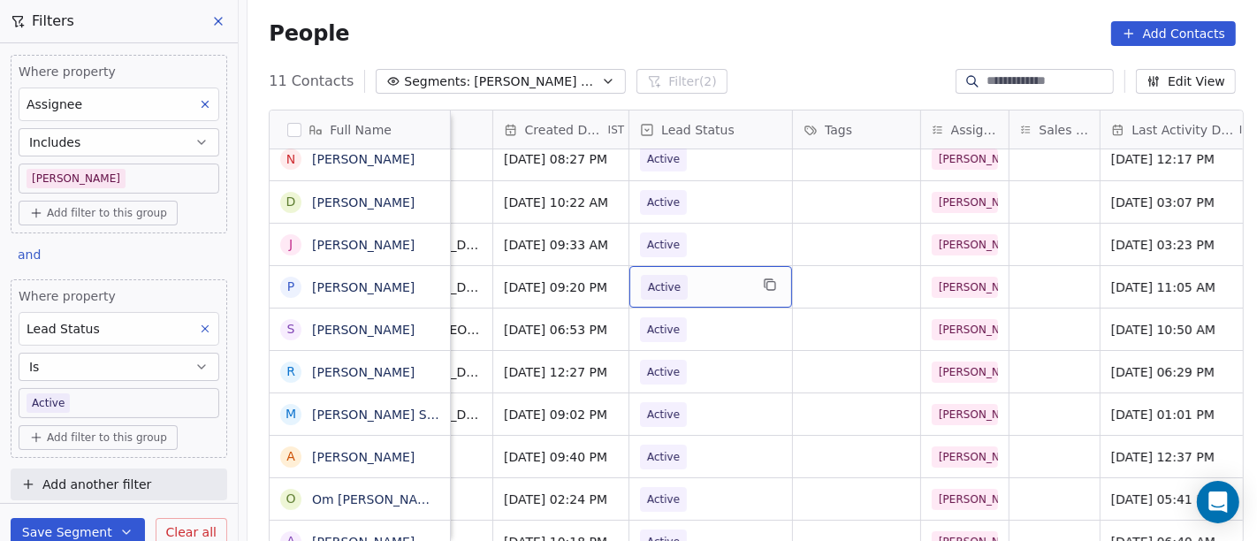
scroll to position [0, 513]
click at [732, 289] on span "Active" at bounding box center [697, 287] width 108 height 25
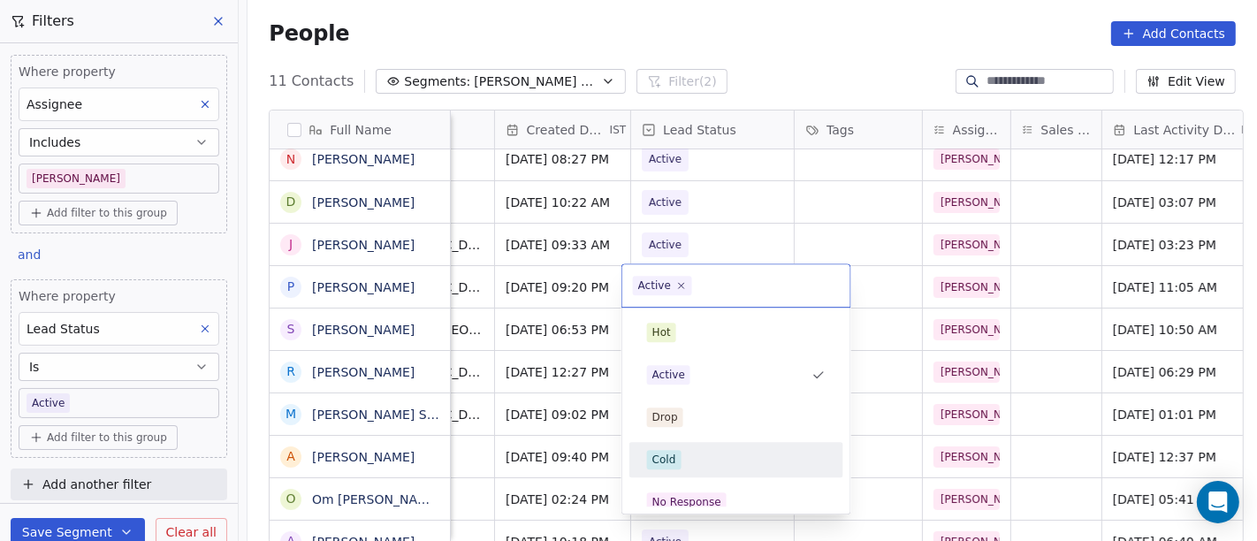
click at [691, 456] on div "Cold" at bounding box center [736, 459] width 179 height 19
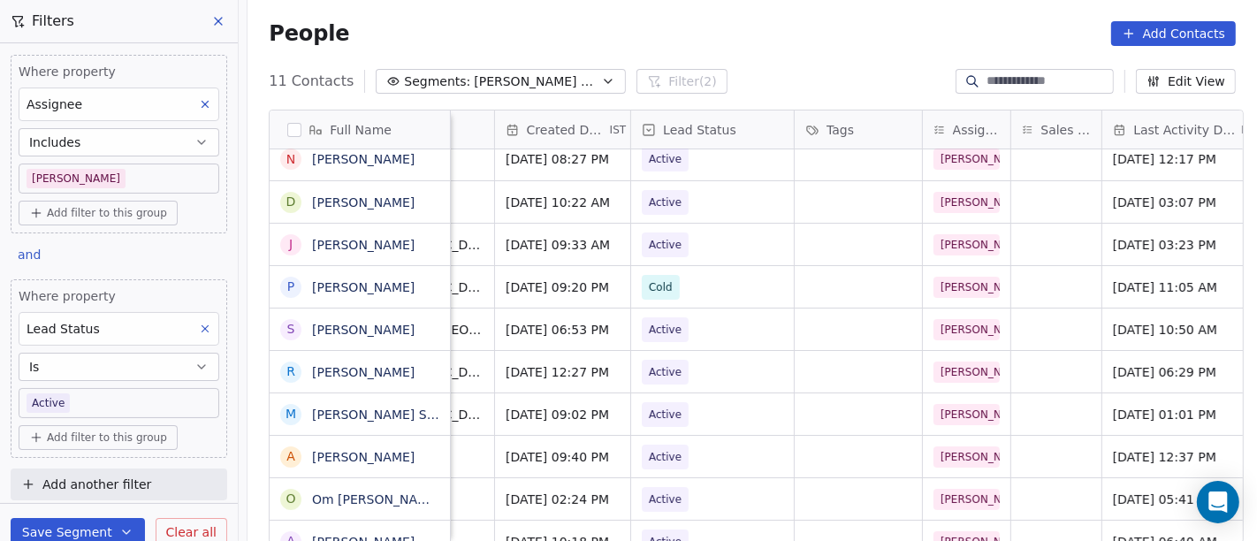
click at [803, 27] on div "People Add Contacts" at bounding box center [752, 33] width 967 height 25
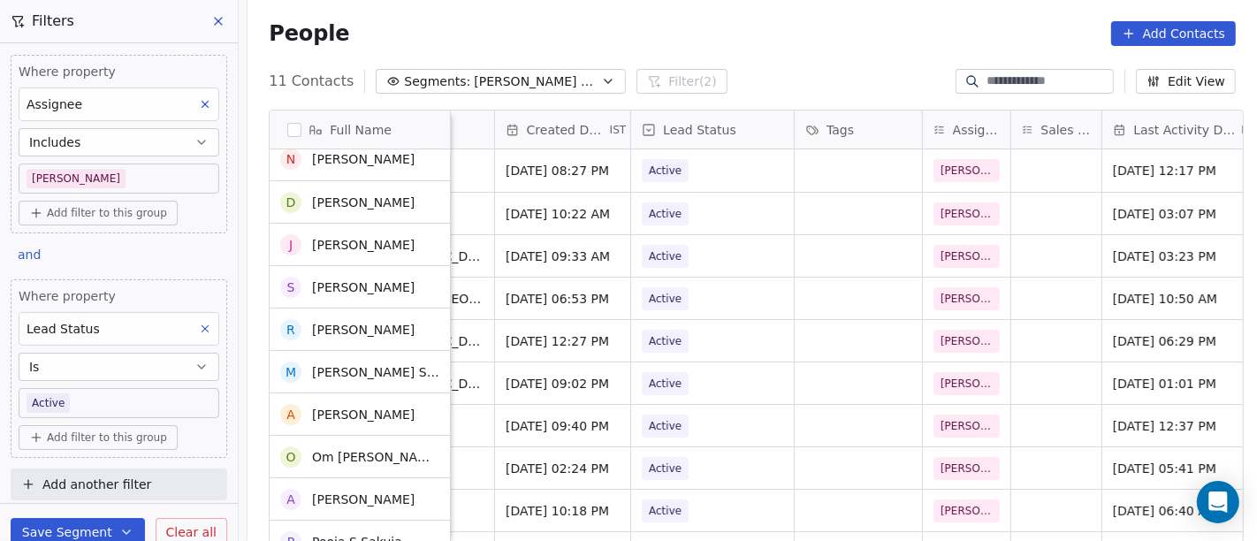
scroll to position [0, 0]
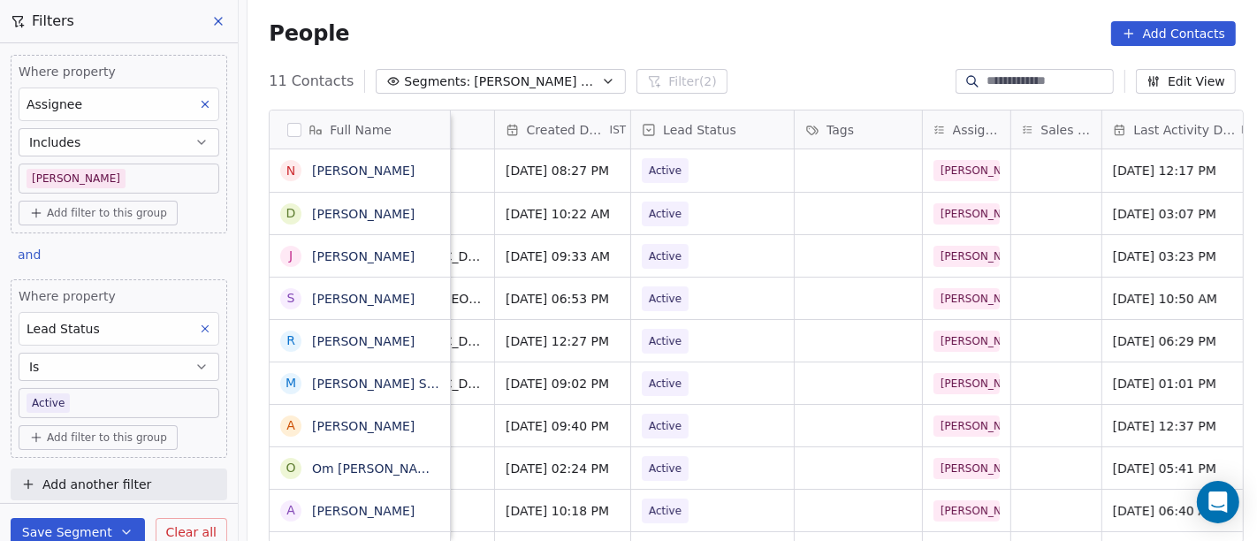
click at [774, 45] on div "People Add Contacts" at bounding box center [752, 33] width 967 height 25
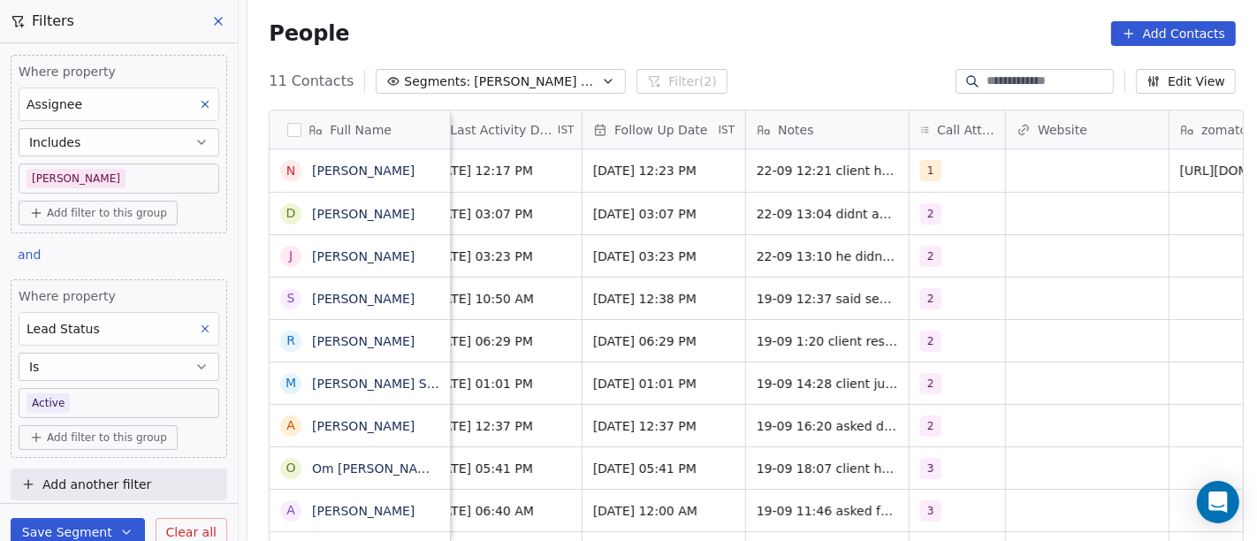
scroll to position [0, 1195]
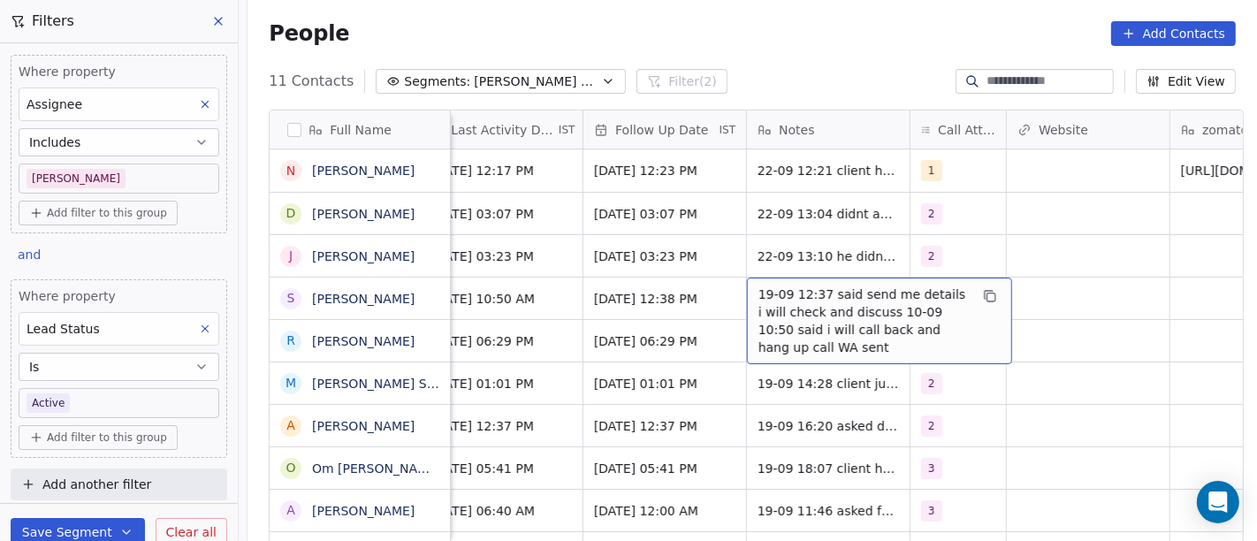
click at [897, 331] on span "19-09 12:37 said send me details i will check and discuss 10-09 10:50 said i wi…" at bounding box center [863, 320] width 210 height 71
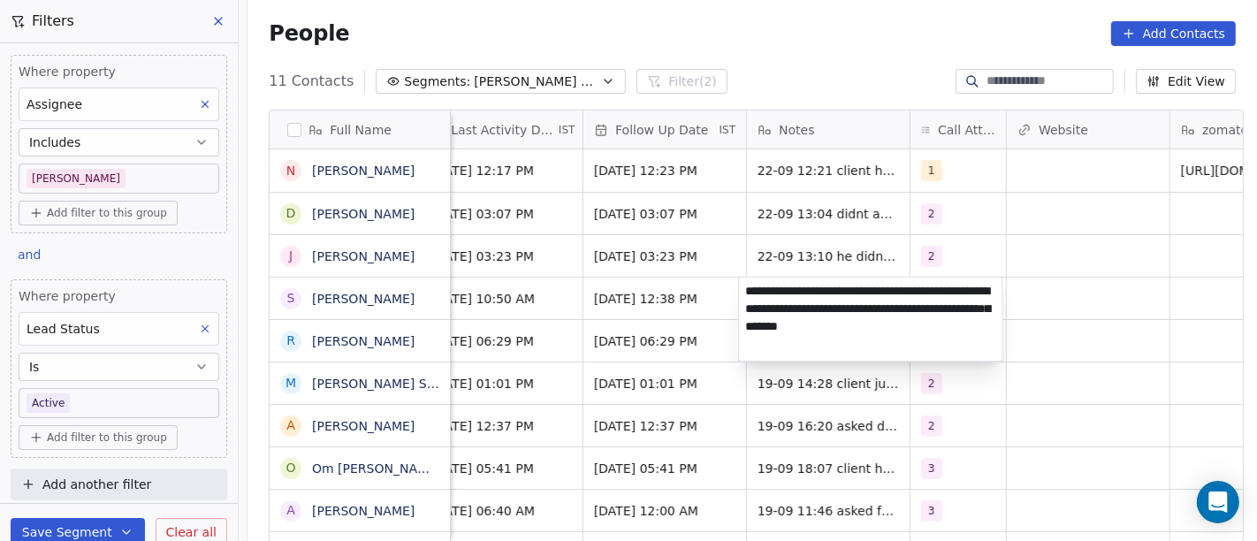
click at [1153, 325] on html "On2Cook India Pvt. Ltd. Contacts People Marketing Workflows Campaigns Metrics &…" at bounding box center [628, 270] width 1257 height 541
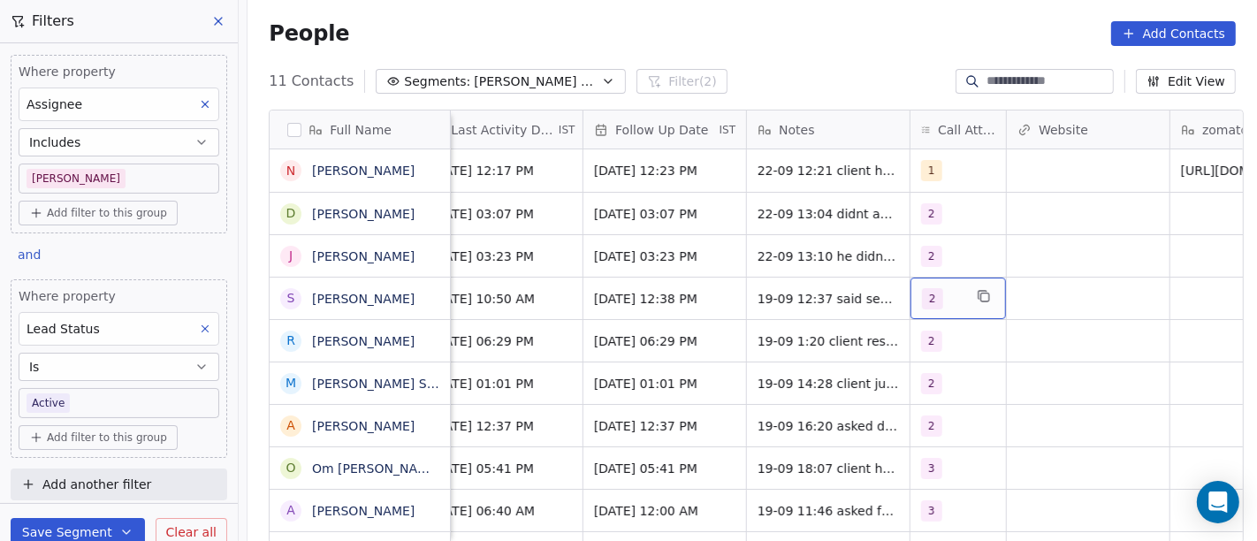
click at [929, 295] on span "2" at bounding box center [932, 298] width 21 height 21
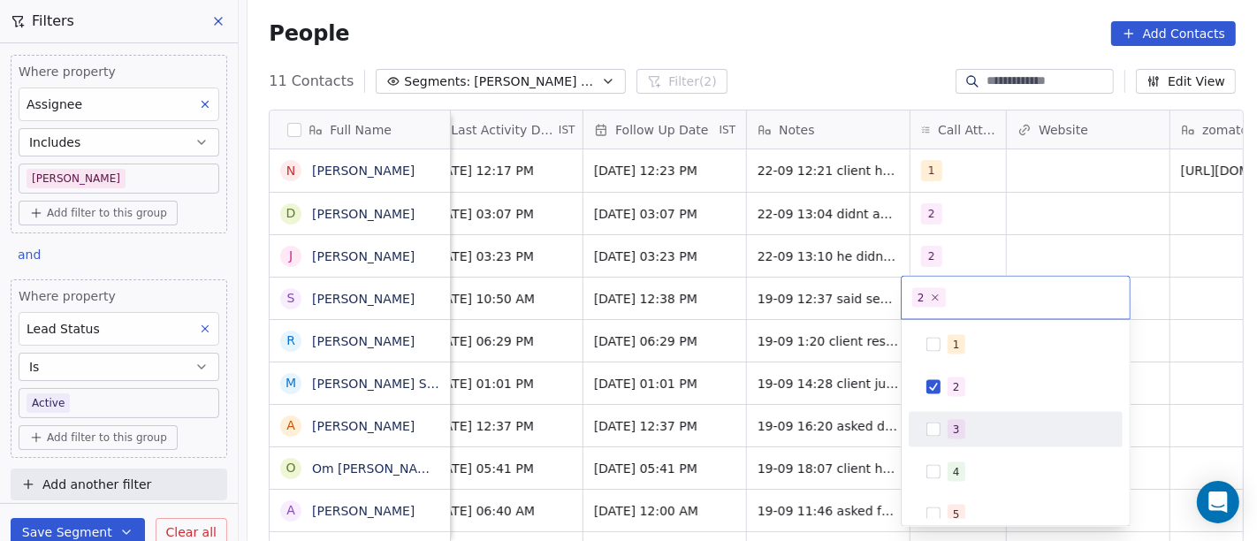
click at [940, 426] on div "3" at bounding box center [1016, 429] width 200 height 28
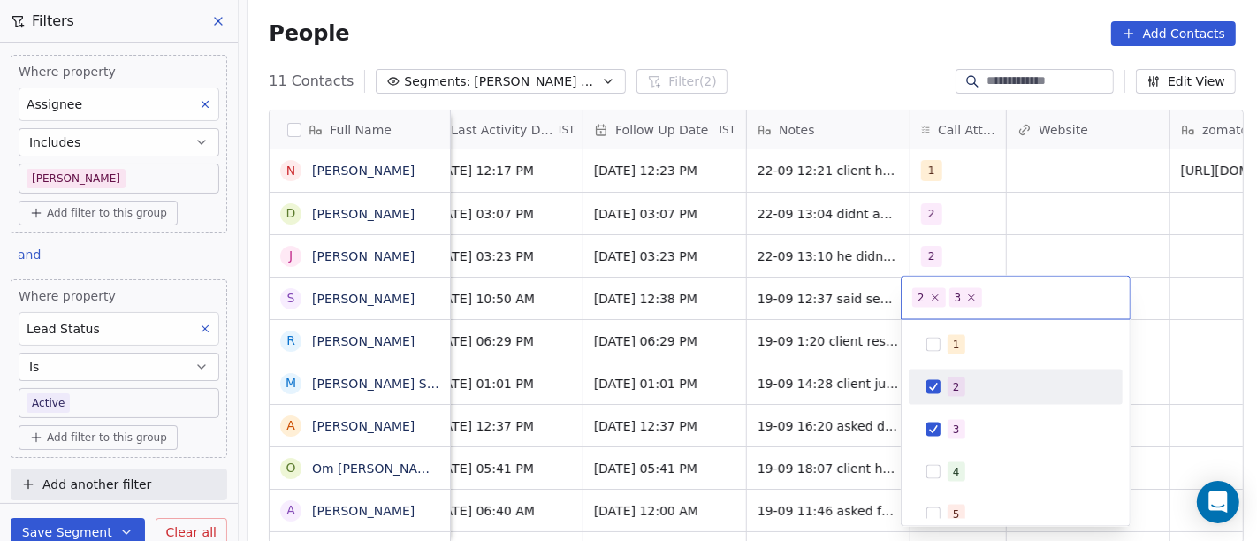
click at [956, 396] on div "2" at bounding box center [1016, 387] width 200 height 28
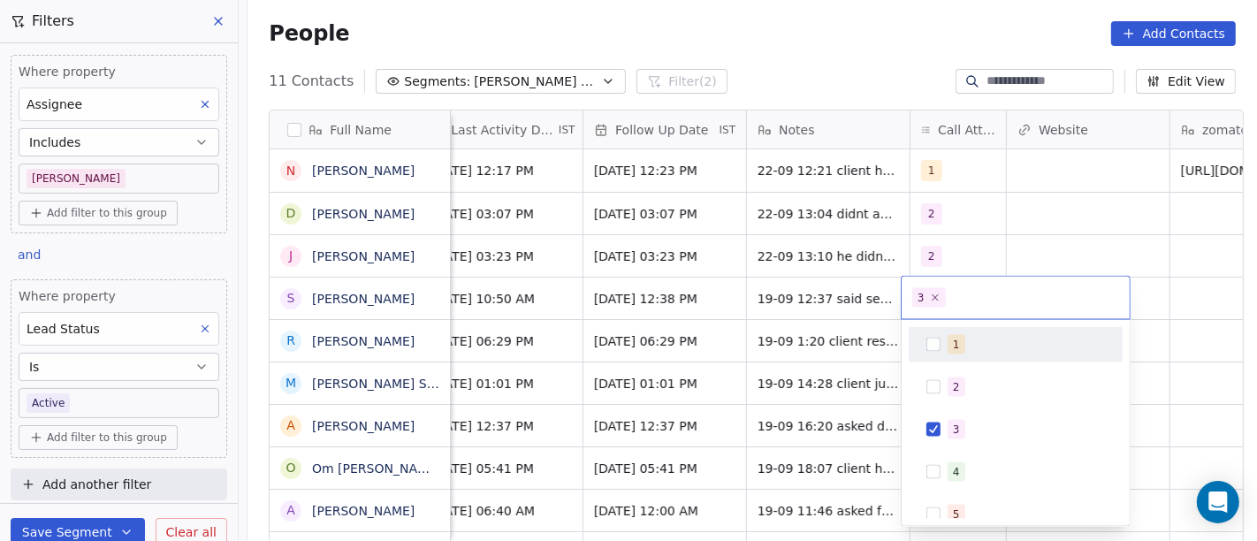
click at [1105, 217] on html "On2Cook India Pvt. Ltd. Contacts People Marketing Workflows Campaigns Metrics &…" at bounding box center [628, 270] width 1257 height 541
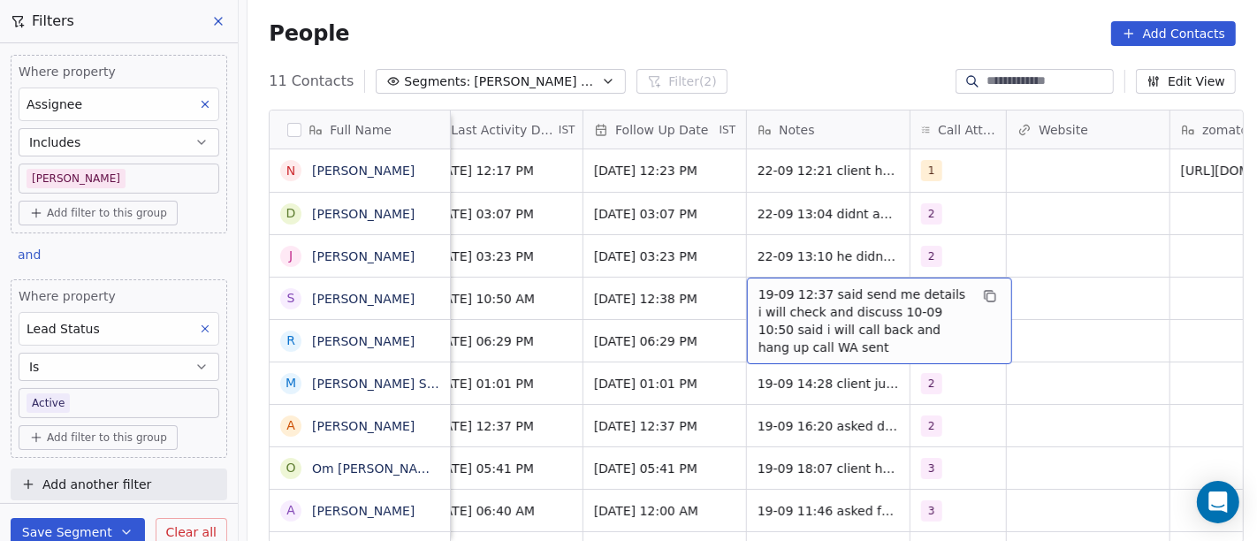
click at [833, 285] on span "19-09 12:37 said send me details i will check and discuss 10-09 10:50 said i wi…" at bounding box center [863, 320] width 210 height 71
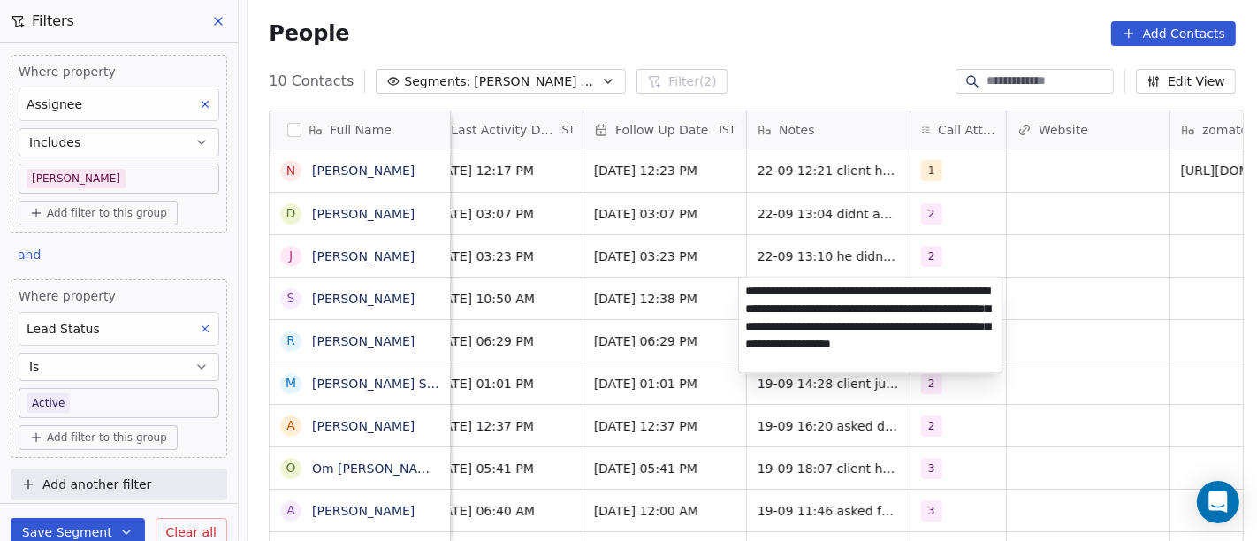
type textarea "**********"
click at [674, 302] on html "On2Cook India Pvt. Ltd. Contacts People Marketing Workflows Campaigns Metrics &…" at bounding box center [628, 270] width 1257 height 541
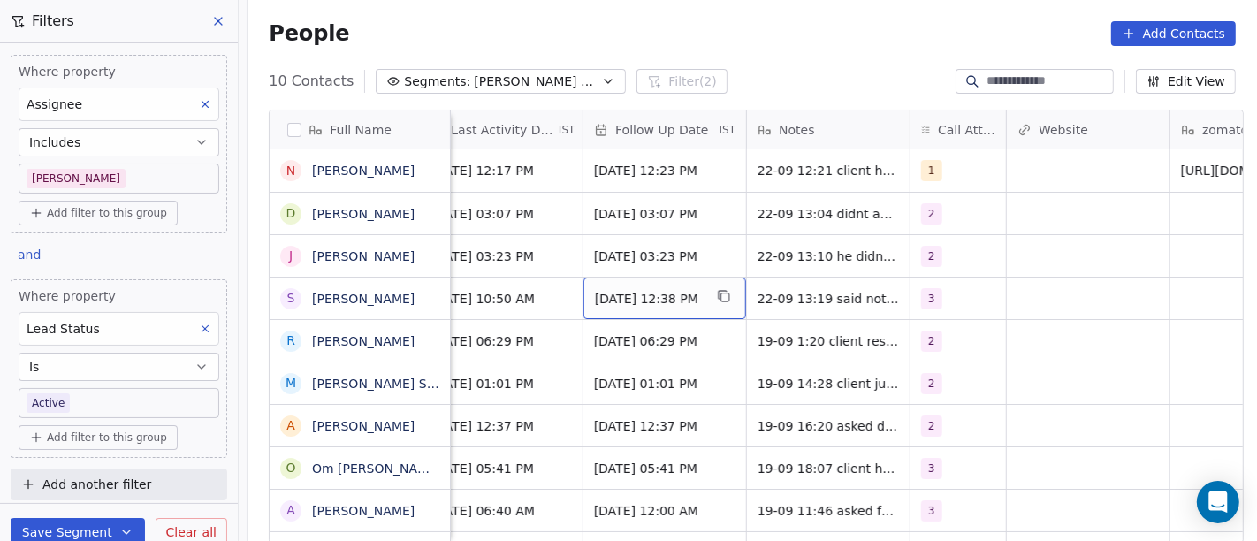
click at [639, 283] on div "Sep 22, 2025 12:38 PM" at bounding box center [664, 299] width 163 height 42
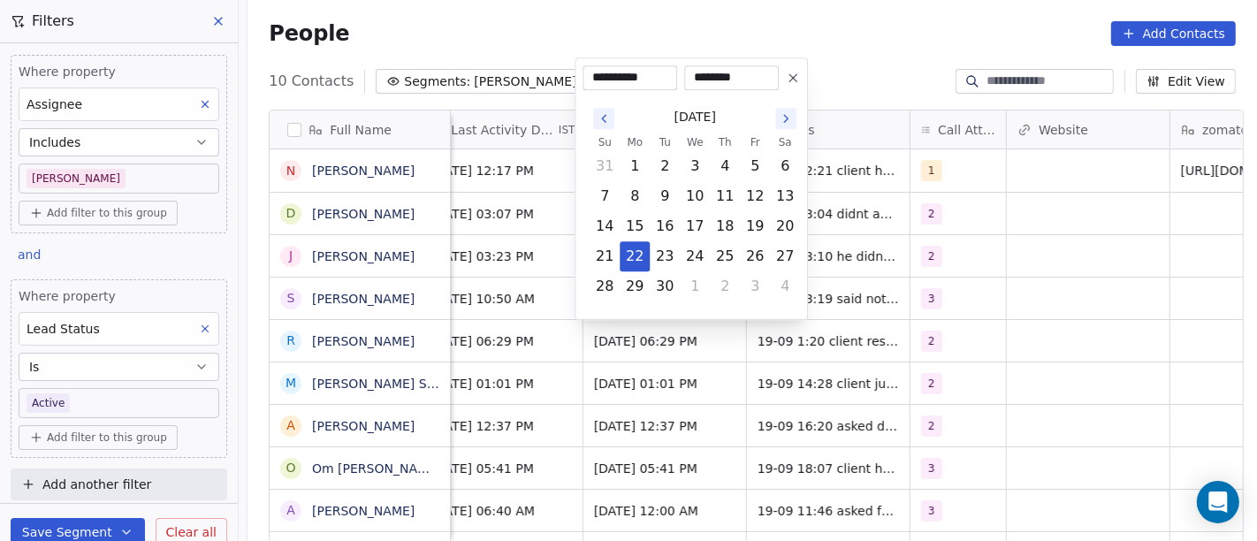
click at [795, 82] on icon at bounding box center [793, 78] width 14 height 14
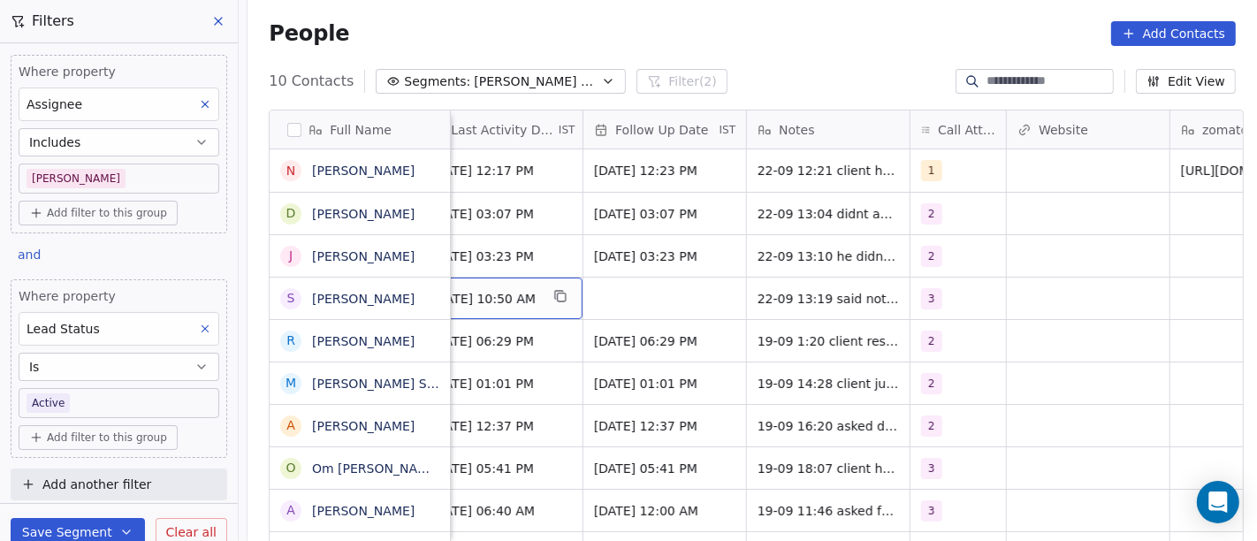
scroll to position [0, 1164]
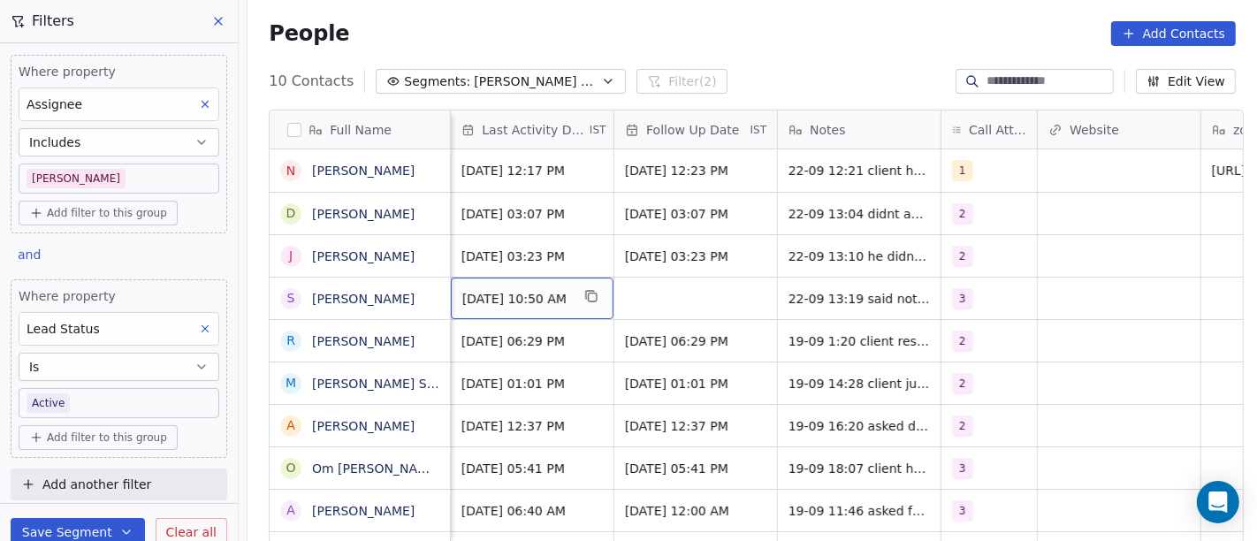
click at [536, 290] on span "Sep 19, 2025 10:50 AM" at bounding box center [516, 299] width 108 height 18
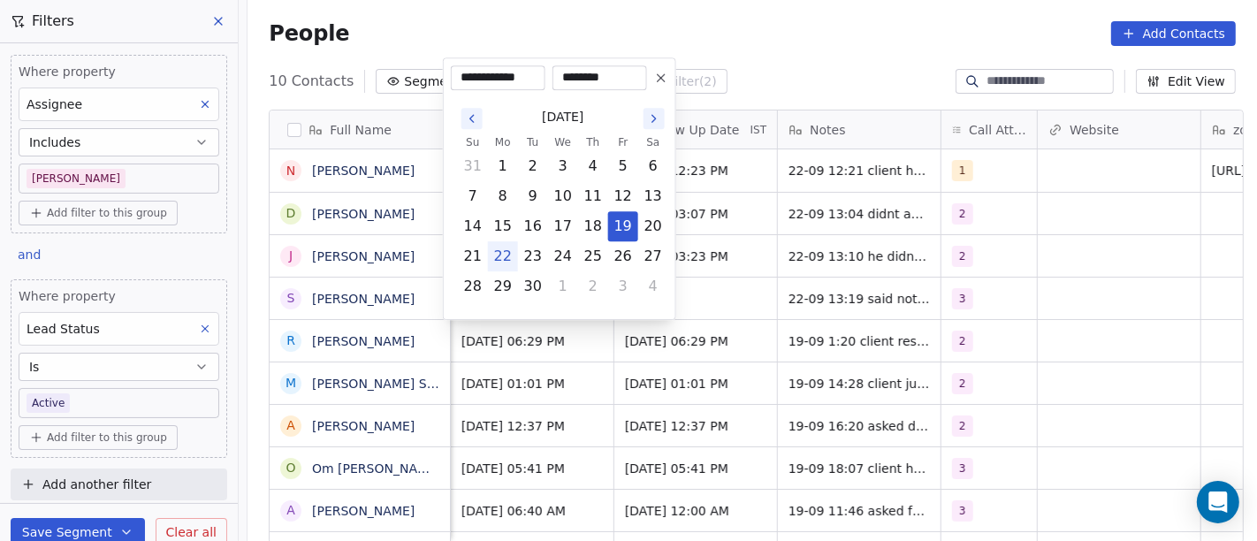
click at [506, 256] on button "22" at bounding box center [503, 256] width 28 height 28
type input "**********"
click at [701, 293] on html "On2Cook India Pvt. Ltd. Contacts People Marketing Workflows Campaigns Metrics &…" at bounding box center [628, 270] width 1257 height 541
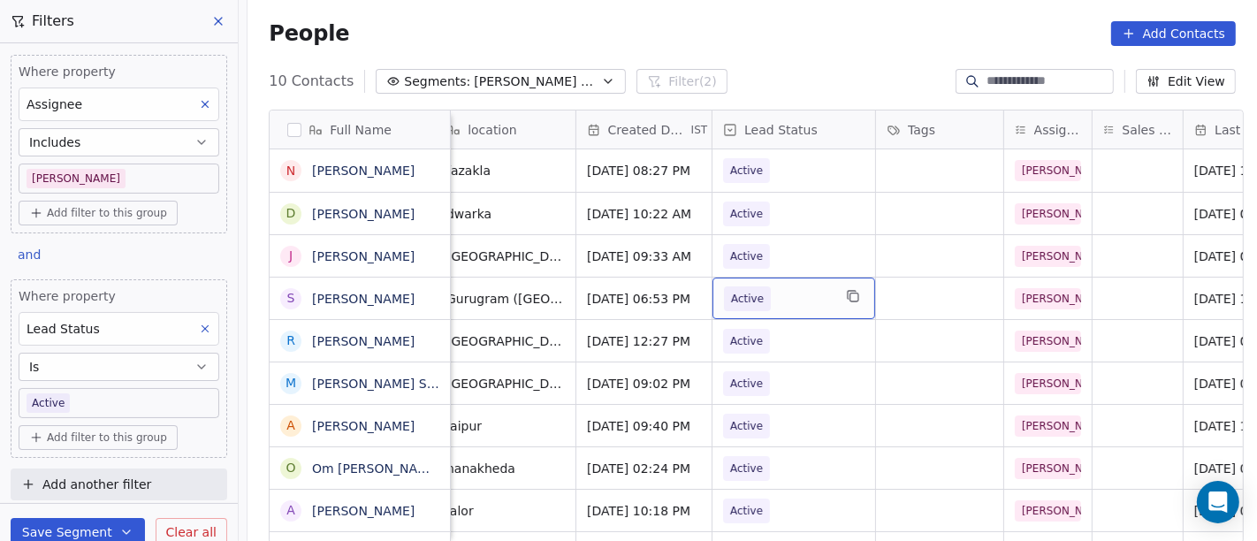
scroll to position [0, 431]
click at [746, 294] on span "Active" at bounding box center [747, 299] width 33 height 18
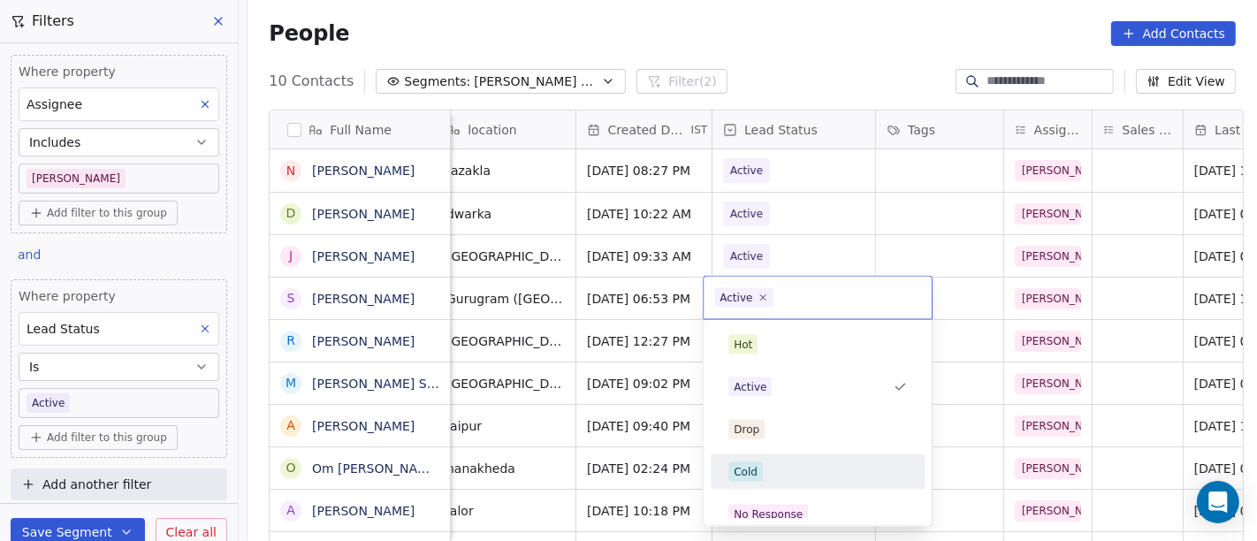
click at [748, 468] on div "Cold" at bounding box center [746, 472] width 24 height 16
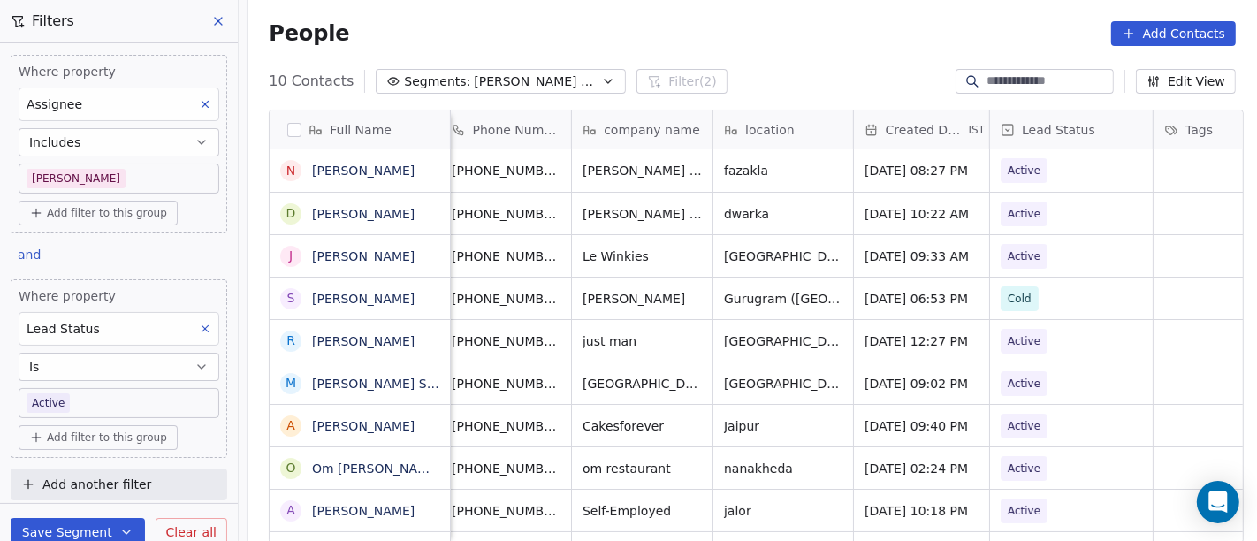
scroll to position [0, 133]
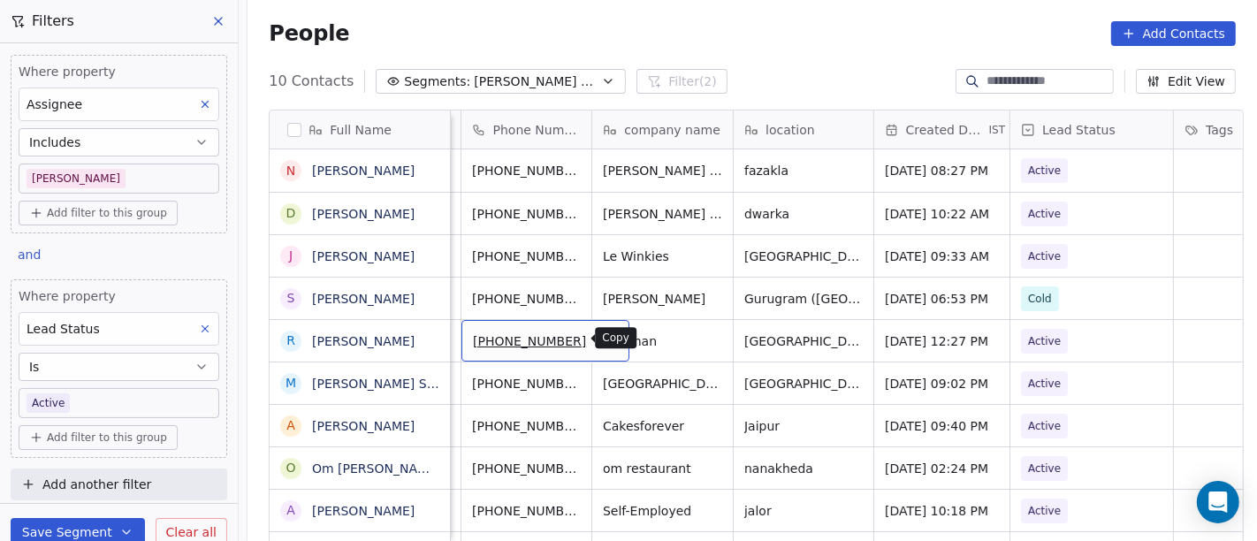
click at [600, 341] on icon "grid" at bounding box center [607, 338] width 14 height 14
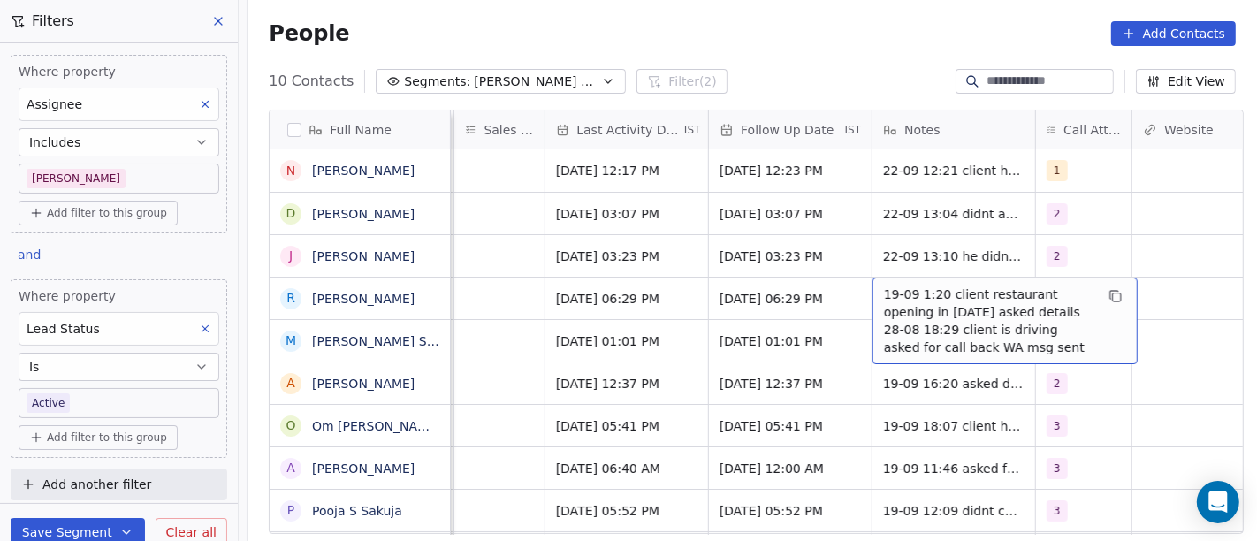
scroll to position [7, 1070]
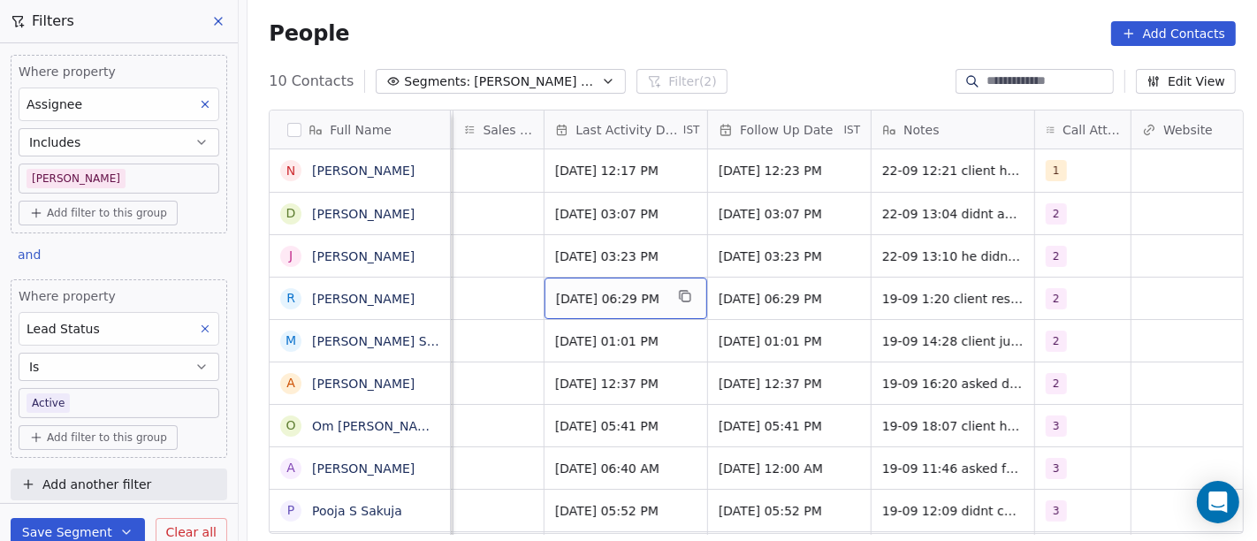
click at [556, 293] on span "Sep 19, 2025 06:29 PM" at bounding box center [610, 299] width 108 height 18
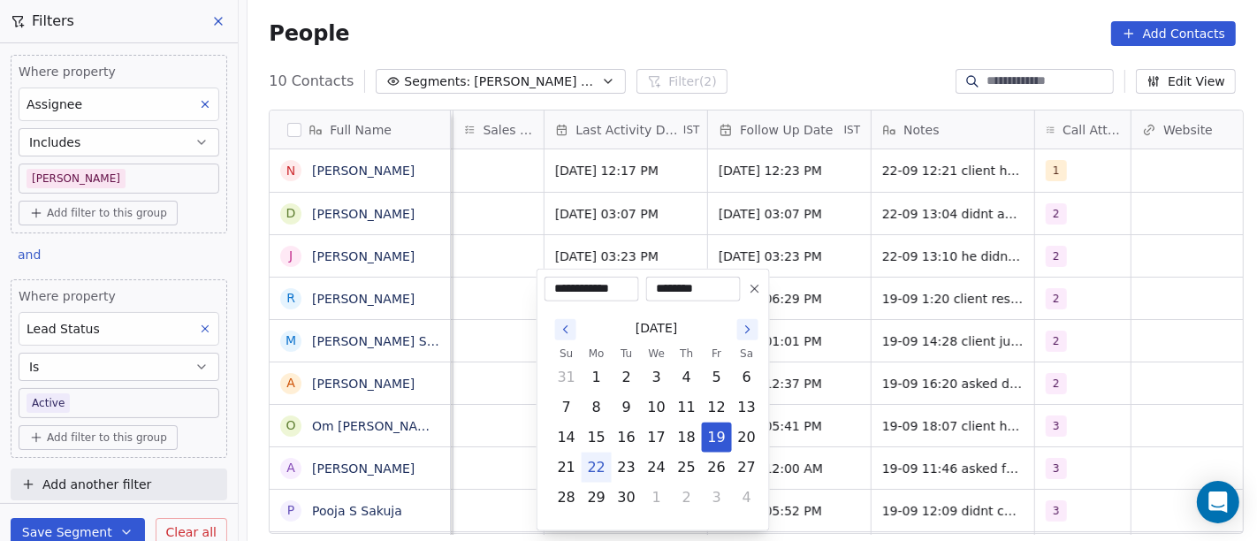
click at [599, 475] on button "22" at bounding box center [596, 467] width 28 height 28
type input "**********"
click at [897, 366] on html "On2Cook India Pvt. Ltd. Contacts People Marketing Workflows Campaigns Metrics &…" at bounding box center [628, 270] width 1257 height 541
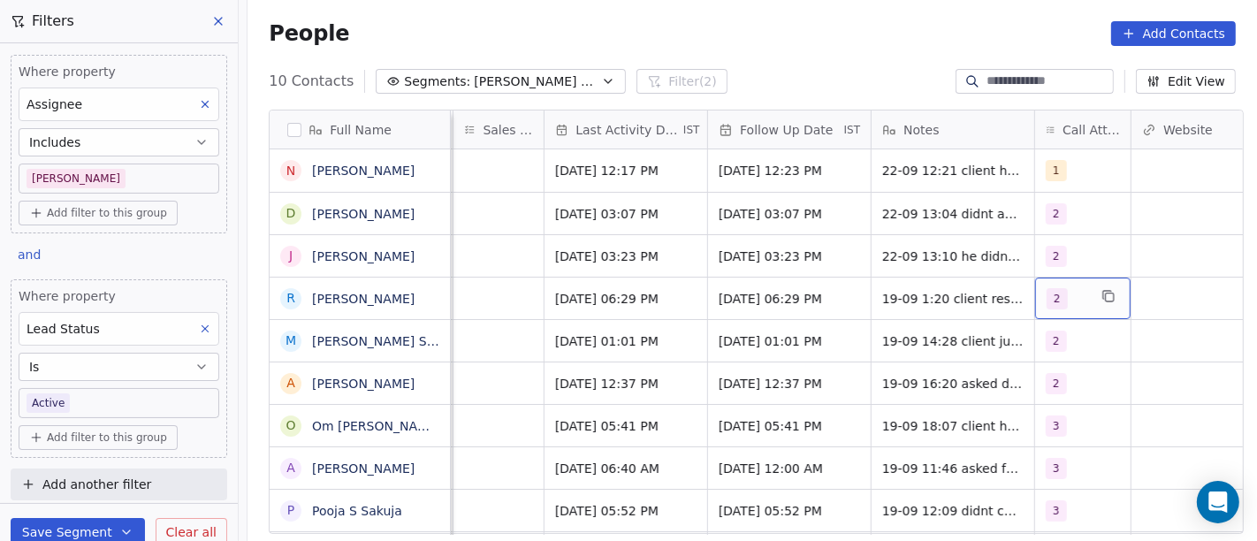
click at [1046, 289] on span "2" at bounding box center [1056, 298] width 21 height 21
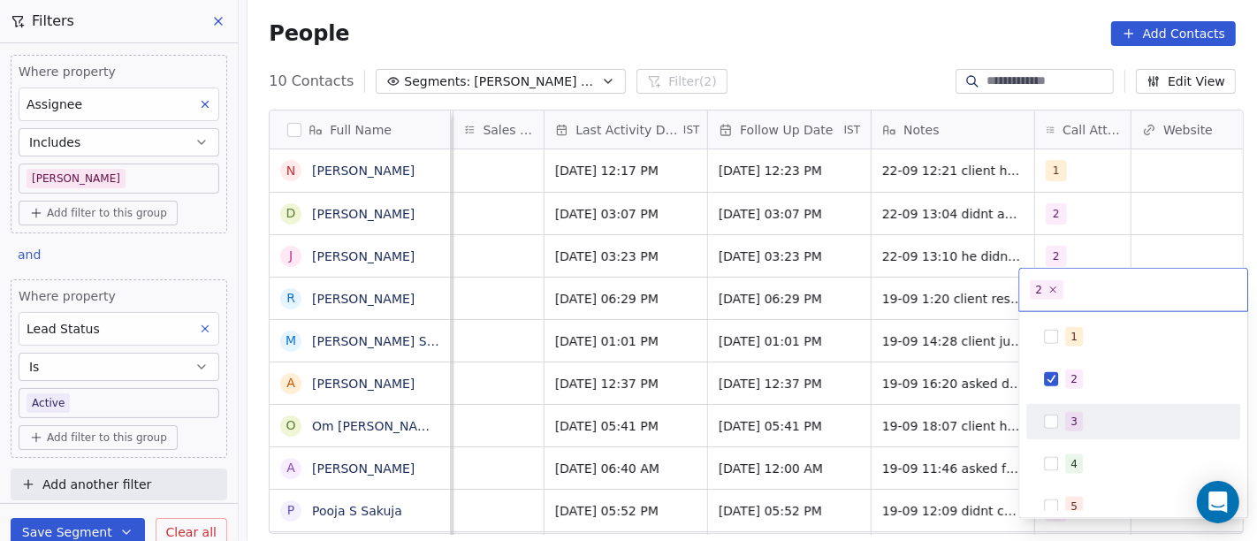
click at [1065, 422] on span "3" at bounding box center [1074, 421] width 18 height 19
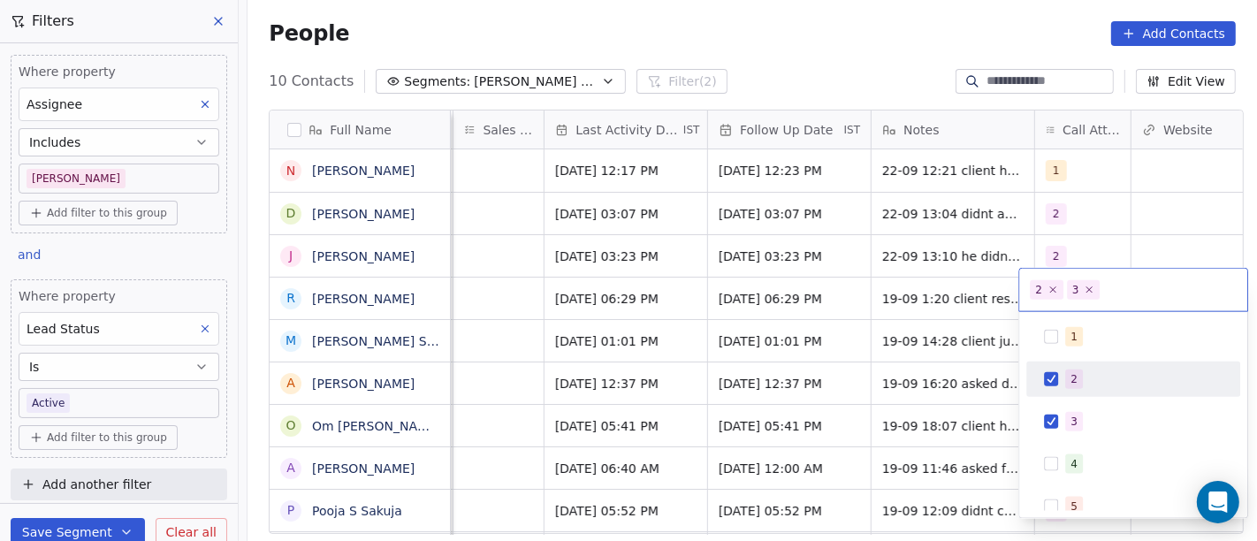
click at [1069, 369] on span "2" at bounding box center [1074, 378] width 18 height 19
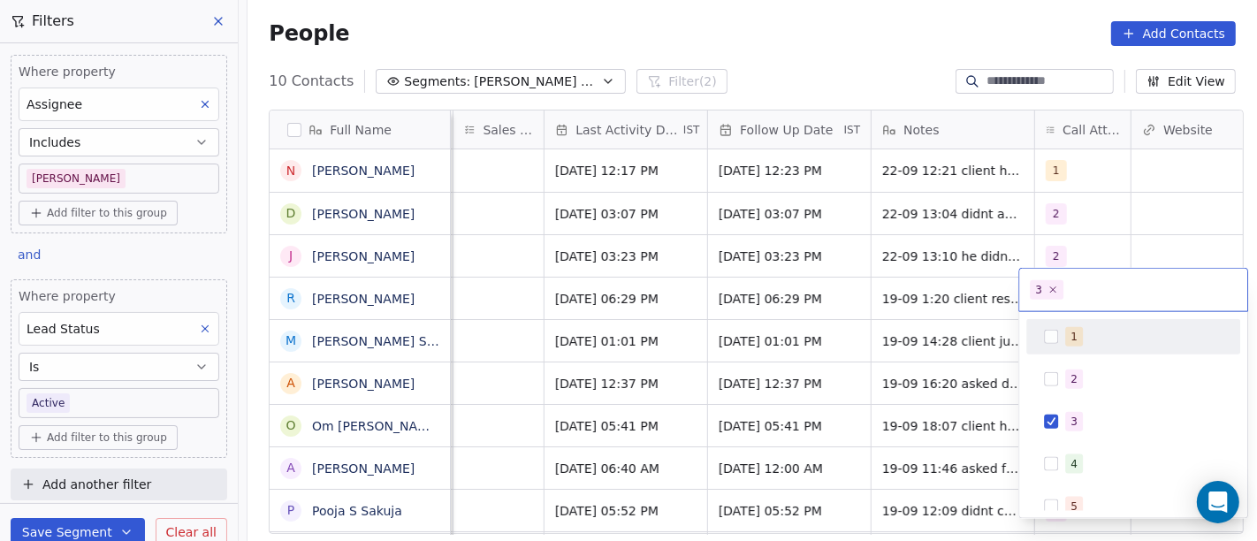
click at [790, 269] on html "On2Cook India Pvt. Ltd. Contacts People Marketing Workflows Campaigns Metrics &…" at bounding box center [628, 270] width 1257 height 541
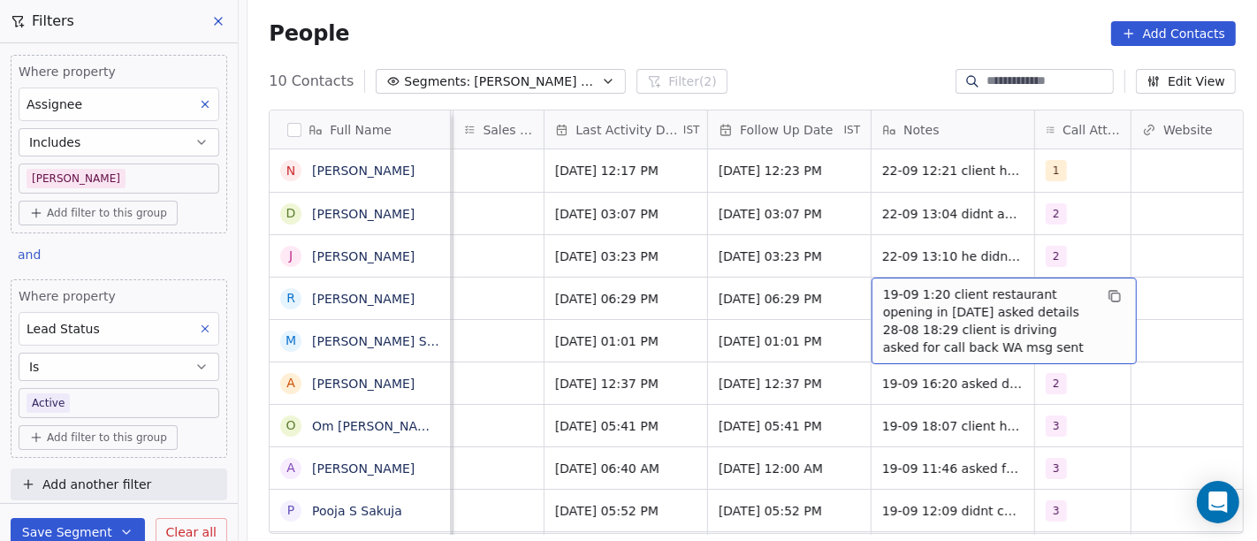
click at [992, 292] on span "19-09 1:20 client restaurant opening in 22 sept asked details 28-08 18:29 clien…" at bounding box center [988, 320] width 210 height 71
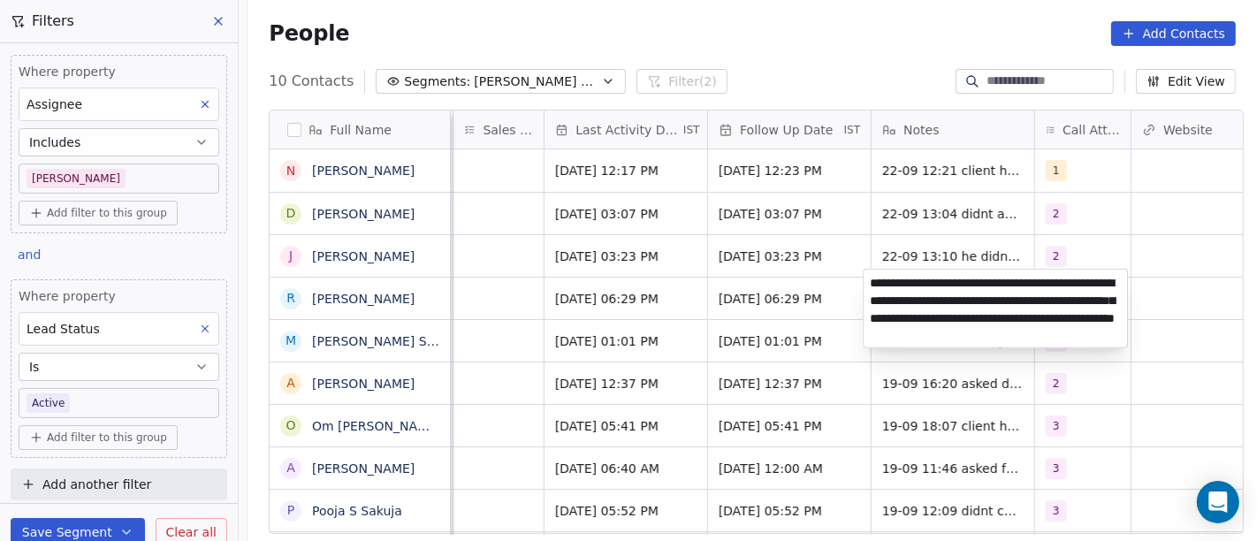
type textarea "**********"
click at [753, 293] on html "On2Cook India Pvt. Ltd. Contacts People Marketing Workflows Campaigns Metrics &…" at bounding box center [628, 270] width 1257 height 541
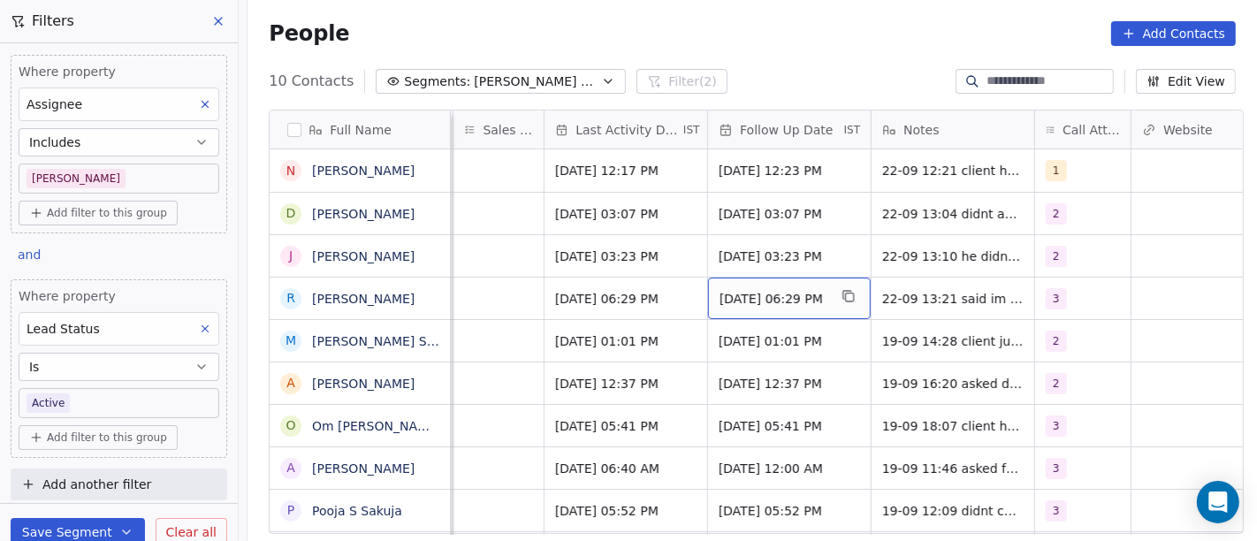
click at [750, 290] on span "Sep 26, 2025 06:29 PM" at bounding box center [773, 299] width 108 height 18
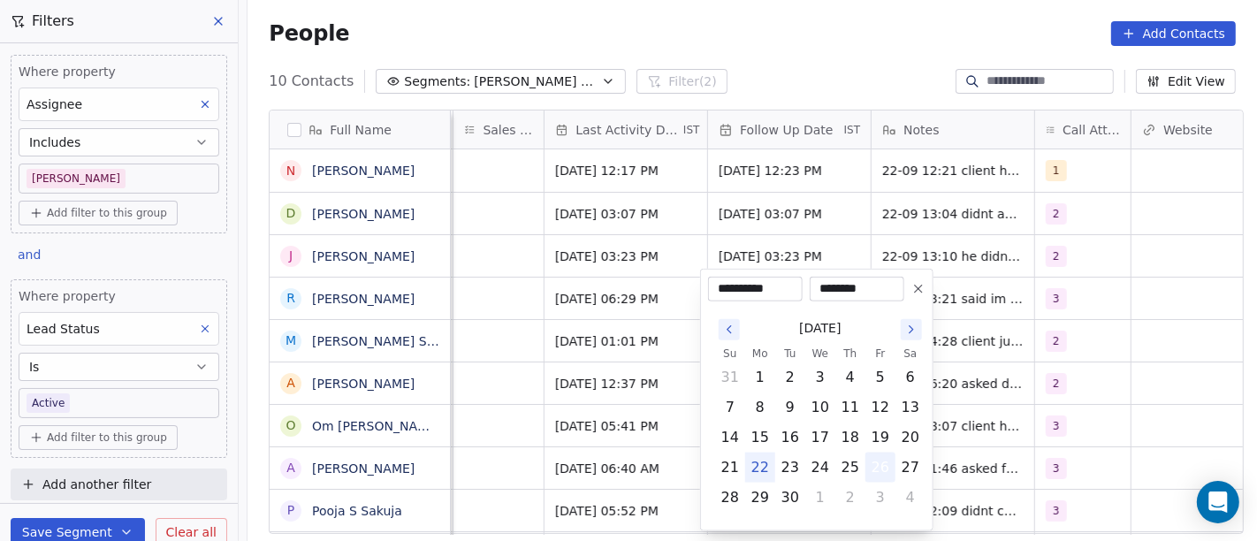
click at [877, 466] on button "26" at bounding box center [880, 467] width 28 height 28
click at [1027, 363] on html "On2Cook India Pvt. Ltd. Contacts People Marketing Workflows Campaigns Metrics &…" at bounding box center [628, 270] width 1257 height 541
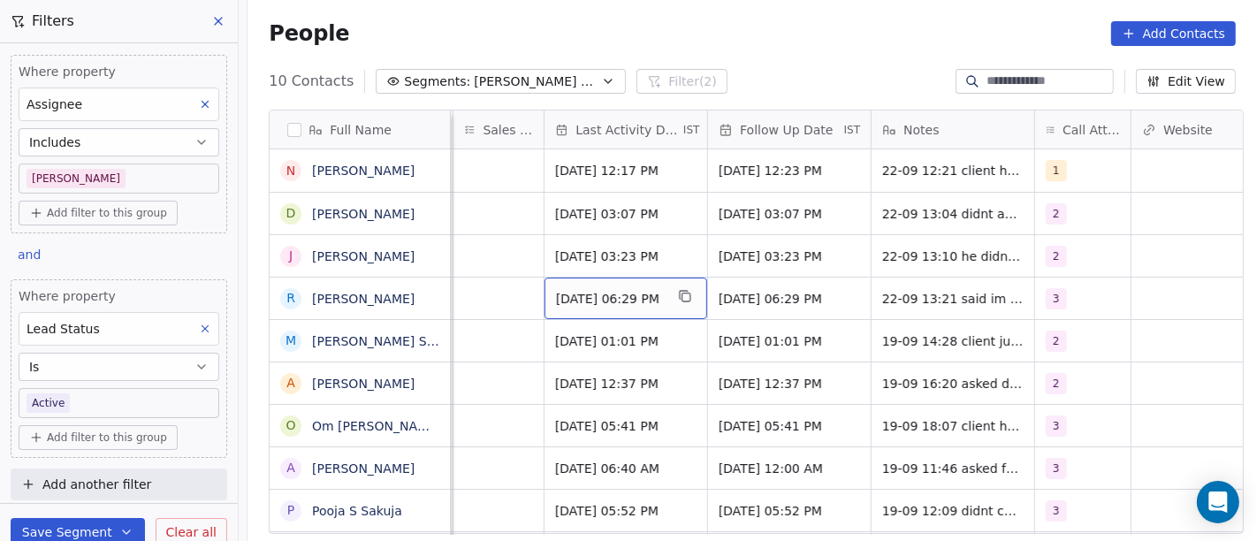
click at [615, 290] on span "Sep 22, 2025 06:29 PM" at bounding box center [610, 299] width 108 height 18
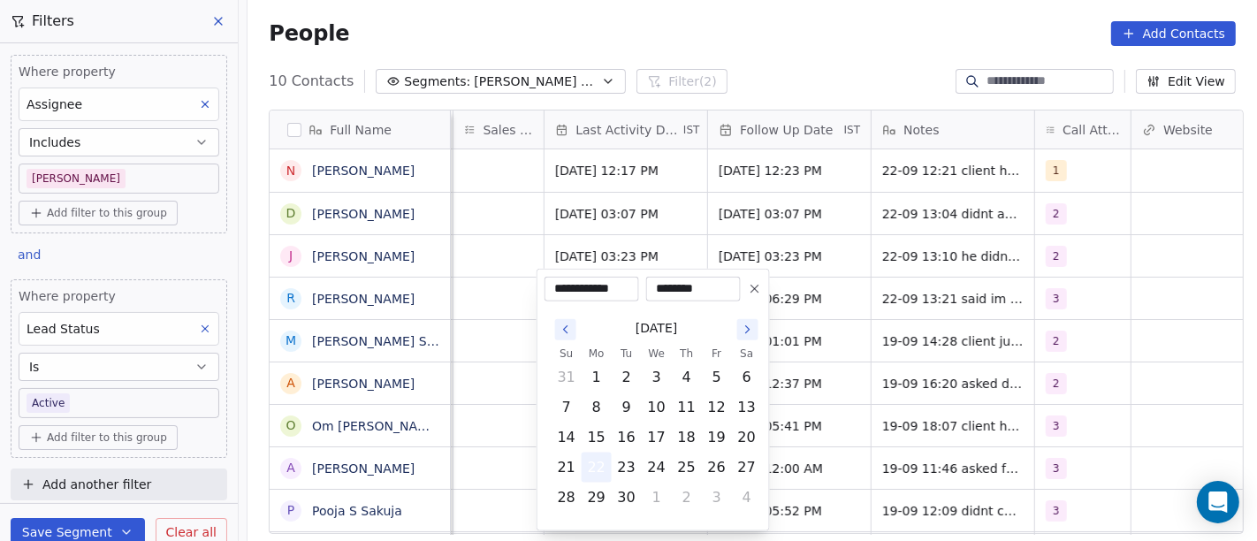
click at [599, 470] on button "22" at bounding box center [596, 467] width 28 height 28
click at [798, 318] on html "On2Cook India Pvt. Ltd. Contacts People Marketing Workflows Campaigns Metrics &…" at bounding box center [628, 270] width 1257 height 541
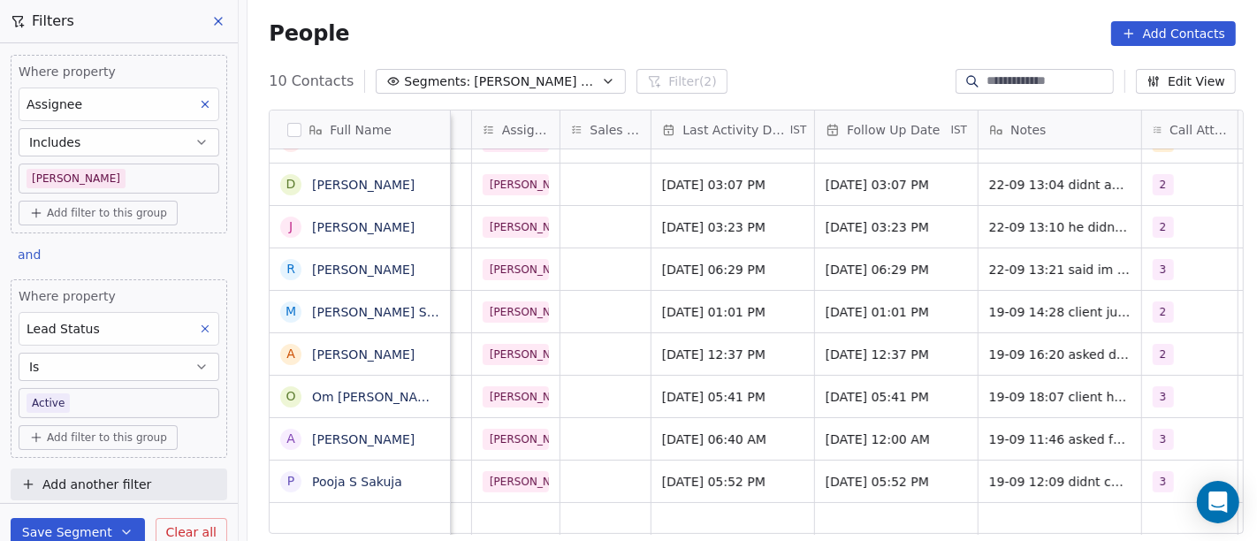
scroll to position [15, 974]
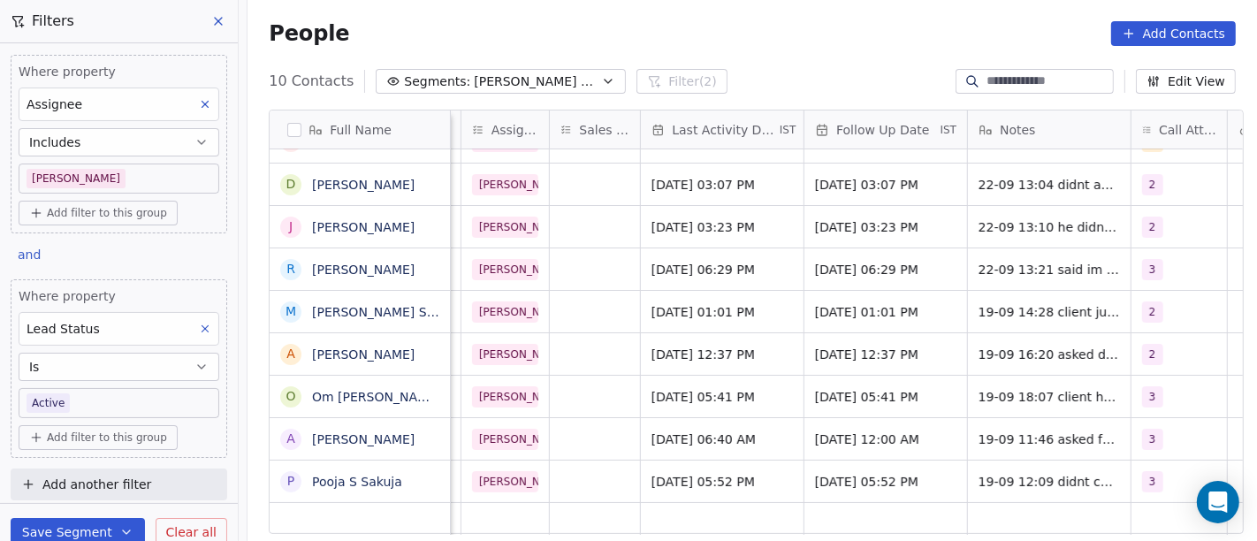
click at [744, 65] on div "People Add Contacts" at bounding box center [751, 33] width 1009 height 67
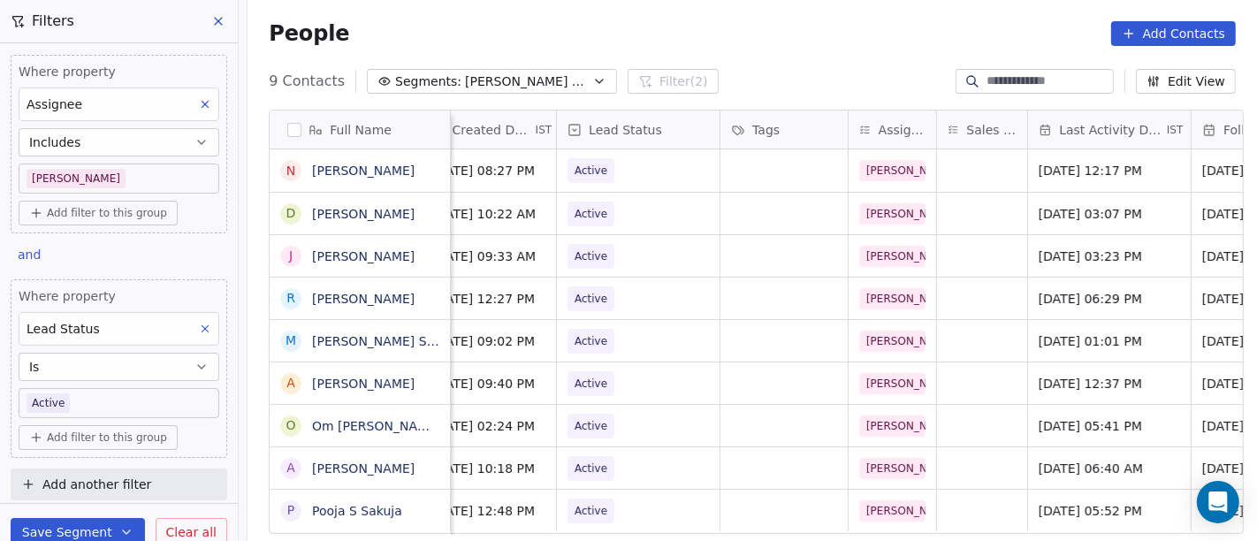
scroll to position [15, 141]
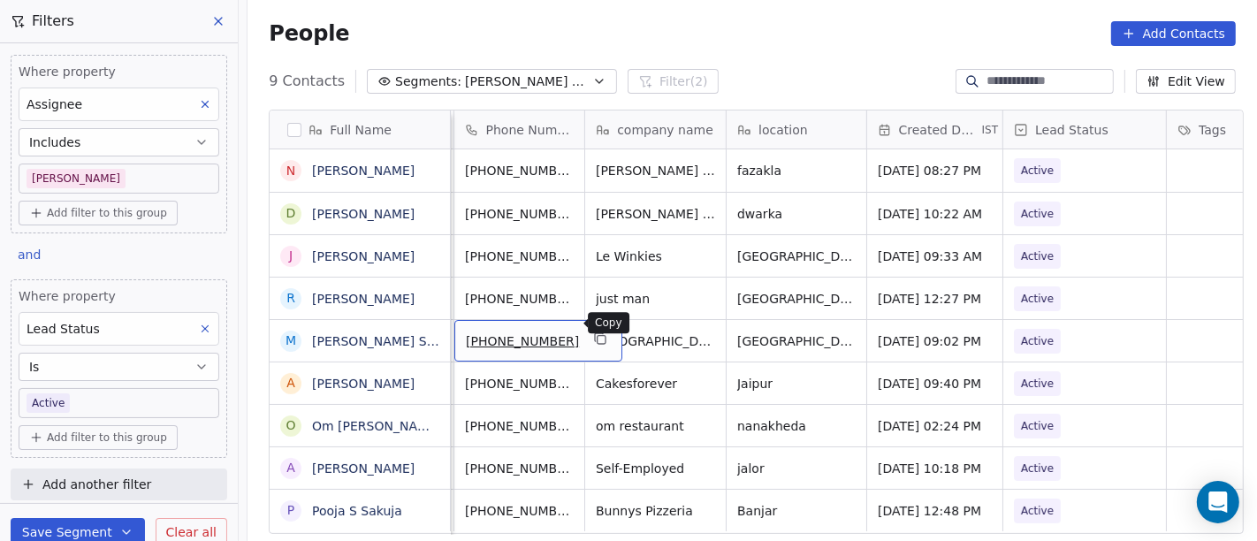
click at [593, 331] on icon "grid" at bounding box center [600, 338] width 14 height 14
click at [597, 336] on icon "grid" at bounding box center [601, 340] width 8 height 8
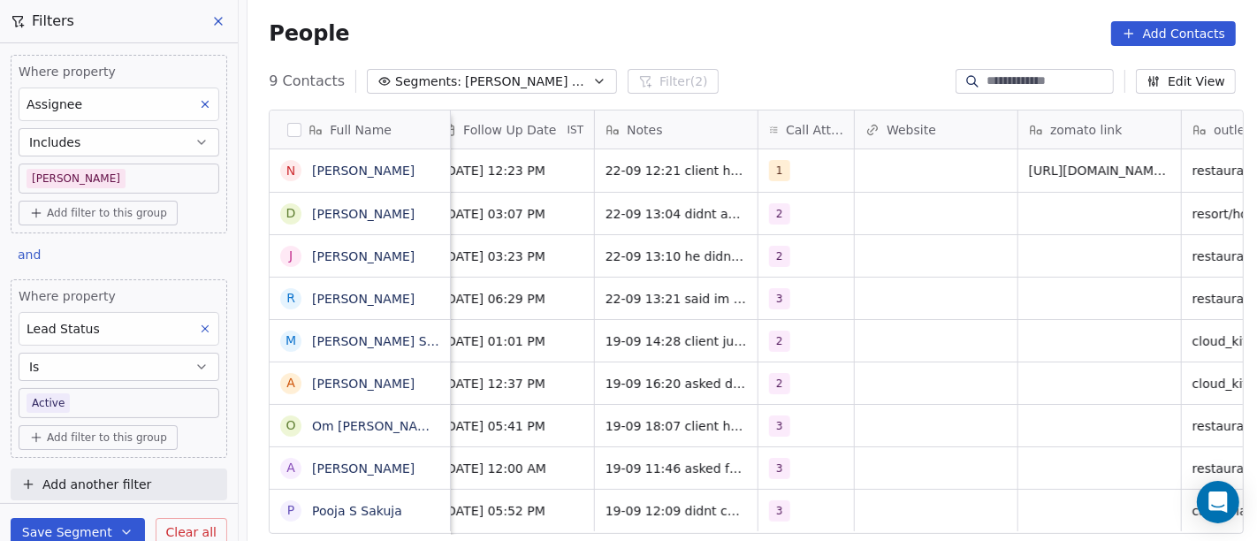
scroll to position [15, 1348]
click at [824, 331] on icon "grid" at bounding box center [831, 338] width 14 height 14
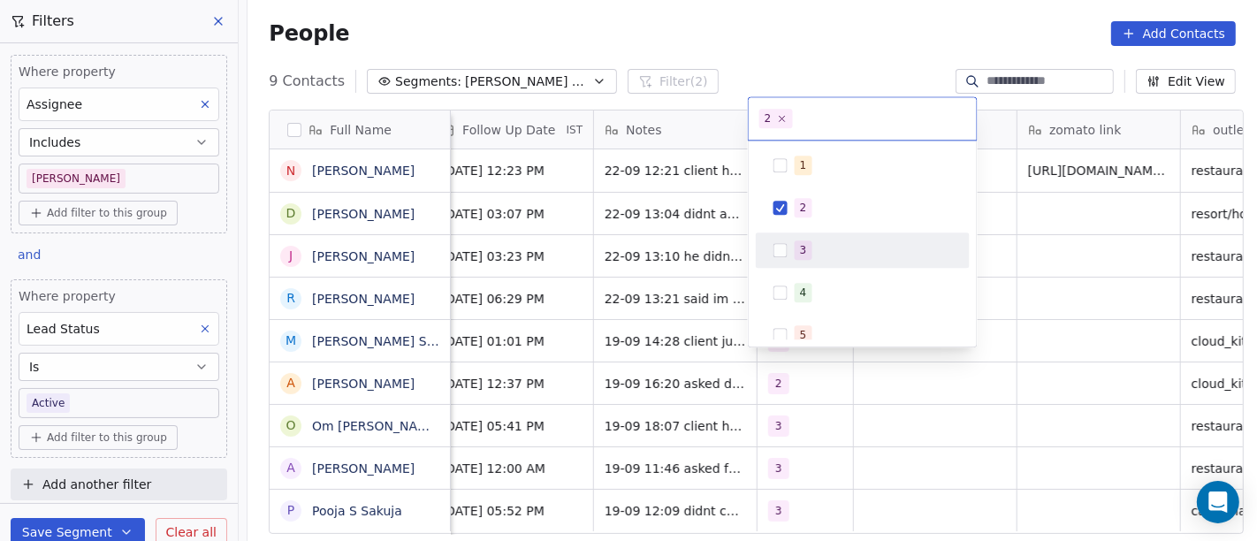
click at [805, 252] on span "3" at bounding box center [804, 249] width 18 height 19
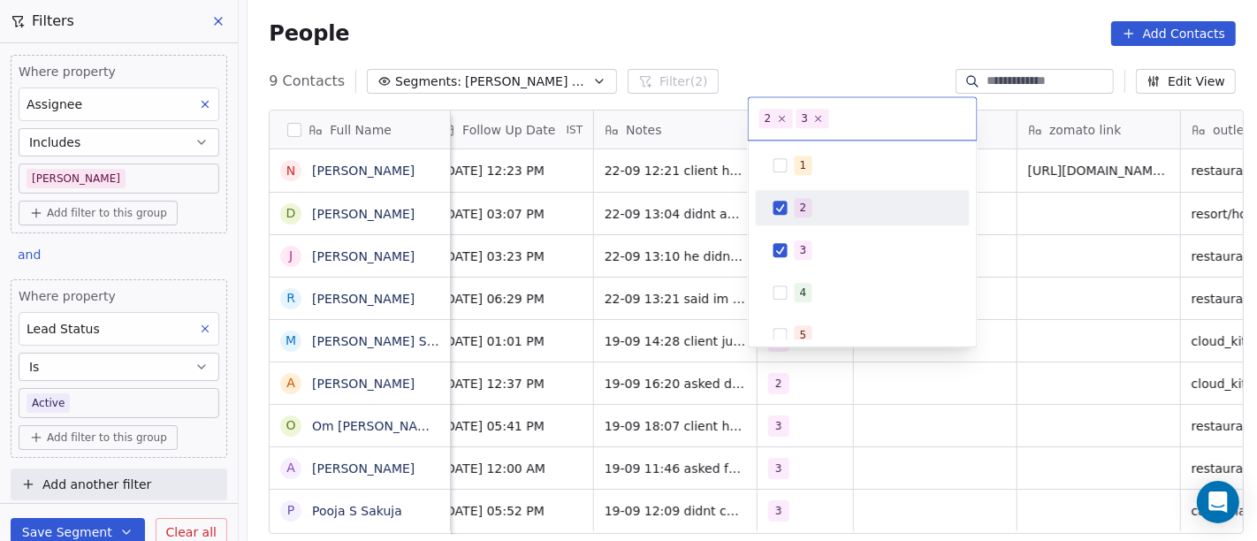
click at [802, 198] on span "2" at bounding box center [804, 207] width 18 height 19
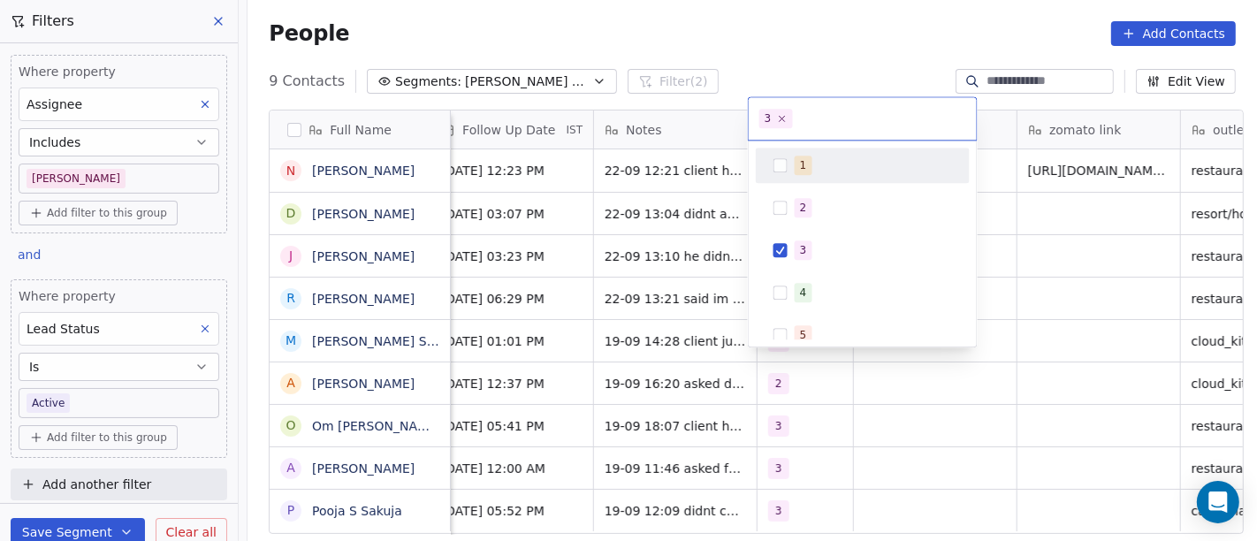
click at [831, 13] on html "On2Cook India Pvt. Ltd. Contacts People Marketing Workflows Campaigns Metrics &…" at bounding box center [628, 270] width 1257 height 541
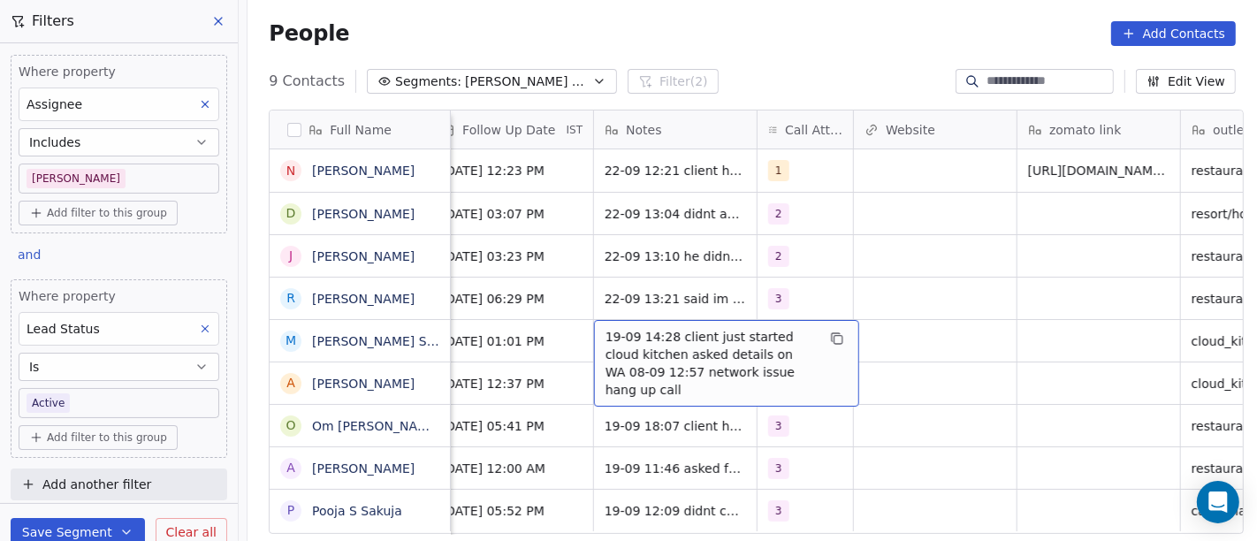
click at [726, 328] on span "19-09 14:28 client just started cloud kitchen asked details on WA 08-09 12:57 n…" at bounding box center [710, 363] width 210 height 71
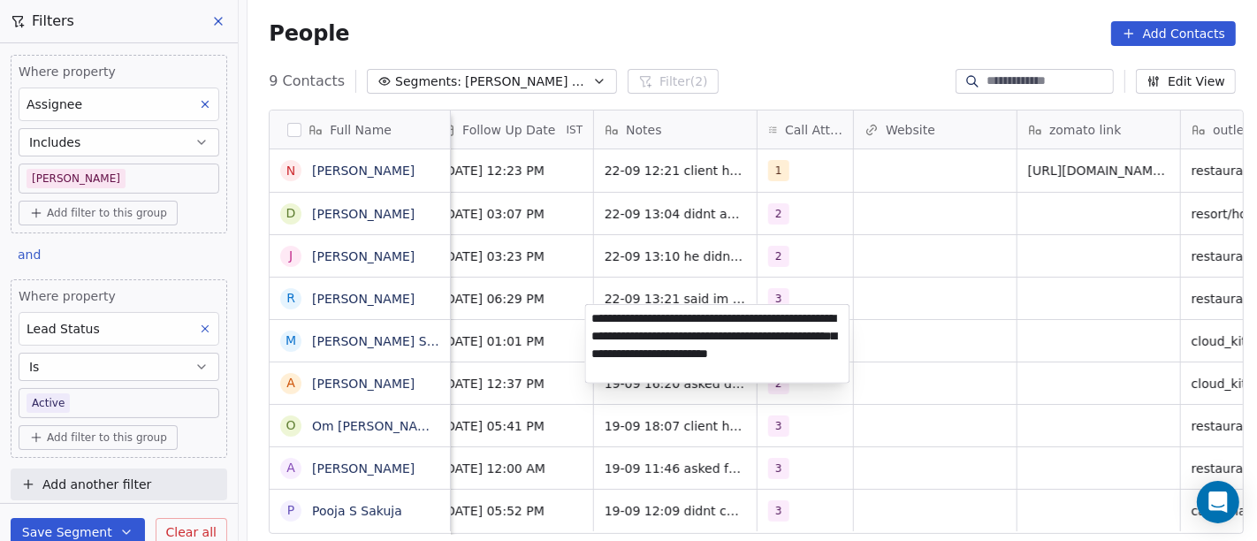
type textarea "**********"
click at [934, 339] on html "On2Cook India Pvt. Ltd. Contacts People Marketing Workflows Campaigns Metrics &…" at bounding box center [628, 270] width 1257 height 541
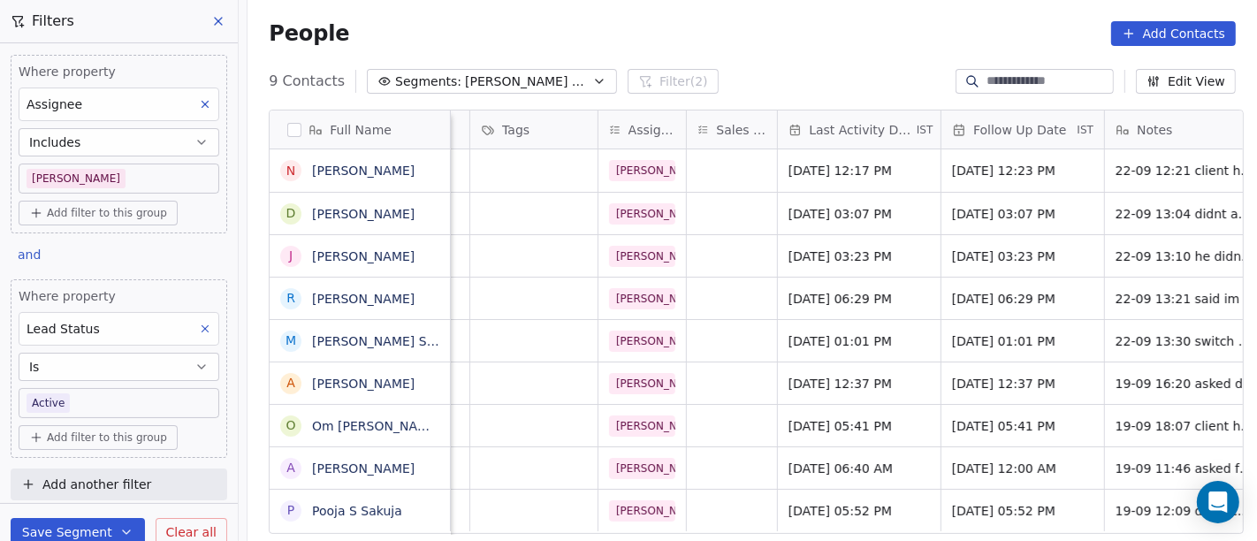
scroll to position [15, 826]
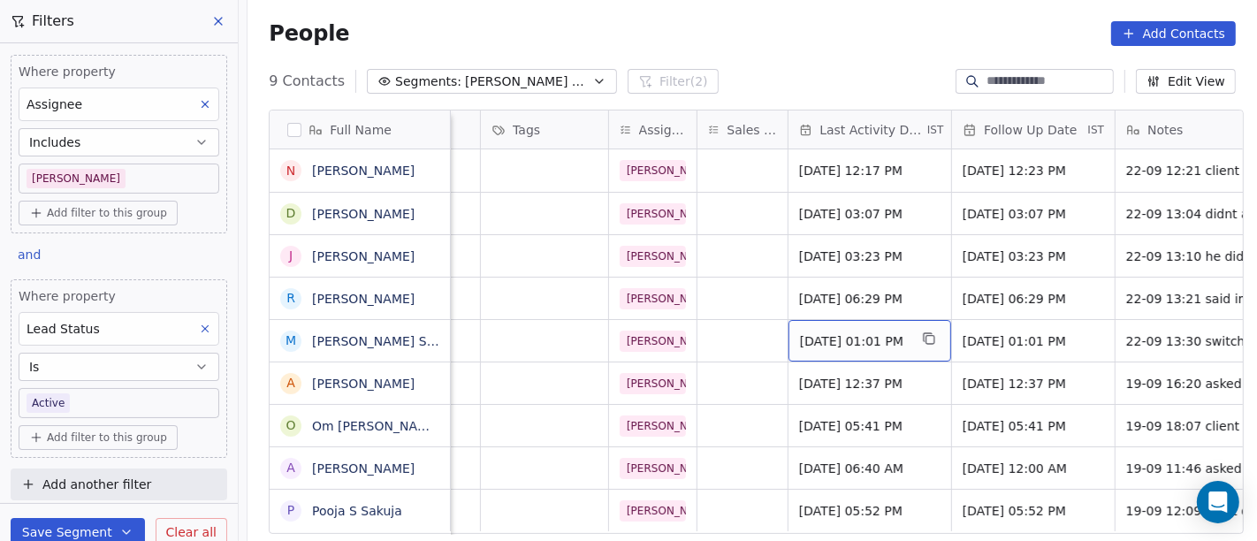
click at [844, 332] on span "Sep 08, 2025 01:01 PM" at bounding box center [854, 341] width 108 height 18
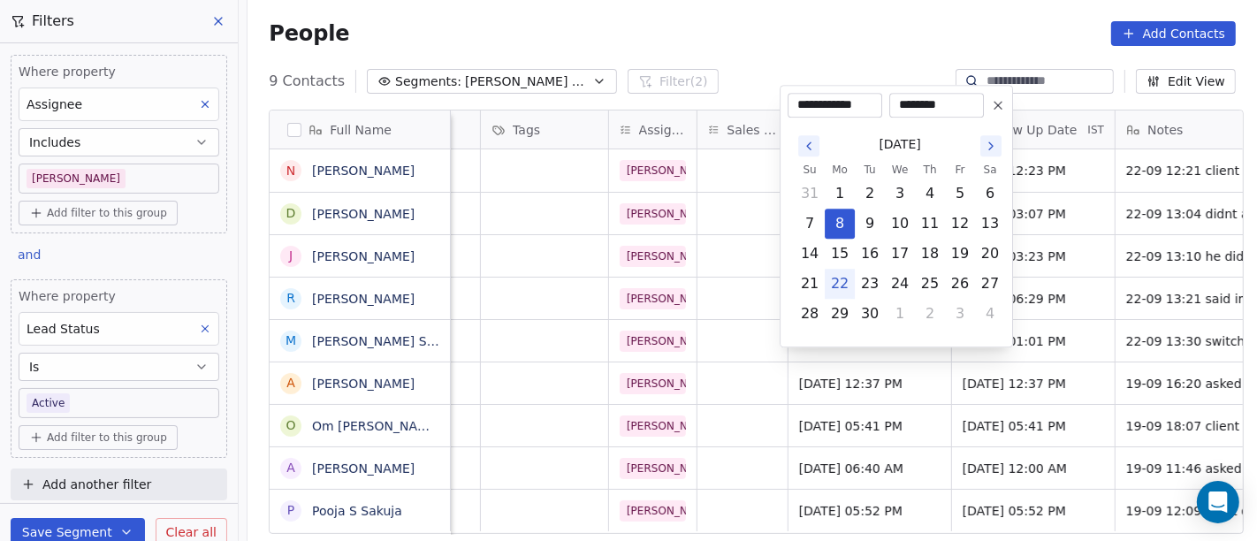
click at [845, 284] on button "22" at bounding box center [840, 284] width 28 height 28
type input "**********"
click at [811, 15] on html "On2Cook India Pvt. Ltd. Contacts People Marketing Workflows Campaigns Metrics &…" at bounding box center [628, 270] width 1257 height 541
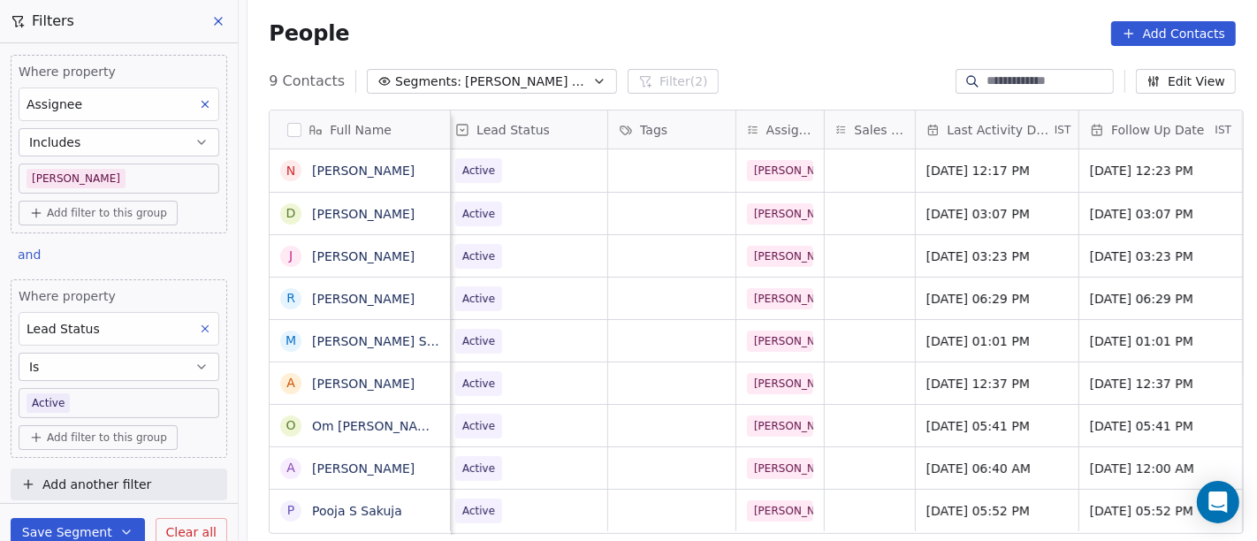
scroll to position [15, 764]
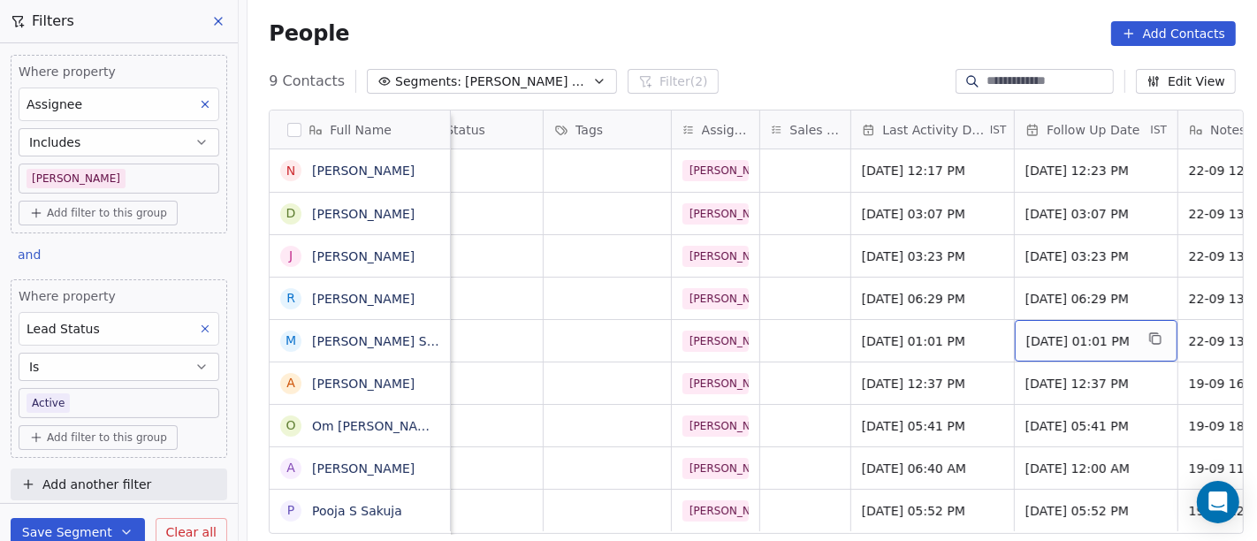
click at [1017, 336] on div "Sep 15, 2025 01:01 PM" at bounding box center [1096, 341] width 163 height 42
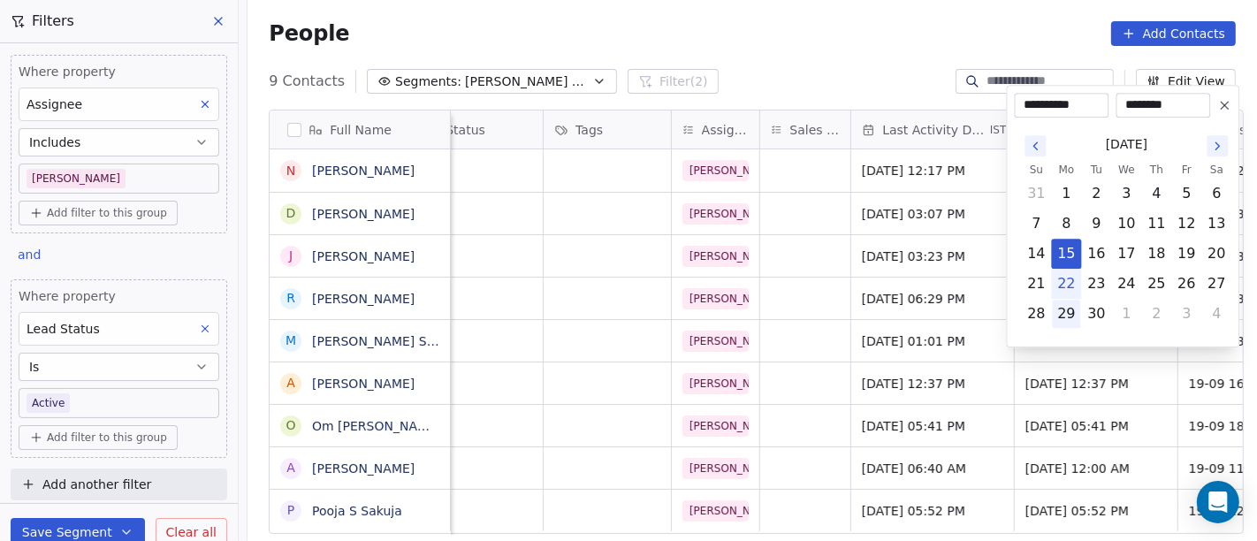
click at [1065, 316] on button "29" at bounding box center [1067, 314] width 28 height 28
type input "**********"
click at [894, 328] on html "On2Cook India Pvt. Ltd. Contacts People Marketing Workflows Campaigns Metrics &…" at bounding box center [628, 270] width 1257 height 541
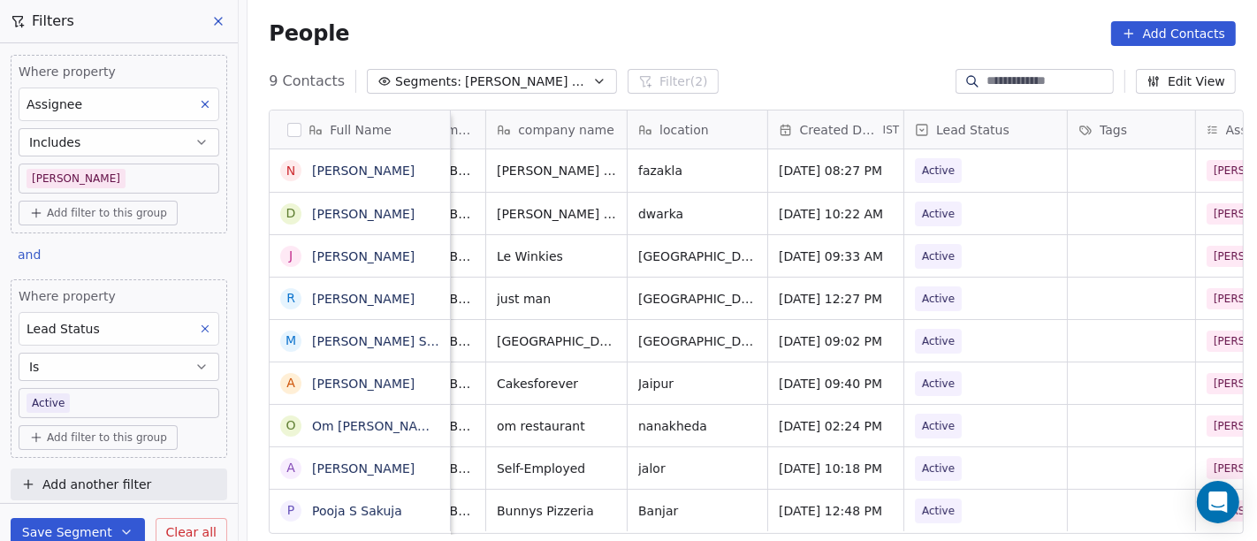
scroll to position [15, 241]
click at [998, 329] on span "Active" at bounding box center [968, 341] width 108 height 25
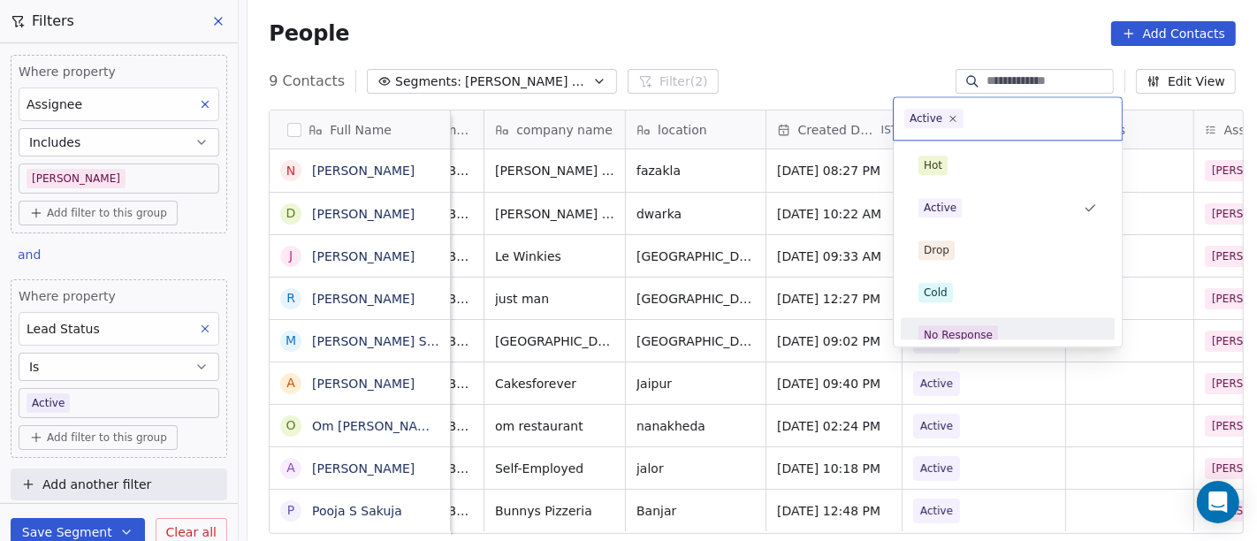
click at [990, 318] on div "No Response" at bounding box center [1008, 334] width 214 height 35
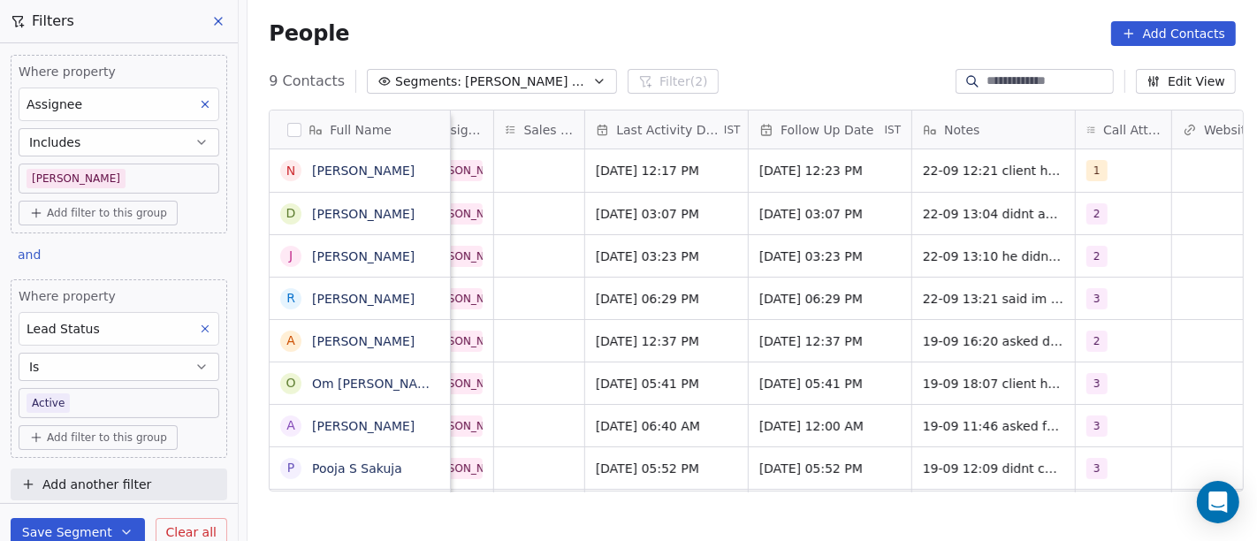
scroll to position [15, 1031]
click at [1112, 331] on div "2" at bounding box center [1106, 341] width 41 height 21
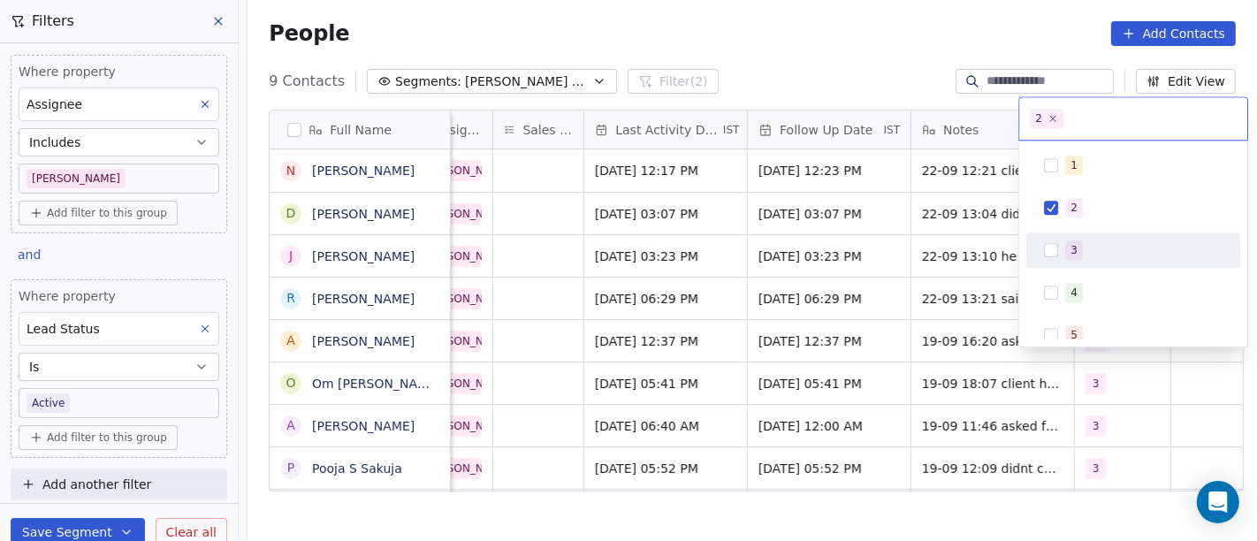
click at [1062, 245] on div "3" at bounding box center [1133, 250] width 200 height 28
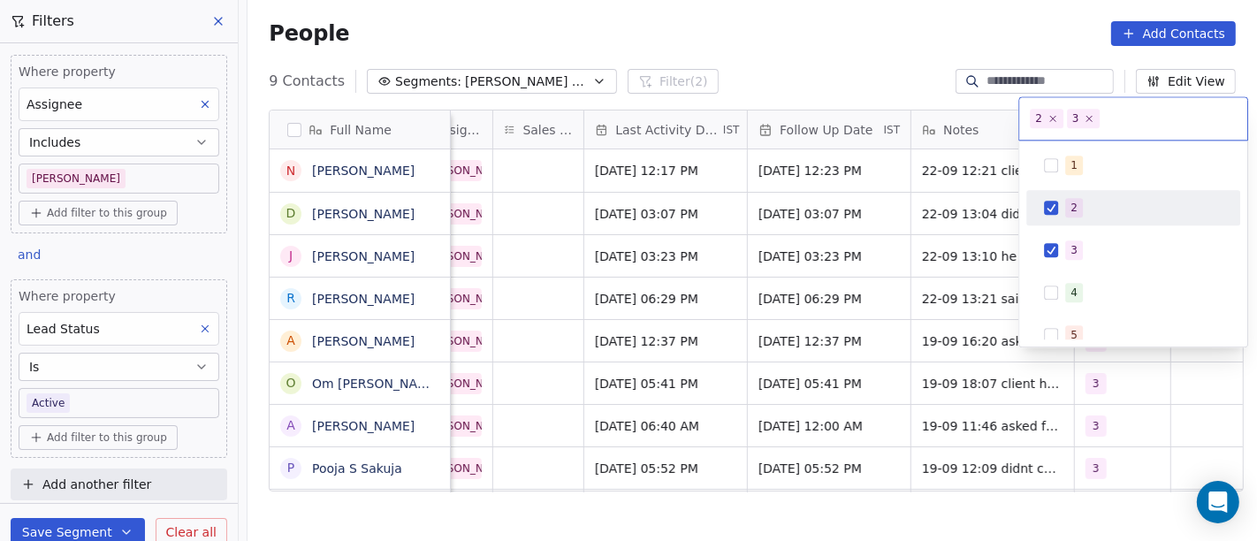
click at [1071, 208] on div "2" at bounding box center [1073, 208] width 7 height 16
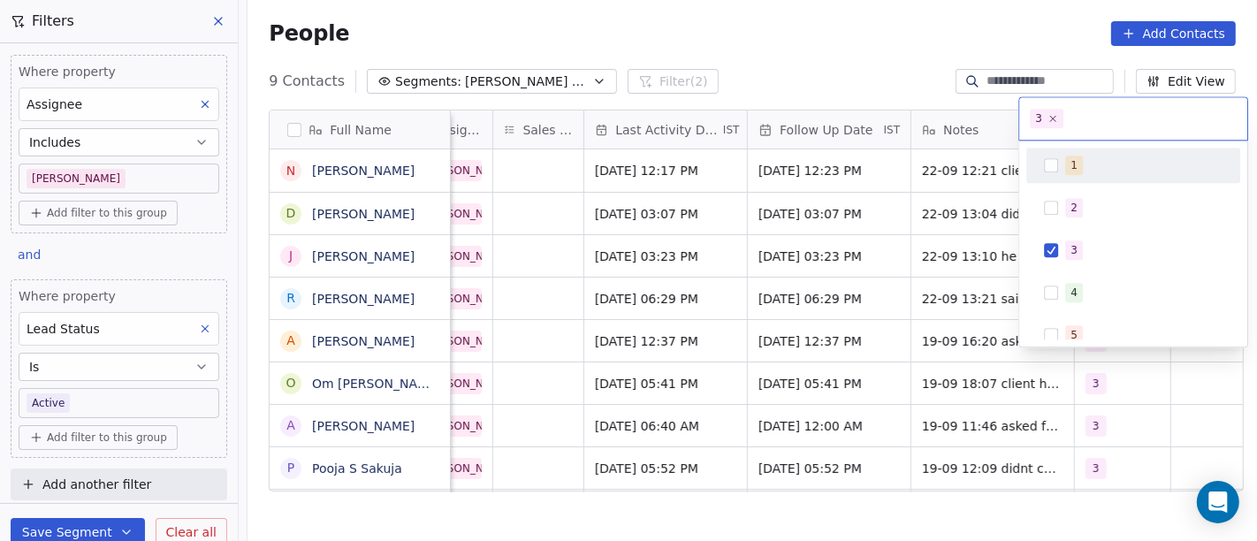
click at [910, 72] on html "On2Cook India Pvt. Ltd. Contacts People Marketing Workflows Campaigns Metrics &…" at bounding box center [628, 270] width 1257 height 541
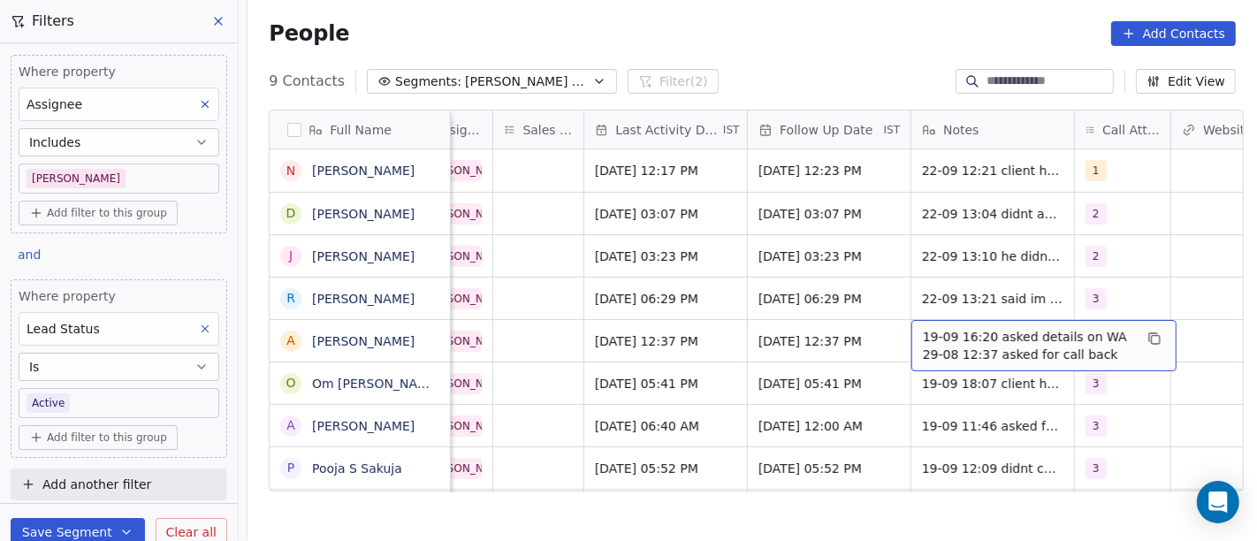
click at [982, 336] on span "19-09 16:20 asked details on WA 29-08 12:37 asked for call back" at bounding box center [1028, 345] width 210 height 35
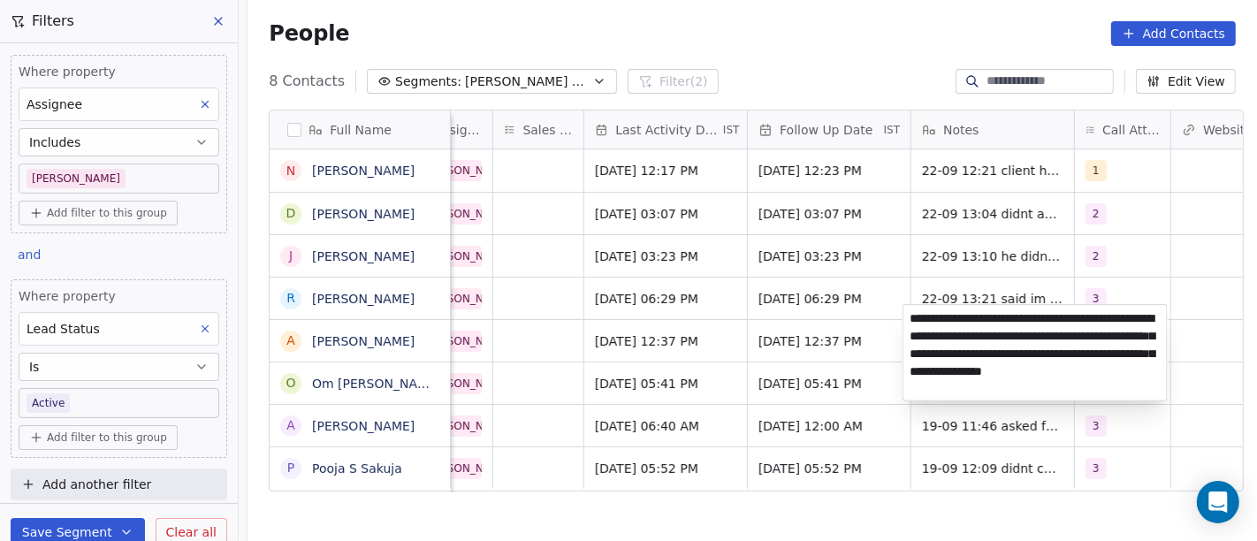
type textarea "**********"
click at [790, 370] on html "On2Cook India Pvt. Ltd. Contacts People Marketing Workflows Campaigns Metrics &…" at bounding box center [628, 270] width 1257 height 541
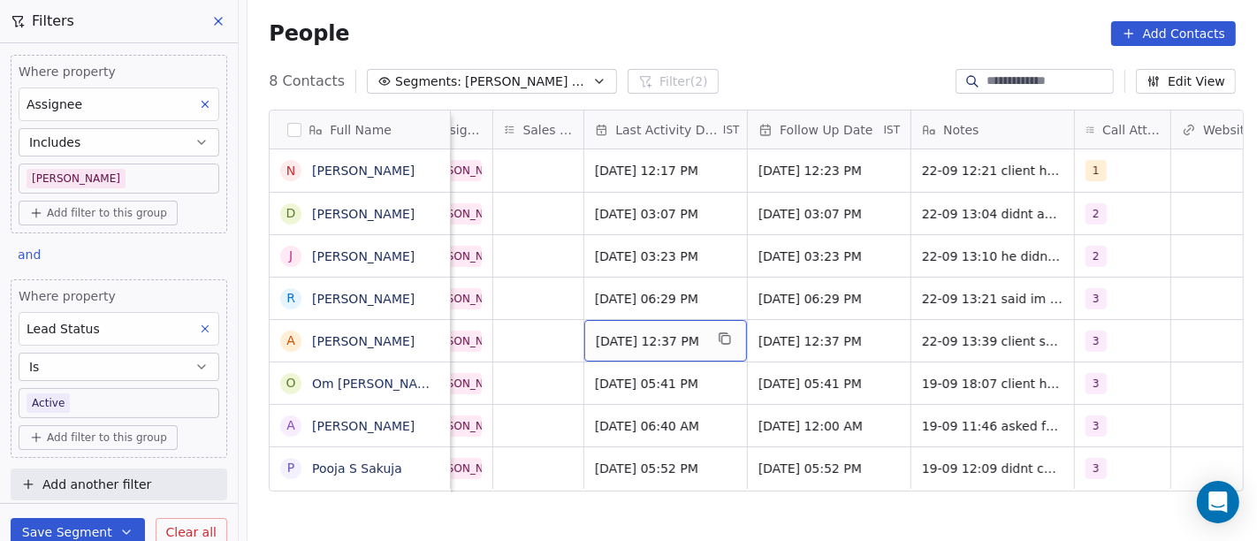
click at [618, 334] on span "Sep 19, 2025 12:37 PM" at bounding box center [650, 341] width 108 height 18
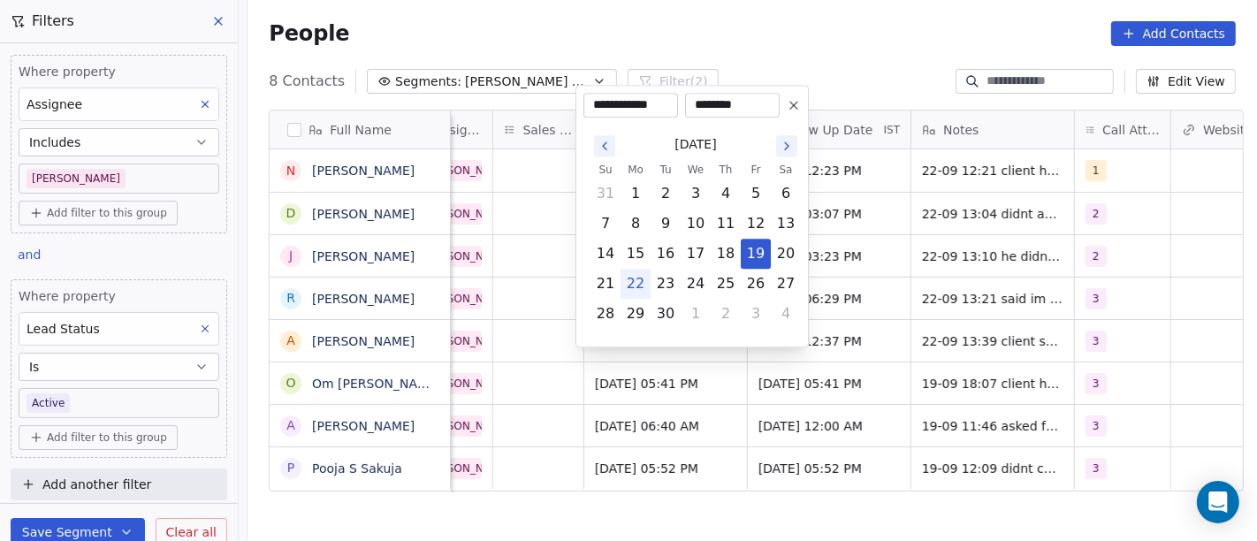
click at [638, 279] on button "22" at bounding box center [635, 284] width 28 height 28
type input "**********"
click at [935, 328] on html "On2Cook India Pvt. Ltd. Contacts People Marketing Workflows Campaigns Metrics &…" at bounding box center [628, 270] width 1257 height 541
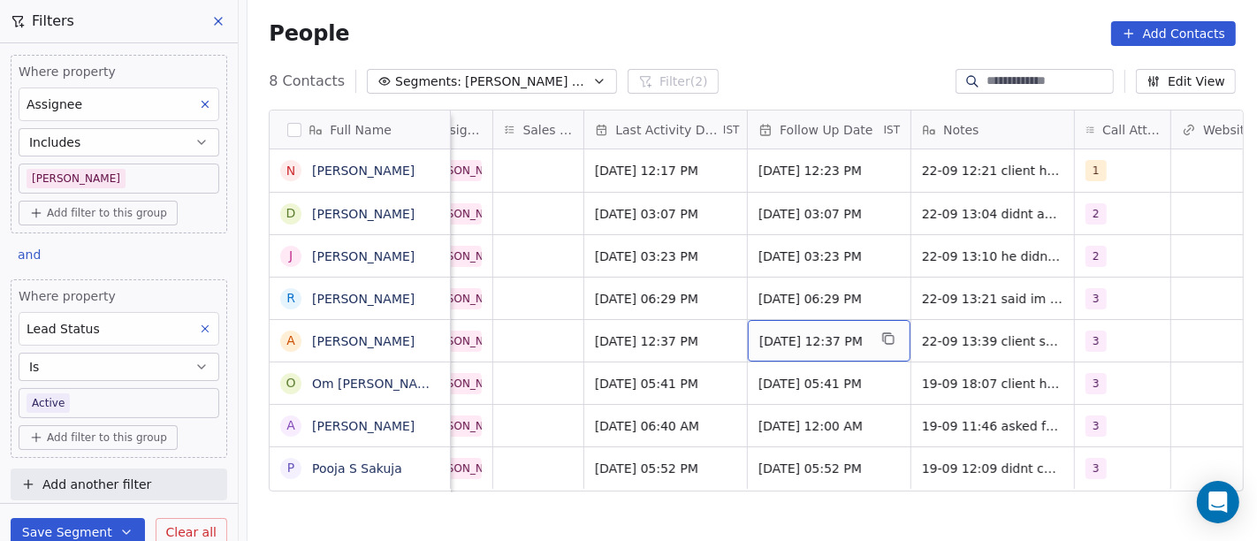
click at [775, 332] on span "Sep 26, 2025 12:37 PM" at bounding box center [813, 341] width 108 height 18
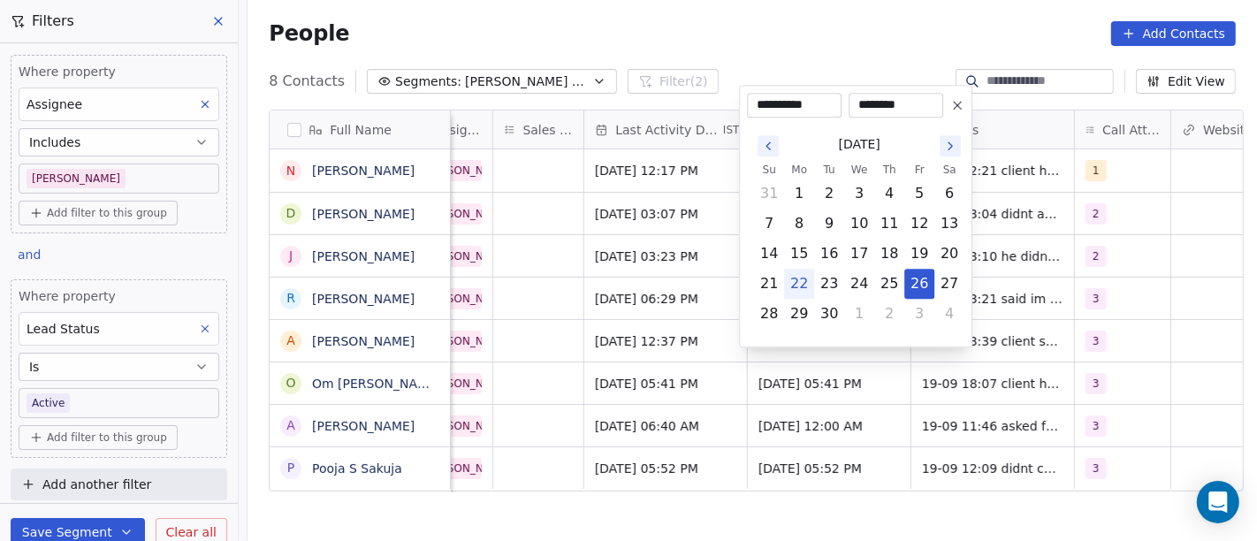
click at [955, 103] on icon at bounding box center [957, 105] width 7 height 7
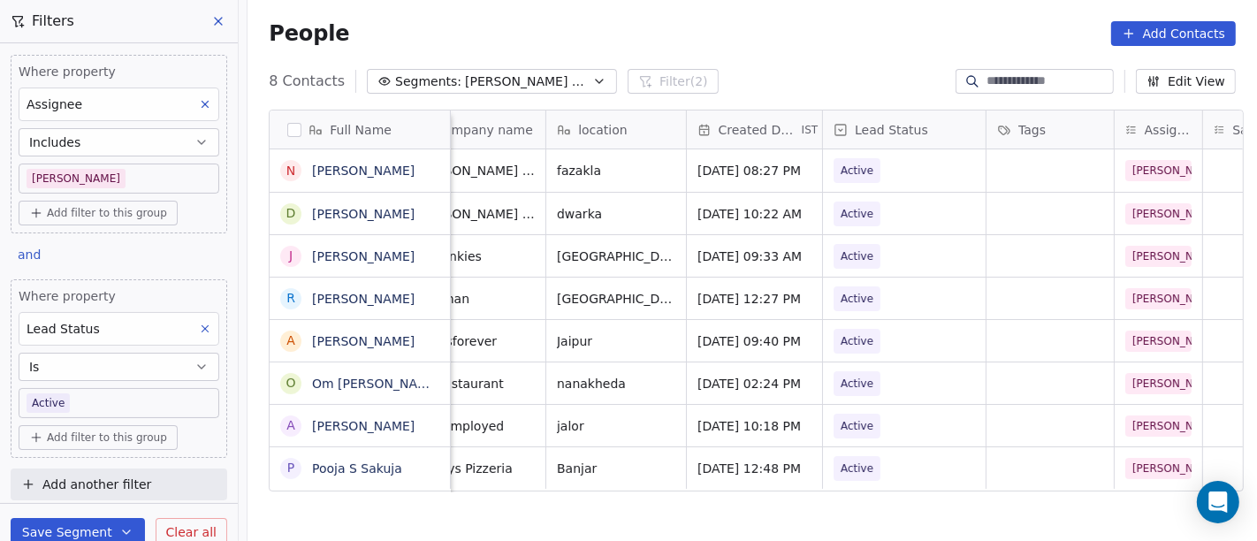
scroll to position [15, 320]
click at [856, 339] on div "Active" at bounding box center [905, 341] width 163 height 42
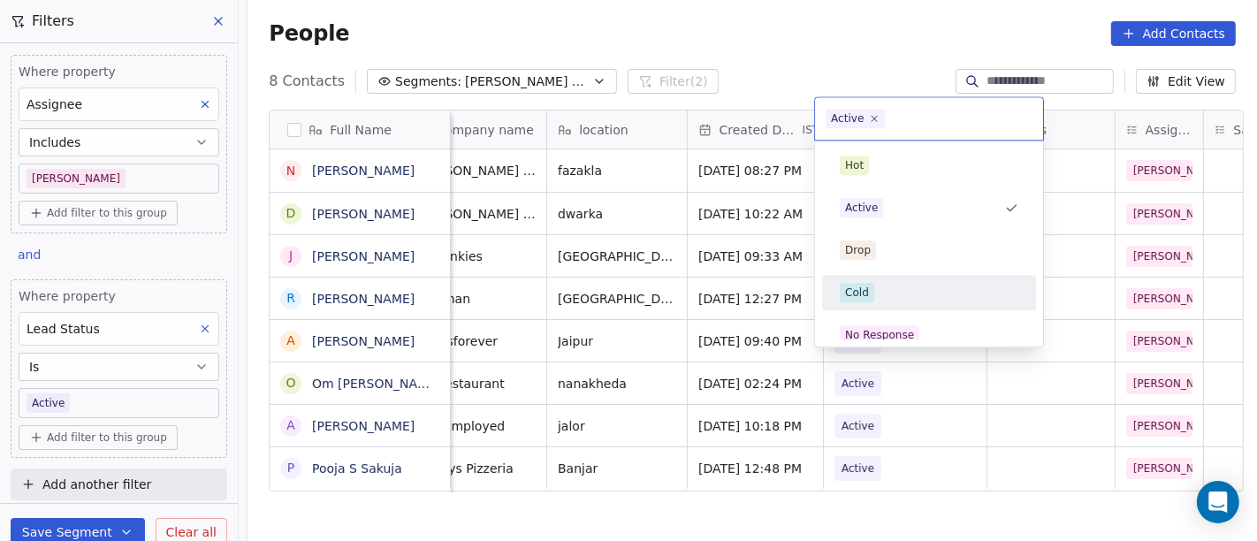
click at [851, 294] on div "Cold" at bounding box center [857, 293] width 24 height 16
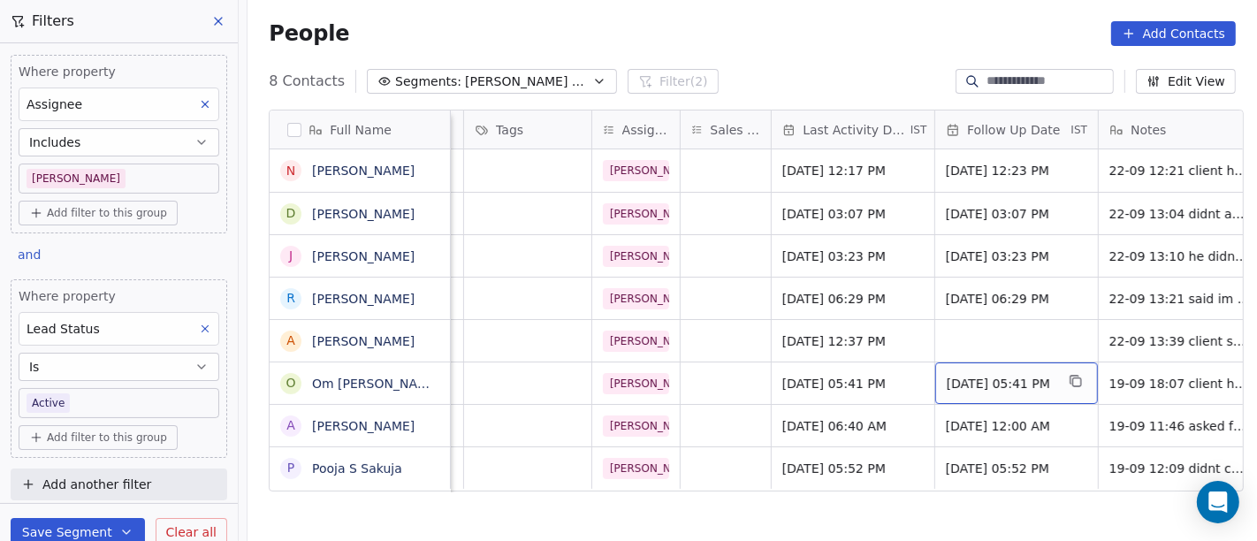
scroll to position [15, 844]
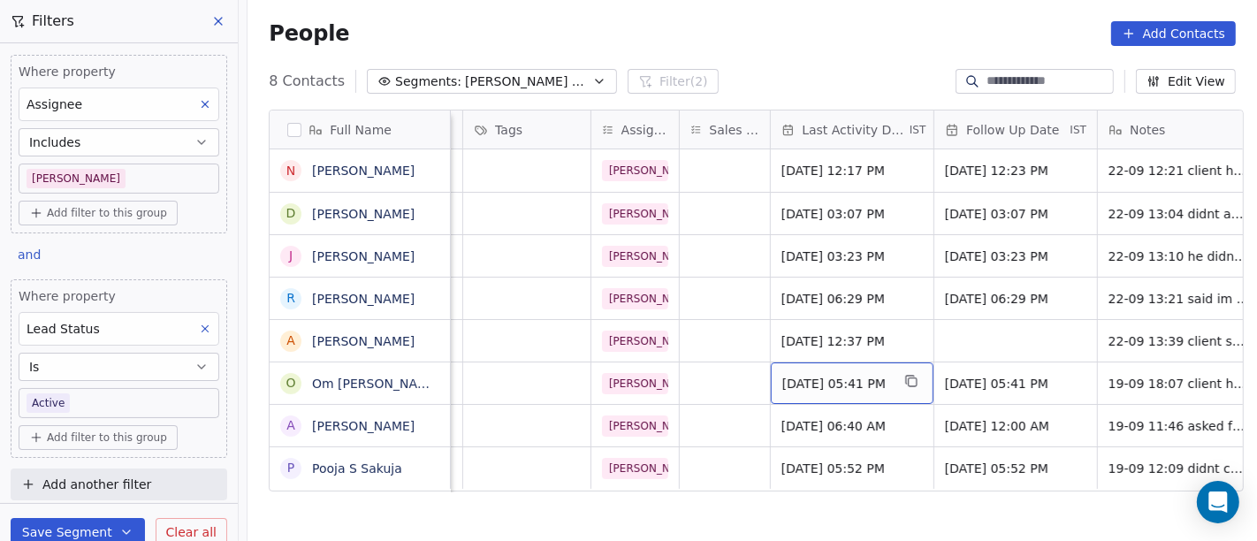
click at [820, 375] on span "Sep 19, 2025 05:41 PM" at bounding box center [836, 384] width 108 height 18
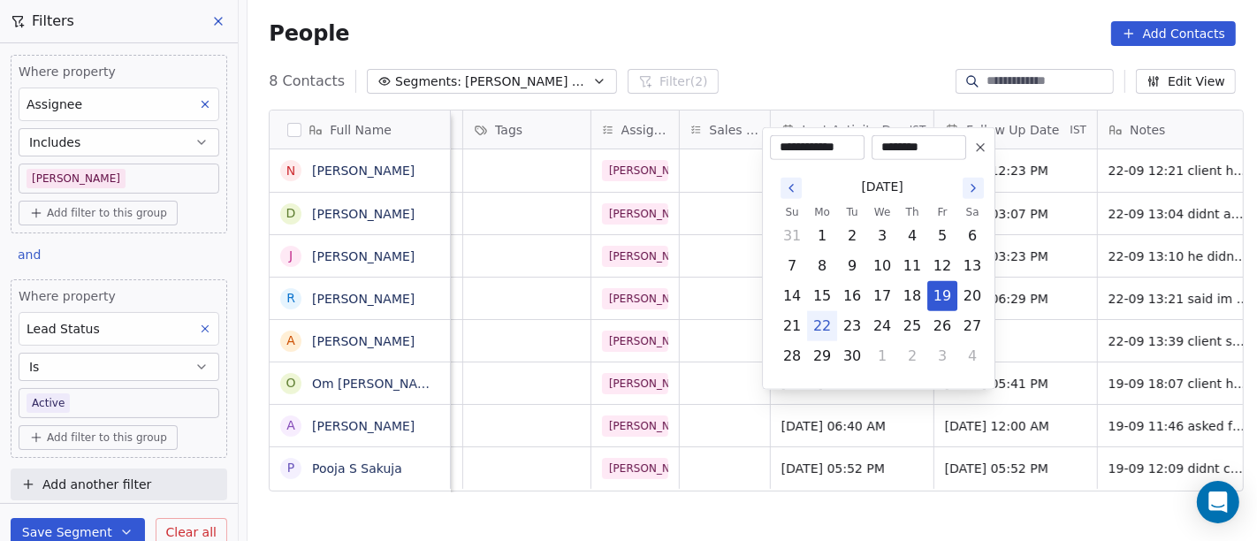
click at [724, 360] on html "On2Cook India Pvt. Ltd. Contacts People Marketing Workflows Campaigns Metrics &…" at bounding box center [628, 270] width 1257 height 541
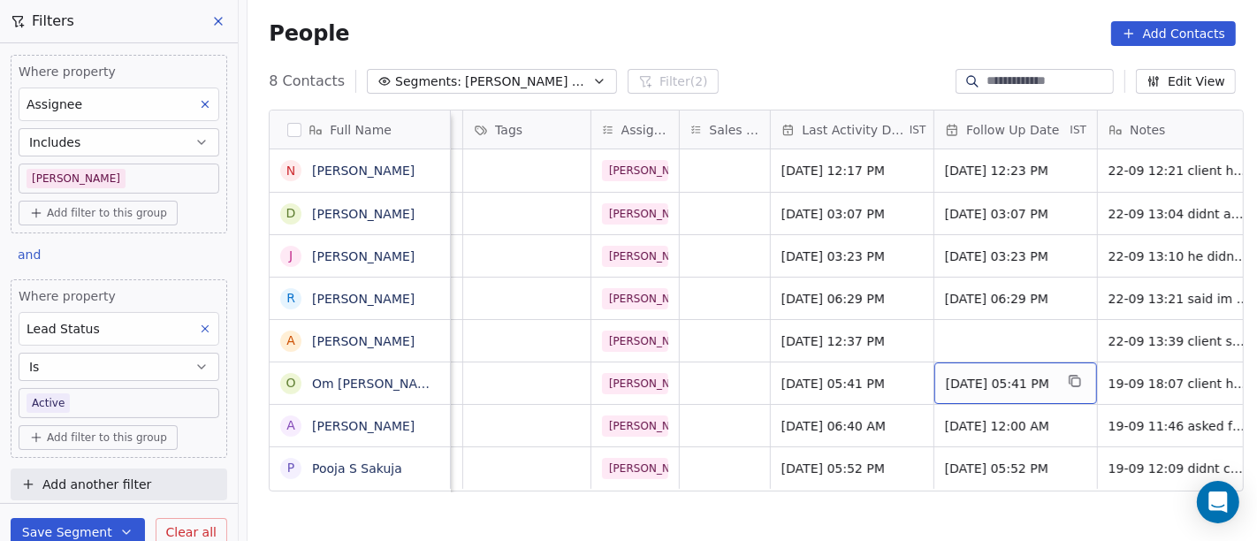
click at [962, 375] on span "Sep 26, 2025 05:41 PM" at bounding box center [1000, 384] width 108 height 18
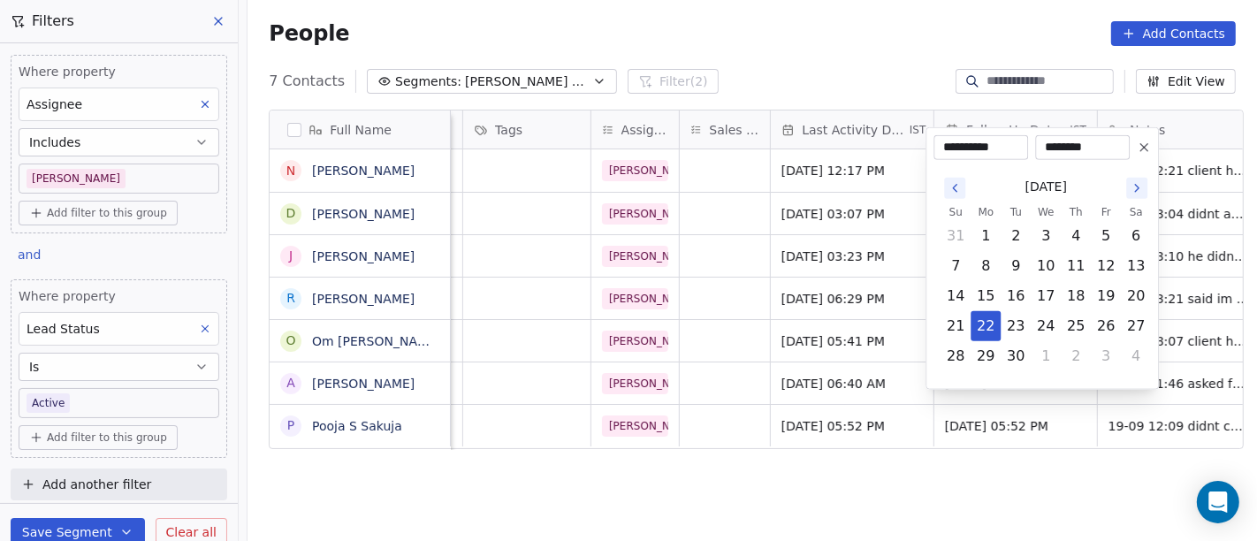
click at [1133, 179] on div "September 2025 Su Mo Tu We Th Fr Sa 31 1 2 3 4 5 6 7 8 9 10 11 12 13 14 15 16 1…" at bounding box center [1045, 271] width 210 height 201
click at [1138, 186] on icon "Go to the Next Month" at bounding box center [1137, 188] width 14 height 14
click at [780, 521] on html "On2Cook India Pvt. Ltd. Contacts People Marketing Workflows Campaigns Metrics &…" at bounding box center [628, 270] width 1257 height 541
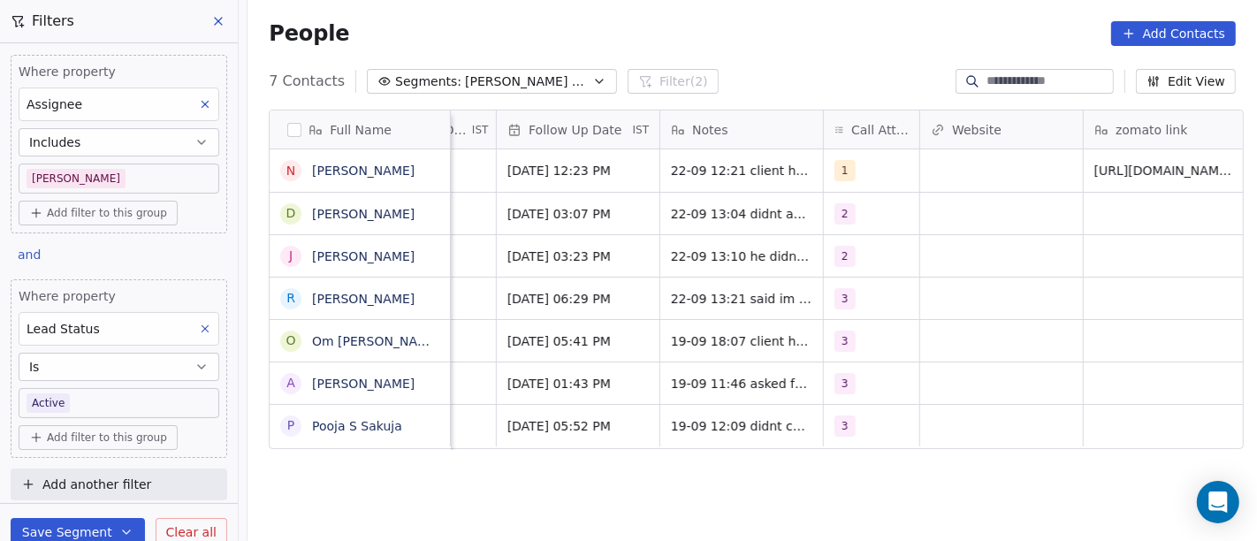
scroll to position [15, 1282]
click at [850, 331] on div "3" at bounding box center [854, 341] width 41 height 21
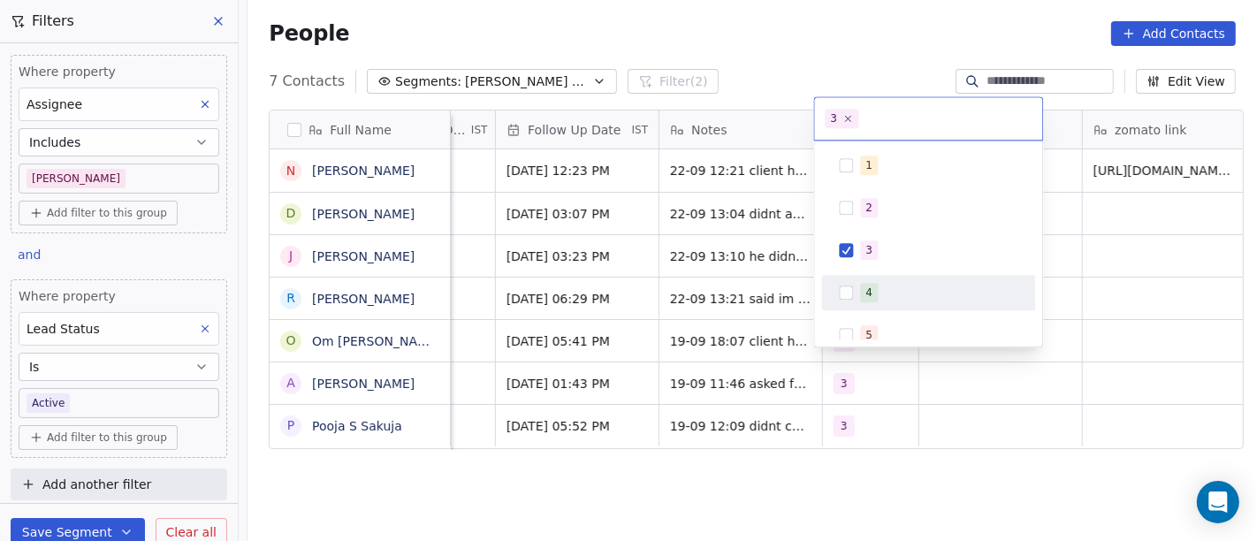
click at [765, 322] on html "On2Cook India Pvt. Ltd. Contacts People Marketing Workflows Campaigns Metrics &…" at bounding box center [628, 270] width 1257 height 541
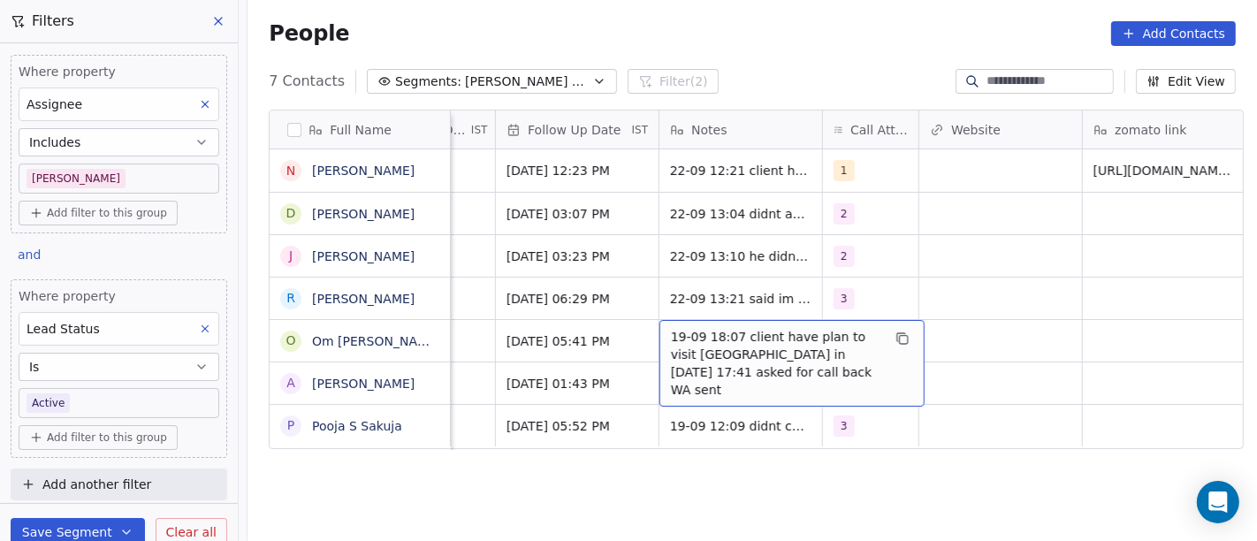
click at [765, 328] on span "19-09 18:07 client have plan to visit ahmedabad in december 20-08 17:41 asked f…" at bounding box center [776, 363] width 210 height 71
click at [750, 505] on div "Full Name N Nitin Kataria D Dinesh Kumar J Jitender Kirti R Ravi ArorA O Om Par…" at bounding box center [751, 333] width 1009 height 476
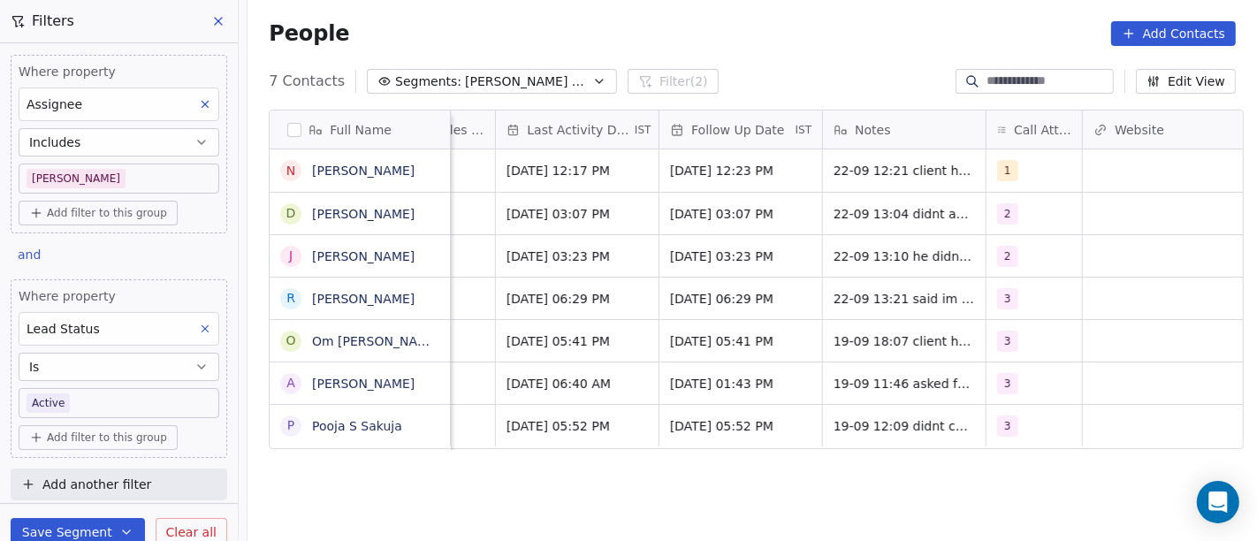
scroll to position [15, 1125]
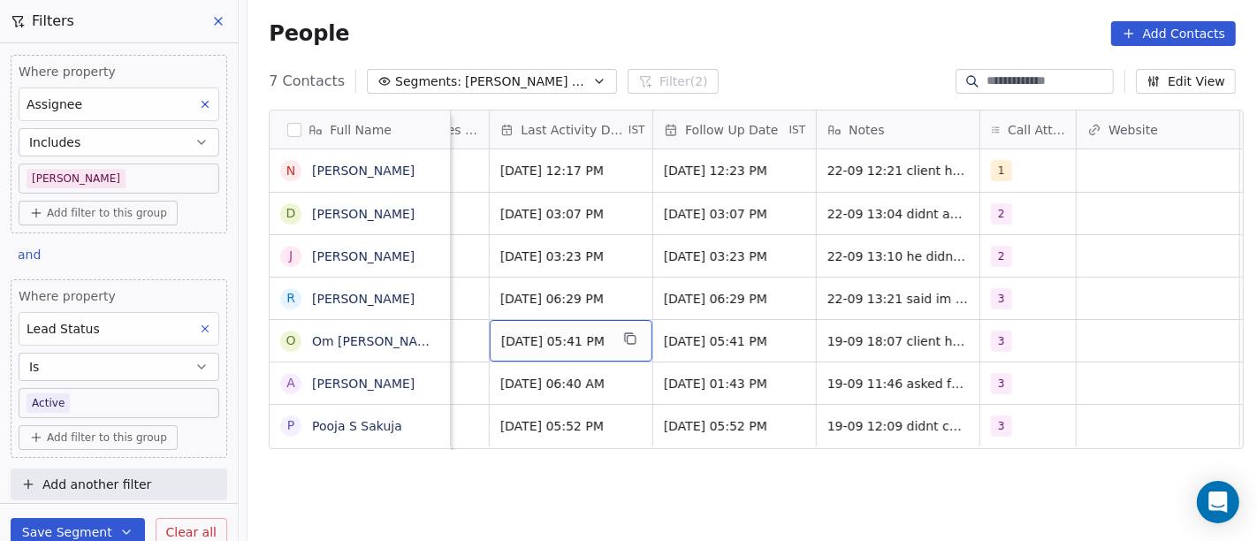
click at [540, 332] on span "Sep 19, 2025 05:41 PM" at bounding box center [555, 341] width 108 height 18
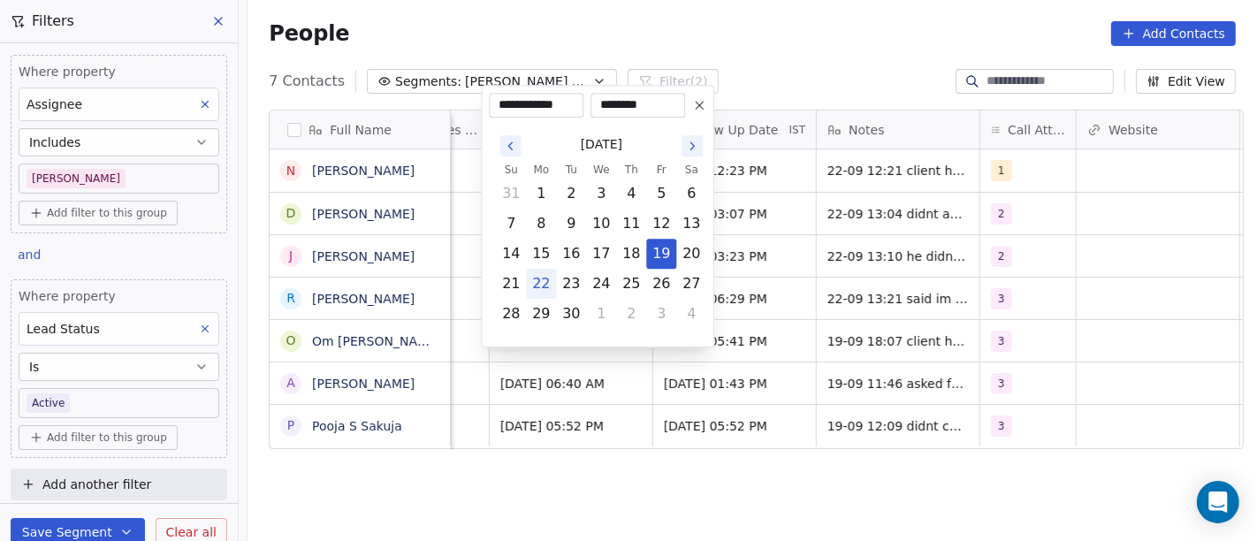
click at [531, 278] on button "22" at bounding box center [541, 284] width 28 height 28
type input "**********"
click at [615, 475] on html "On2Cook India Pvt. Ltd. Contacts People Marketing Workflows Campaigns Metrics &…" at bounding box center [628, 270] width 1257 height 541
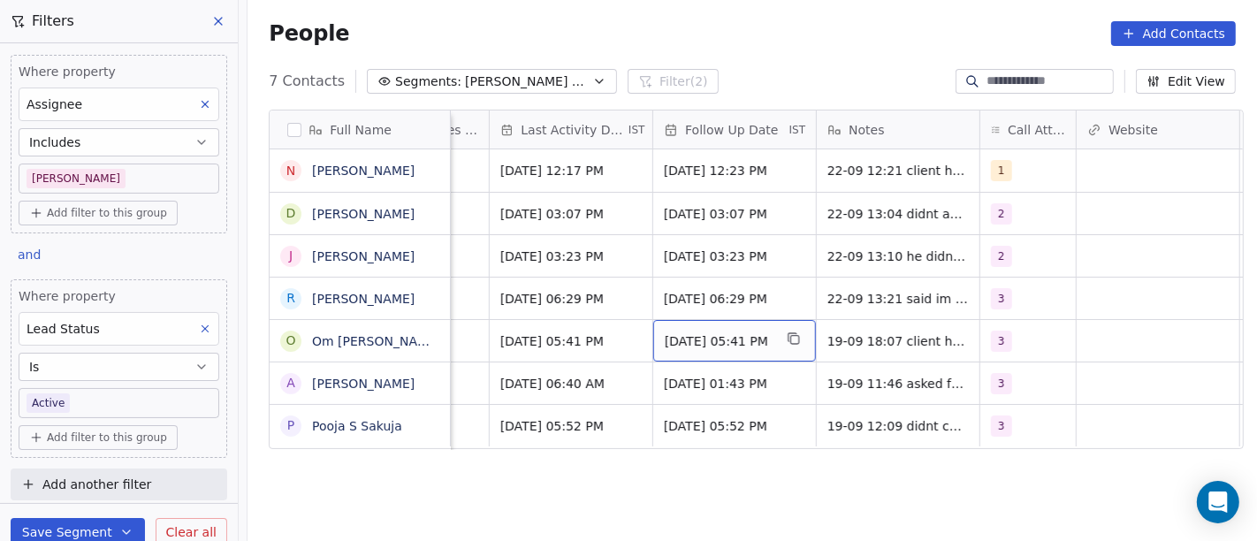
click at [724, 332] on span "Sep 26, 2025 05:41 PM" at bounding box center [719, 341] width 108 height 18
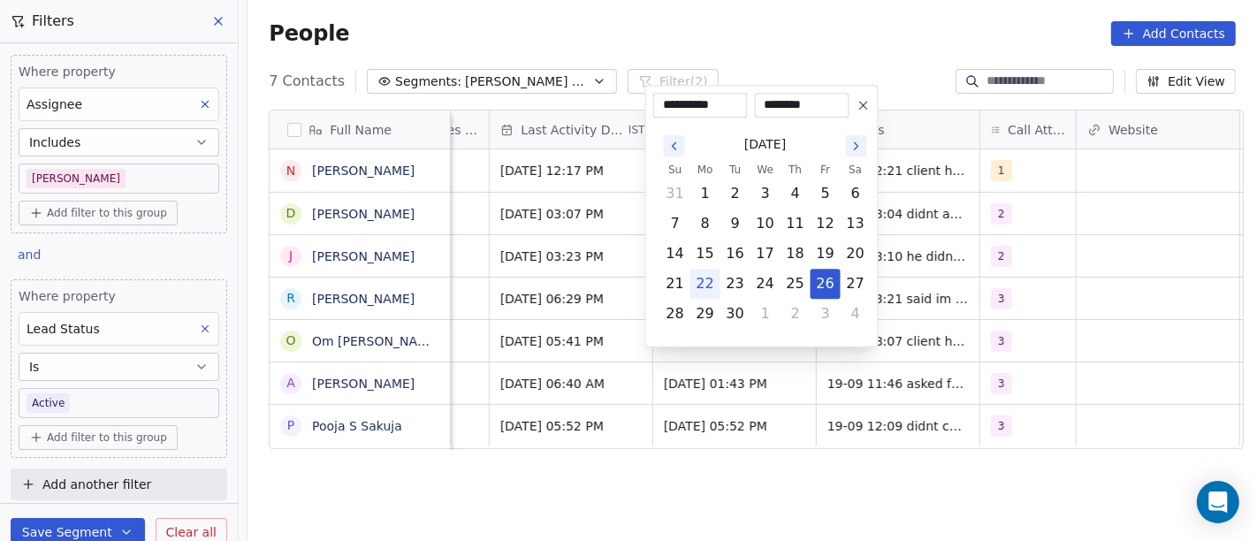
click at [861, 147] on icon "Go to the Next Month" at bounding box center [856, 146] width 14 height 14
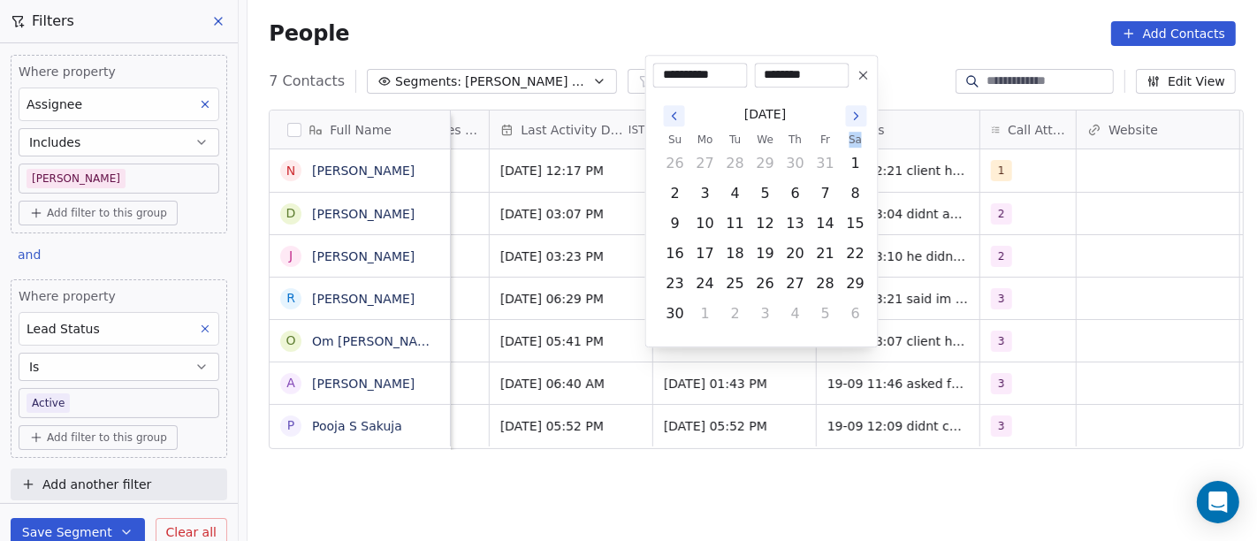
click at [861, 147] on th "Sa" at bounding box center [856, 140] width 30 height 18
click at [853, 110] on icon "Go to the Next Month" at bounding box center [856, 116] width 14 height 14
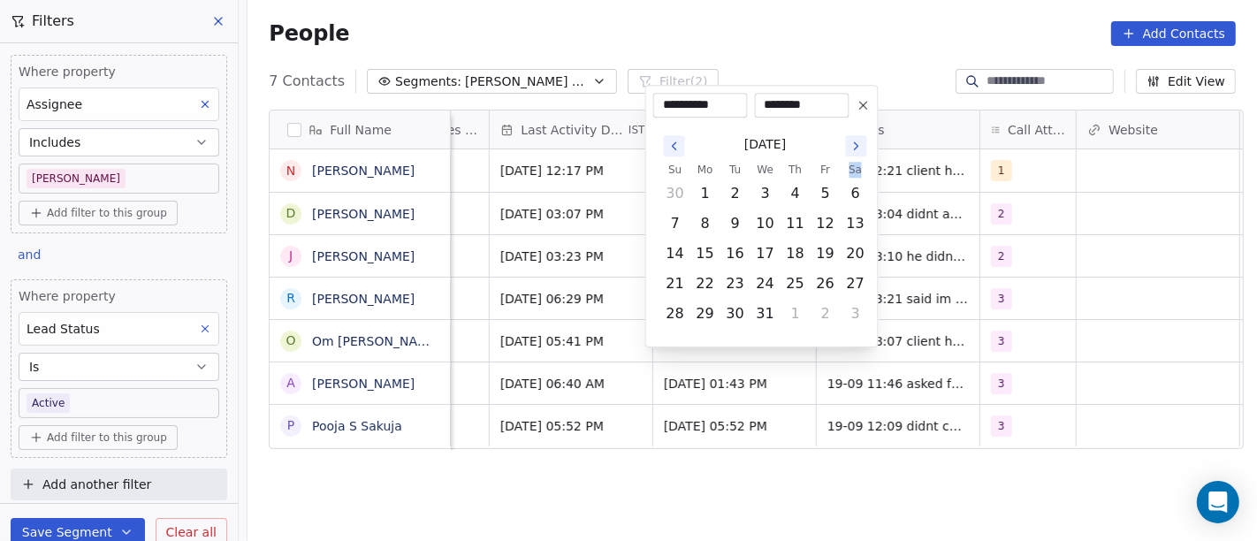
click at [853, 110] on button at bounding box center [863, 105] width 21 height 21
type input "**********"
type input "********"
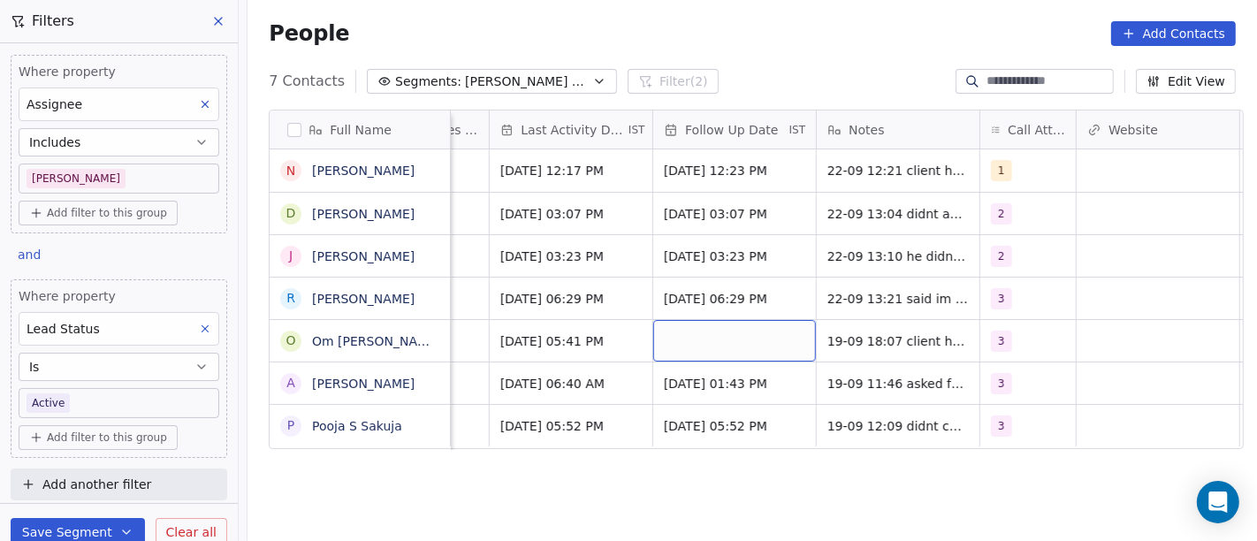
click at [711, 320] on div "grid" at bounding box center [734, 341] width 163 height 42
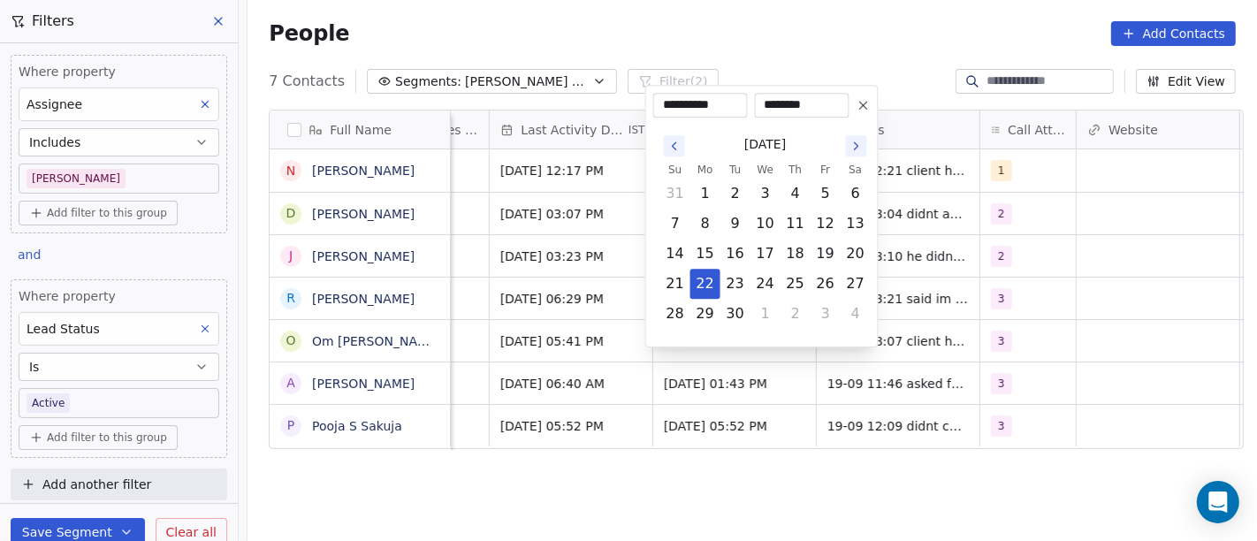
click at [857, 150] on icon "Go to the Next Month" at bounding box center [856, 146] width 14 height 14
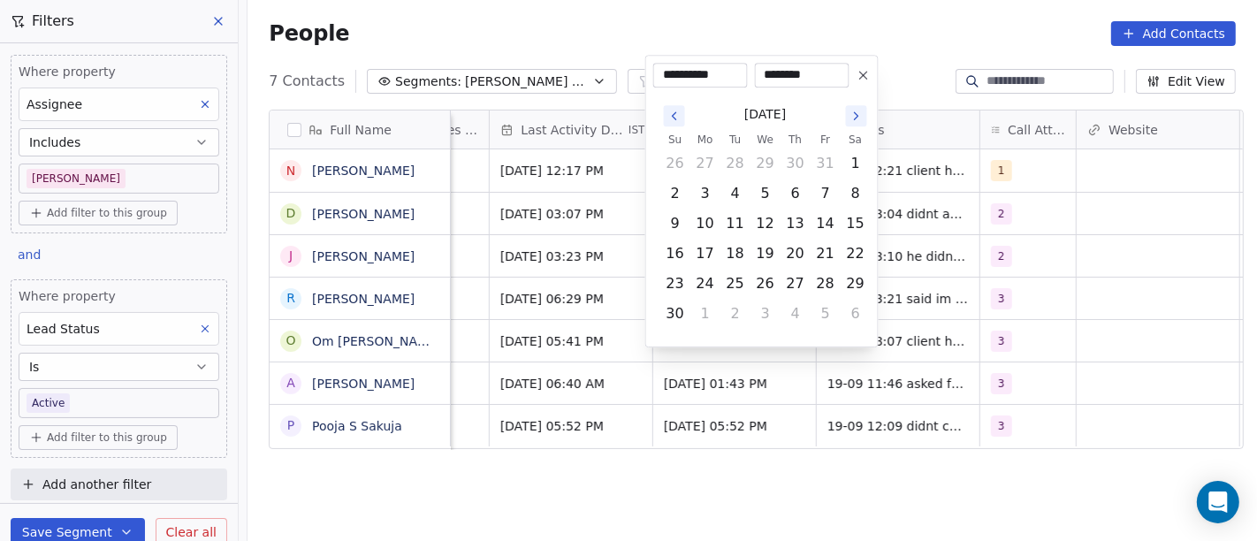
click at [857, 105] on button "Go to the Next Month" at bounding box center [856, 115] width 21 height 21
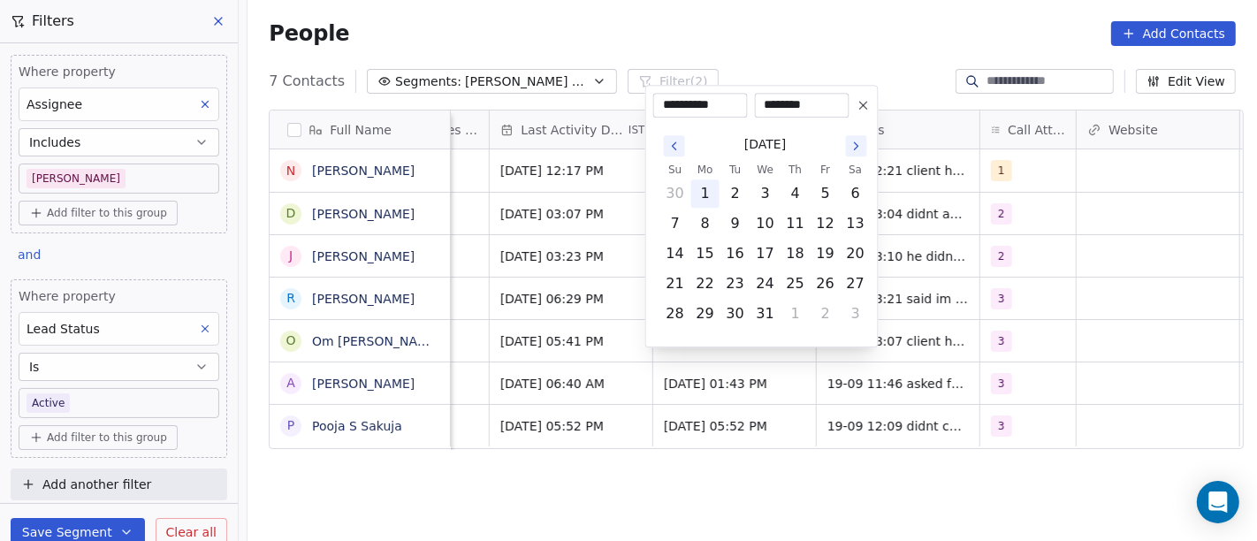
click at [703, 194] on button "1" at bounding box center [705, 193] width 28 height 28
type input "**********"
click at [808, 494] on html "On2Cook India Pvt. Ltd. Contacts People Marketing Workflows Campaigns Metrics &…" at bounding box center [628, 270] width 1257 height 541
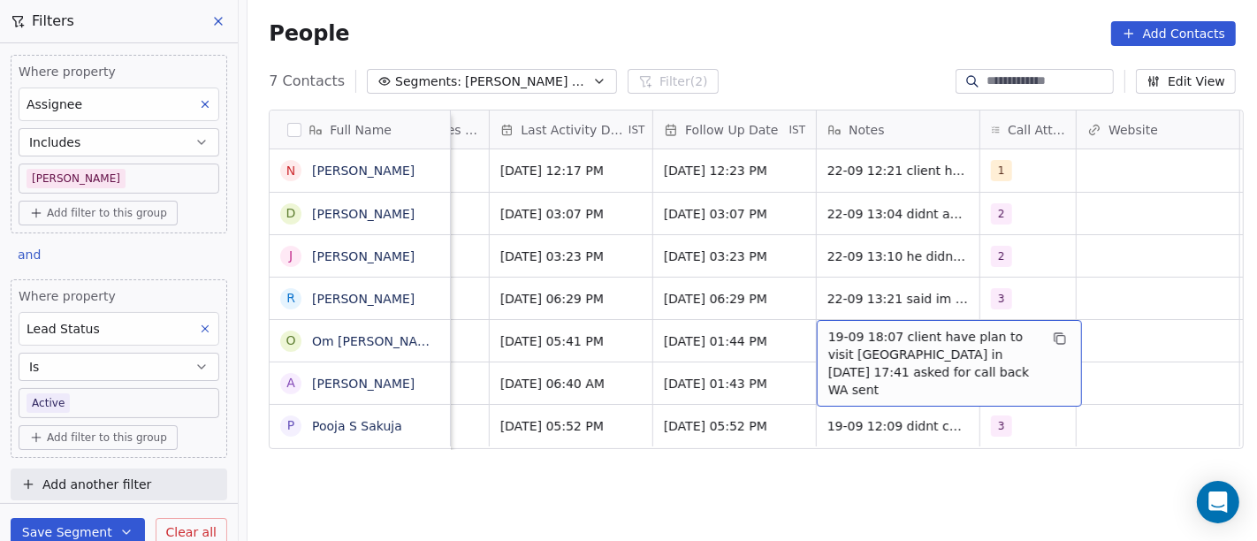
click at [925, 328] on span "19-09 18:07 client have plan to visit ahmedabad in december 20-08 17:41 asked f…" at bounding box center [933, 363] width 210 height 71
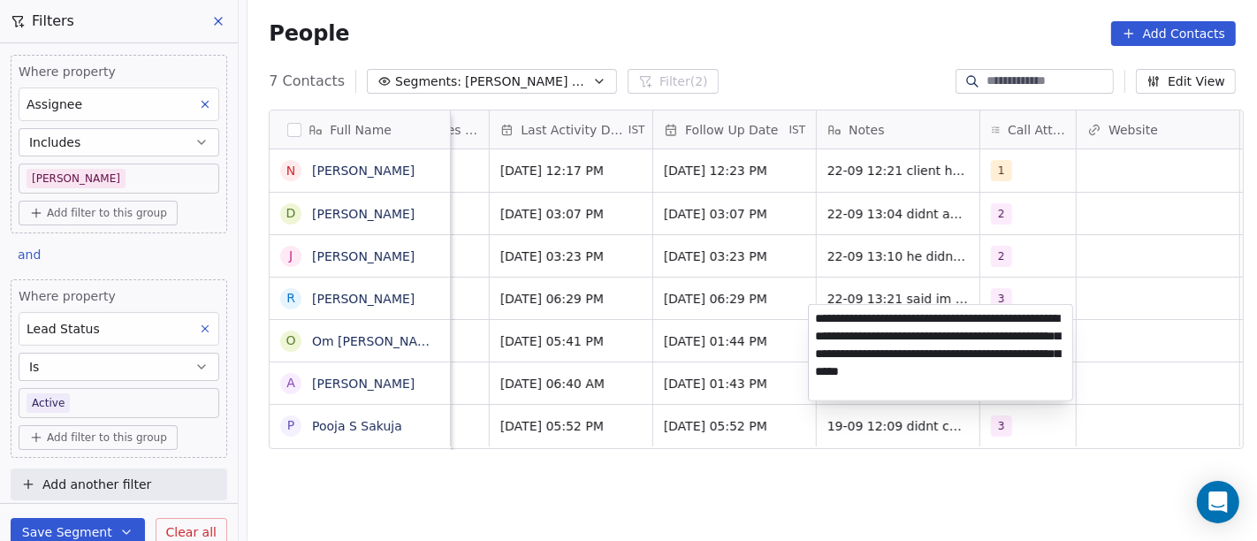
type textarea "**********"
click at [832, 476] on html "On2Cook India Pvt. Ltd. Contacts People Marketing Workflows Campaigns Metrics &…" at bounding box center [628, 270] width 1257 height 541
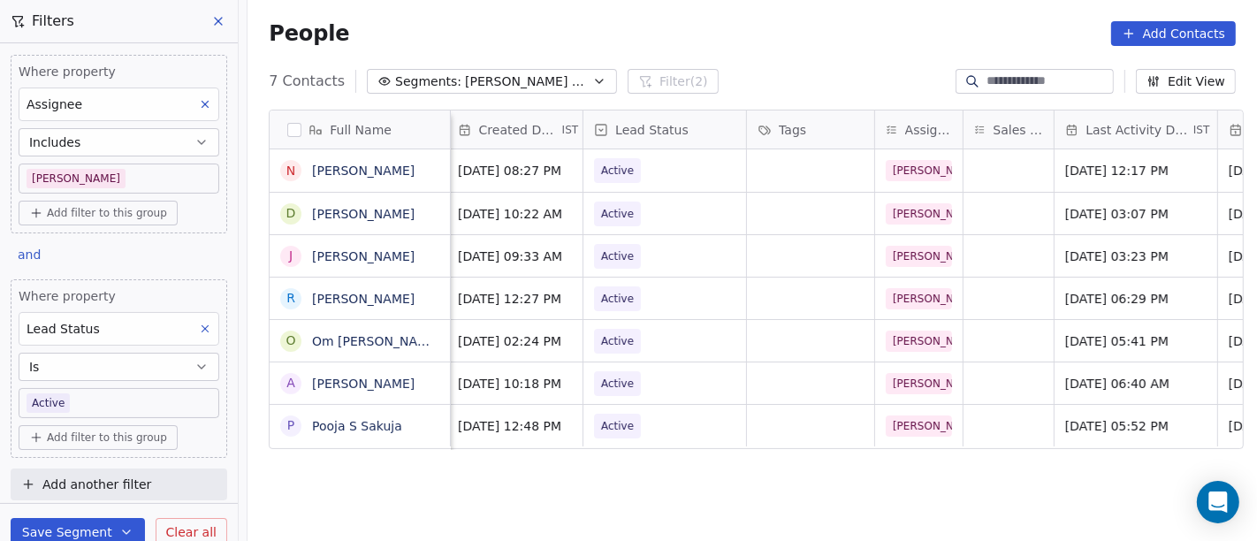
scroll to position [15, 561]
click at [620, 332] on span "Active" at bounding box center [617, 341] width 33 height 18
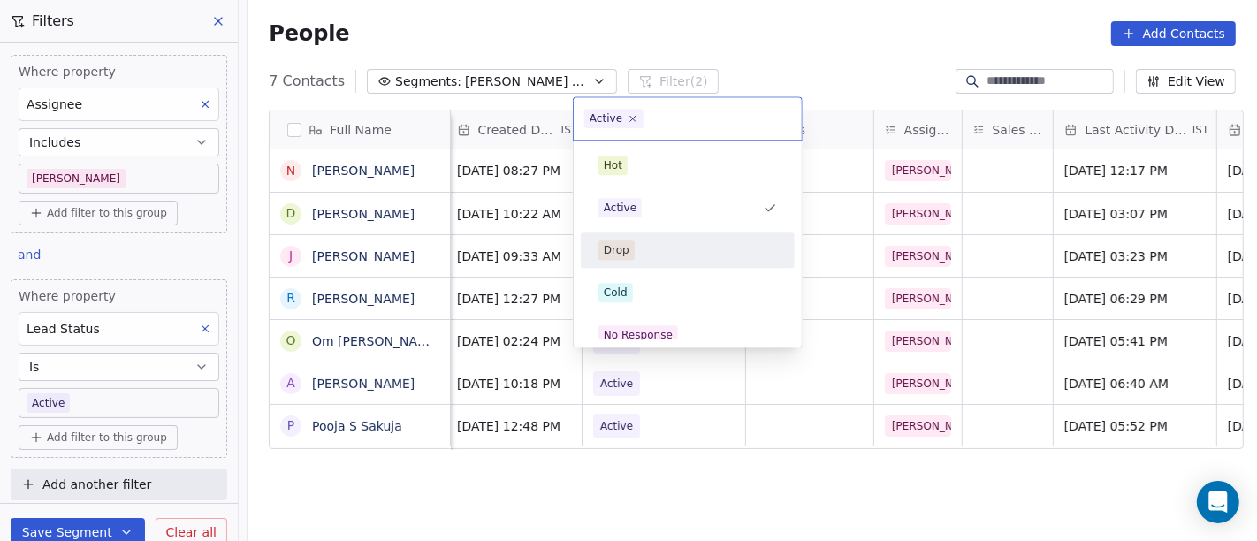
click at [873, 22] on html "On2Cook India Pvt. Ltd. Contacts People Marketing Workflows Campaigns Metrics &…" at bounding box center [628, 270] width 1257 height 541
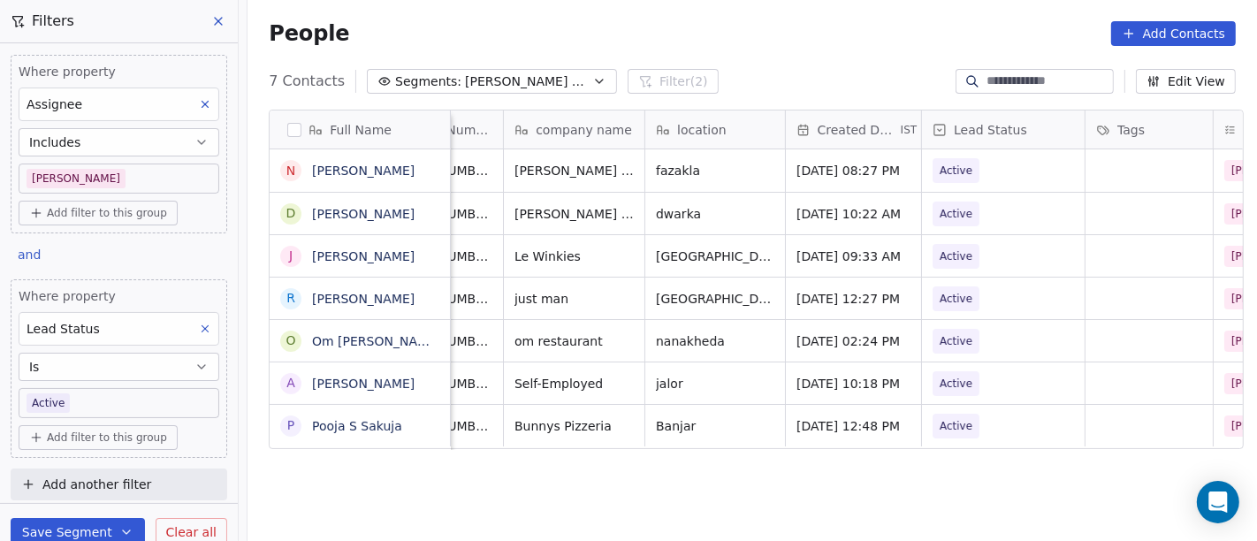
scroll to position [15, 237]
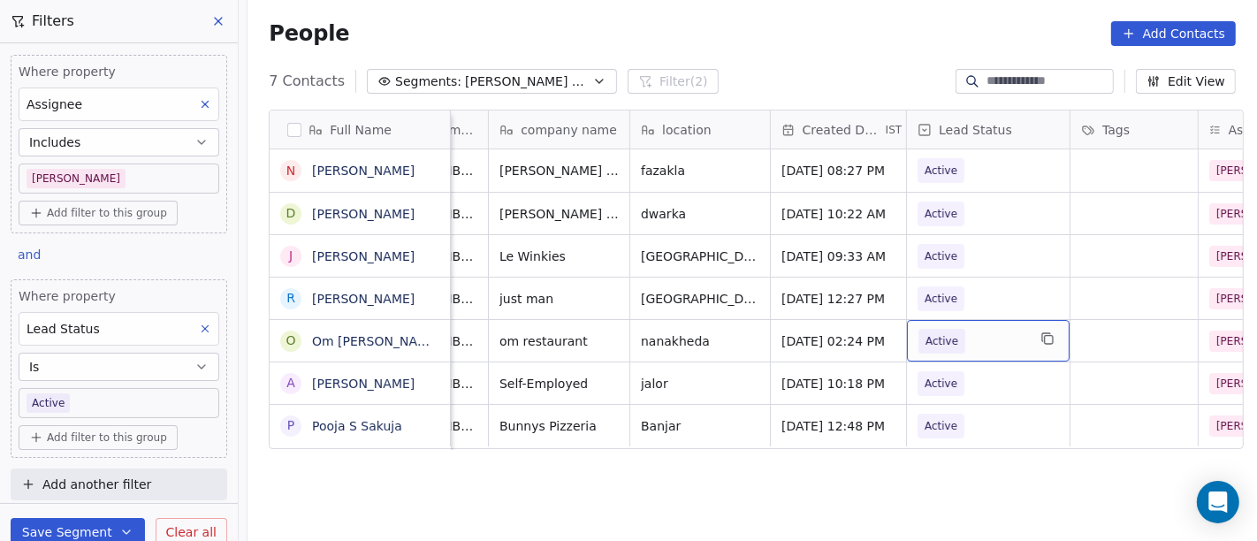
click at [945, 332] on span "Active" at bounding box center [941, 341] width 33 height 18
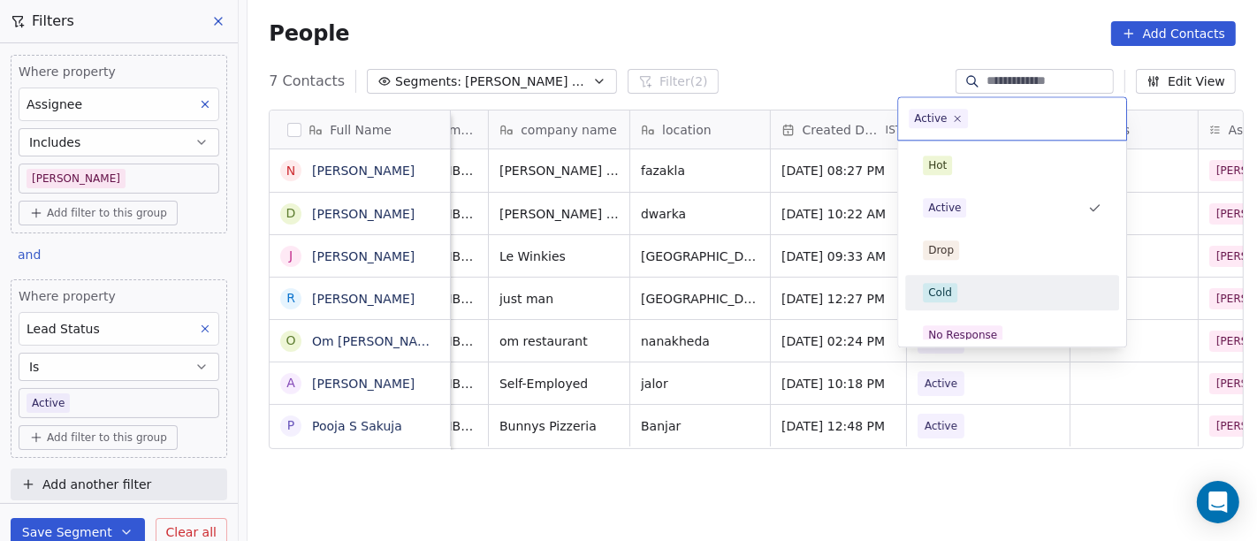
click at [955, 289] on span "Cold" at bounding box center [940, 292] width 34 height 19
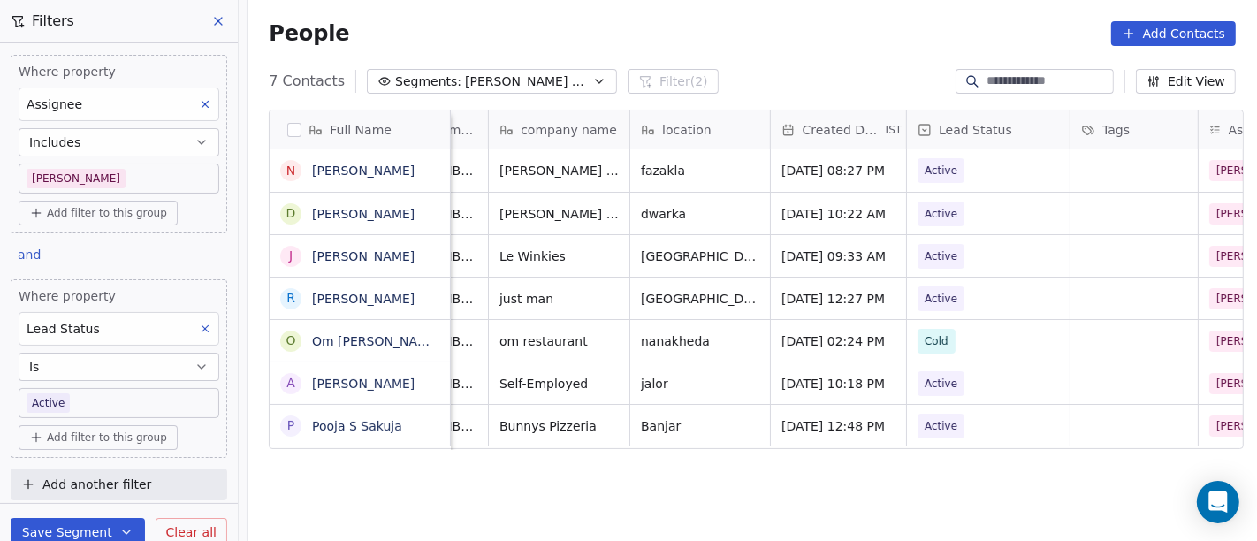
click at [779, 59] on div "People Add Contacts" at bounding box center [751, 33] width 1009 height 67
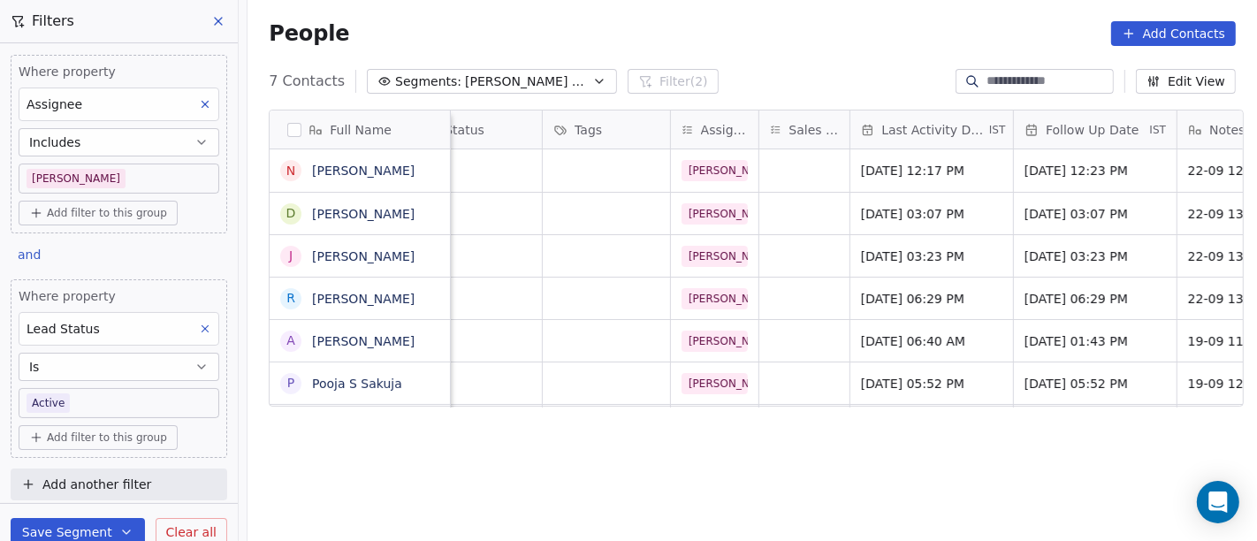
scroll to position [0, 1212]
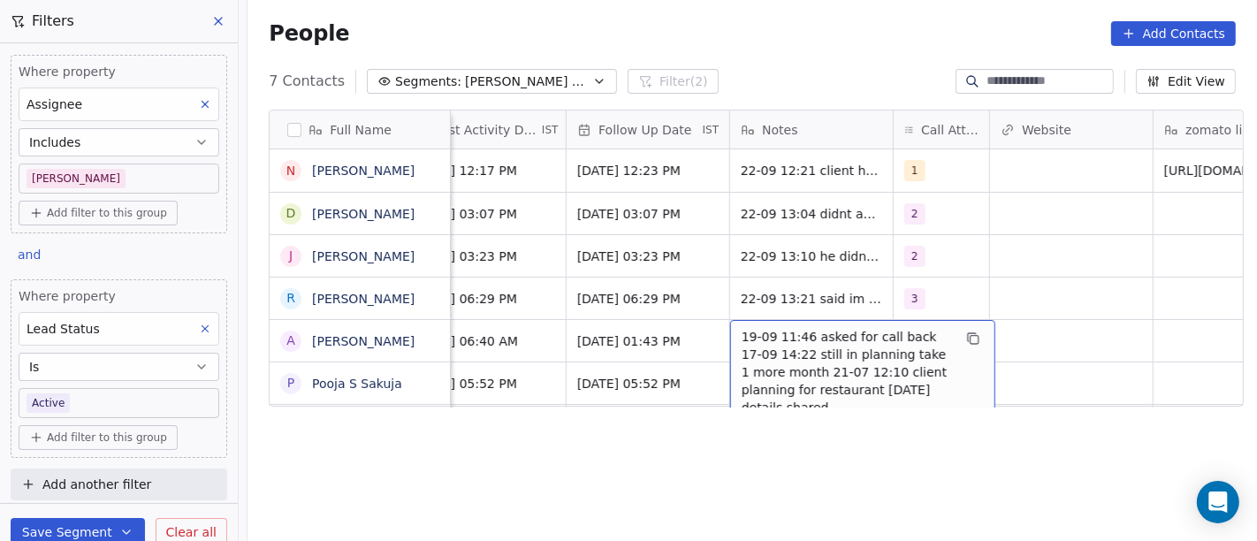
drag, startPoint x: 781, startPoint y: 346, endPoint x: 790, endPoint y: 345, distance: 9.0
click at [782, 345] on span "19-09 11:46 asked for call back 17-09 14:22 still in planning take 1 more month…" at bounding box center [847, 372] width 210 height 88
click at [790, 345] on span "19-09 11:46 asked for call back 17-09 14:22 still in planning take 1 more month…" at bounding box center [847, 372] width 210 height 88
click at [818, 377] on span "19-09 11:46 asked for call back 17-09 14:22 still in planning take 1 more month…" at bounding box center [847, 372] width 210 height 88
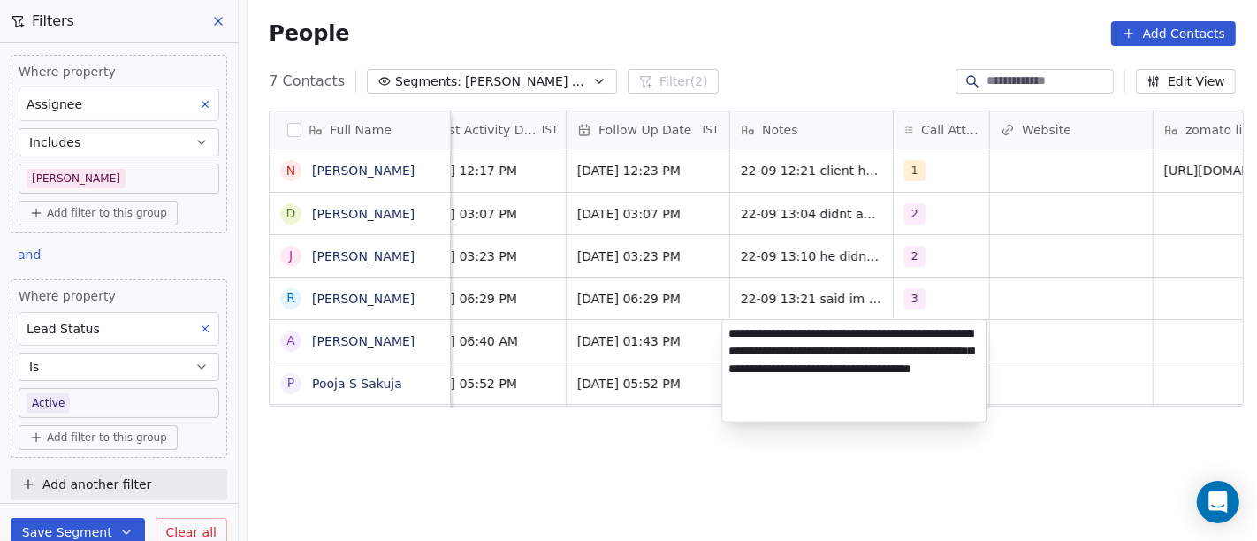
drag, startPoint x: 544, startPoint y: 474, endPoint x: 775, endPoint y: 418, distance: 237.3
click at [544, 474] on html "On2Cook India Pvt. Ltd. Contacts People Marketing Workflows Campaigns Metrics &…" at bounding box center [628, 270] width 1257 height 541
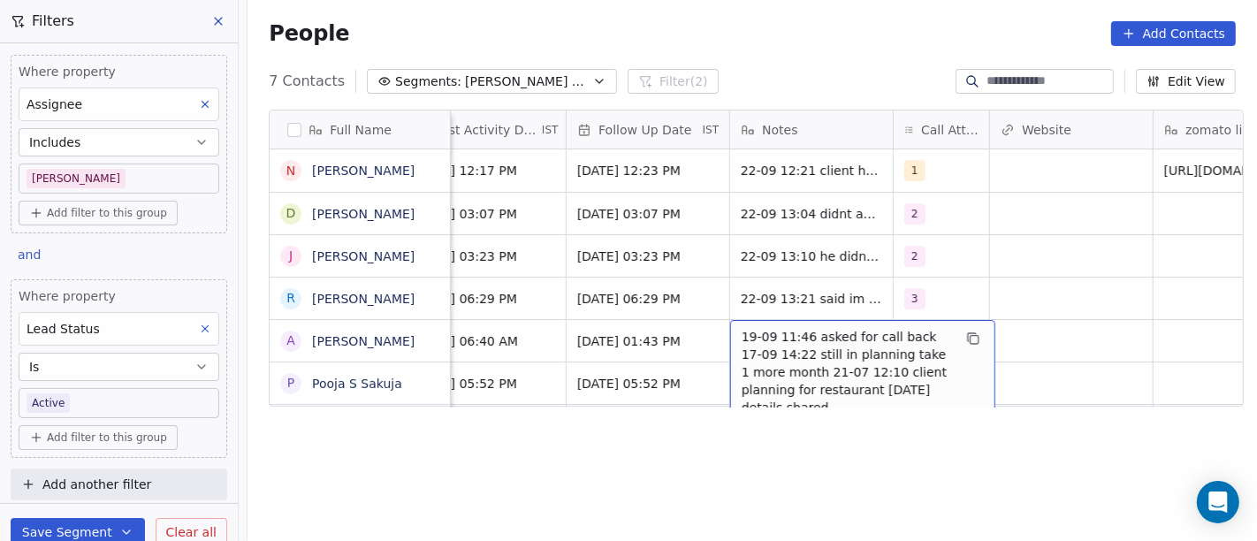
click at [800, 333] on span "19-09 11:46 asked for call back 17-09 14:22 still in planning take 1 more month…" at bounding box center [847, 372] width 210 height 88
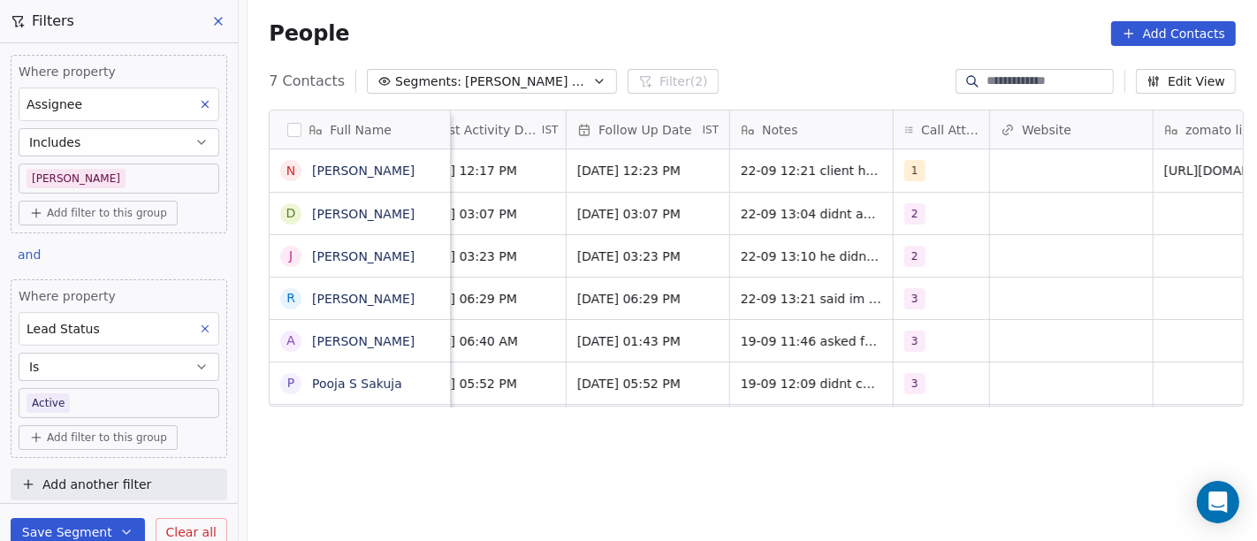
click at [569, 453] on html "On2Cook India Pvt. Ltd. Contacts People Marketing Workflows Campaigns Metrics &…" at bounding box center [628, 270] width 1257 height 541
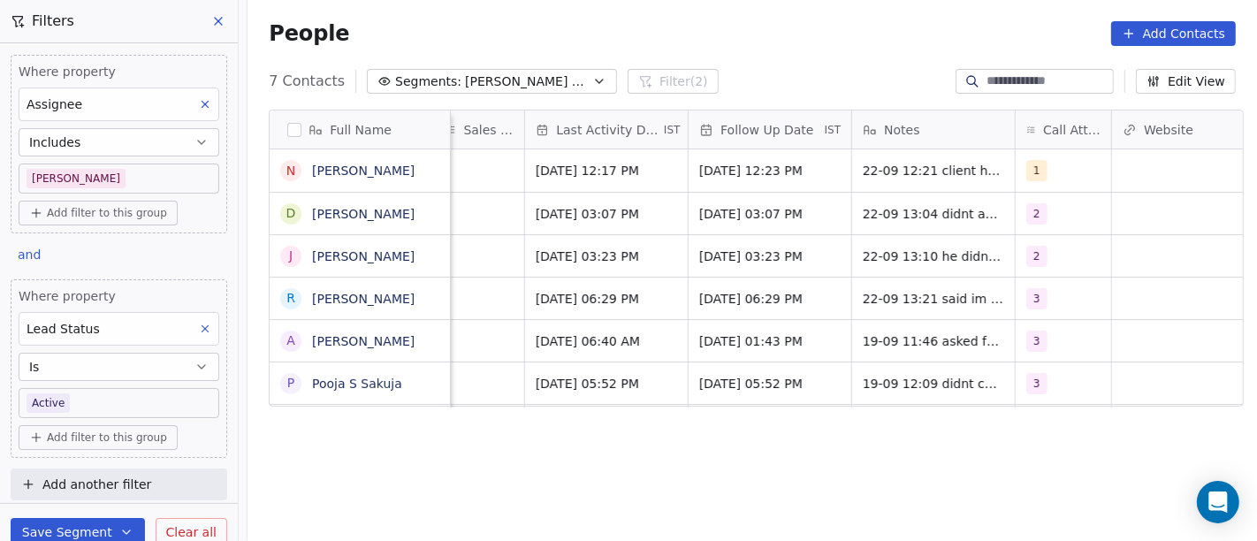
scroll to position [0, 1093]
click at [909, 410] on div "Full Name N Nitin Kataria D Dinesh Kumar J Jitender Kirti R Ravi ArorA A Amritl…" at bounding box center [751, 333] width 1009 height 476
click at [1045, 338] on div "3" at bounding box center [1044, 341] width 41 height 21
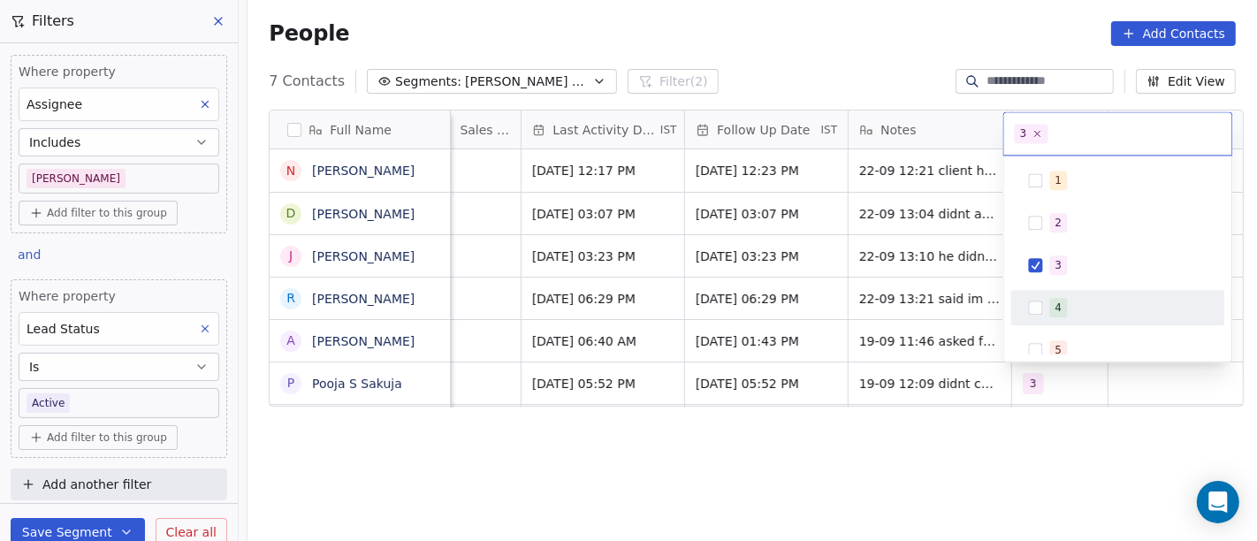
click at [1057, 286] on div "1 2 3 4 5 6 7 8 9 10" at bounding box center [1118, 371] width 214 height 417
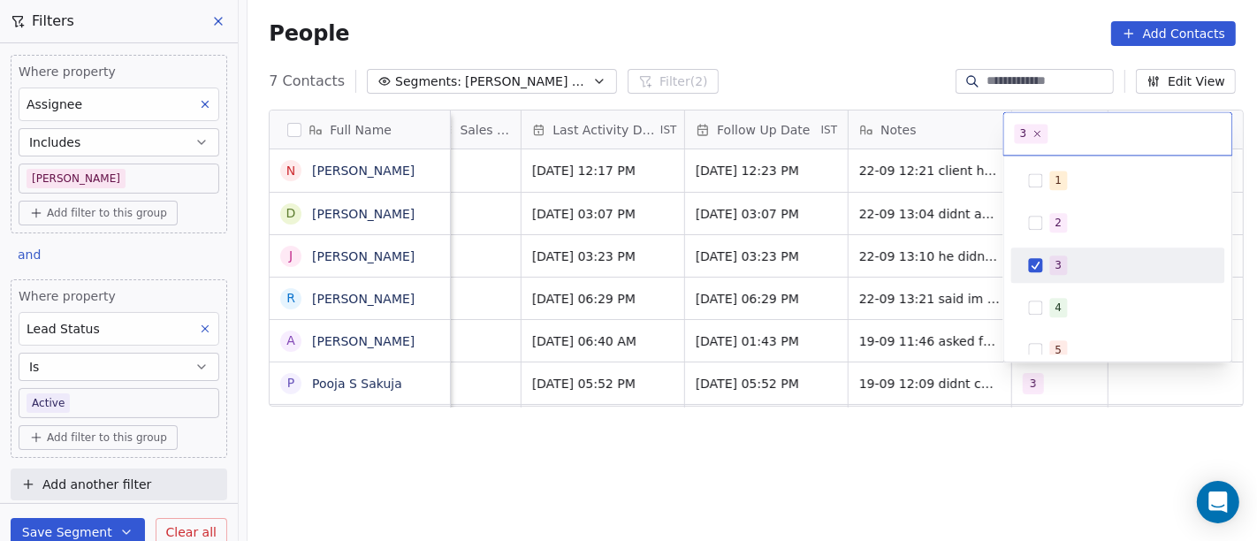
click at [1057, 263] on div "3" at bounding box center [1058, 265] width 7 height 16
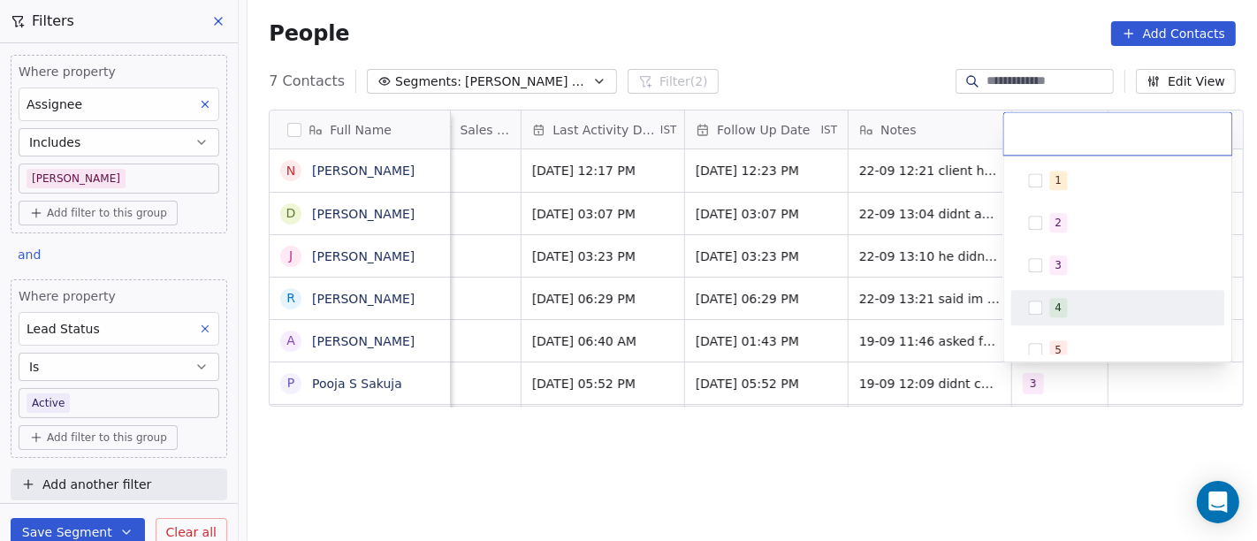
click at [1050, 311] on span "4" at bounding box center [1059, 307] width 18 height 19
click at [851, 495] on html "On2Cook India Pvt. Ltd. Contacts People Marketing Workflows Campaigns Metrics &…" at bounding box center [628, 270] width 1257 height 541
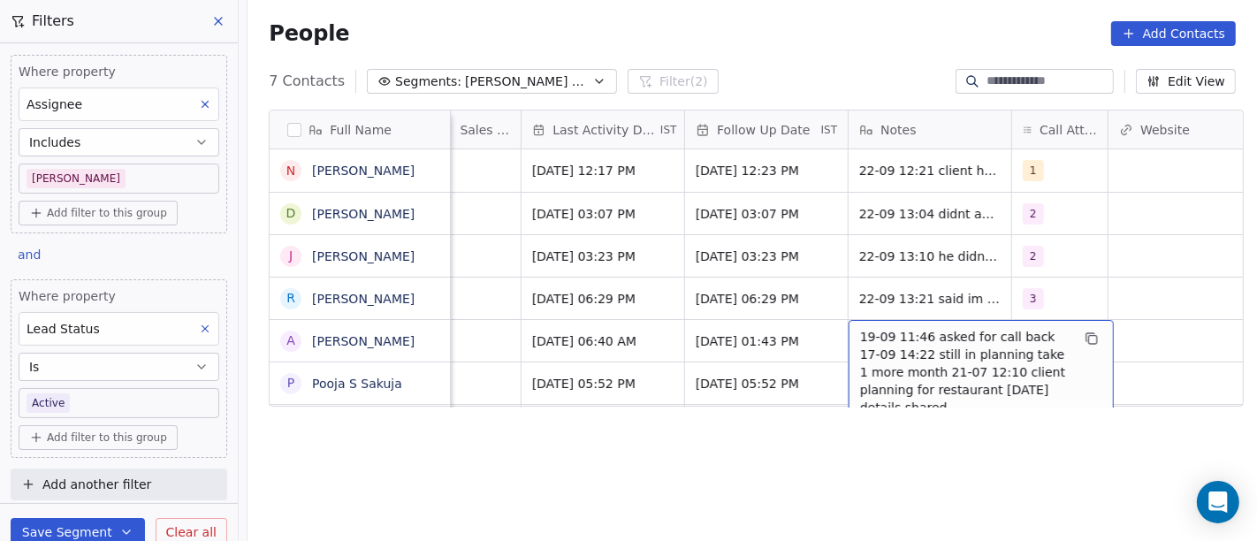
click at [918, 341] on span "19-09 11:46 asked for call back 17-09 14:22 still in planning take 1 more month…" at bounding box center [965, 372] width 210 height 88
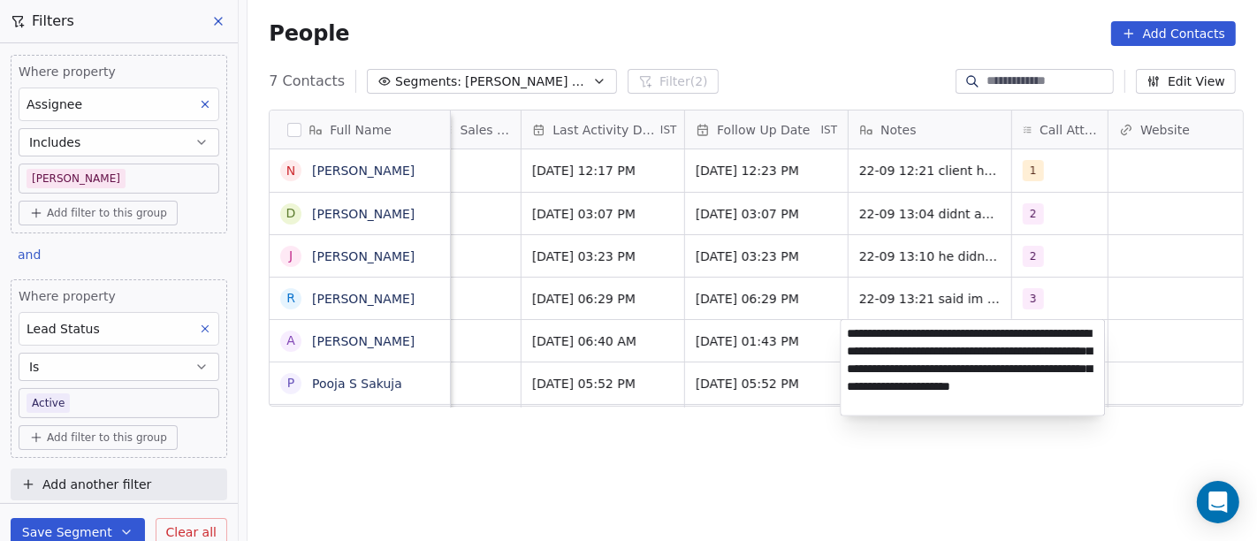
type textarea "**********"
click at [810, 453] on html "On2Cook India Pvt. Ltd. Contacts People Marketing Workflows Campaigns Metrics &…" at bounding box center [628, 270] width 1257 height 541
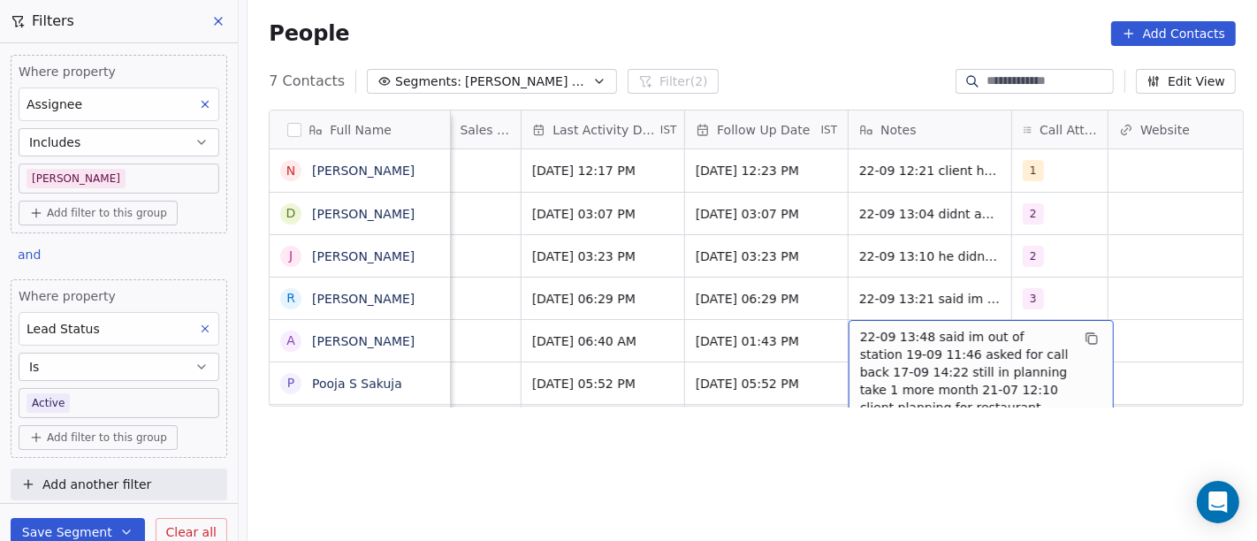
click at [921, 331] on span "22-09 13:48 said im out of station 19-09 11:46 asked for call back 17-09 14:22 …" at bounding box center [965, 381] width 210 height 106
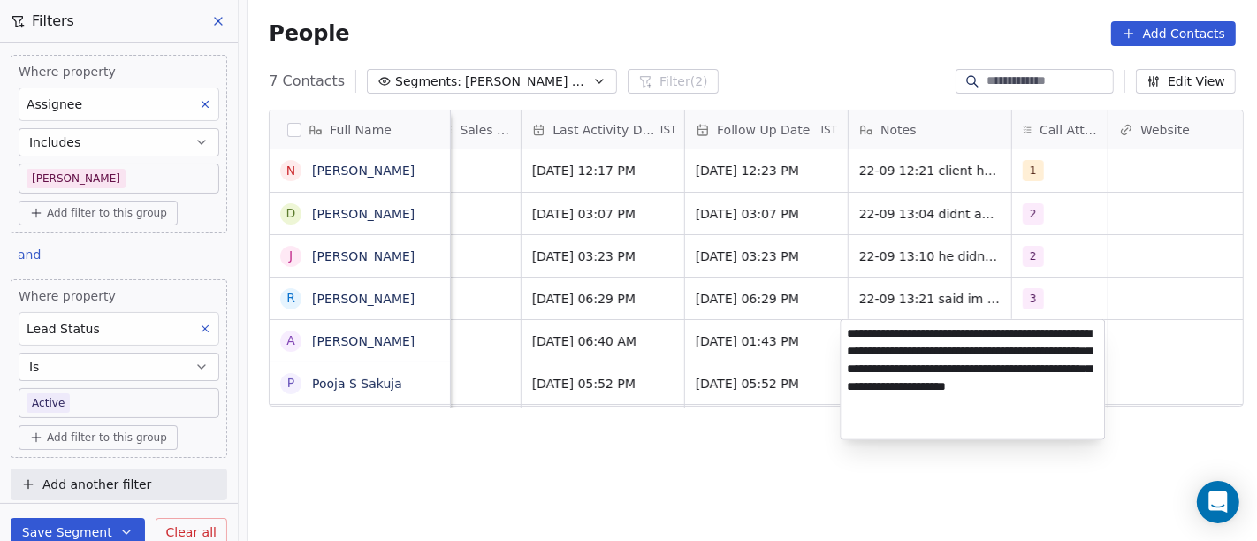
click at [1034, 336] on textarea "**********" at bounding box center [972, 379] width 263 height 119
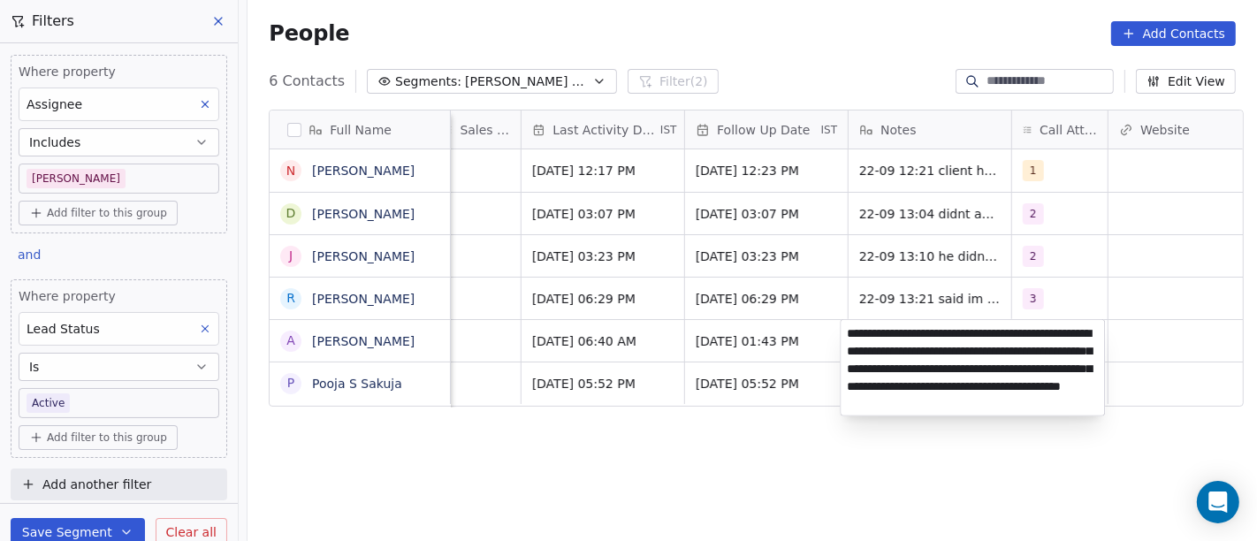
type textarea "**********"
click at [676, 466] on html "On2Cook India Pvt. Ltd. Contacts People Marketing Workflows Campaigns Metrics &…" at bounding box center [628, 270] width 1257 height 541
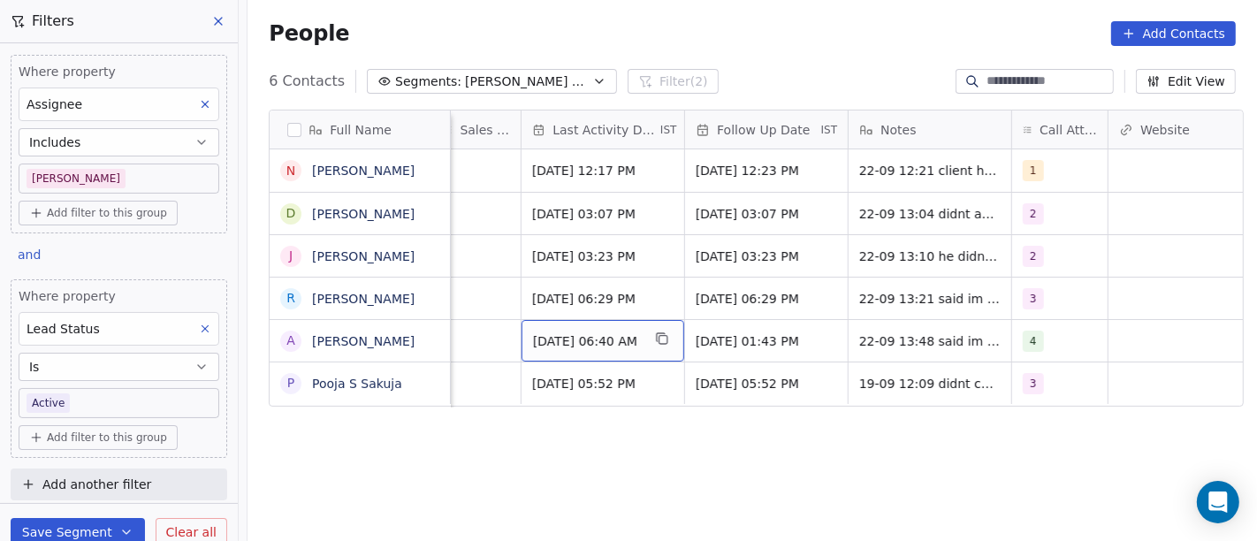
click at [634, 345] on span "Sep 19, 2025 06:40 AM" at bounding box center [587, 341] width 108 height 18
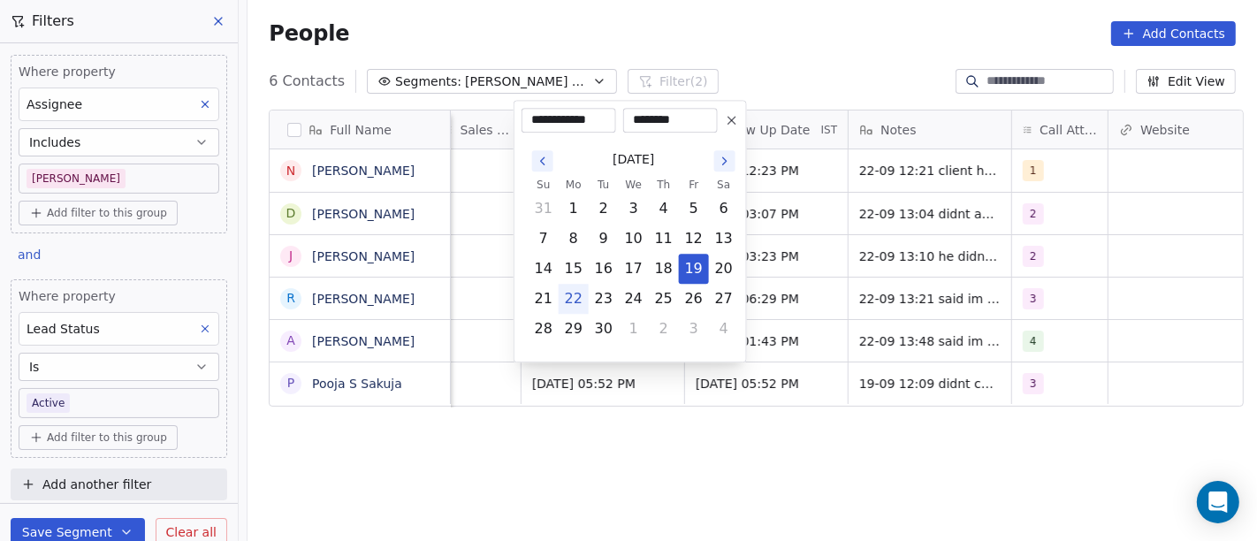
click at [563, 298] on button "22" at bounding box center [573, 299] width 28 height 28
type input "**********"
click at [697, 448] on html "On2Cook India Pvt. Ltd. Contacts People Marketing Workflows Campaigns Metrics &…" at bounding box center [628, 270] width 1257 height 541
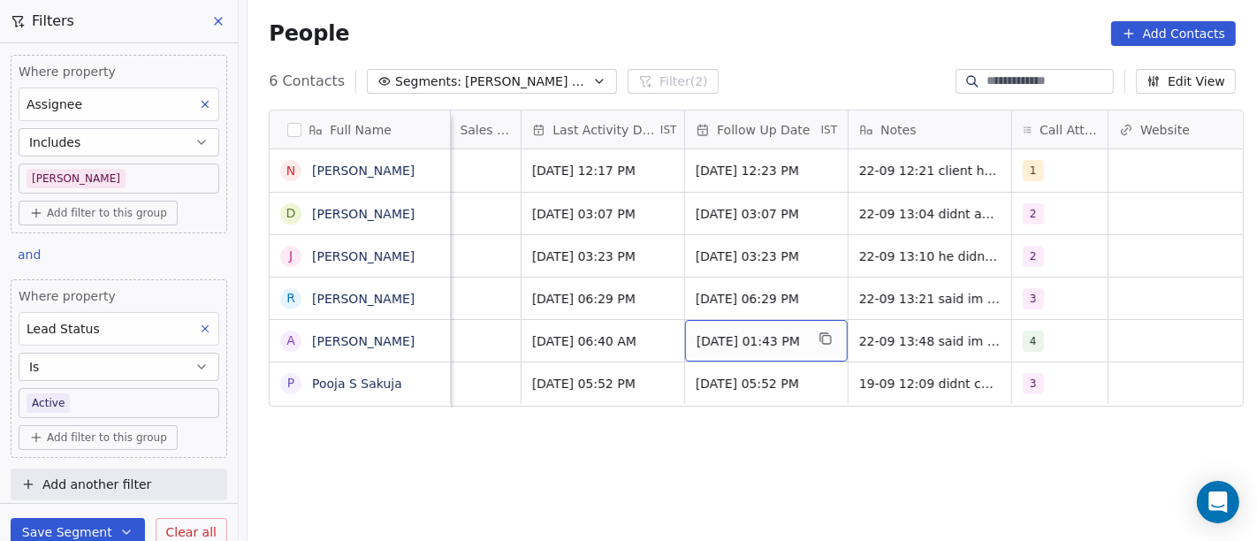
click at [785, 339] on span "Sep 22, 2025 01:43 PM" at bounding box center [750, 341] width 108 height 18
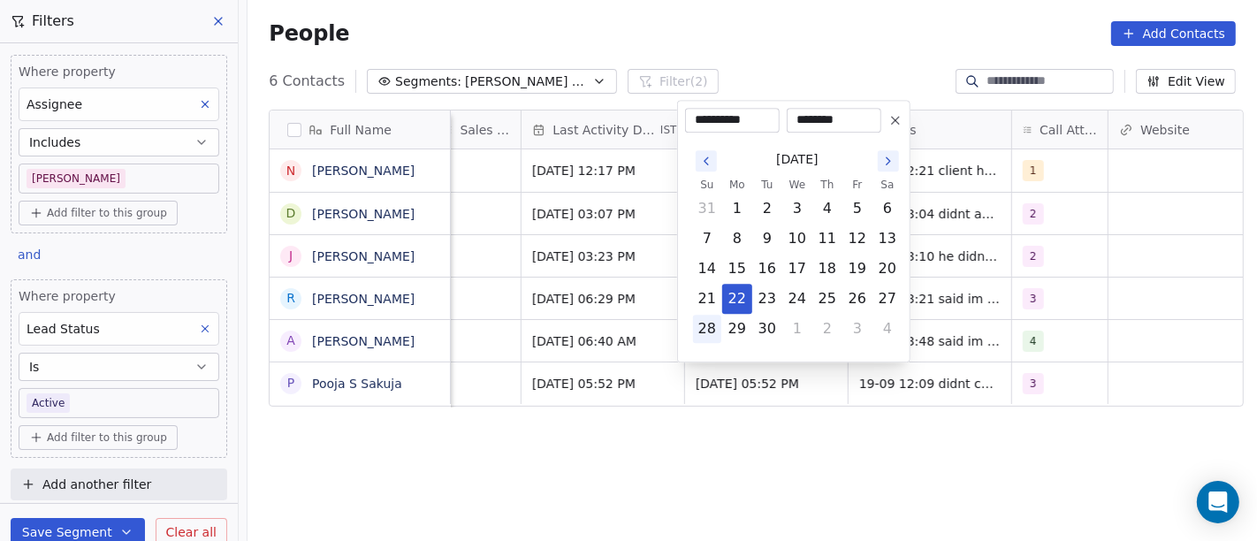
click at [719, 319] on button "28" at bounding box center [707, 329] width 28 height 28
click at [740, 330] on button "29" at bounding box center [737, 329] width 28 height 28
type input "**********"
click at [807, 428] on html "On2Cook India Pvt. Ltd. Contacts People Marketing Workflows Campaigns Metrics &…" at bounding box center [628, 270] width 1257 height 541
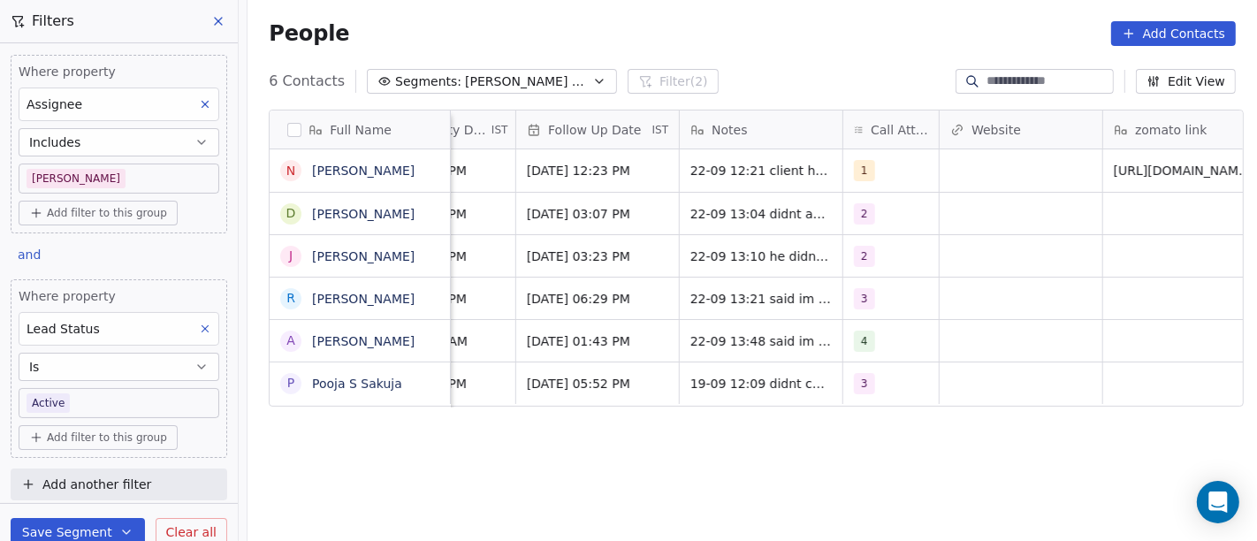
scroll to position [0, 1274]
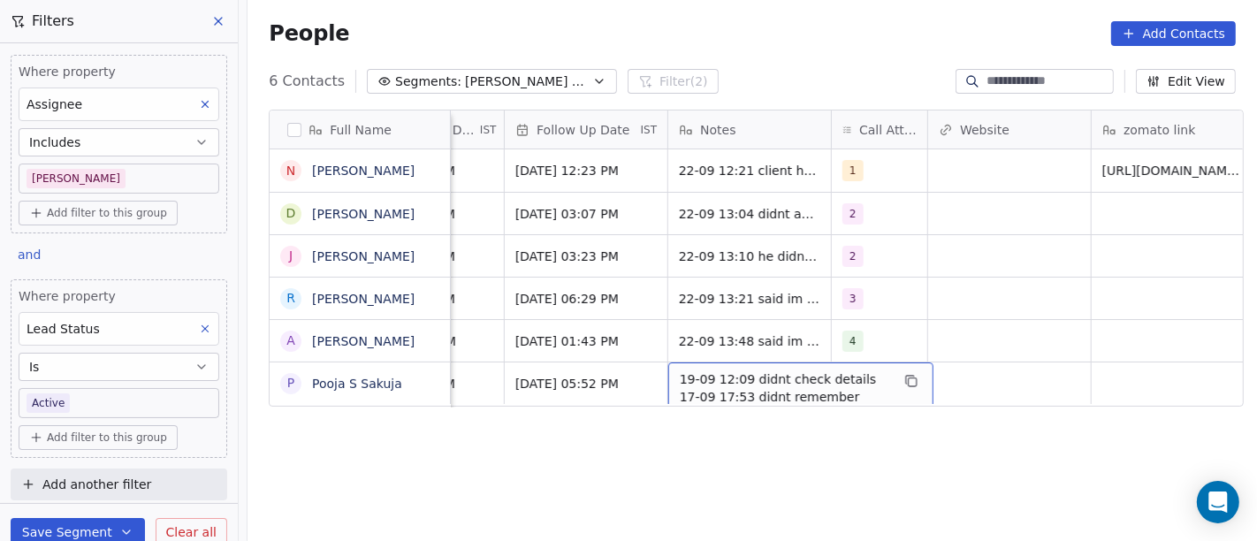
drag, startPoint x: 806, startPoint y: 364, endPoint x: 968, endPoint y: 413, distance: 168.9
click at [968, 413] on div "Full Name N Nitin Kataria D Dinesh Kumar J Jitender Kirti R Ravi ArorA A Amritl…" at bounding box center [751, 333] width 1009 height 476
click at [831, 379] on span "19-09 12:09 didnt check details 17-09 17:53 didnt remember asked details 18-04 …" at bounding box center [785, 414] width 210 height 88
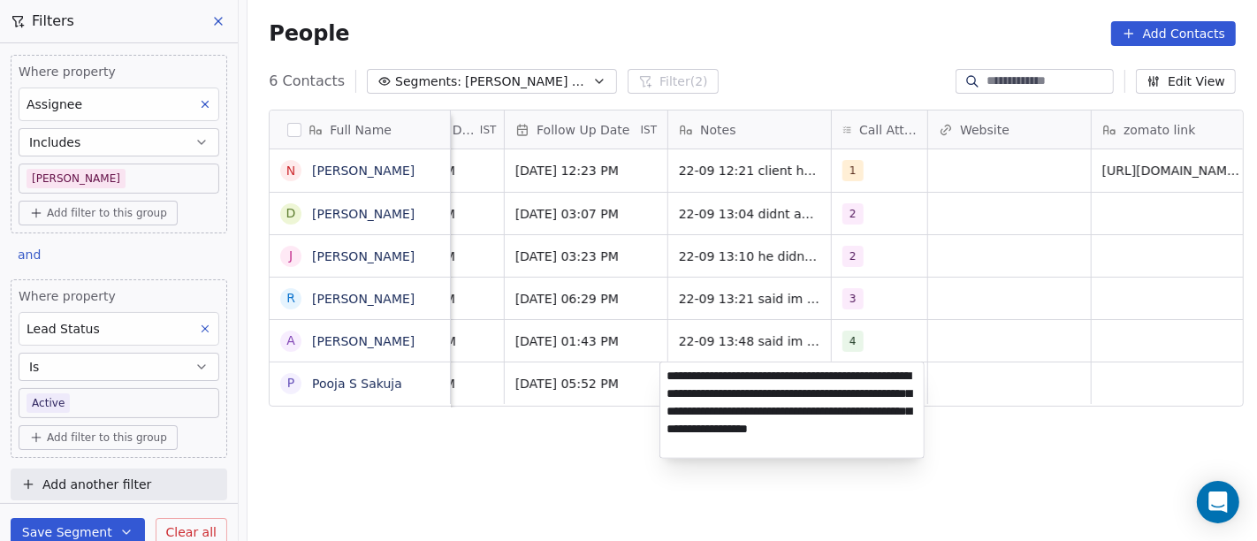
type textarea "**********"
click at [511, 451] on html "On2Cook India Pvt. Ltd. Contacts People Marketing Workflows Campaigns Metrics &…" at bounding box center [628, 270] width 1257 height 541
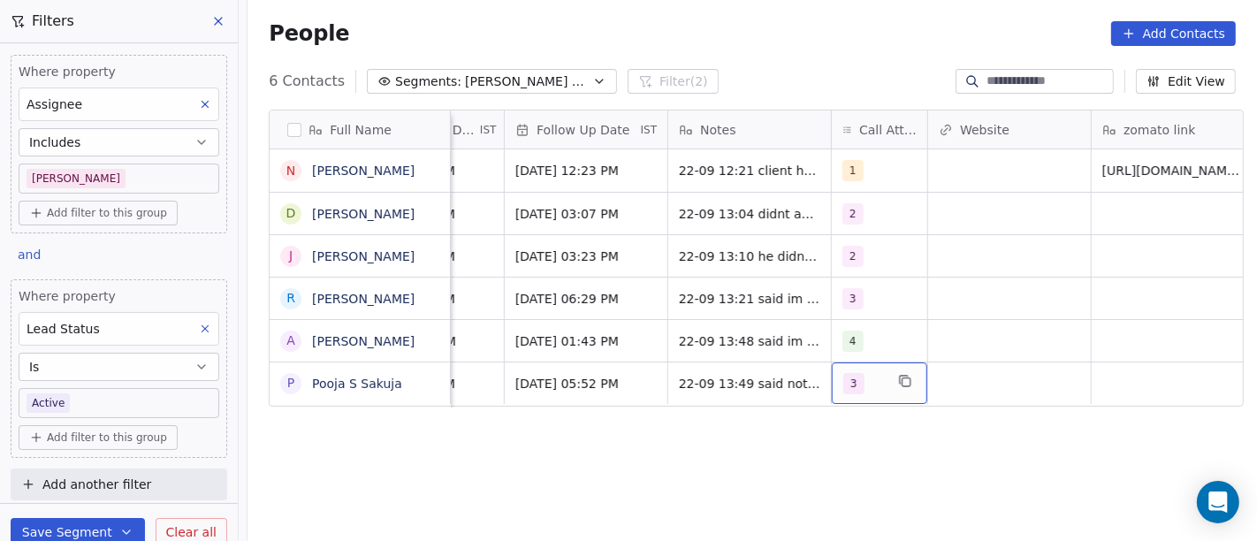
click at [850, 394] on div "3" at bounding box center [879, 383] width 95 height 42
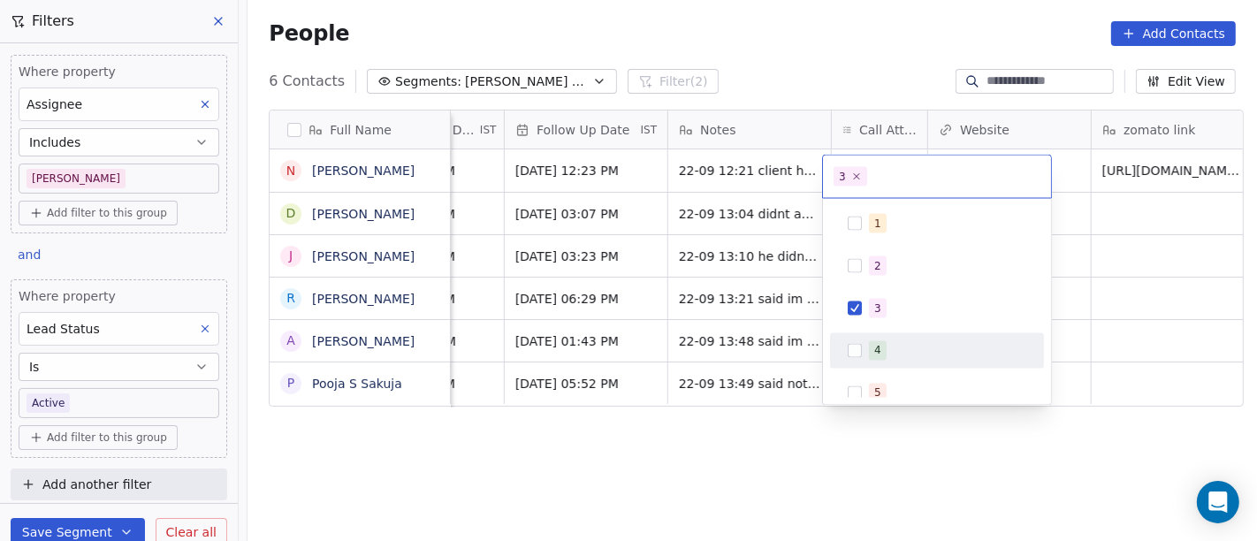
click at [884, 339] on div "4" at bounding box center [937, 351] width 200 height 28
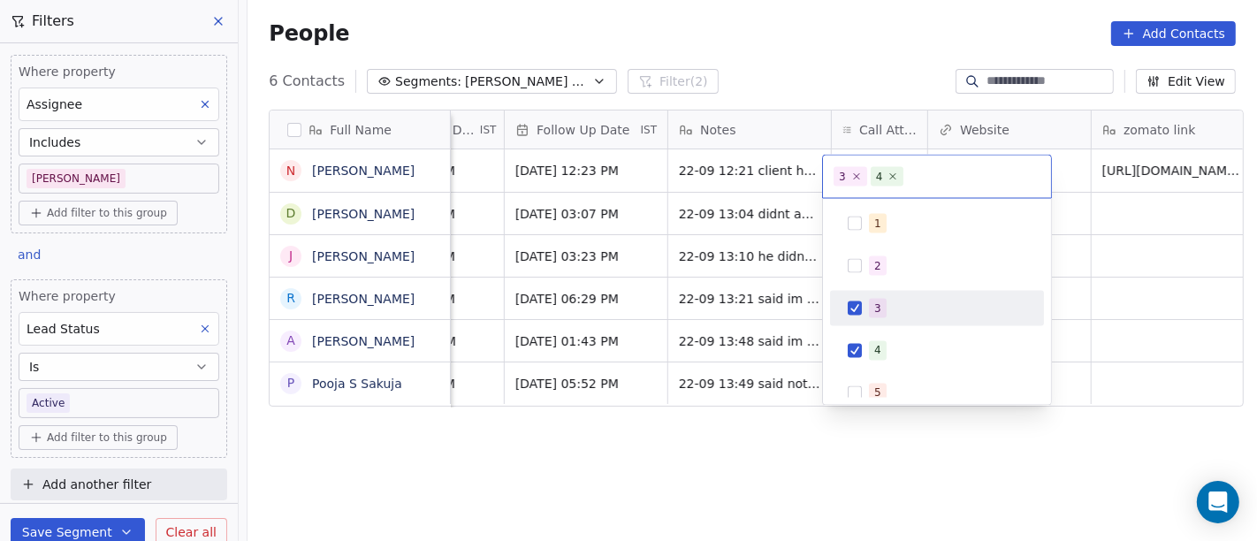
click at [889, 311] on div "3" at bounding box center [947, 308] width 157 height 19
click at [719, 435] on html "On2Cook India Pvt. Ltd. Contacts People Marketing Workflows Campaigns Metrics &…" at bounding box center [628, 270] width 1257 height 541
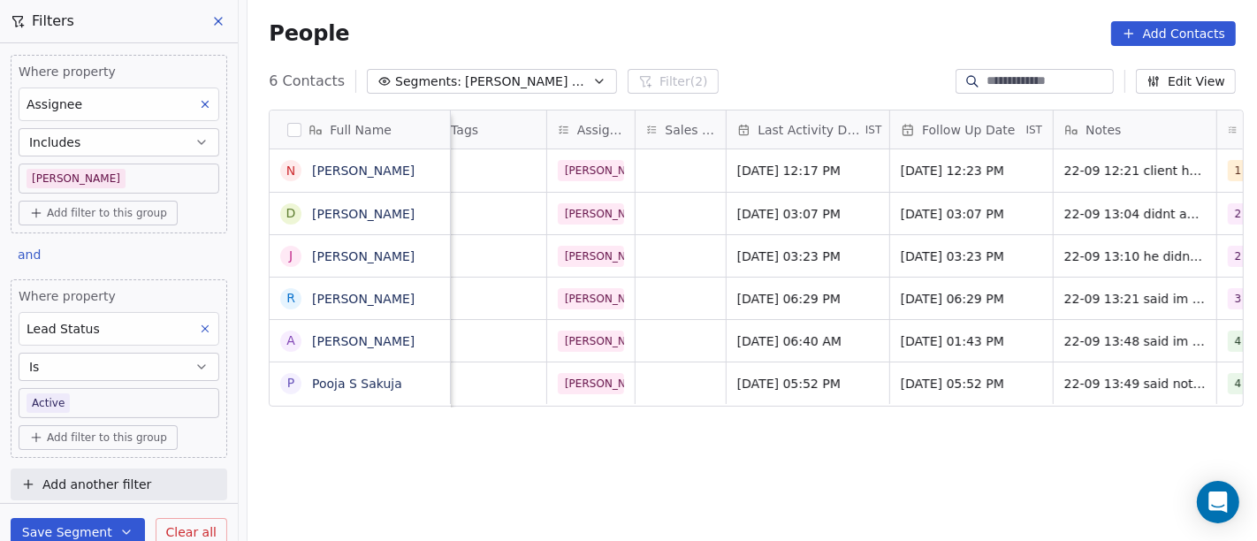
scroll to position [0, 877]
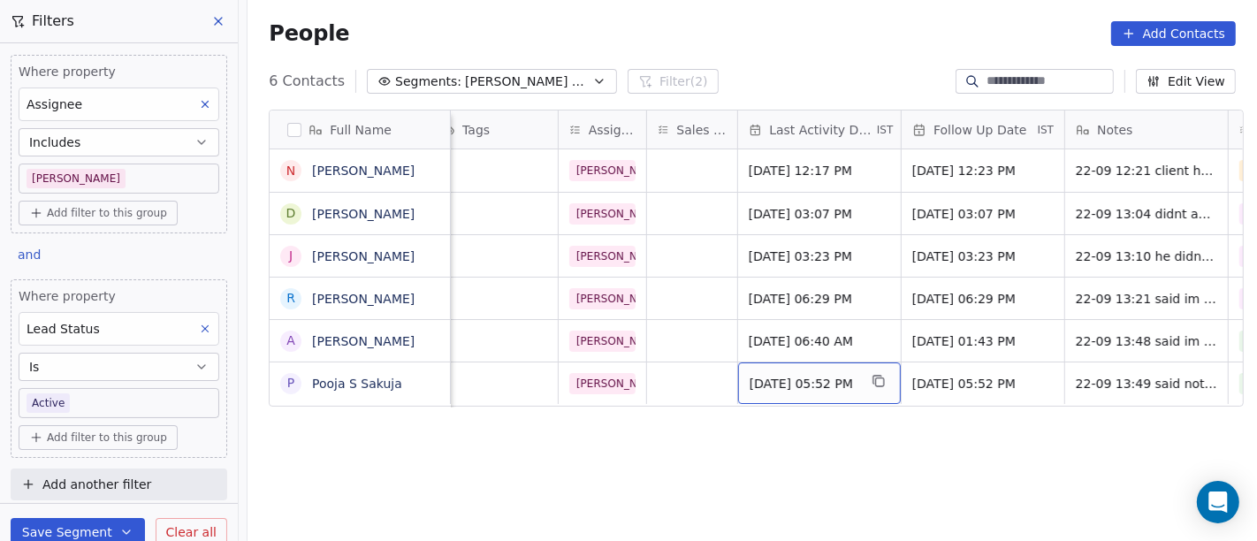
click at [833, 377] on span "Sep 19, 2025 05:52 PM" at bounding box center [804, 384] width 108 height 18
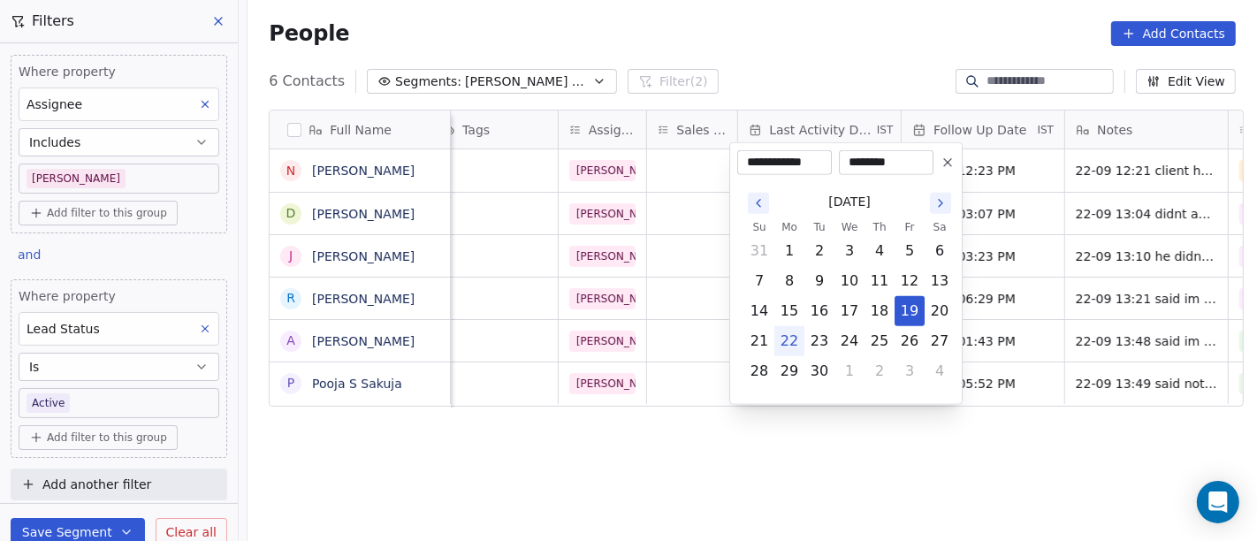
click at [793, 342] on button "22" at bounding box center [789, 341] width 28 height 28
type input "**********"
click at [755, 438] on html "On2Cook India Pvt. Ltd. Contacts People Marketing Workflows Campaigns Metrics &…" at bounding box center [628, 270] width 1257 height 541
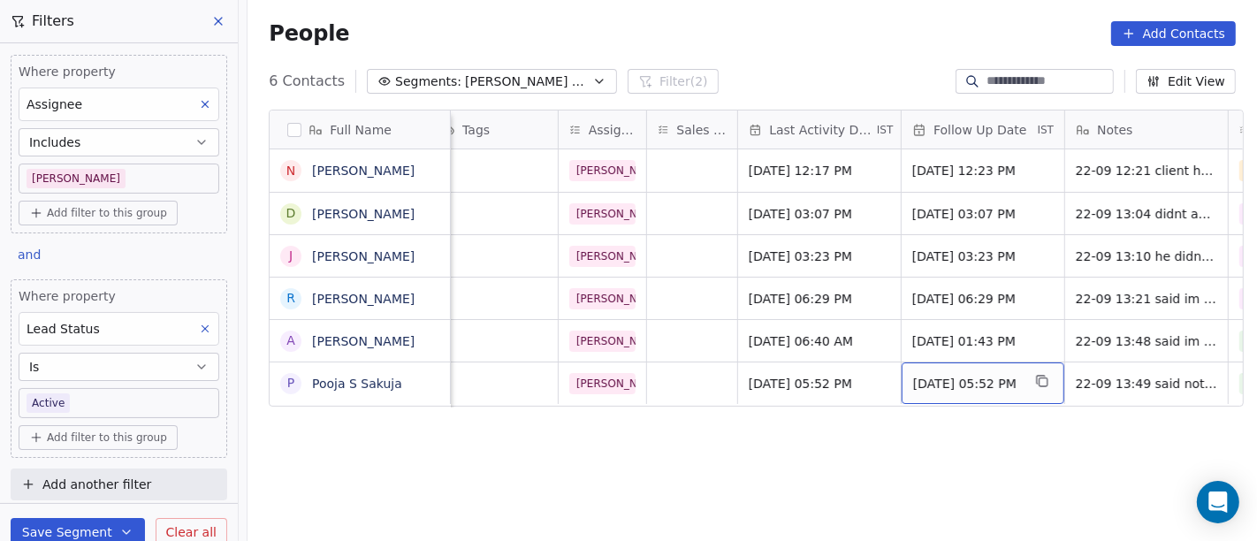
click at [955, 380] on span "Sep 24, 2025 05:52 PM" at bounding box center [967, 384] width 108 height 18
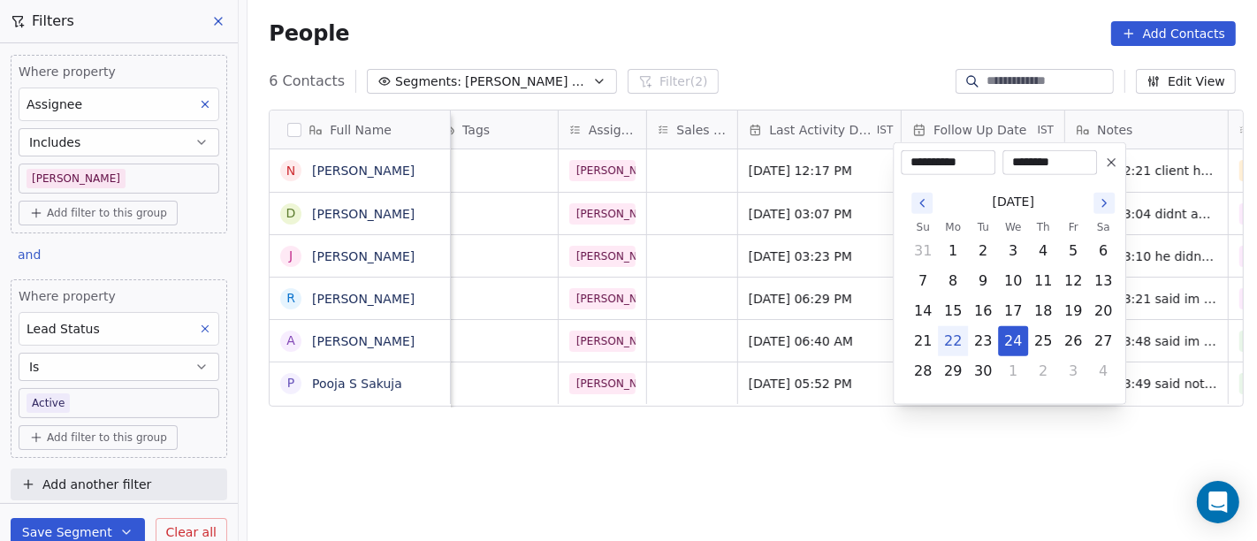
click at [1108, 163] on icon at bounding box center [1111, 163] width 14 height 14
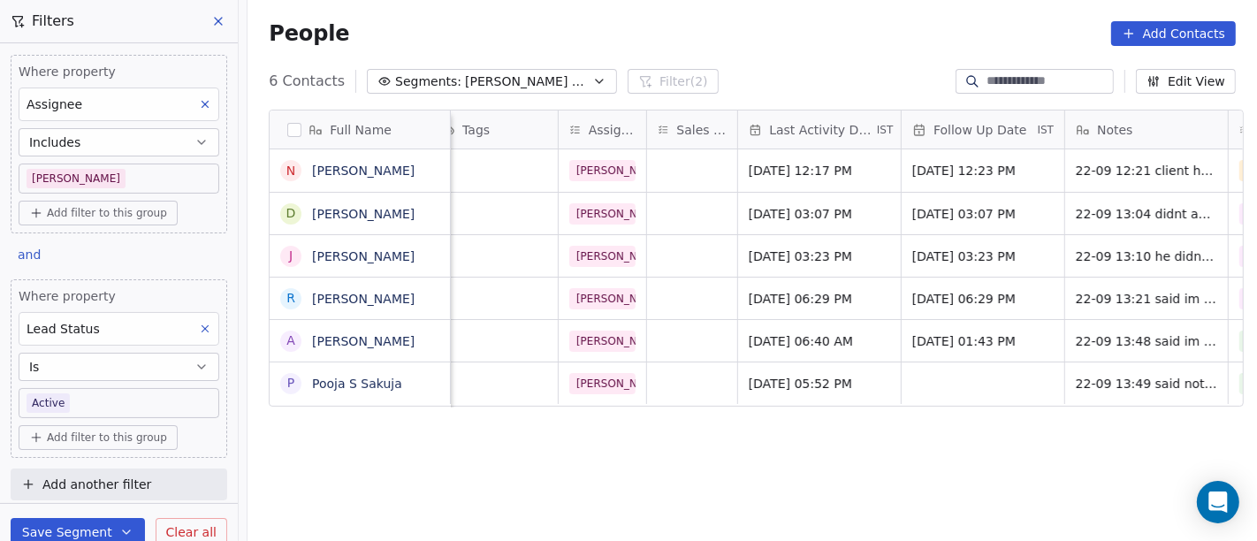
click at [712, 519] on div "Full Name N Nitin Kataria D Dinesh Kumar J Jitender Kirti R Ravi ArorA A Amritl…" at bounding box center [751, 333] width 1009 height 476
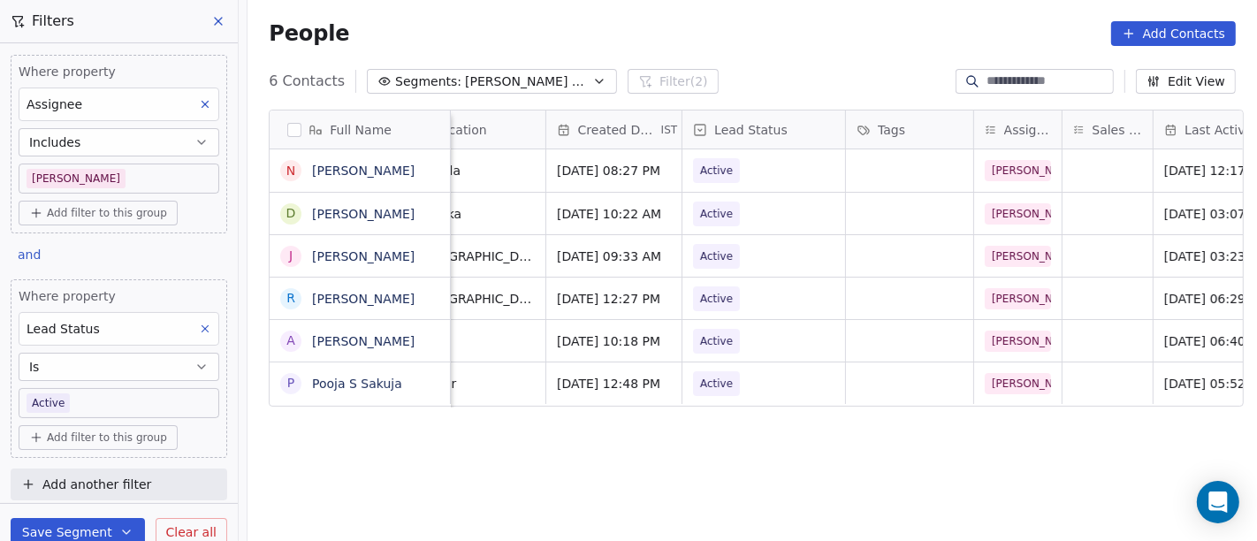
scroll to position [0, 457]
click at [735, 378] on span "Active" at bounding box center [752, 383] width 108 height 25
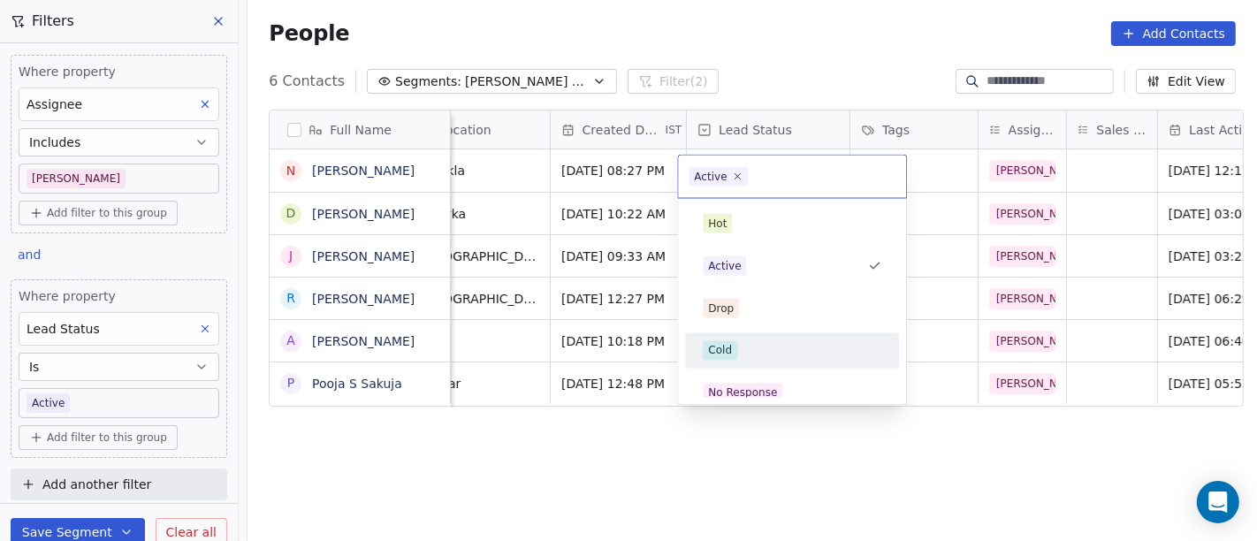
click at [757, 353] on div "Cold" at bounding box center [792, 350] width 179 height 19
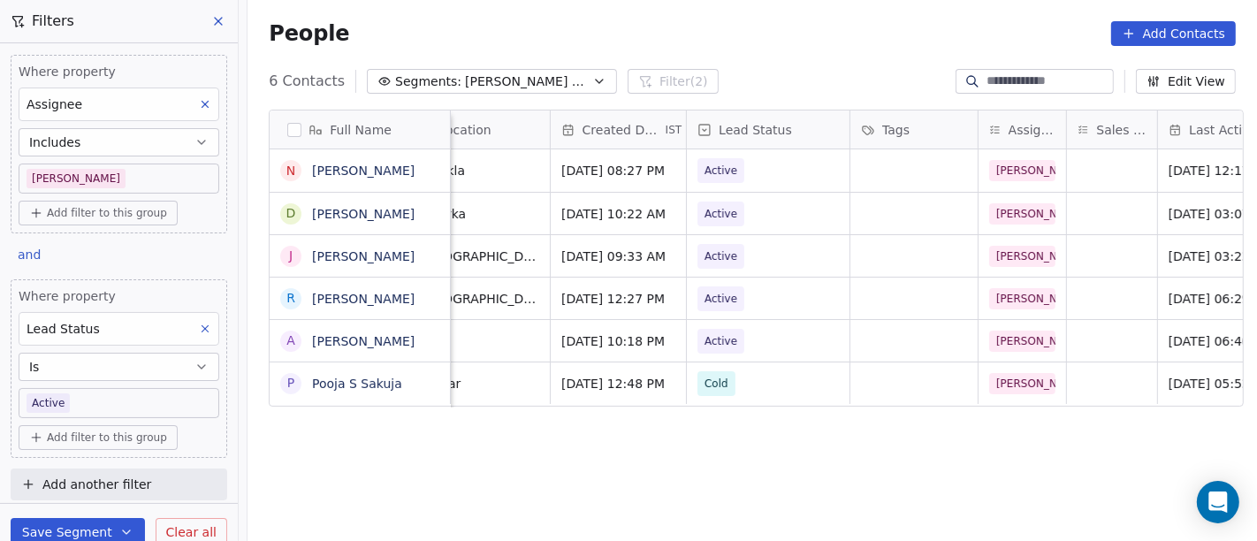
drag, startPoint x: 815, startPoint y: 472, endPoint x: 803, endPoint y: 459, distance: 18.1
click at [813, 472] on div "Full Name N Nitin Kataria D Dinesh Kumar J Jitender Kirti R Ravi ArorA A Amritl…" at bounding box center [751, 333] width 1009 height 476
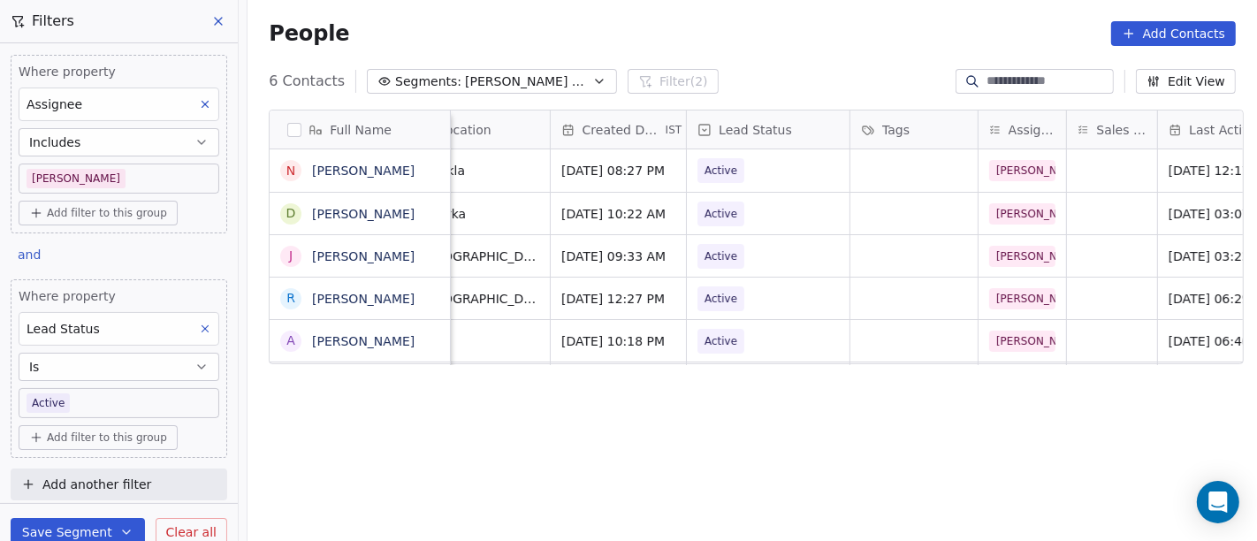
click at [474, 92] on button "Segments: Salim Follow up Hot Active" at bounding box center [492, 81] width 250 height 25
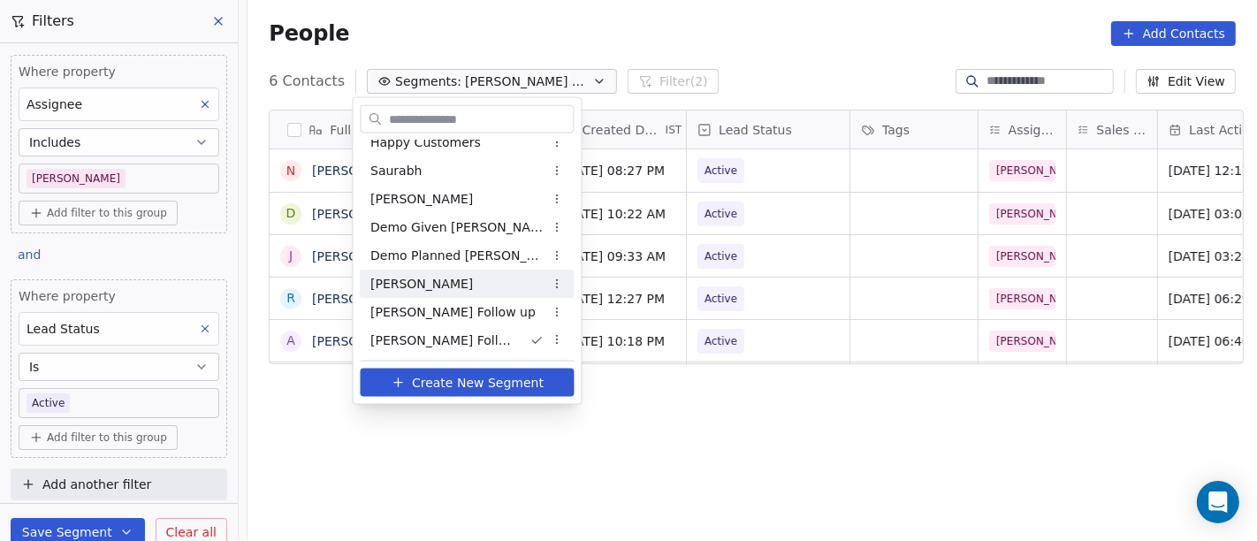
scroll to position [195, 0]
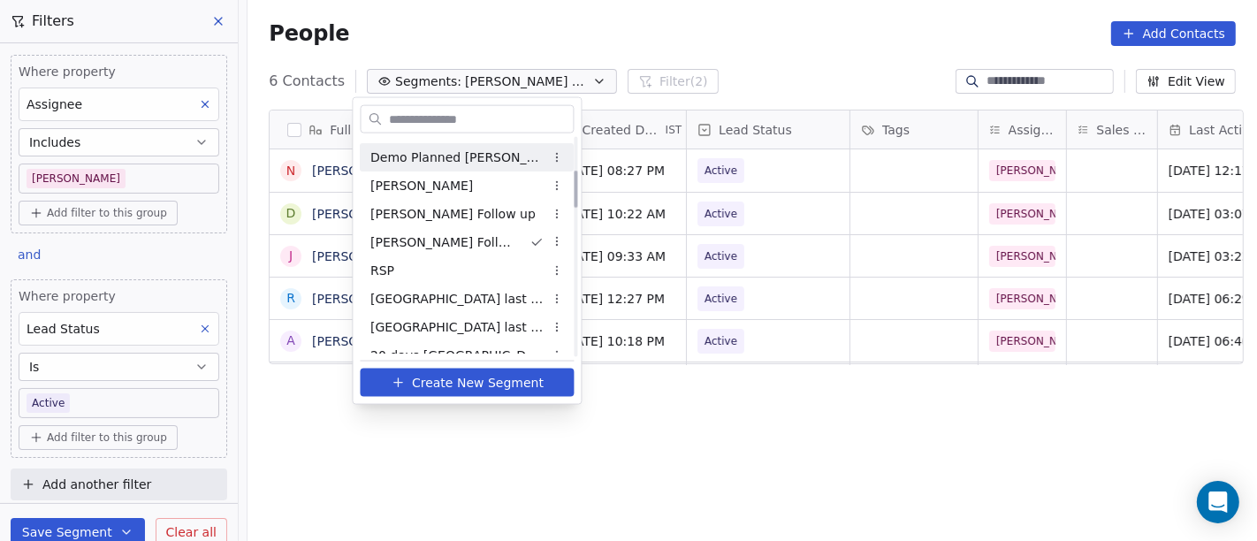
click at [765, 77] on html "On2Cook India Pvt. Ltd. Contacts People Marketing Workflows Campaigns Metrics &…" at bounding box center [628, 270] width 1257 height 541
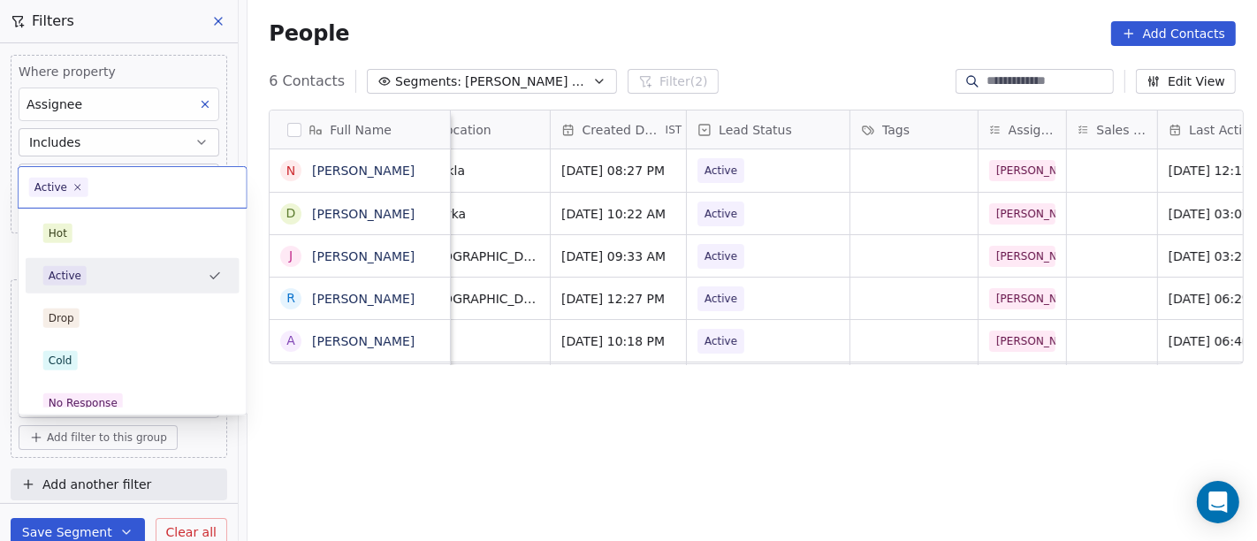
click at [402, 78] on html "On2Cook India Pvt. Ltd. Contacts People Marketing Workflows Campaigns Metrics &…" at bounding box center [628, 270] width 1257 height 541
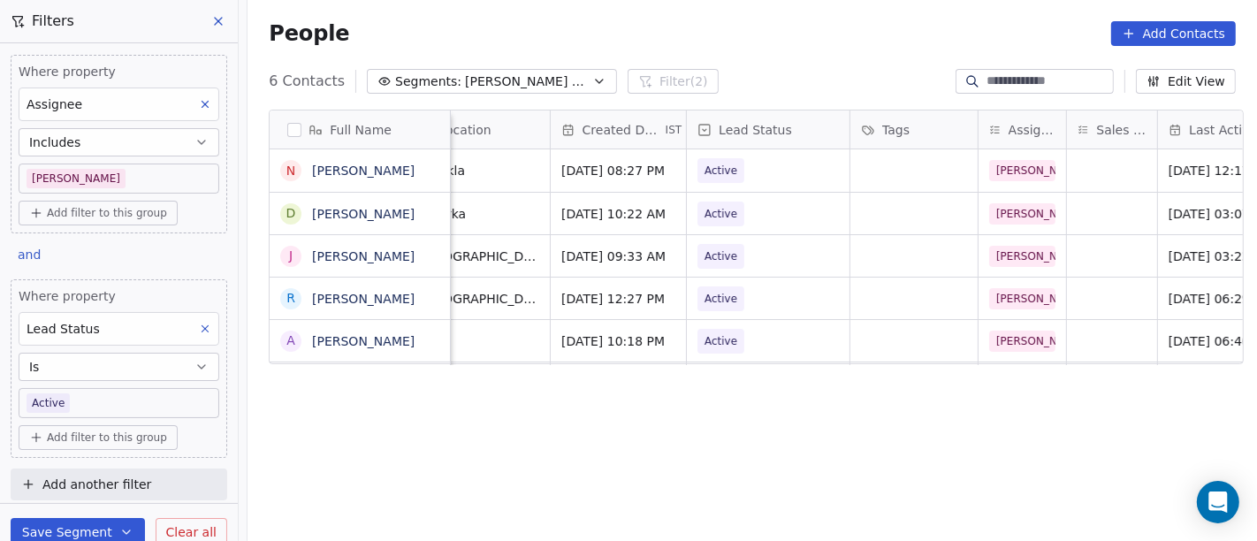
click at [402, 78] on span "Segments:" at bounding box center [428, 81] width 66 height 19
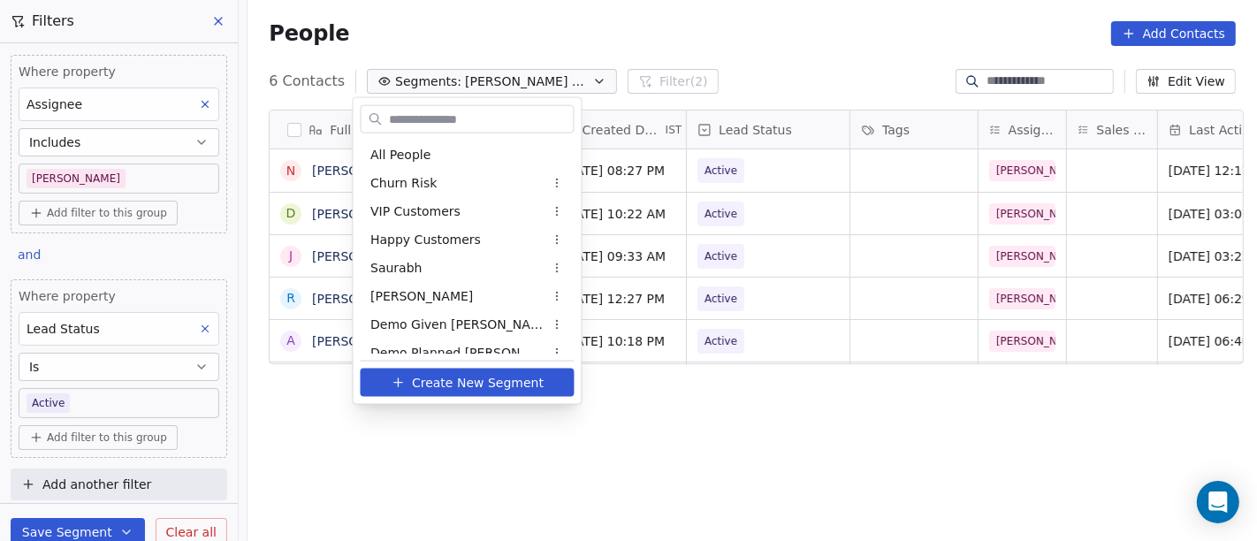
scroll to position [97, 0]
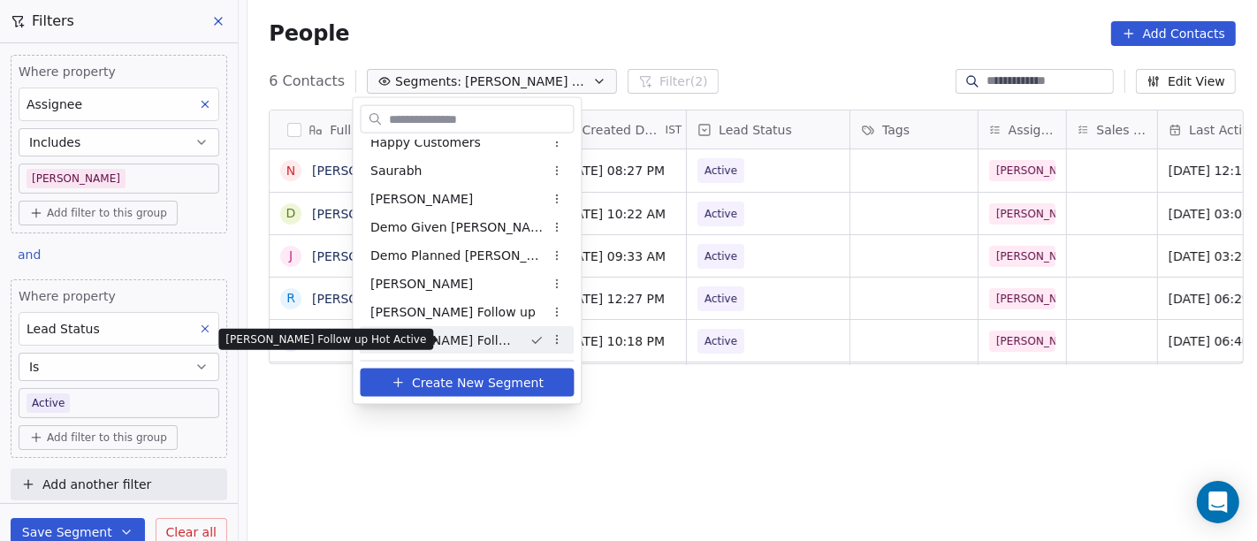
click at [452, 338] on span "Salim Follow up Hot Active" at bounding box center [443, 340] width 145 height 19
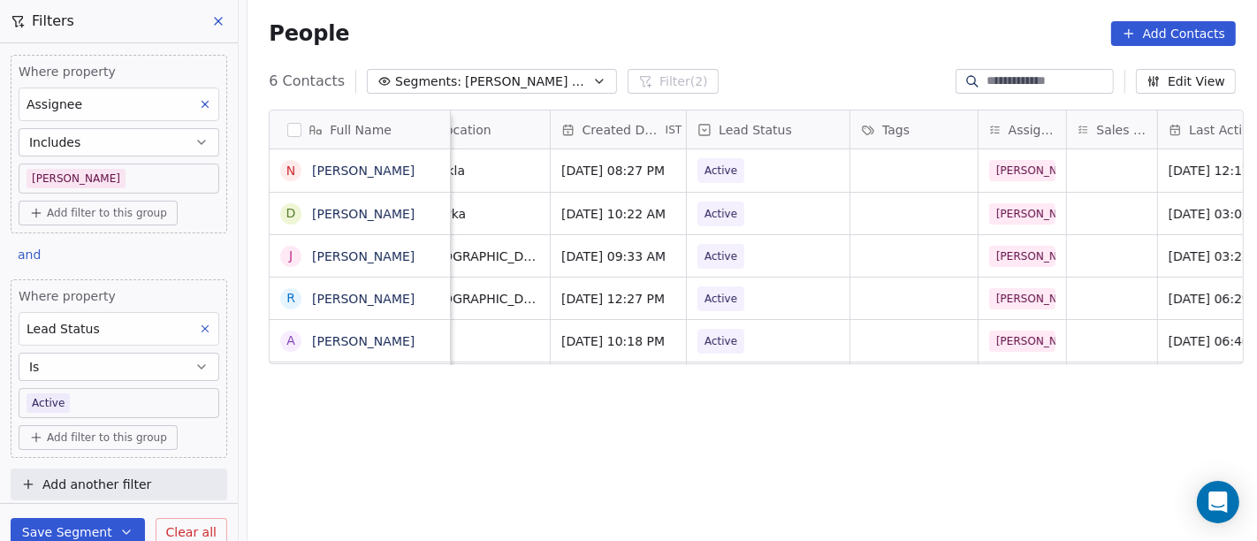
click at [544, 446] on div "Full Name N Nitin Kataria D Dinesh Kumar J Jitender Kirti R Ravi ArorA A Amritl…" at bounding box center [751, 333] width 1009 height 476
click at [416, 72] on span "Segments:" at bounding box center [428, 81] width 66 height 19
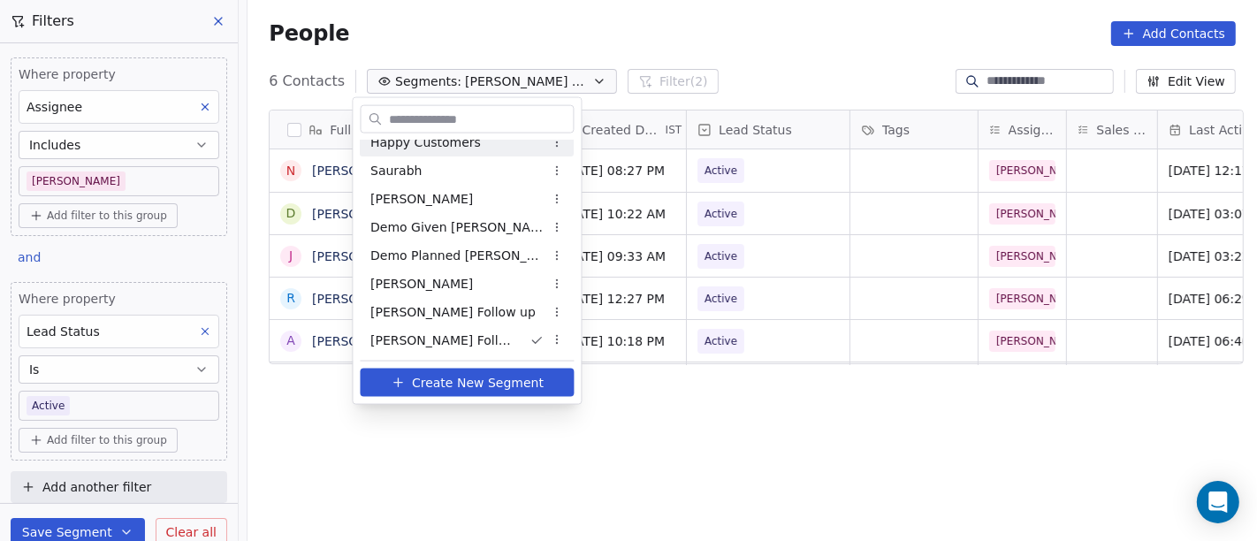
click at [462, 150] on div "Happy Customers" at bounding box center [468, 142] width 214 height 28
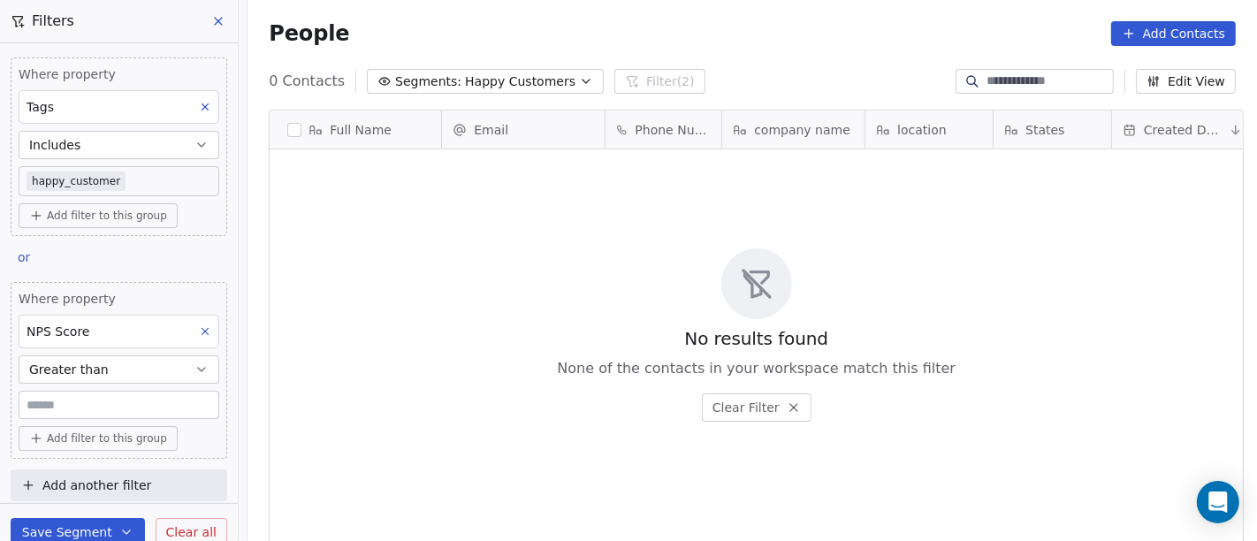
scroll to position [461, 1002]
click at [465, 83] on span "Happy Customers" at bounding box center [520, 81] width 110 height 19
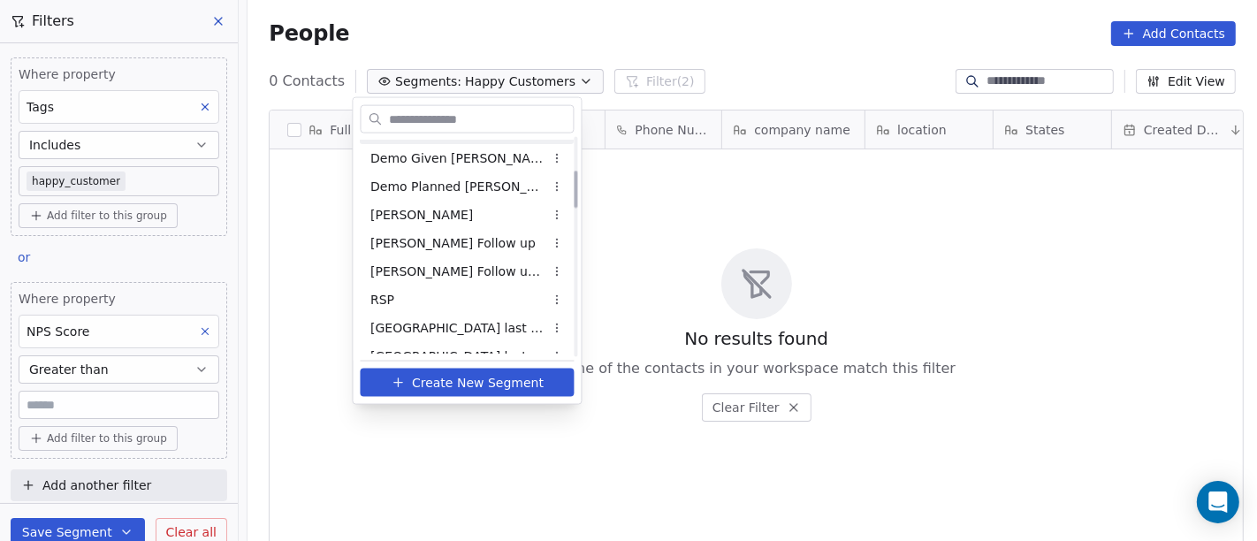
scroll to position [196, 0]
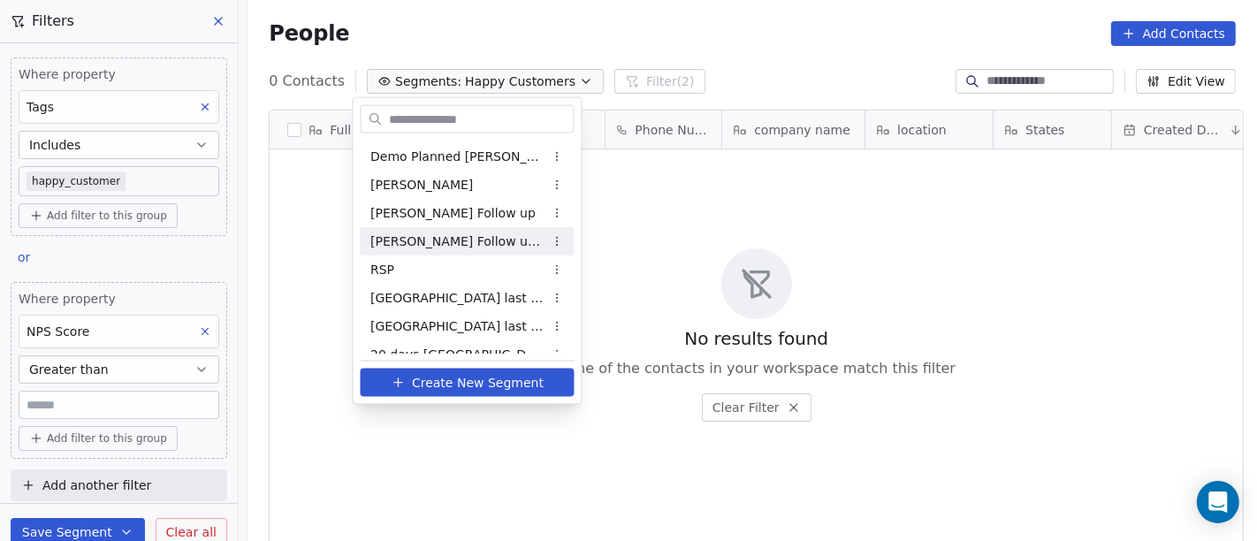
click at [465, 244] on span "Salim Follow up Hot Active" at bounding box center [457, 241] width 173 height 19
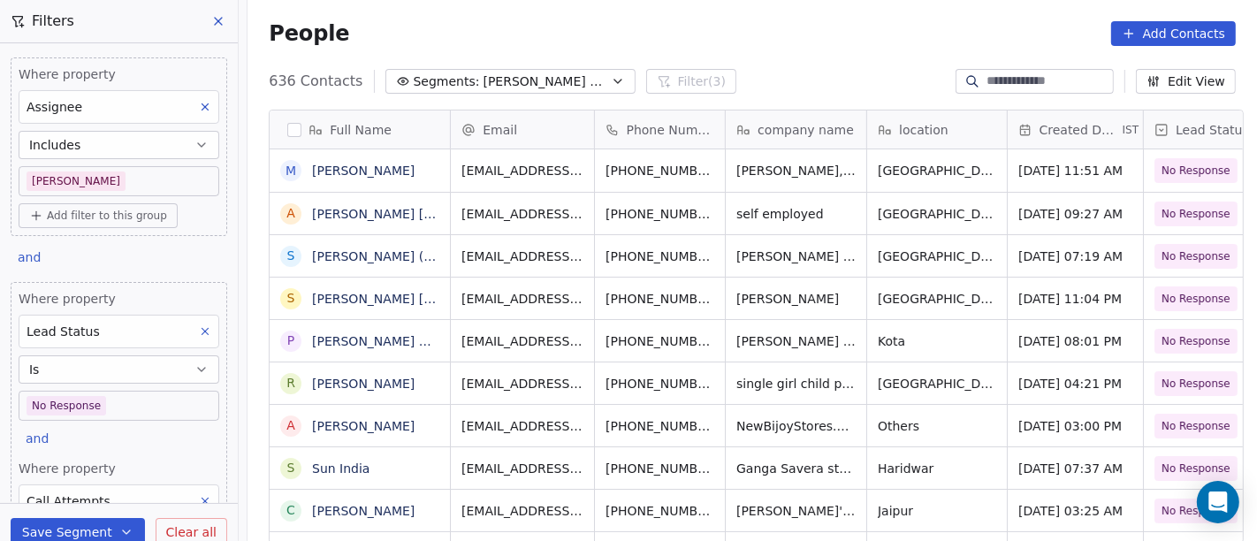
scroll to position [2, 0]
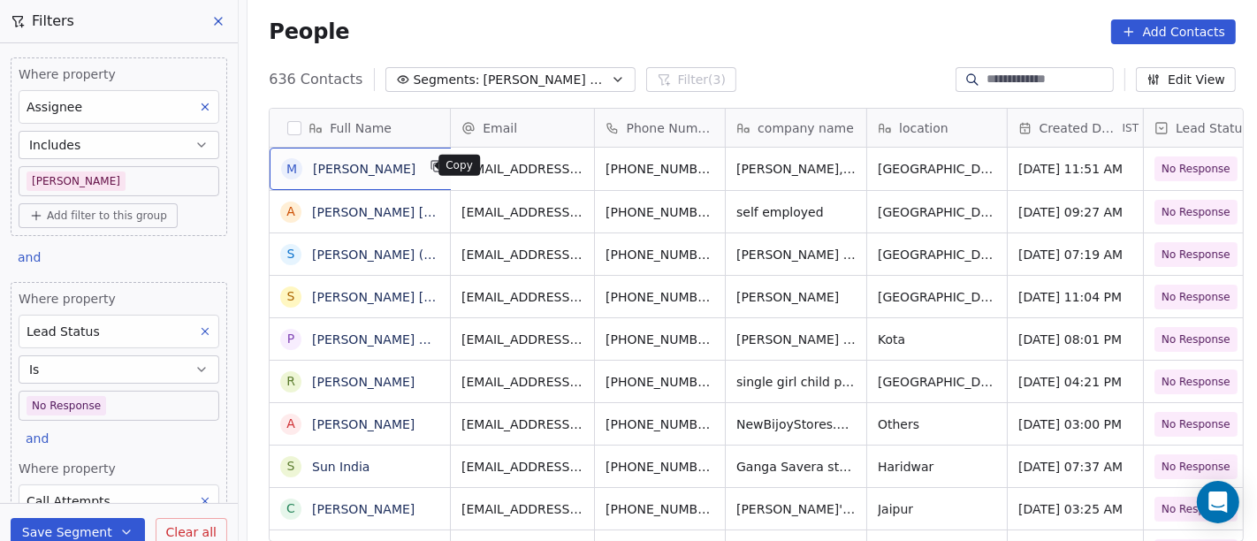
click at [427, 156] on button "grid" at bounding box center [437, 166] width 21 height 21
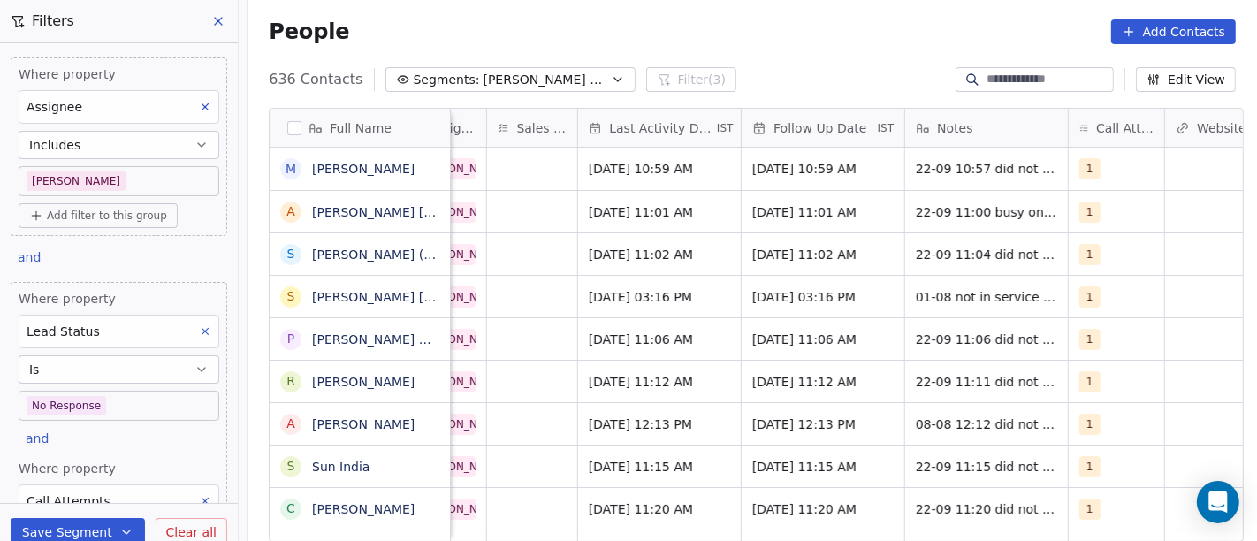
scroll to position [0, 1038]
click at [658, 293] on span "Aug 01, 2025 03:16 PM" at bounding box center [643, 297] width 108 height 18
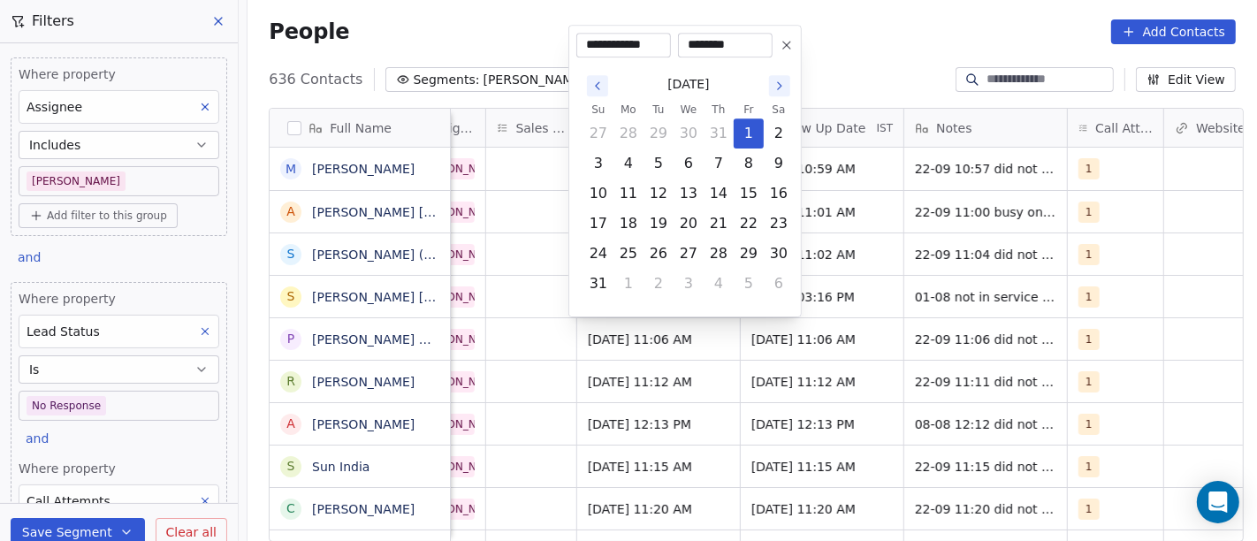
click at [779, 79] on icon "Go to the Next Month" at bounding box center [779, 86] width 14 height 14
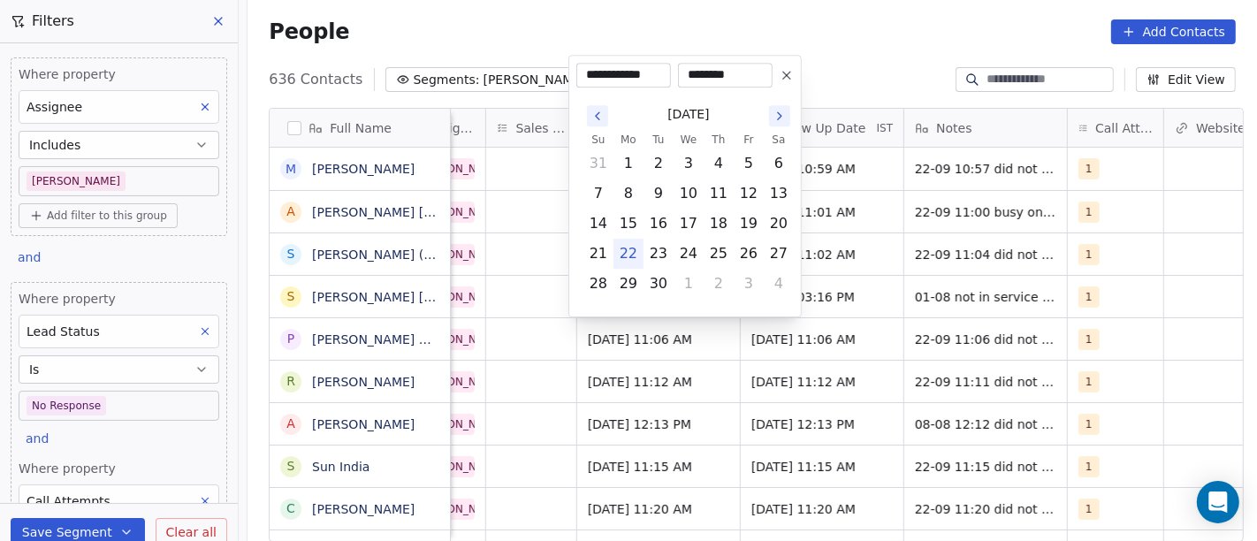
click at [633, 248] on button "22" at bounding box center [628, 254] width 28 height 28
type input "**********"
click at [844, 32] on html "On2Cook India Pvt. Ltd. Contacts People Marketing Workflows Campaigns Metrics &…" at bounding box center [628, 270] width 1257 height 541
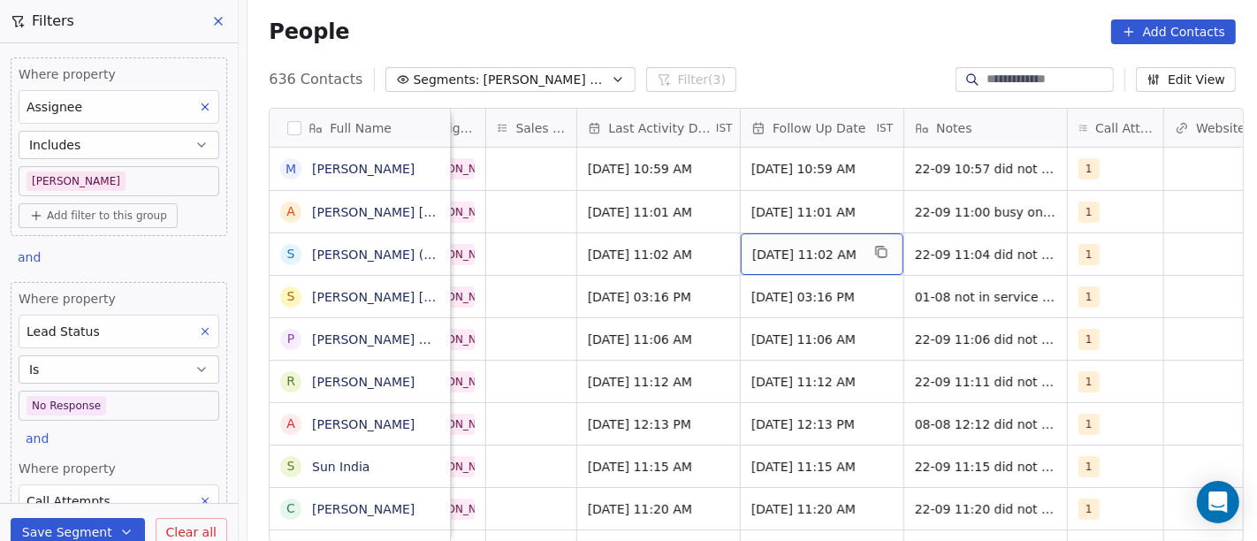
click at [797, 254] on span "[DATE] 11:02 AM" at bounding box center [806, 255] width 108 height 18
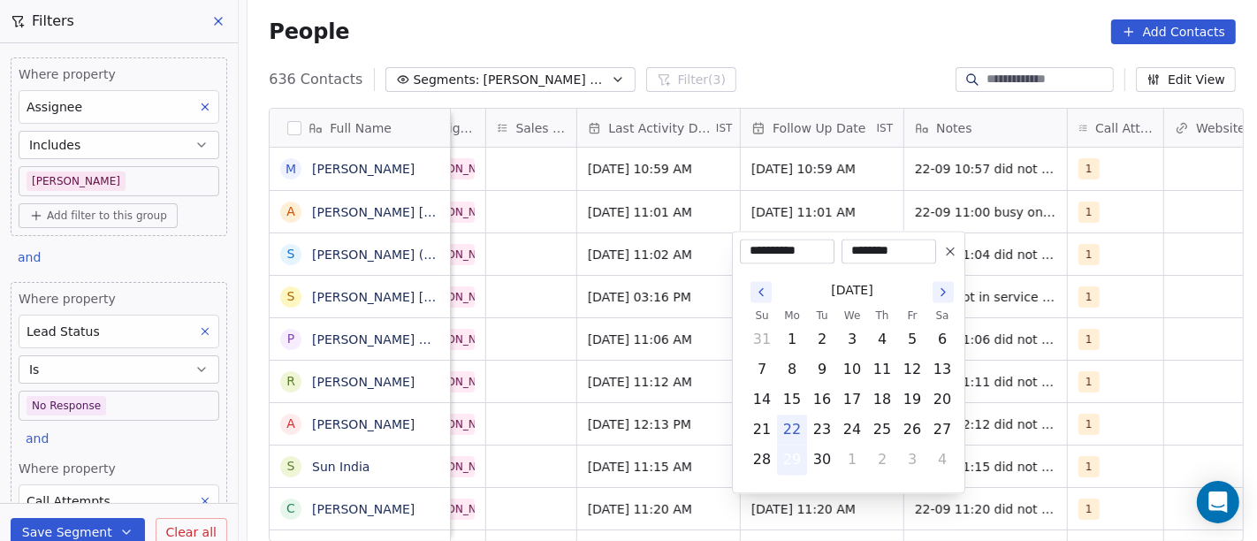
click at [795, 453] on button "29" at bounding box center [792, 459] width 28 height 28
click at [853, 71] on html "On2Cook India Pvt. Ltd. Contacts People Marketing Workflows Campaigns Metrics &…" at bounding box center [628, 270] width 1257 height 541
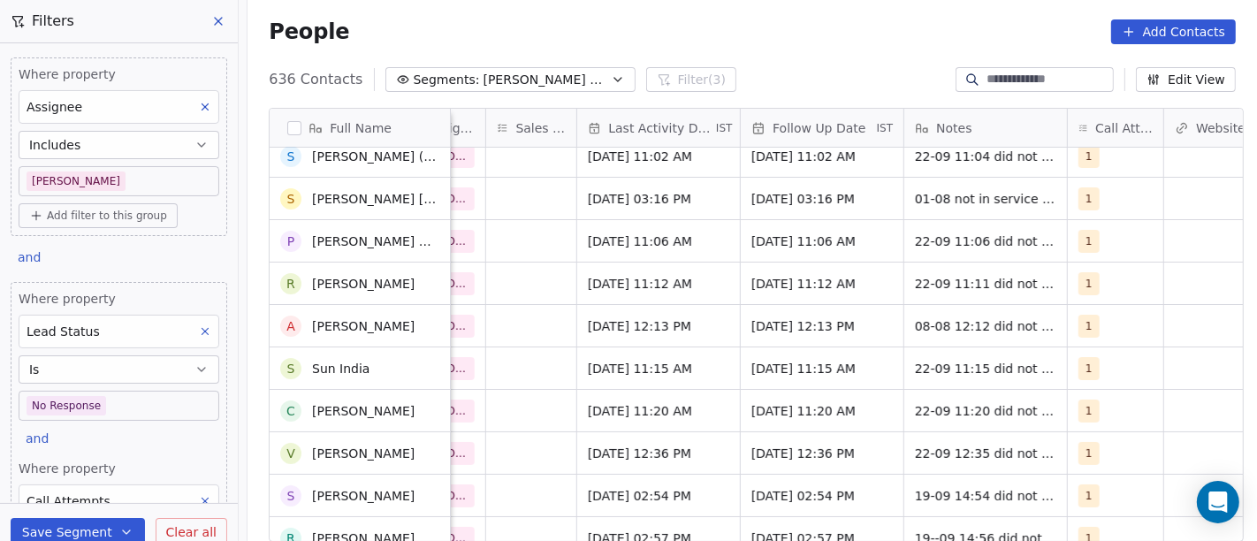
scroll to position [0, 0]
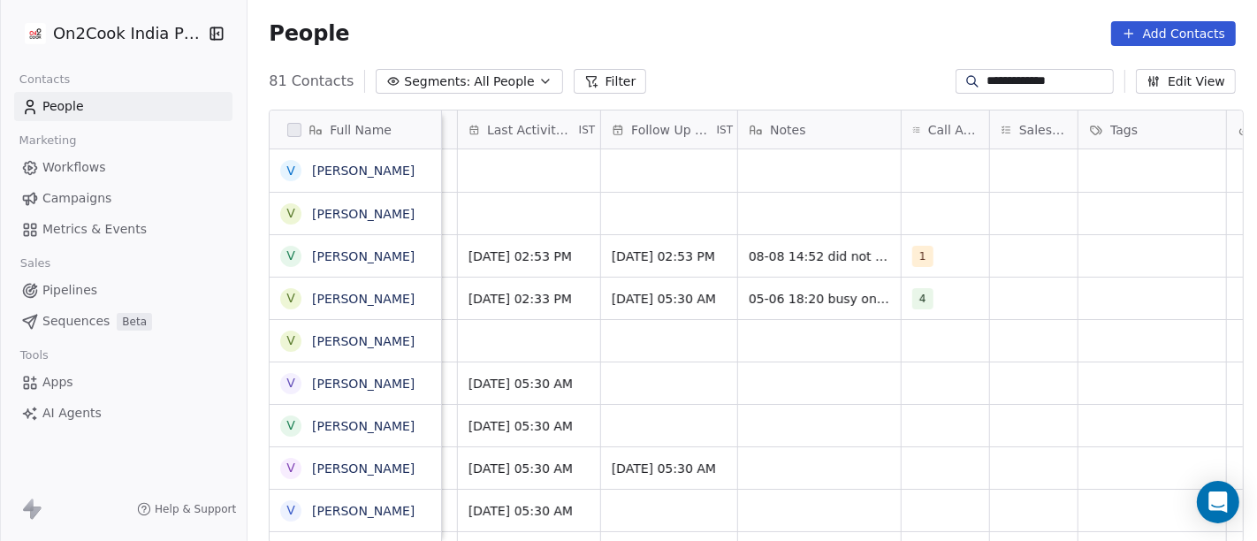
scroll to position [0, 1050]
type input "**********"
click at [916, 186] on div "grid" at bounding box center [946, 170] width 88 height 42
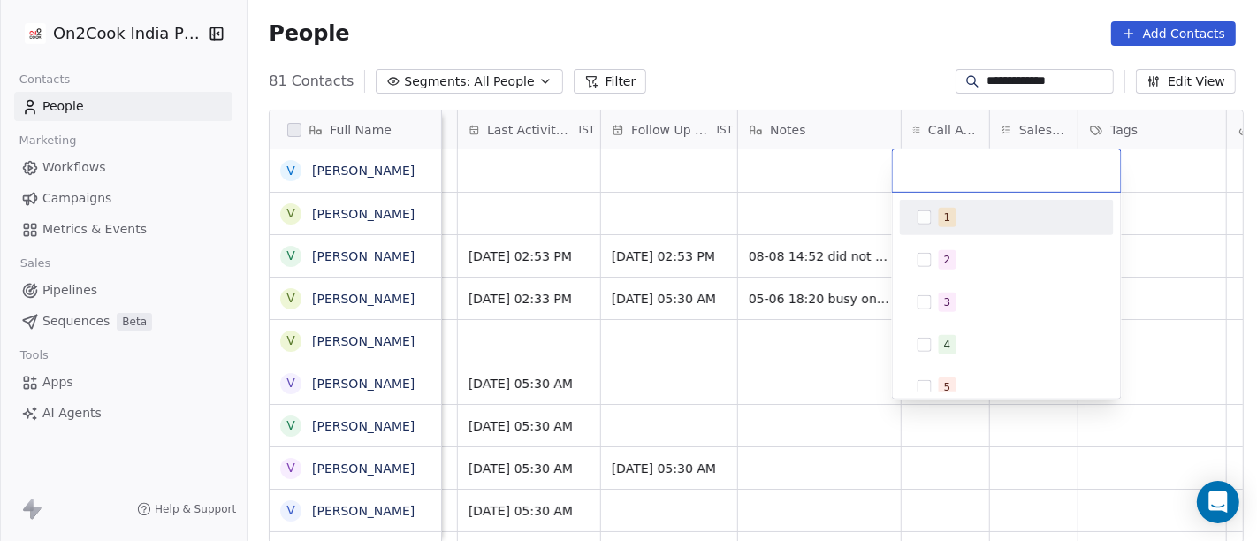
click at [852, 54] on html "**********" at bounding box center [628, 270] width 1257 height 541
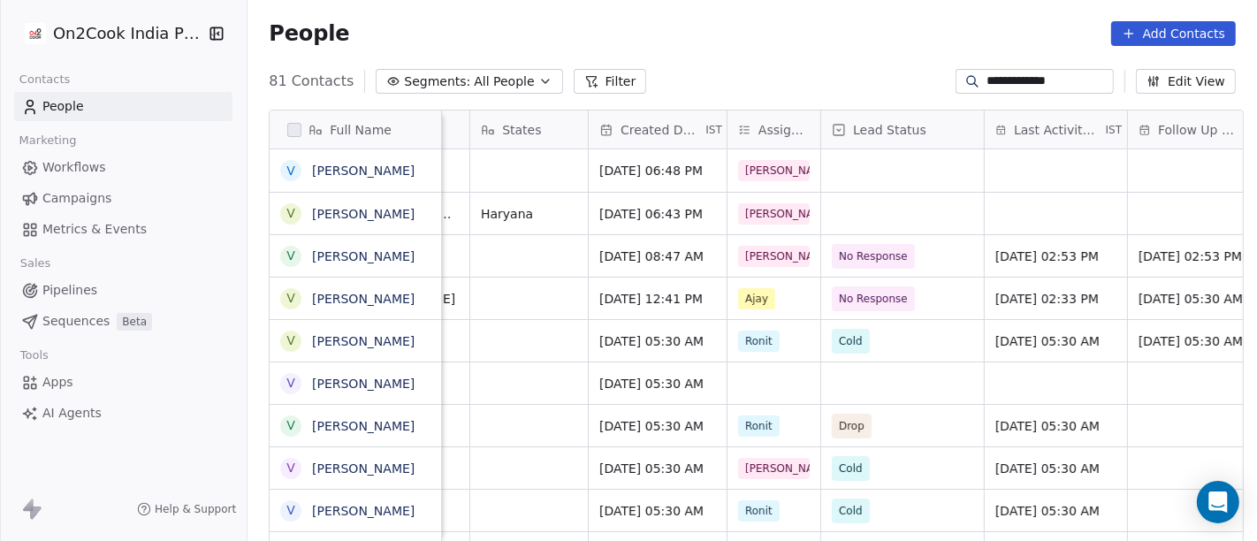
scroll to position [0, 523]
click at [872, 173] on div "grid" at bounding box center [902, 170] width 163 height 42
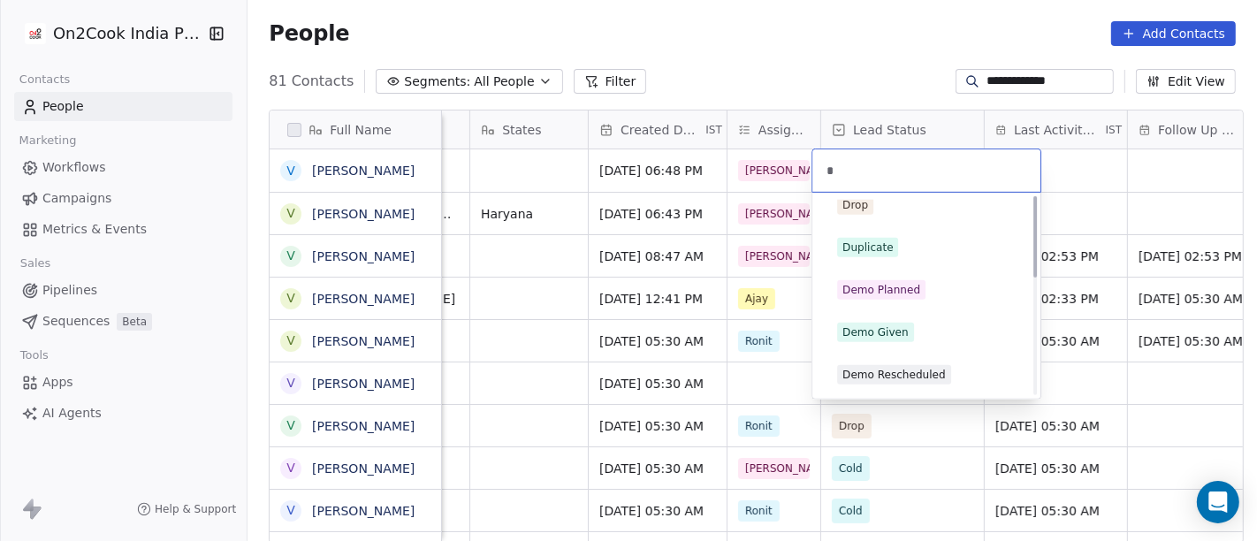
scroll to position [0, 0]
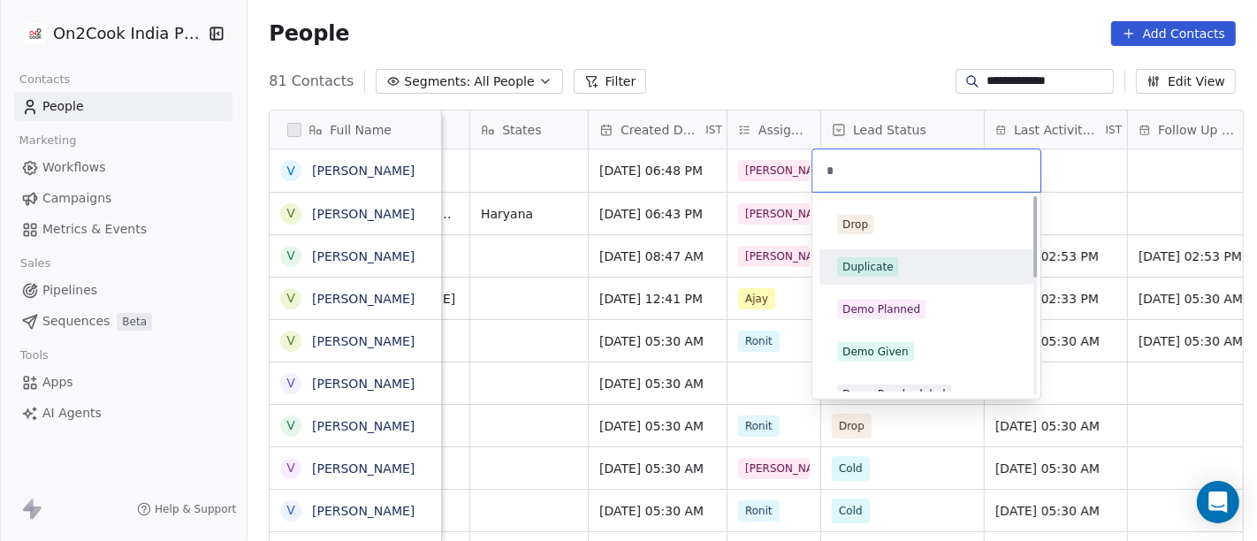
type input "*"
click at [887, 259] on div "Duplicate" at bounding box center [867, 267] width 50 height 16
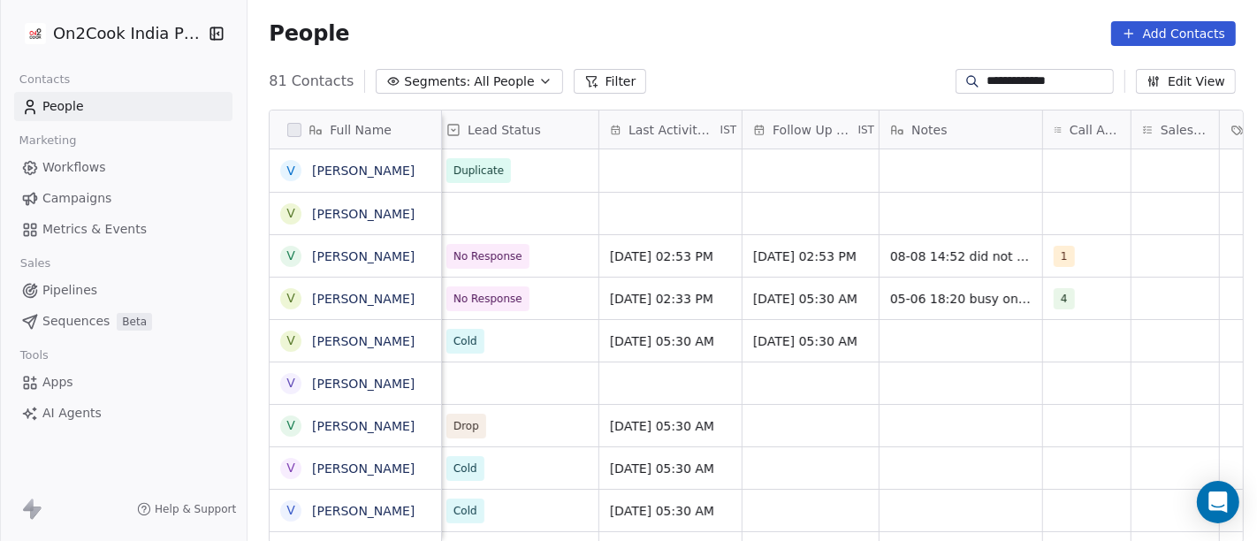
scroll to position [0, 909]
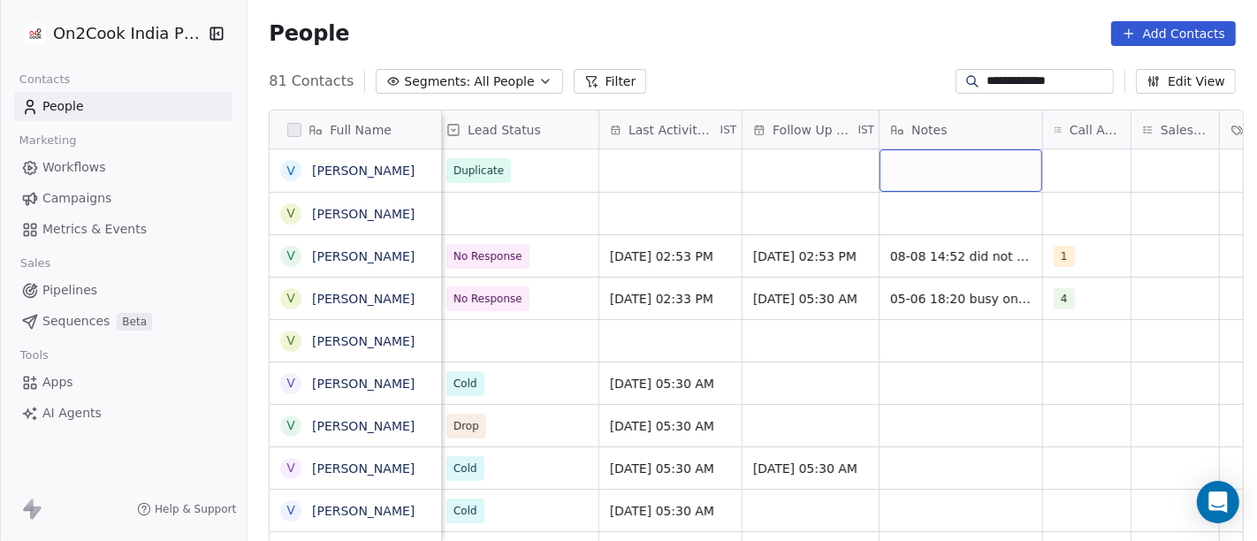
click at [967, 163] on div "grid" at bounding box center [960, 170] width 163 height 42
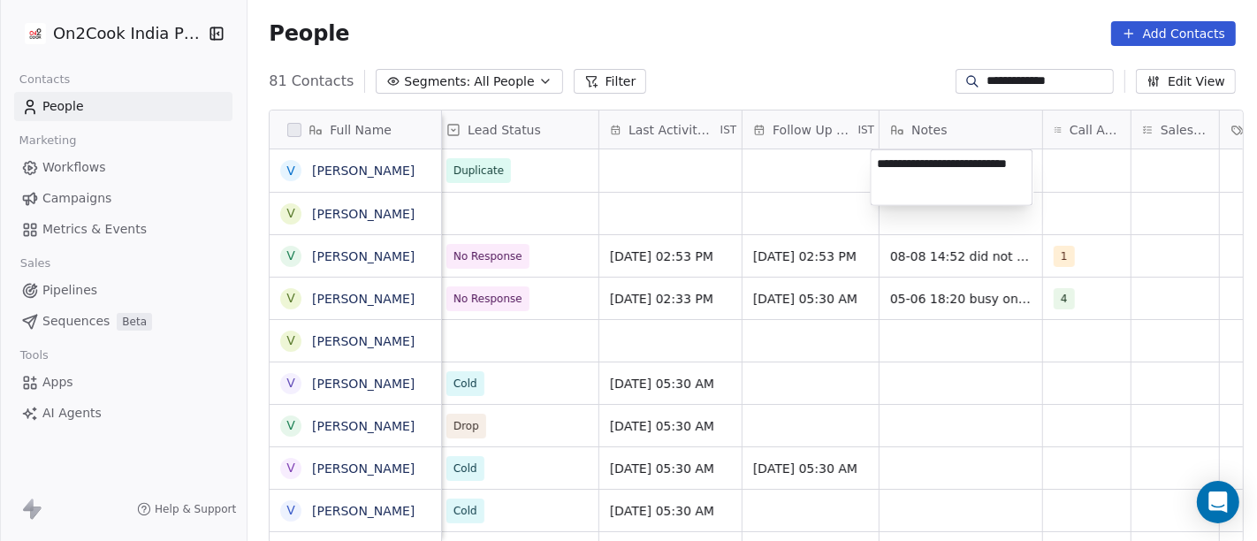
click at [956, 163] on textarea "**********" at bounding box center [951, 177] width 161 height 55
type textarea "**********"
click at [1115, 195] on html "**********" at bounding box center [628, 270] width 1257 height 541
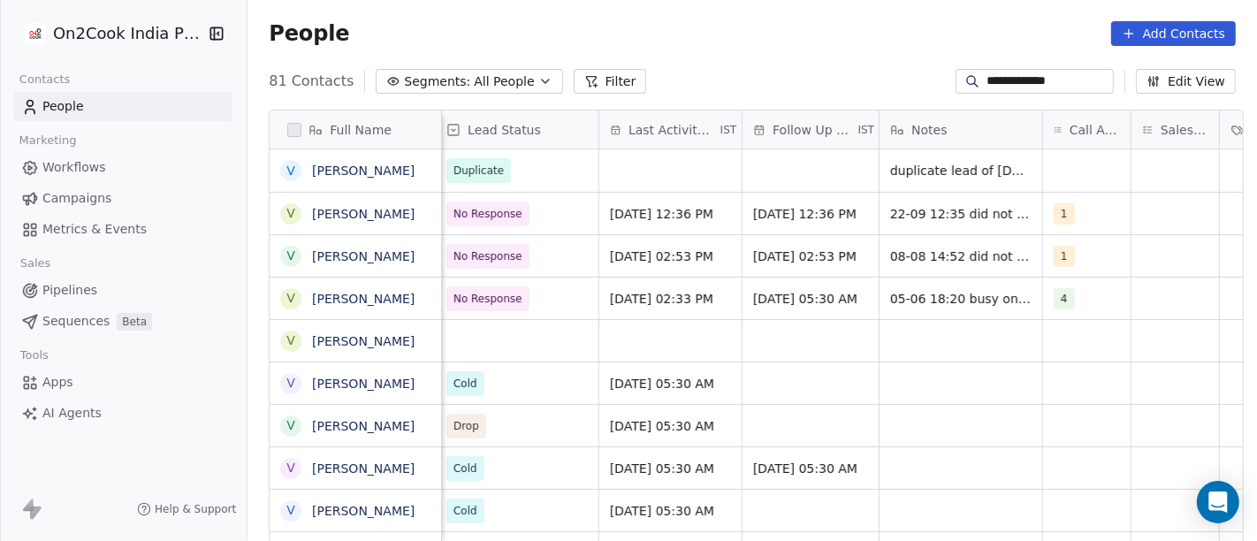
click at [1045, 79] on input "**********" at bounding box center [1048, 81] width 124 height 18
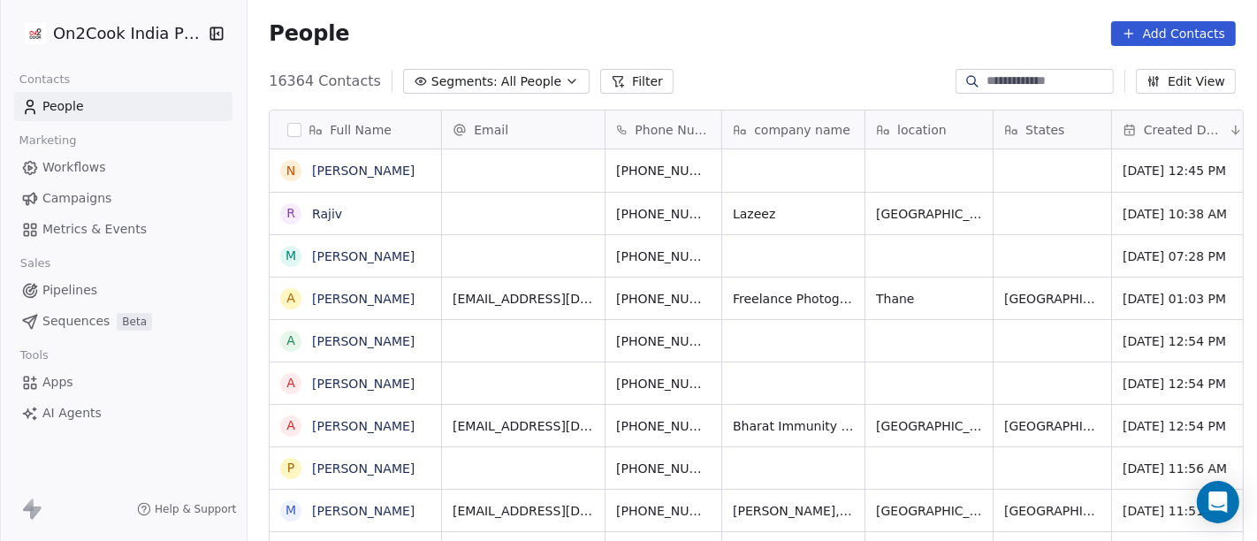
scroll to position [2, 0]
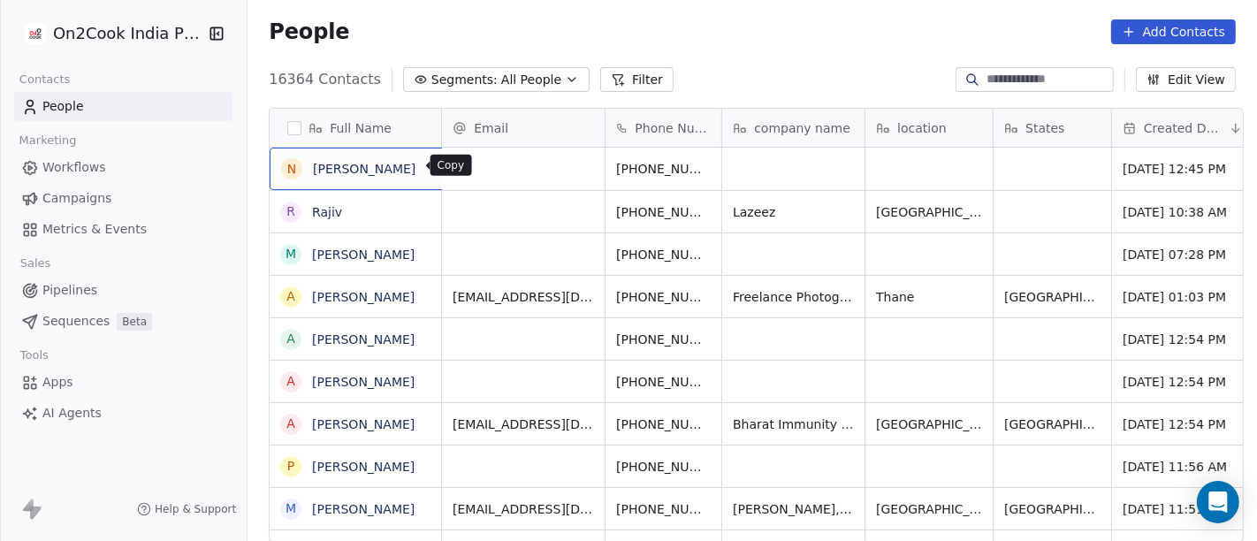
click at [430, 165] on icon "grid" at bounding box center [437, 166] width 14 height 14
click at [1007, 86] on input at bounding box center [1048, 80] width 124 height 18
paste input "**********"
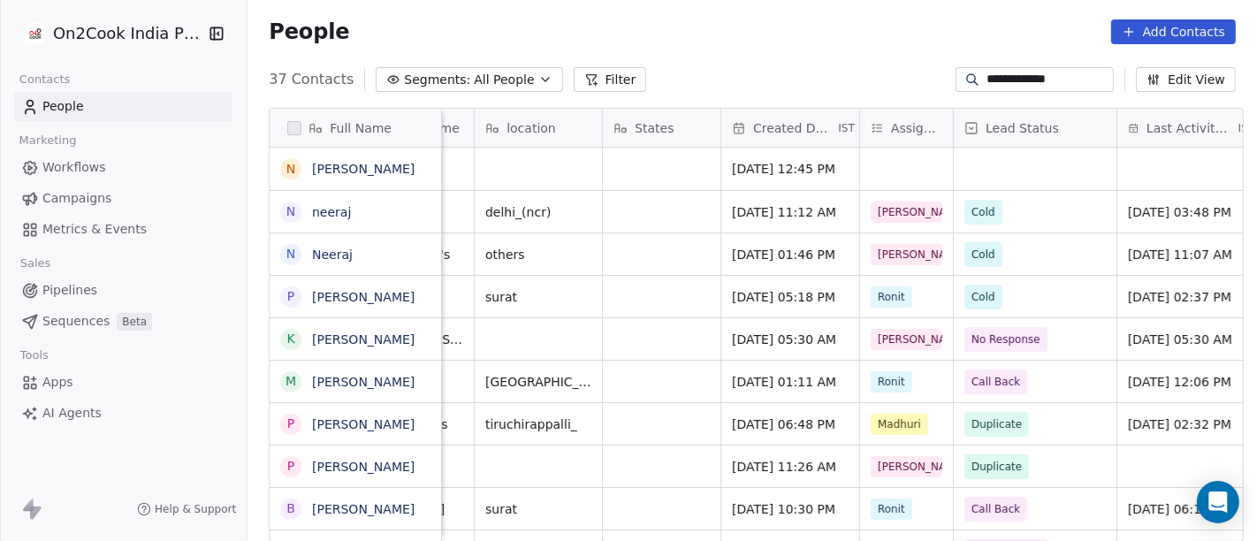
scroll to position [0, 0]
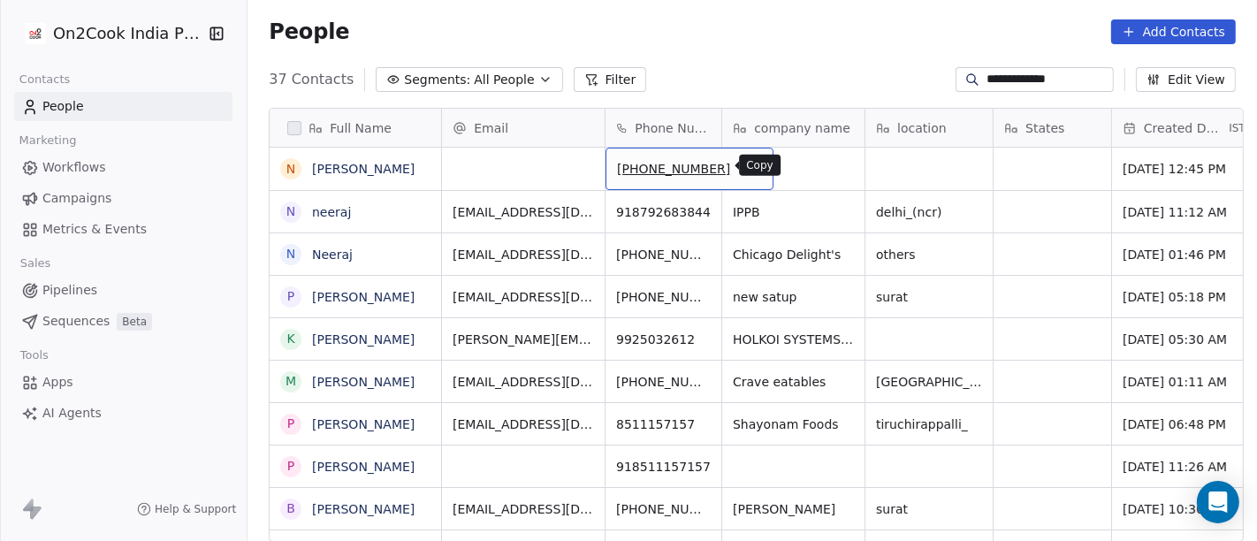
click at [745, 169] on icon "grid" at bounding box center [752, 166] width 14 height 14
click at [750, 59] on div "People Add Contacts" at bounding box center [751, 31] width 1009 height 67
click at [986, 81] on input "**********" at bounding box center [1048, 80] width 124 height 18
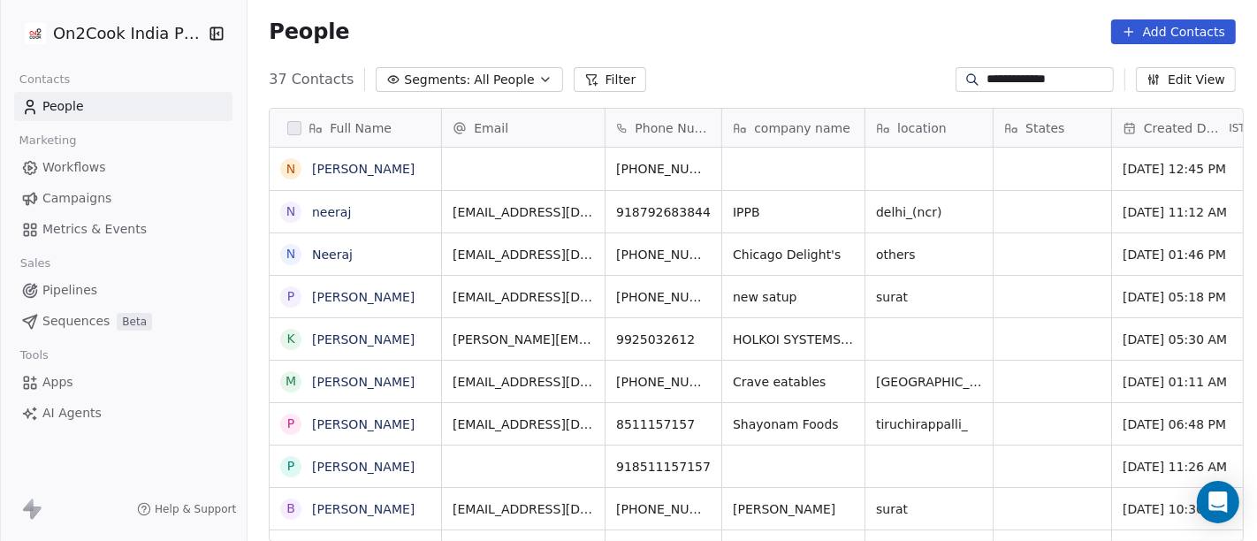
scroll to position [461, 1002]
paste input
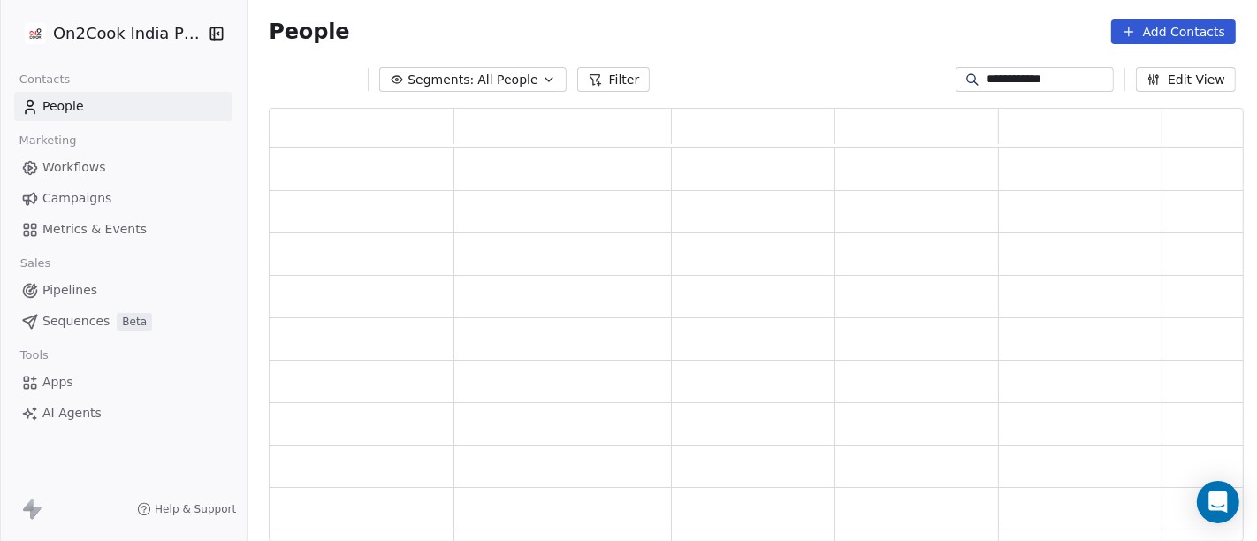
scroll to position [419, 960]
type input "**********"
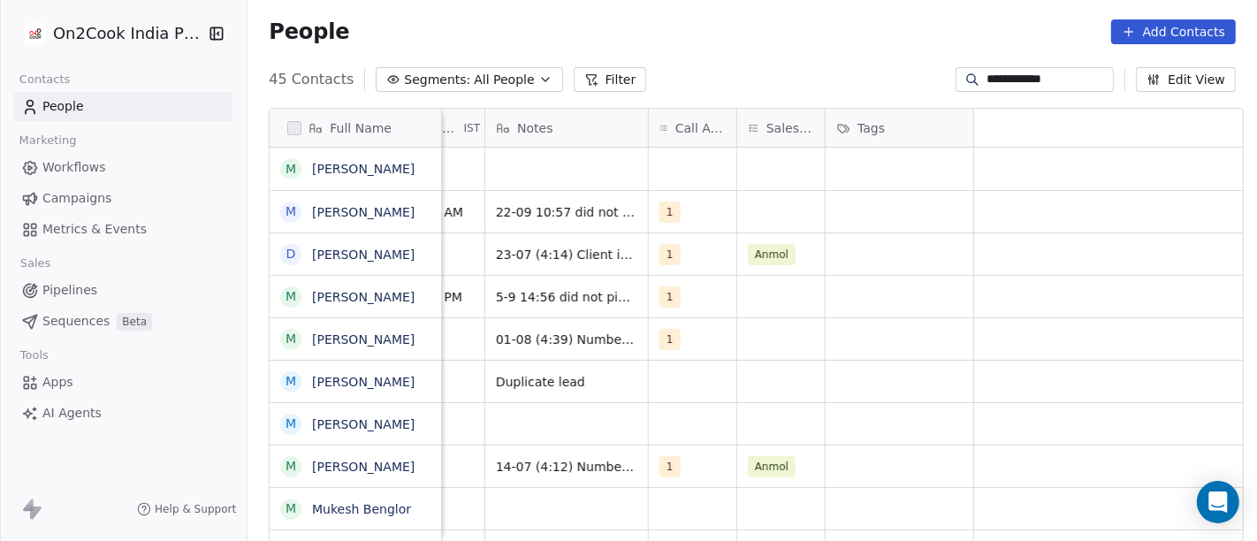
scroll to position [0, 0]
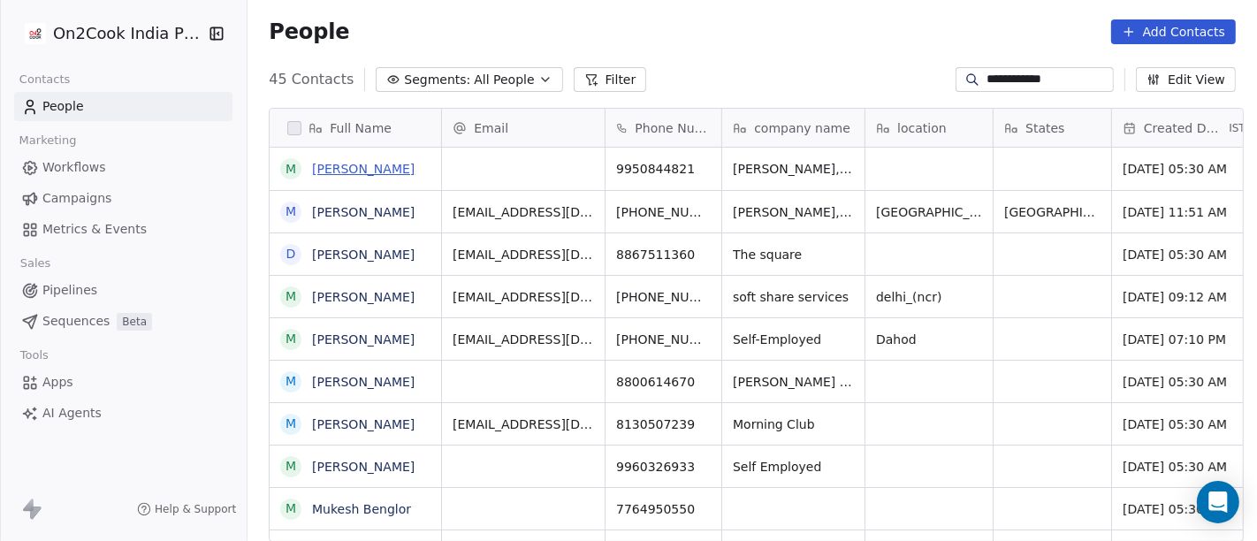
click at [373, 170] on link "[PERSON_NAME]" at bounding box center [363, 169] width 103 height 14
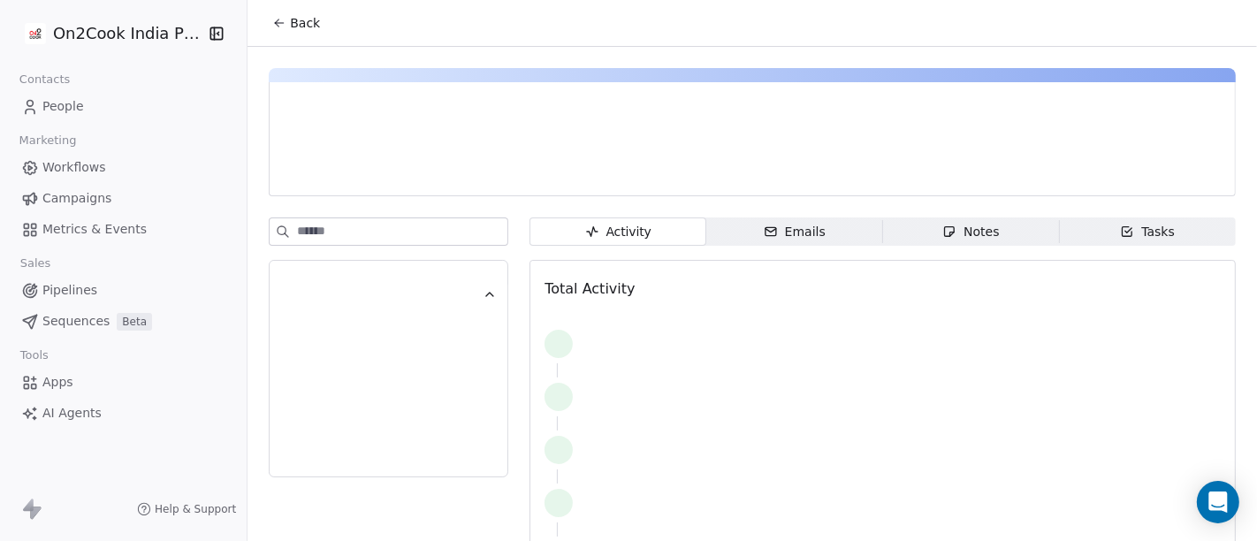
click at [967, 240] on span "Notes Notes" at bounding box center [971, 231] width 177 height 28
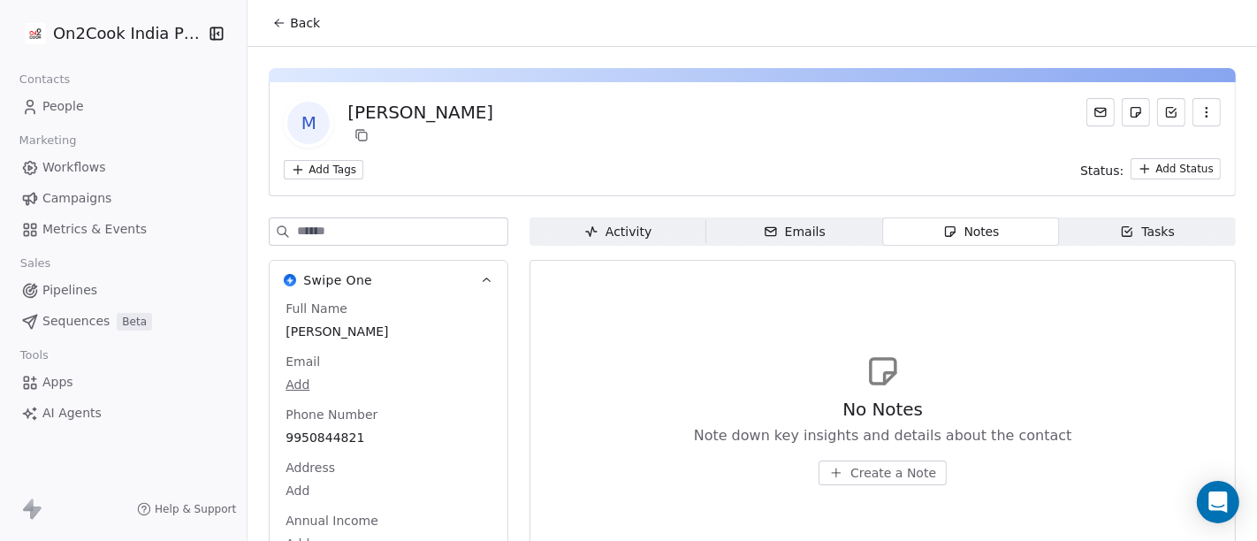
click at [308, 27] on span "Back" at bounding box center [305, 23] width 30 height 18
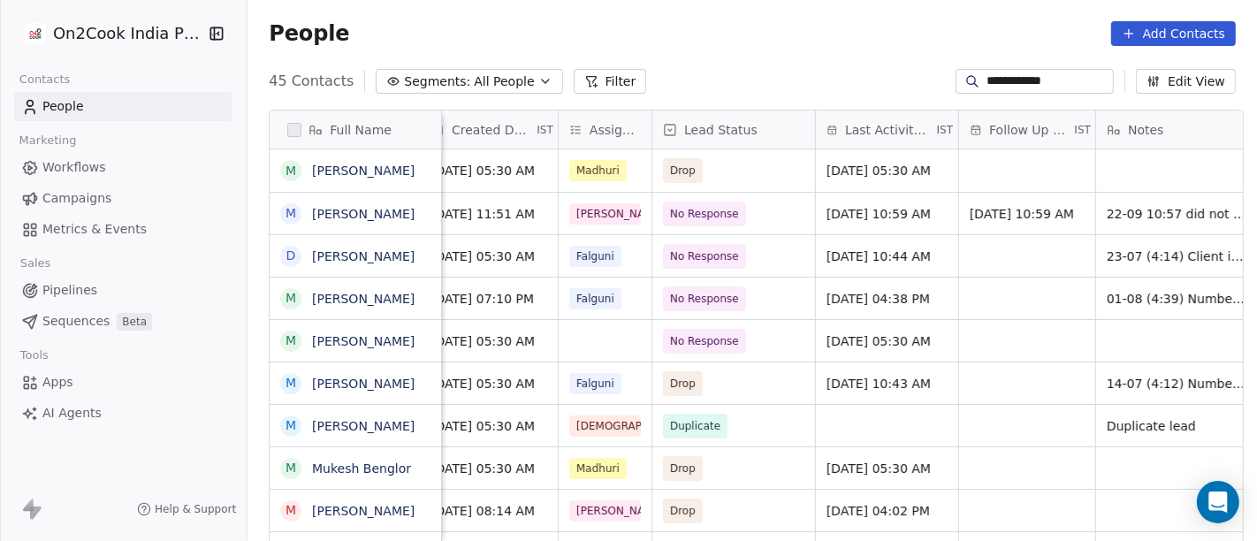
scroll to position [0, 695]
click at [879, 217] on span "[DATE] 10:59 AM" at bounding box center [877, 214] width 104 height 18
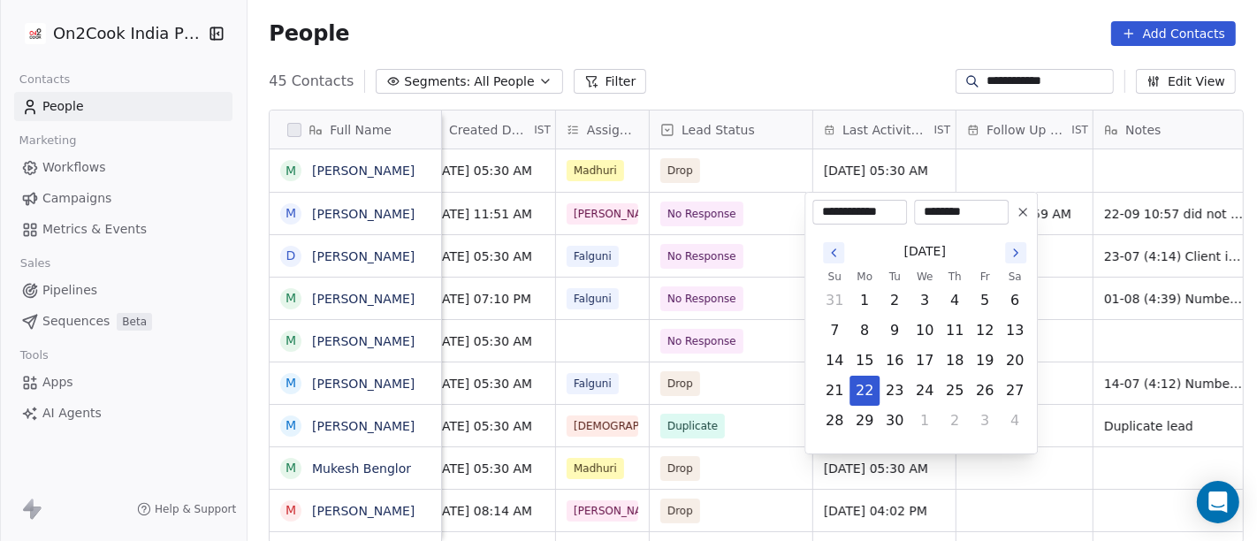
click at [826, 51] on html "**********" at bounding box center [628, 270] width 1257 height 541
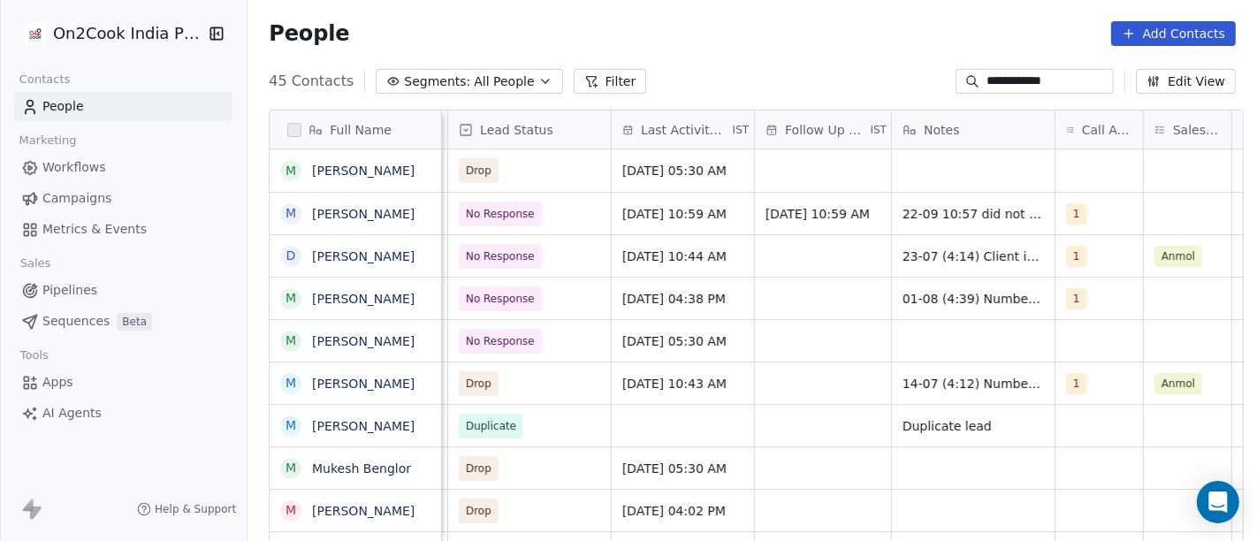
scroll to position [0, 902]
click at [780, 24] on div "People Add Contacts" at bounding box center [752, 33] width 967 height 25
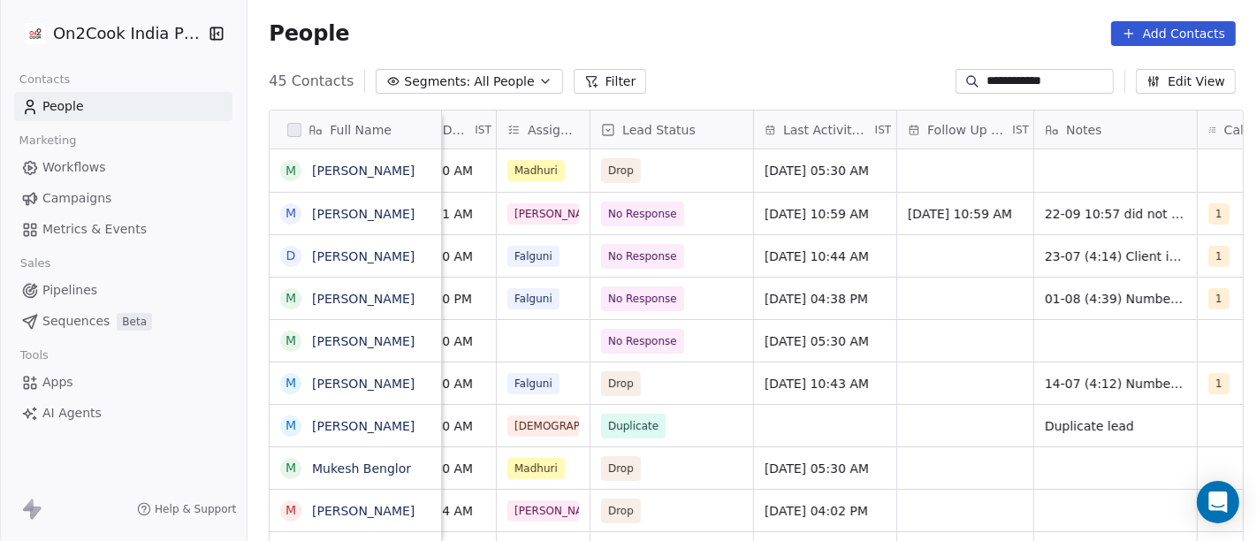
scroll to position [0, 753]
